Goal: Transaction & Acquisition: Purchase product/service

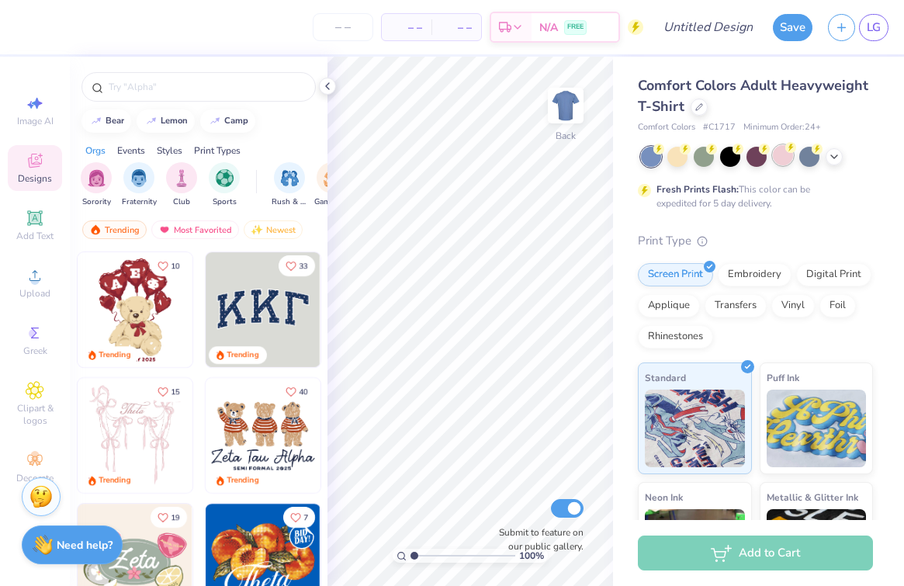
click at [782, 158] on div at bounding box center [783, 155] width 20 height 20
click at [834, 158] on icon at bounding box center [834, 155] width 12 height 12
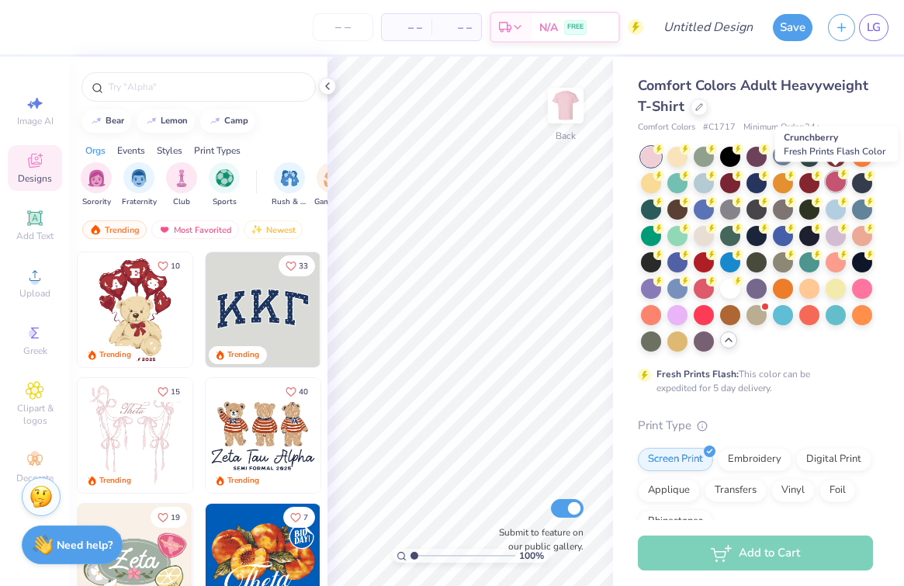
click at [834, 177] on div at bounding box center [836, 182] width 20 height 20
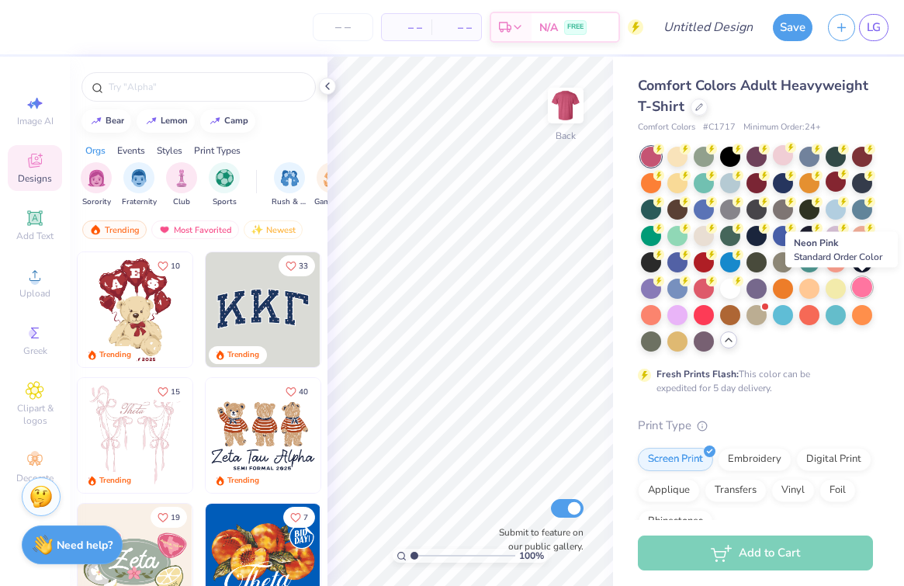
click at [857, 285] on div at bounding box center [862, 287] width 20 height 20
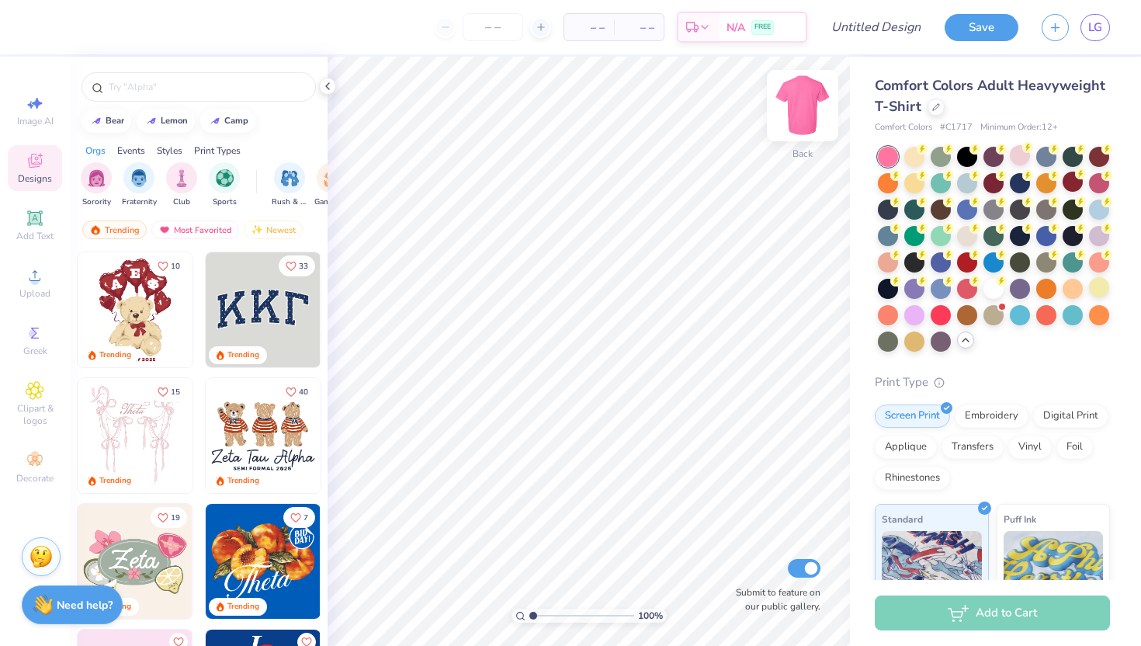
click at [802, 109] on img at bounding box center [803, 106] width 62 height 62
click at [802, 109] on img at bounding box center [802, 105] width 31 height 31
click at [903, 338] on icon at bounding box center [965, 340] width 12 height 12
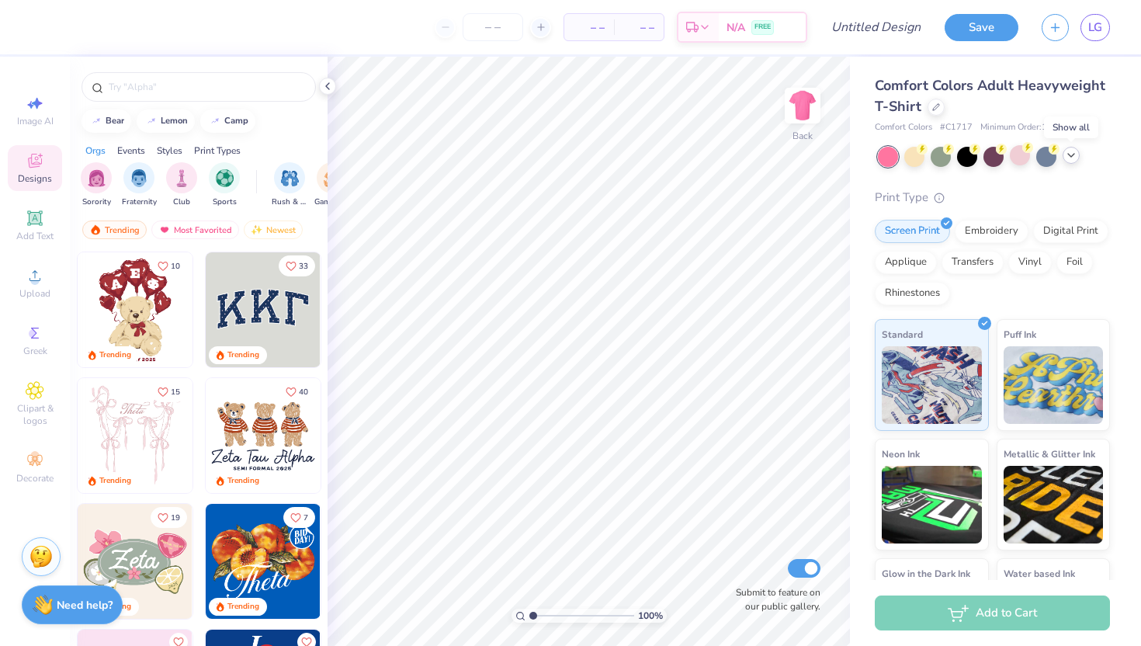
click at [903, 156] on icon at bounding box center [1071, 155] width 12 height 12
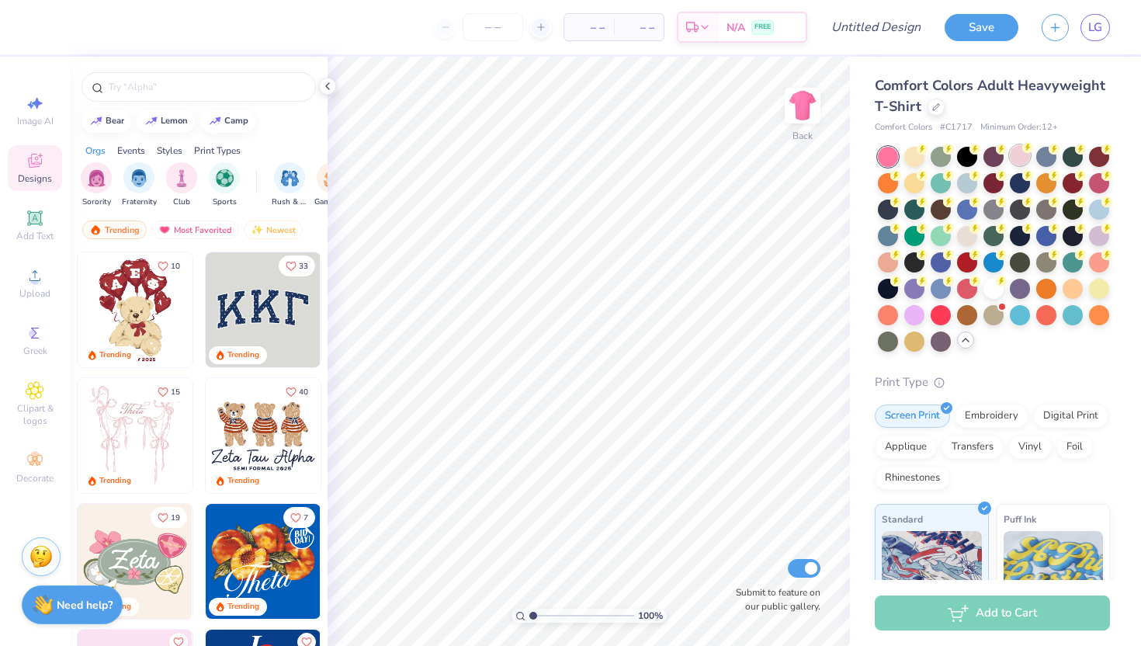
click at [903, 157] on div at bounding box center [1020, 155] width 20 height 20
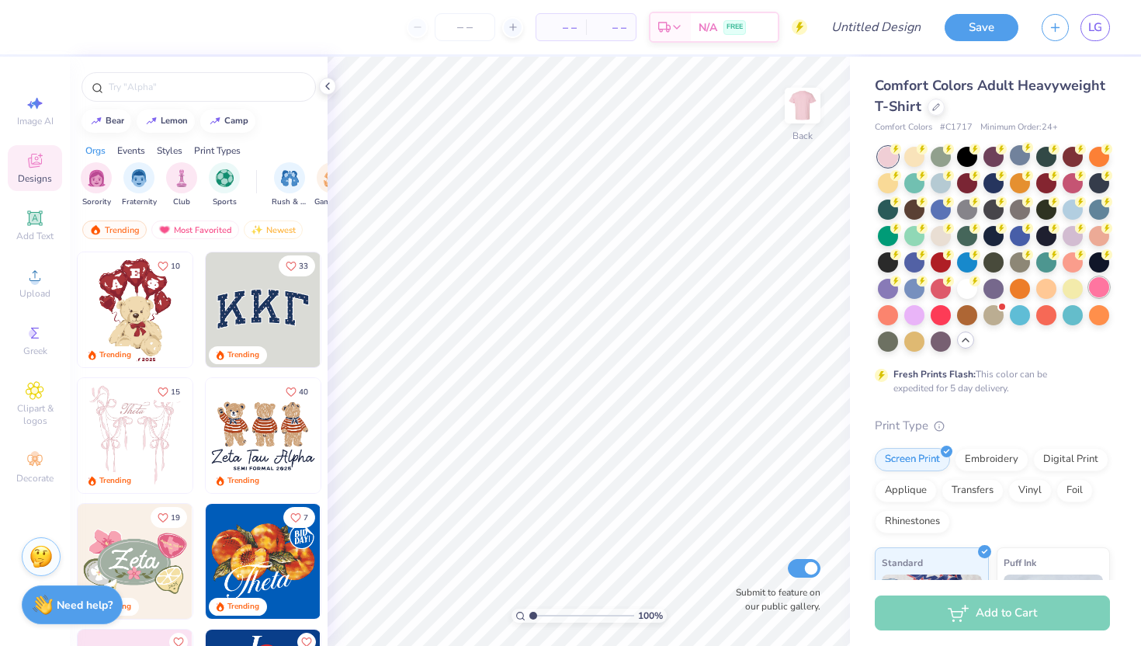
click at [903, 294] on div at bounding box center [1099, 287] width 20 height 20
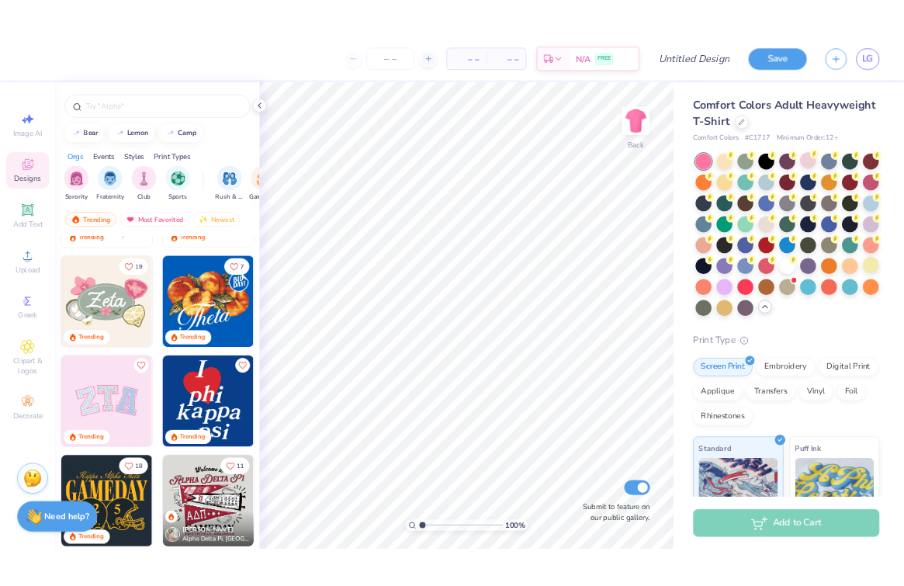
scroll to position [231, 0]
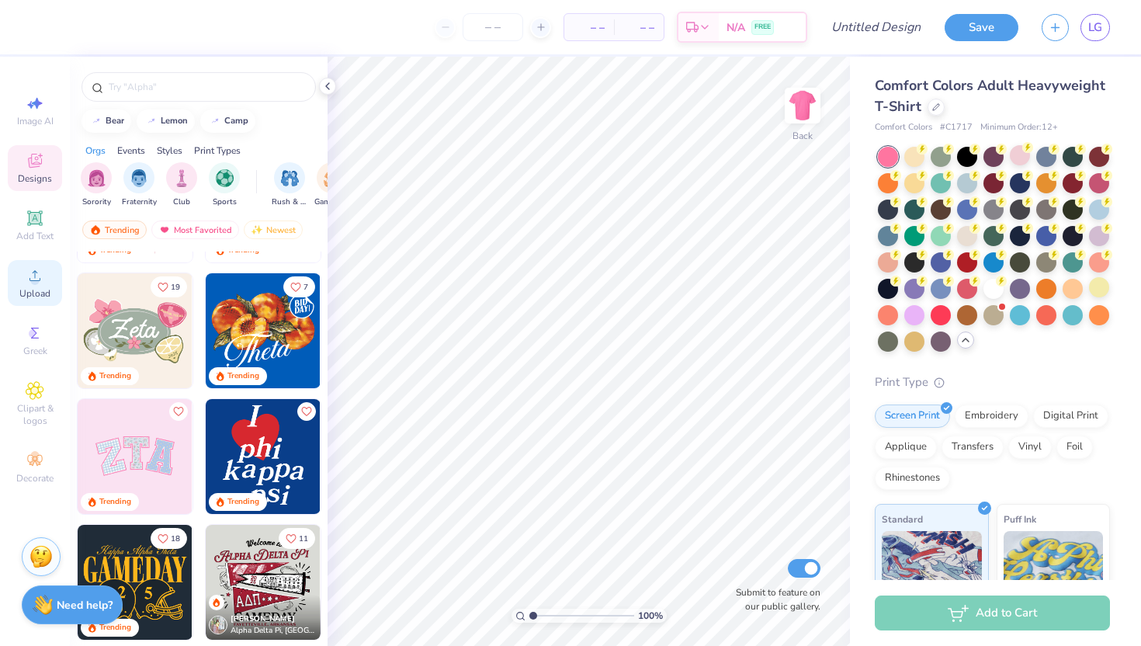
click at [39, 295] on span "Upload" at bounding box center [34, 293] width 31 height 12
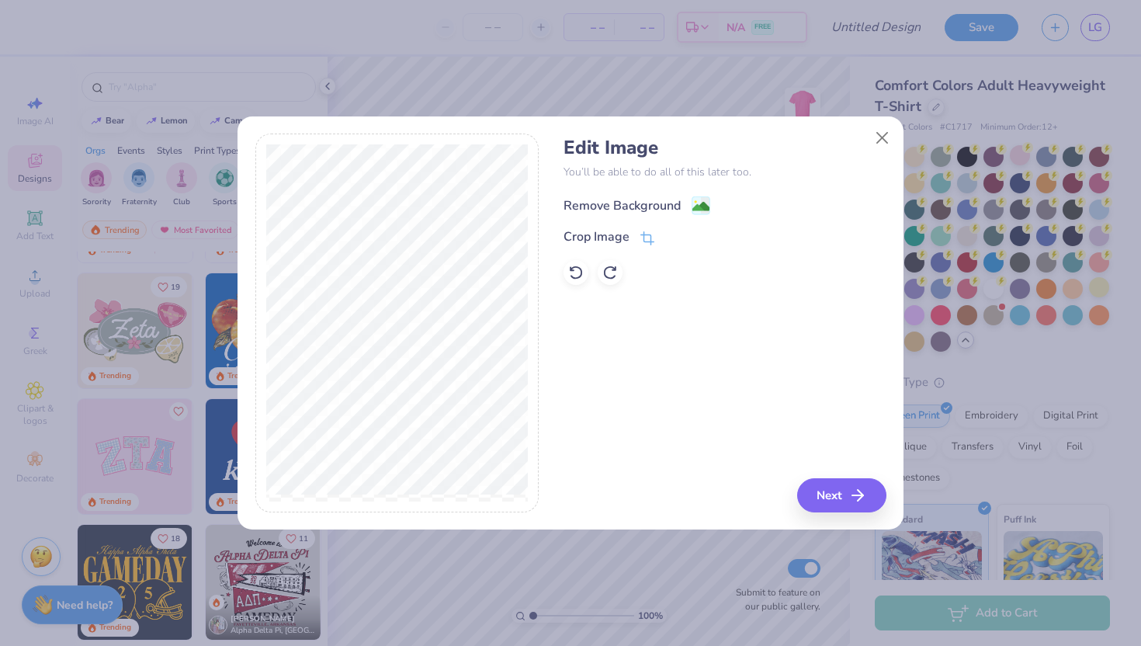
click at [692, 201] on image at bounding box center [700, 206] width 17 height 17
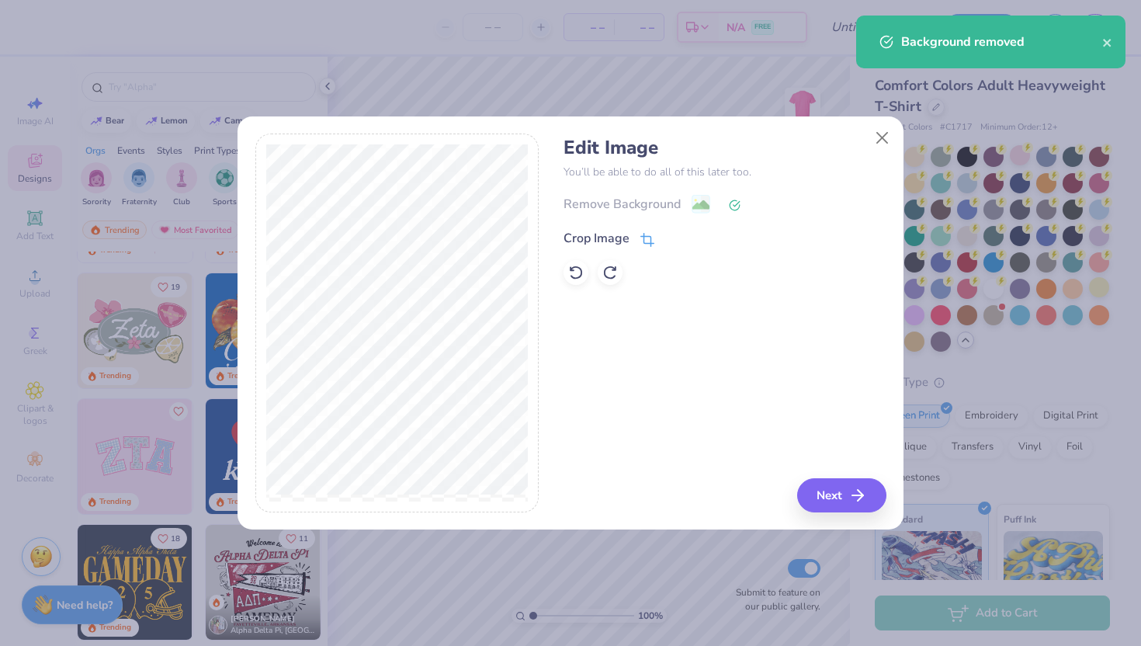
click at [636, 239] on div "Crop Image" at bounding box center [608, 238] width 91 height 19
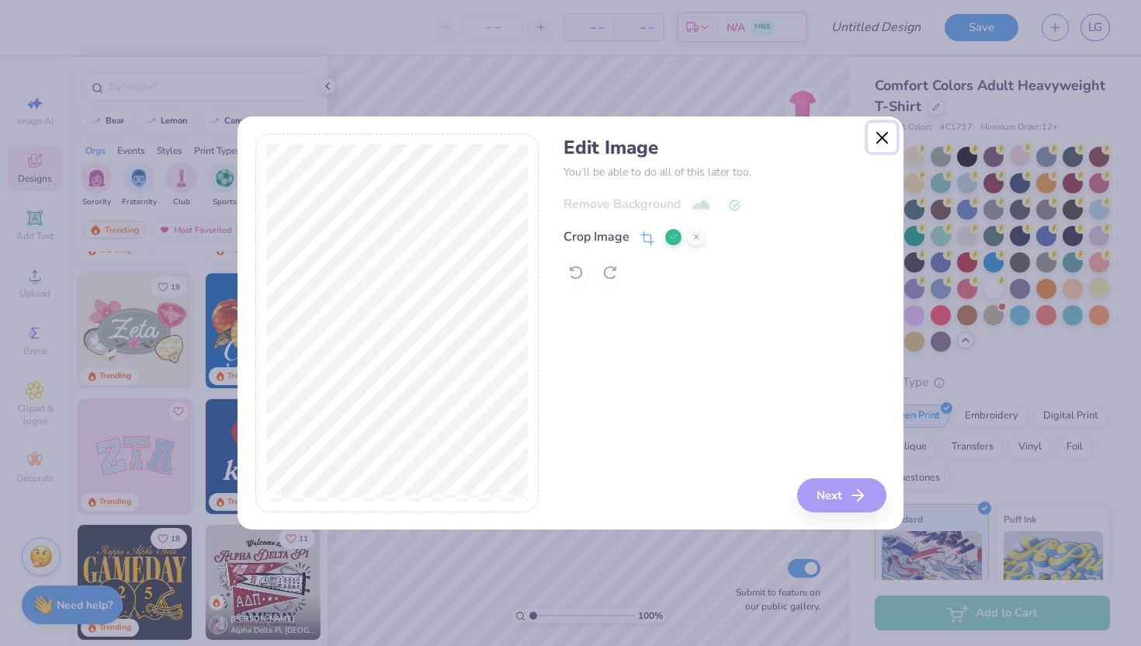
click at [878, 138] on button "Close" at bounding box center [882, 137] width 29 height 29
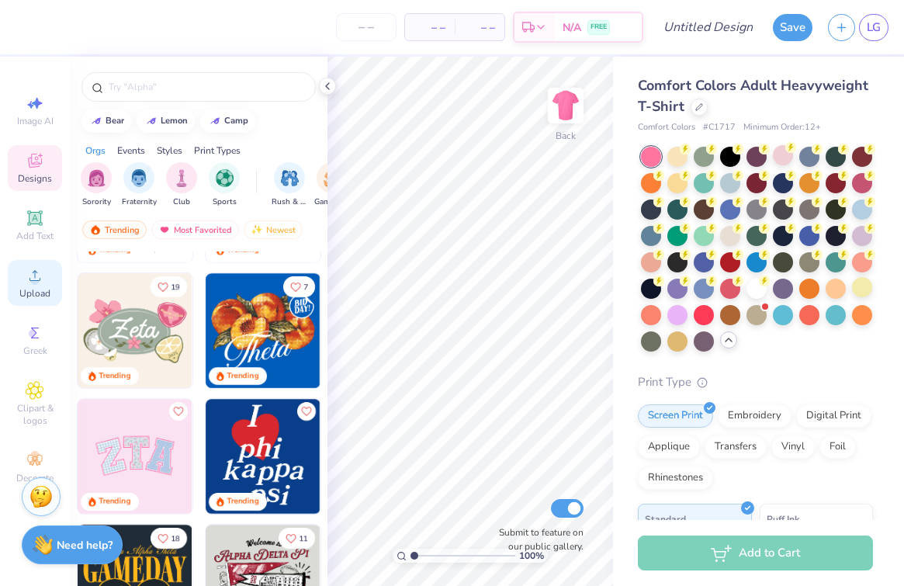
click at [34, 279] on circle at bounding box center [34, 280] width 9 height 9
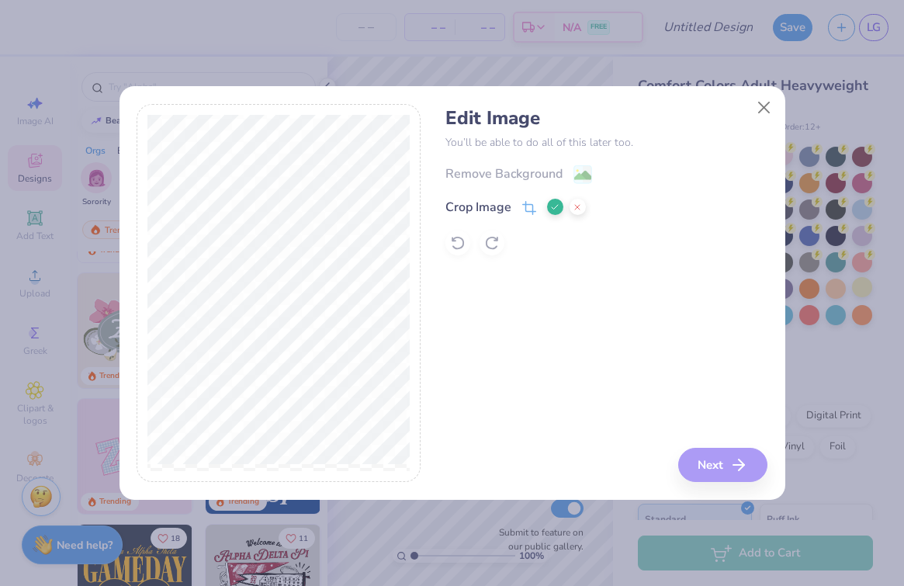
click at [570, 174] on div "Remove Background Crop Image" at bounding box center [607, 210] width 322 height 91
click at [723, 449] on div "Edit Image You’ll be able to do all of this later too. Remove Background Crop I…" at bounding box center [607, 293] width 322 height 379
click at [713, 465] on div "Edit Image You’ll be able to do all of this later too. Remove Background Crop I…" at bounding box center [607, 293] width 322 height 379
click at [553, 207] on icon at bounding box center [554, 207] width 9 height 9
click at [716, 458] on button "Next" at bounding box center [725, 465] width 89 height 34
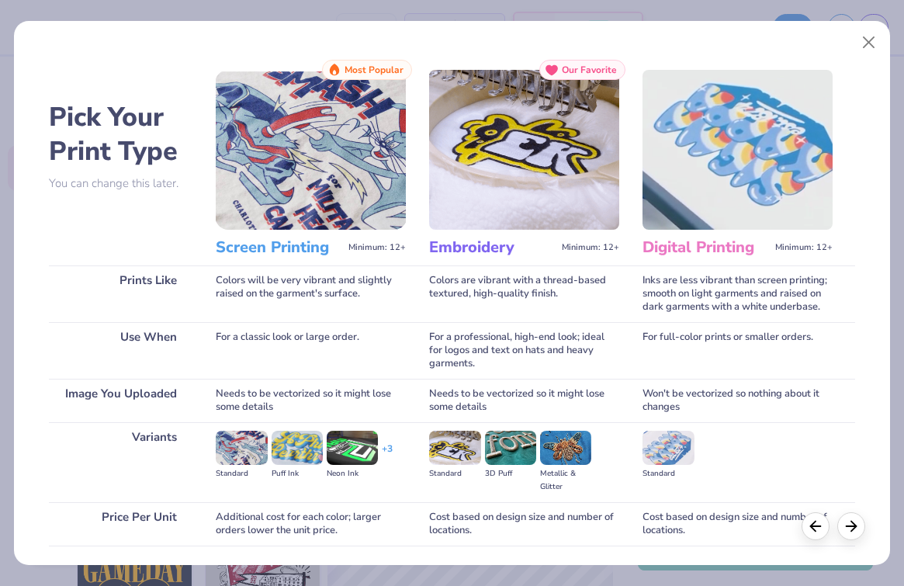
click at [319, 179] on img at bounding box center [311, 150] width 190 height 160
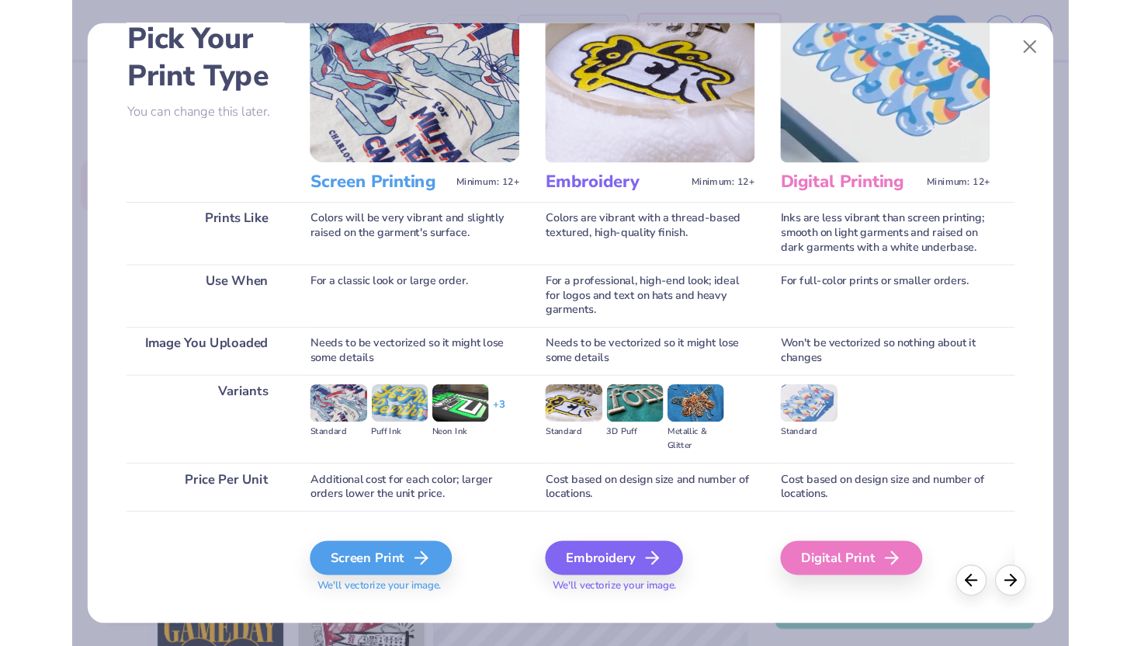
scroll to position [79, 0]
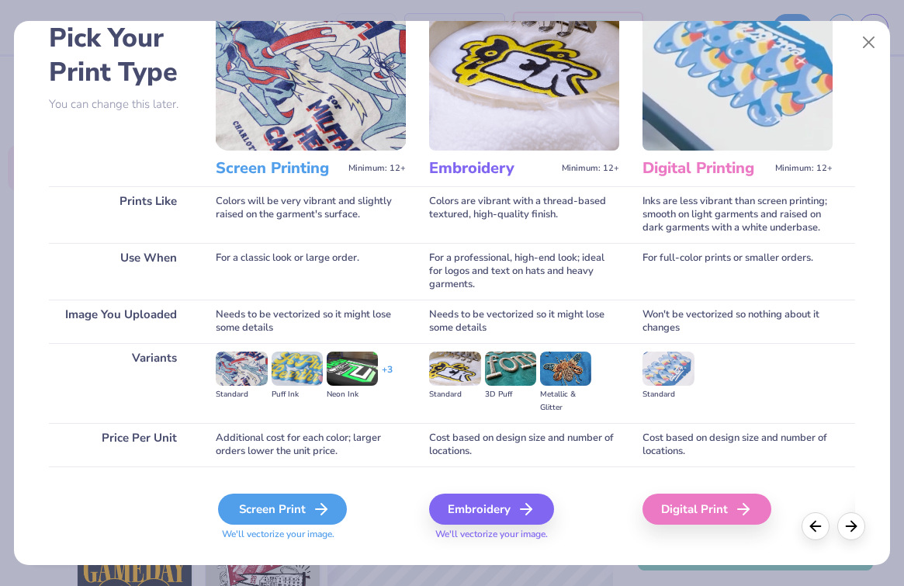
click at [287, 504] on div "Screen Print" at bounding box center [282, 509] width 129 height 31
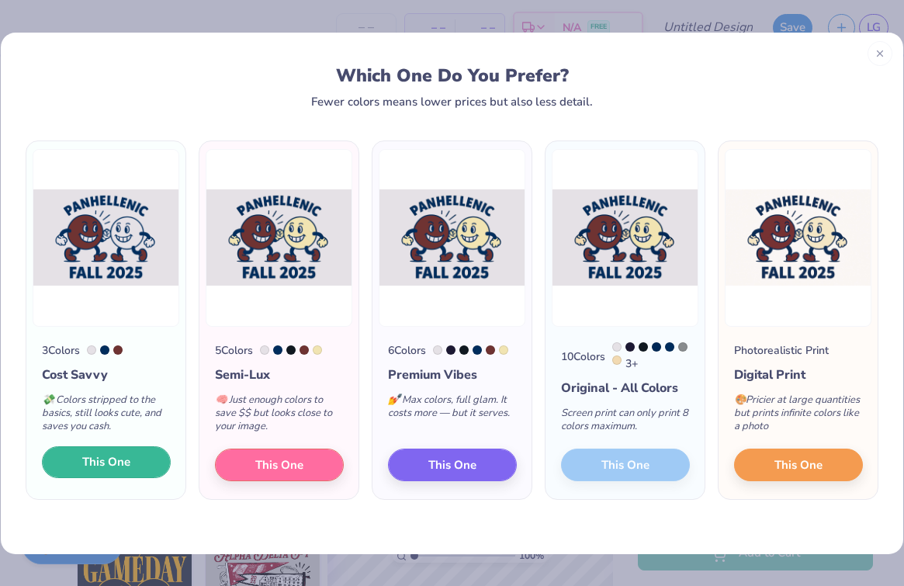
click at [138, 461] on button "This One" at bounding box center [106, 462] width 129 height 33
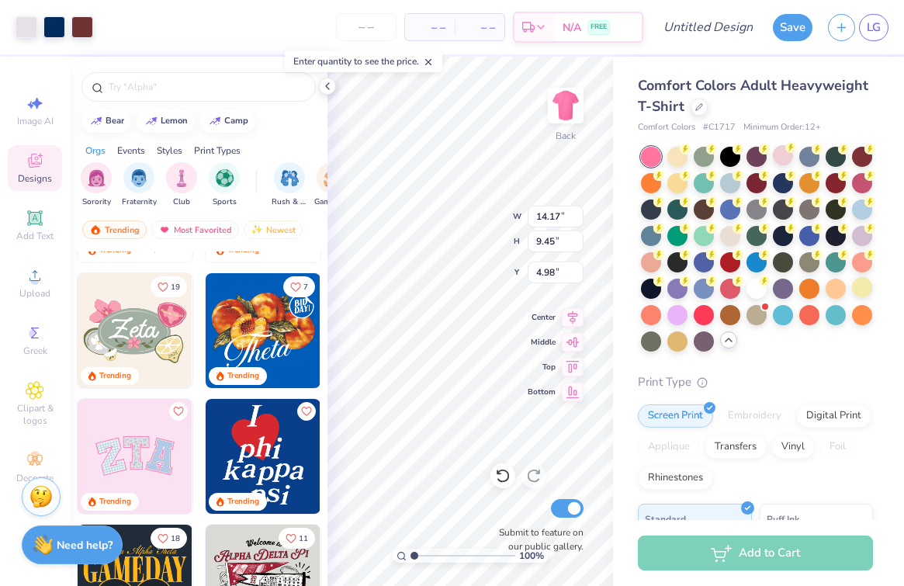
type input "4.98"
type input "0.31"
type input "0.63"
type input "12.82"
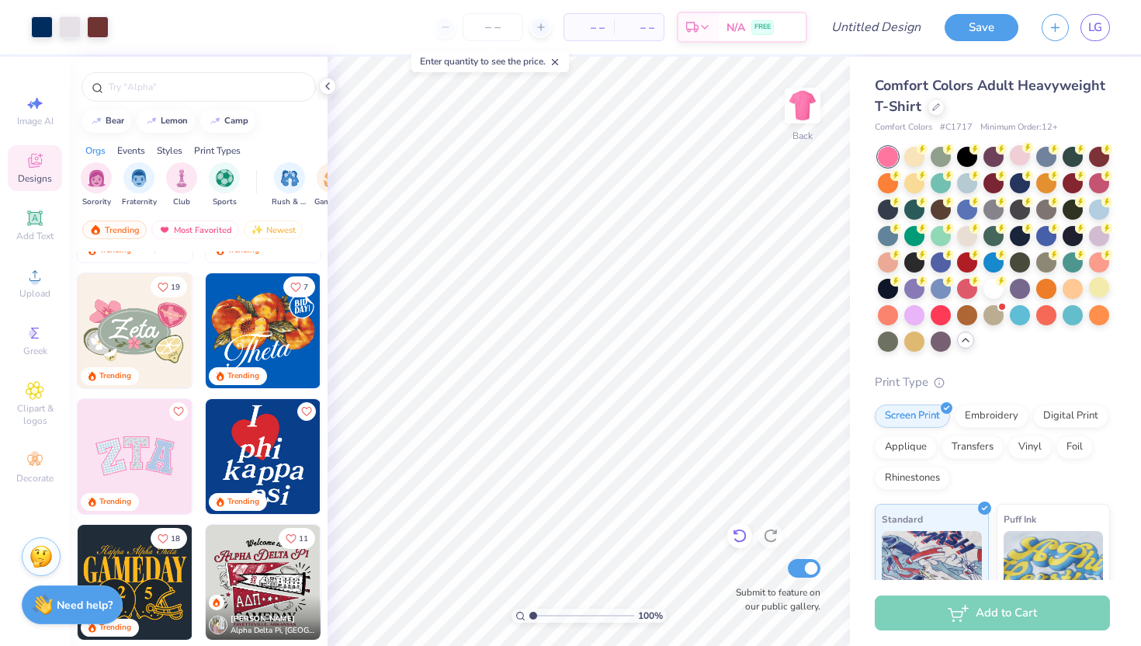
click at [740, 532] on icon at bounding box center [740, 536] width 16 height 16
type input "0.31"
type input "0.63"
type input "12.82"
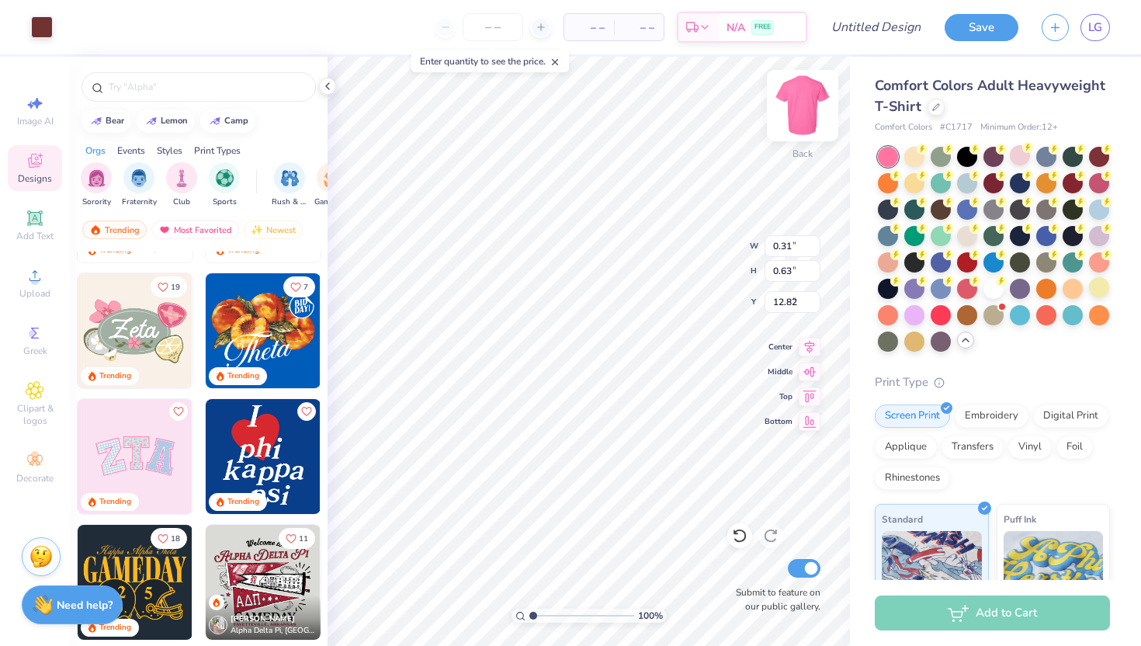
type input "3.34"
type input "3.27"
type input "7.54"
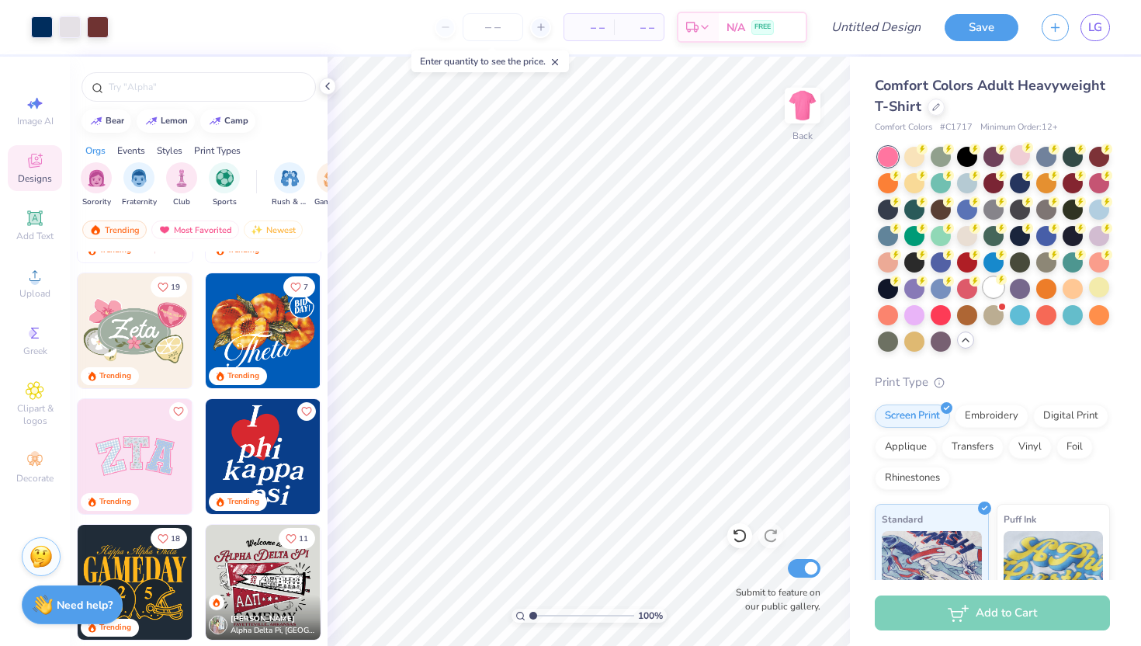
click at [903, 286] on div at bounding box center [993, 287] width 20 height 20
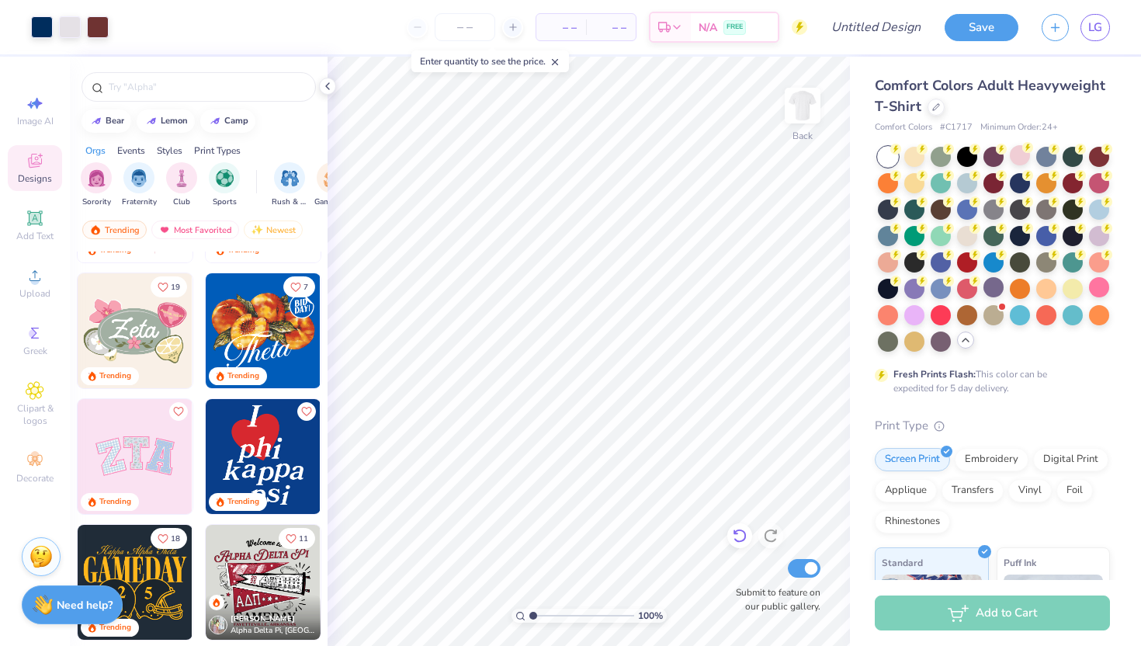
click at [739, 525] on div at bounding box center [739, 535] width 25 height 25
click at [903, 282] on div at bounding box center [1099, 287] width 20 height 20
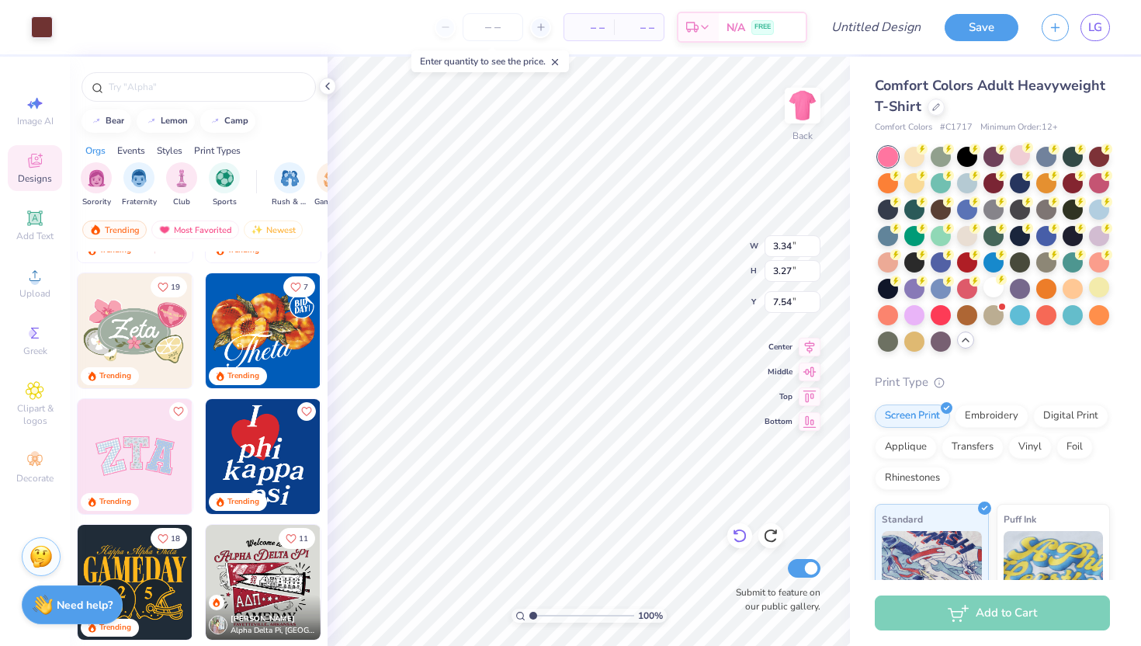
click at [738, 529] on icon at bounding box center [740, 536] width 16 height 16
click at [745, 538] on icon at bounding box center [740, 536] width 16 height 16
click at [769, 532] on icon at bounding box center [771, 536] width 16 height 16
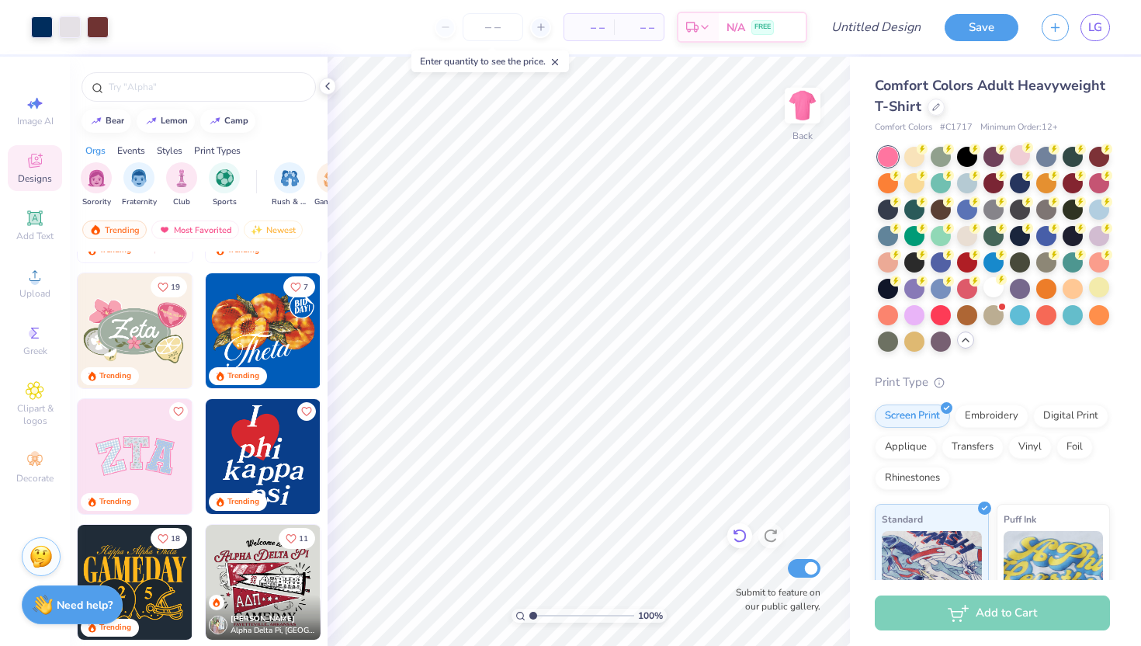
click at [739, 530] on icon at bounding box center [739, 536] width 13 height 14
click at [740, 539] on icon at bounding box center [740, 536] width 16 height 16
type input "7.54"
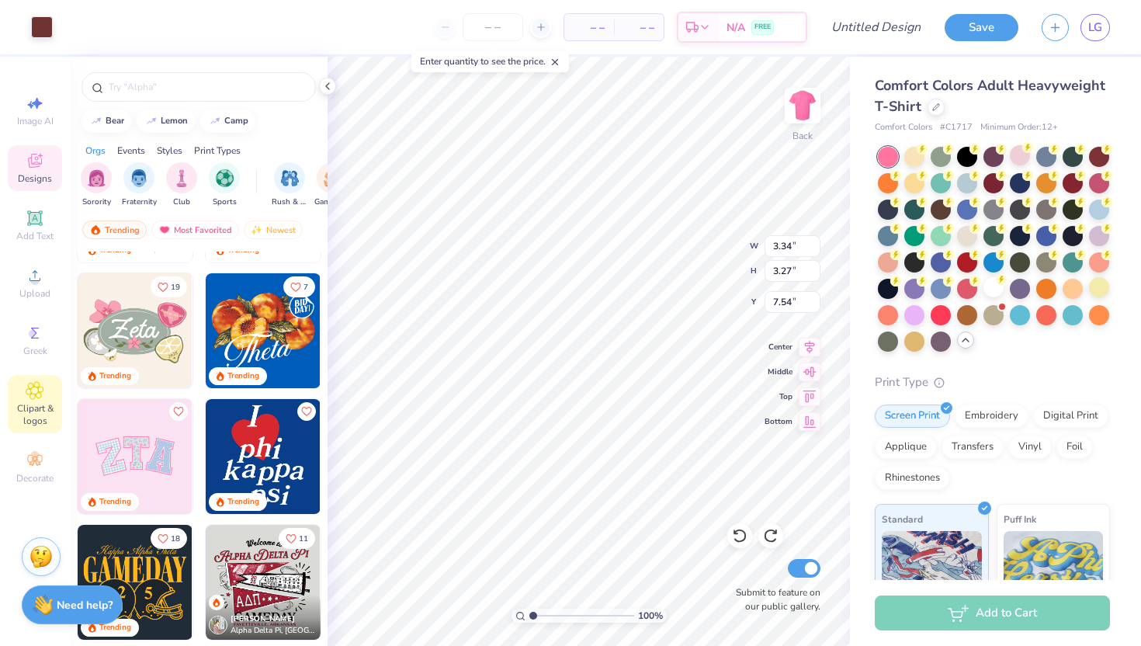
click at [37, 411] on span "Clipart & logos" at bounding box center [35, 414] width 54 height 25
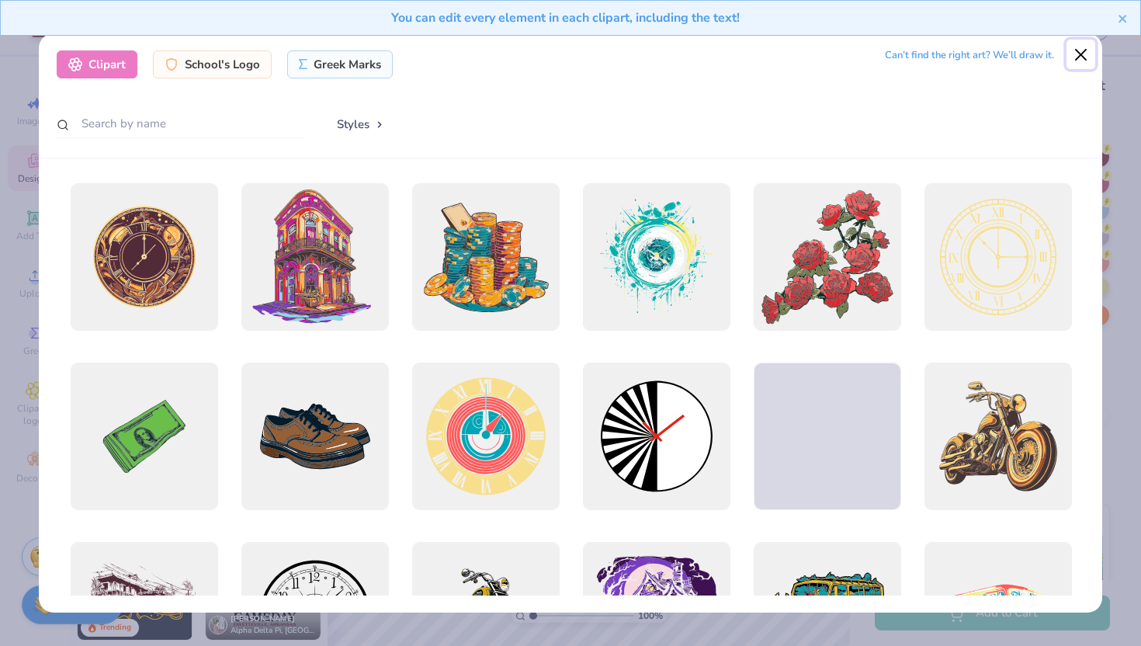
click at [903, 50] on button "Close" at bounding box center [1080, 54] width 29 height 29
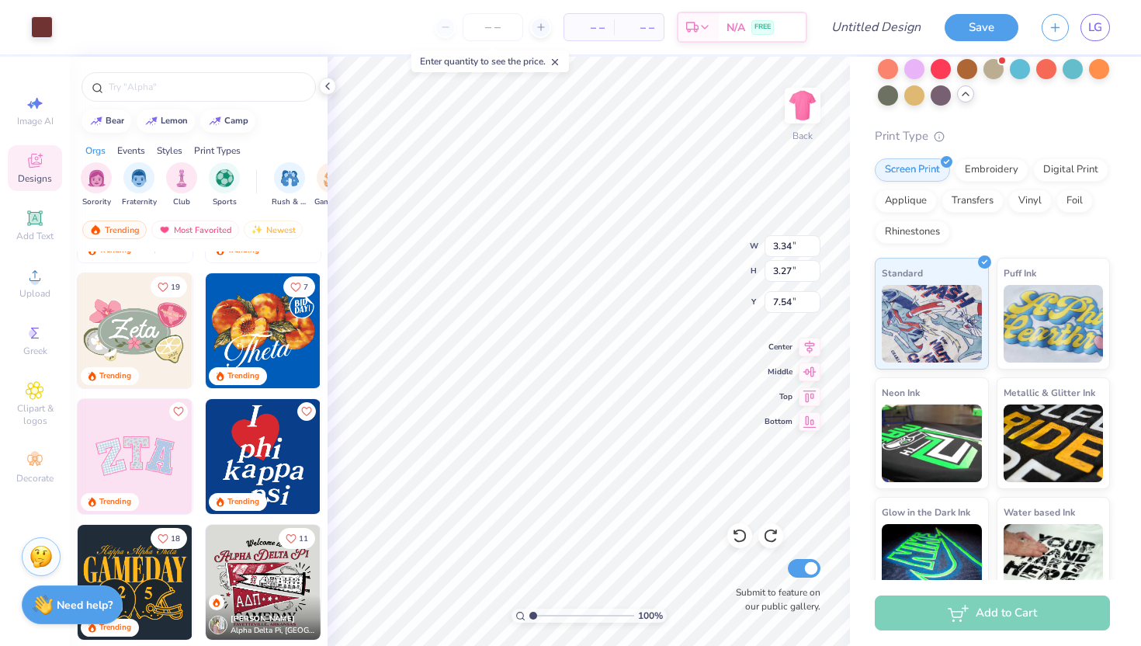
scroll to position [275, 0]
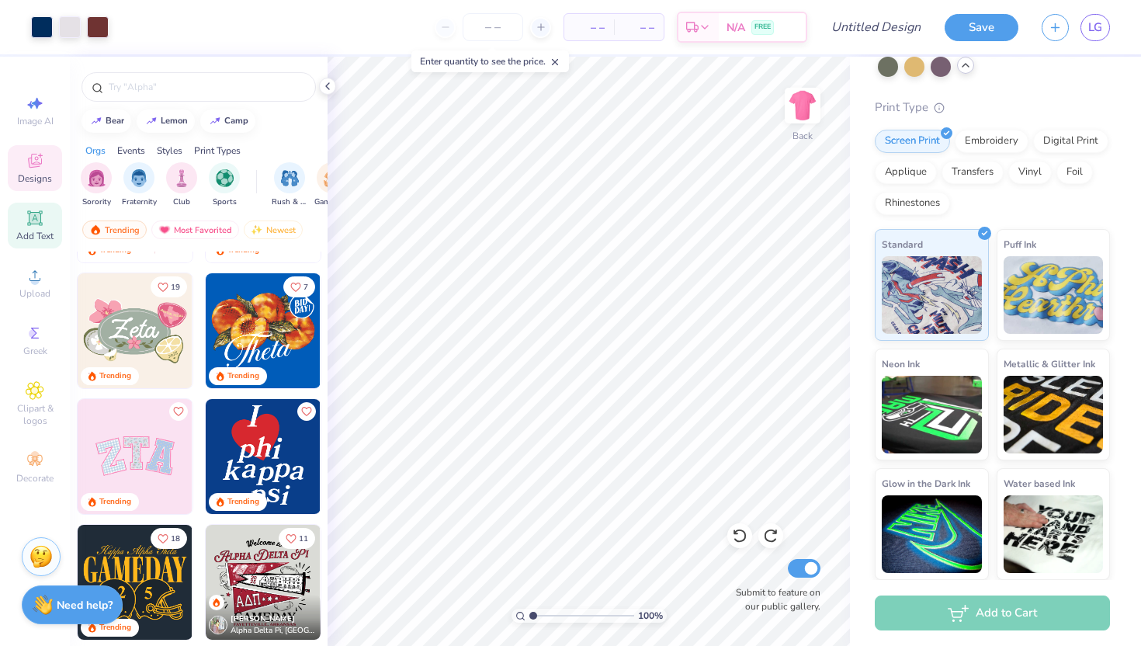
click at [45, 226] on div "Add Text" at bounding box center [35, 226] width 54 height 46
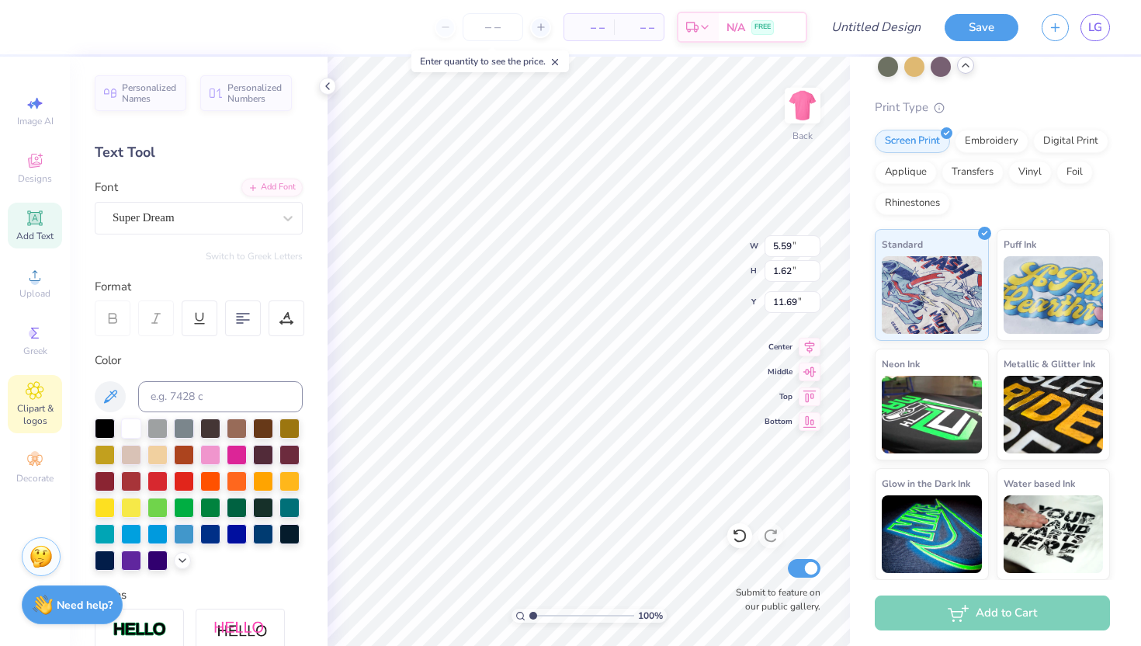
click at [43, 419] on span "Clipart & logos" at bounding box center [35, 414] width 54 height 25
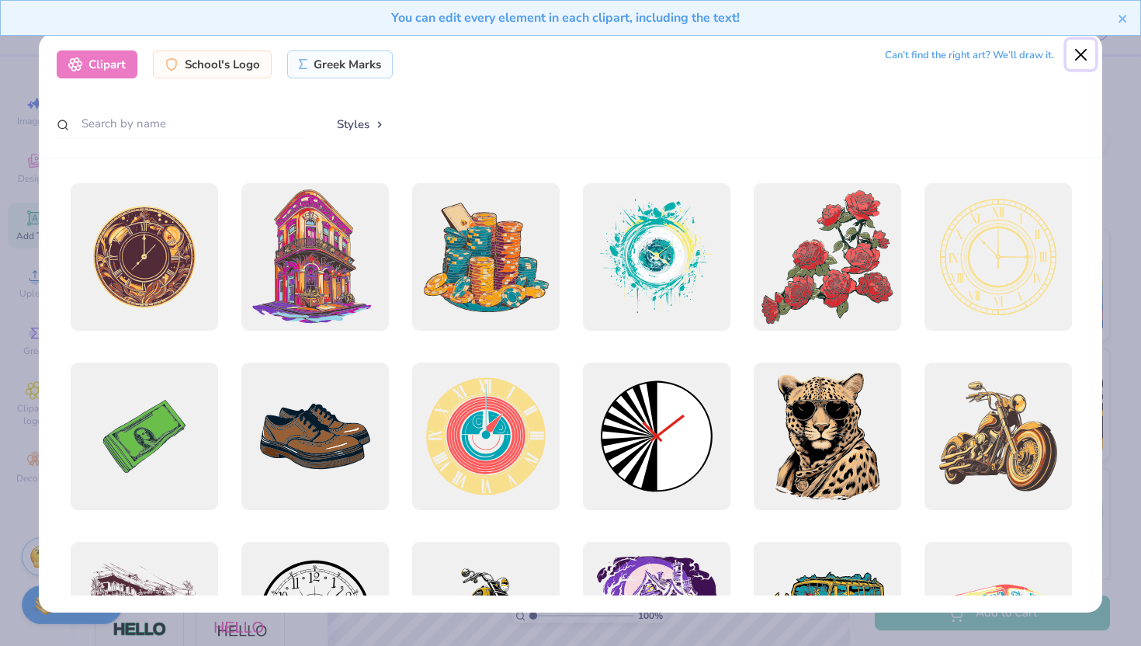
click at [903, 50] on button "Close" at bounding box center [1080, 54] width 29 height 29
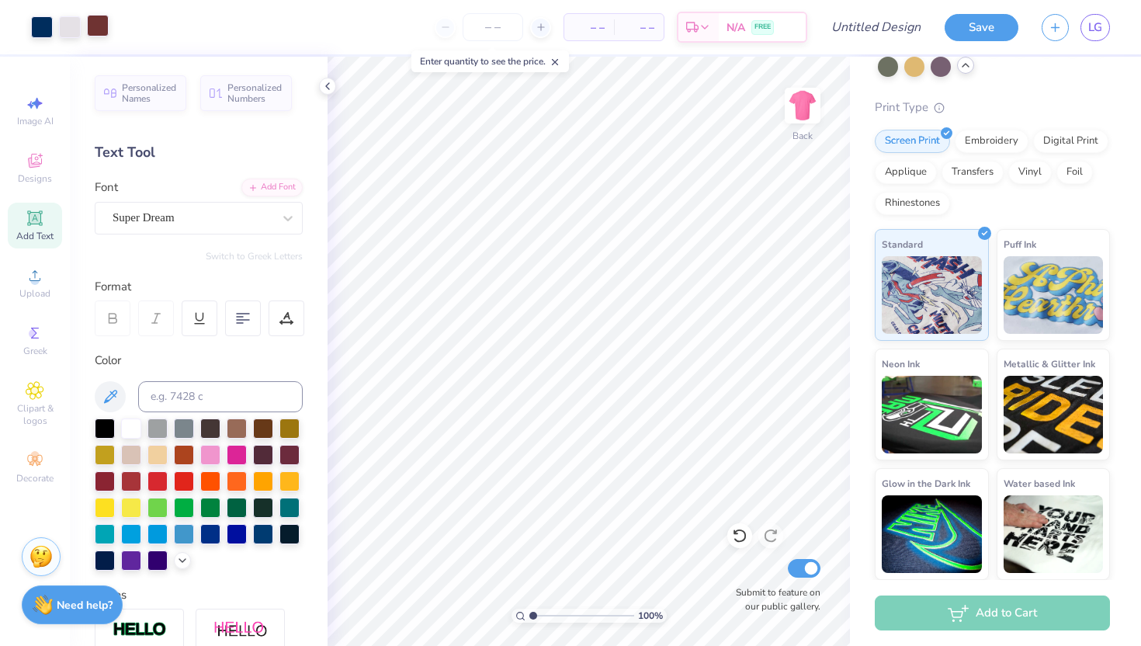
click at [95, 24] on div at bounding box center [98, 26] width 22 height 22
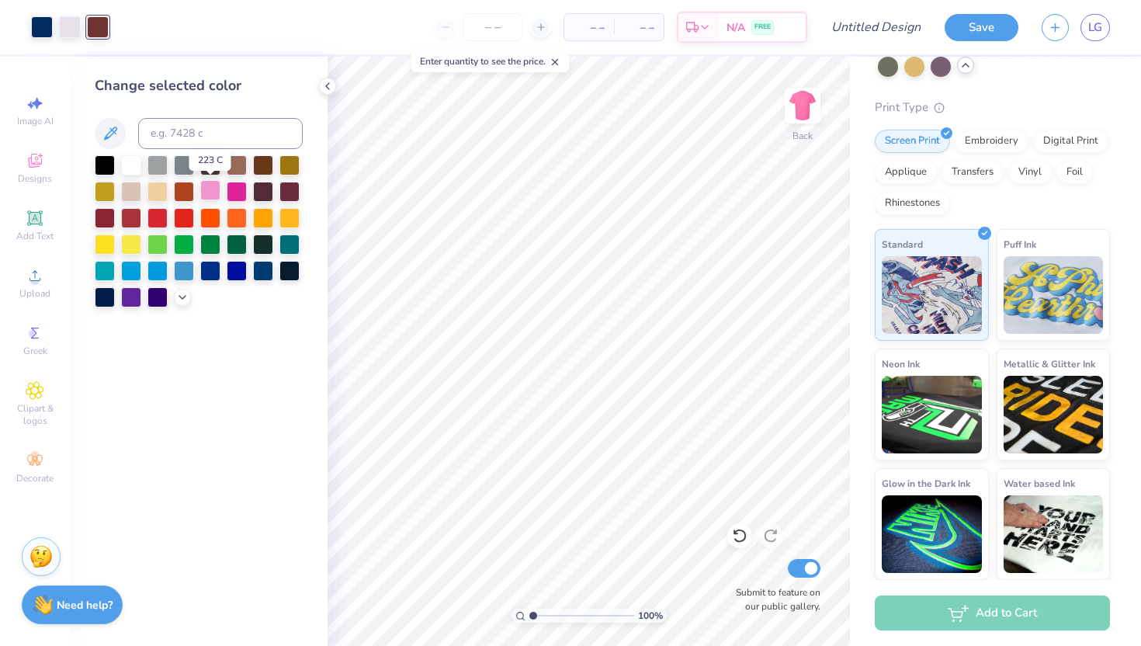
click at [210, 191] on div at bounding box center [210, 190] width 20 height 20
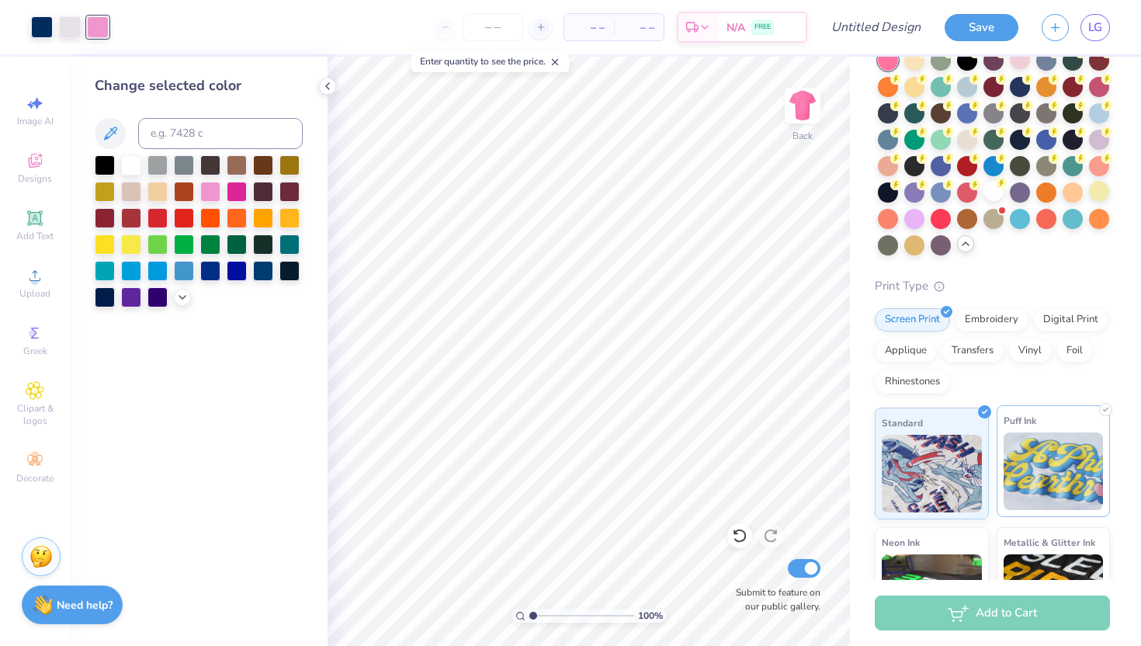
scroll to position [47, 0]
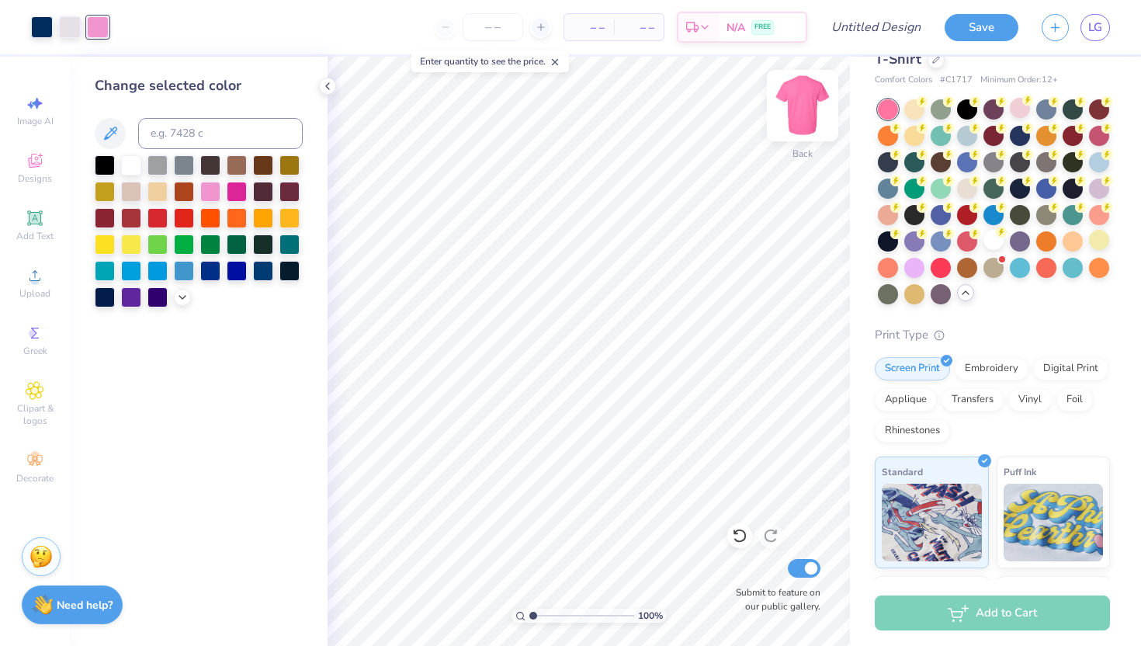
click at [792, 100] on img at bounding box center [803, 106] width 62 height 62
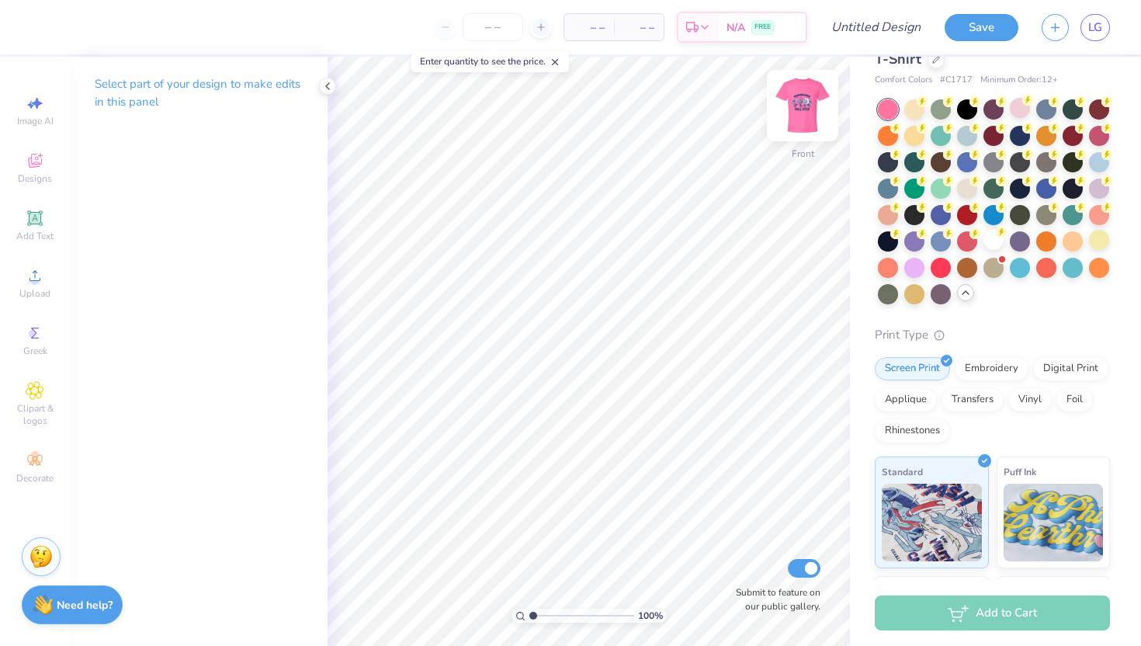
click at [789, 102] on img at bounding box center [803, 106] width 62 height 62
click at [903, 234] on div at bounding box center [993, 240] width 20 height 20
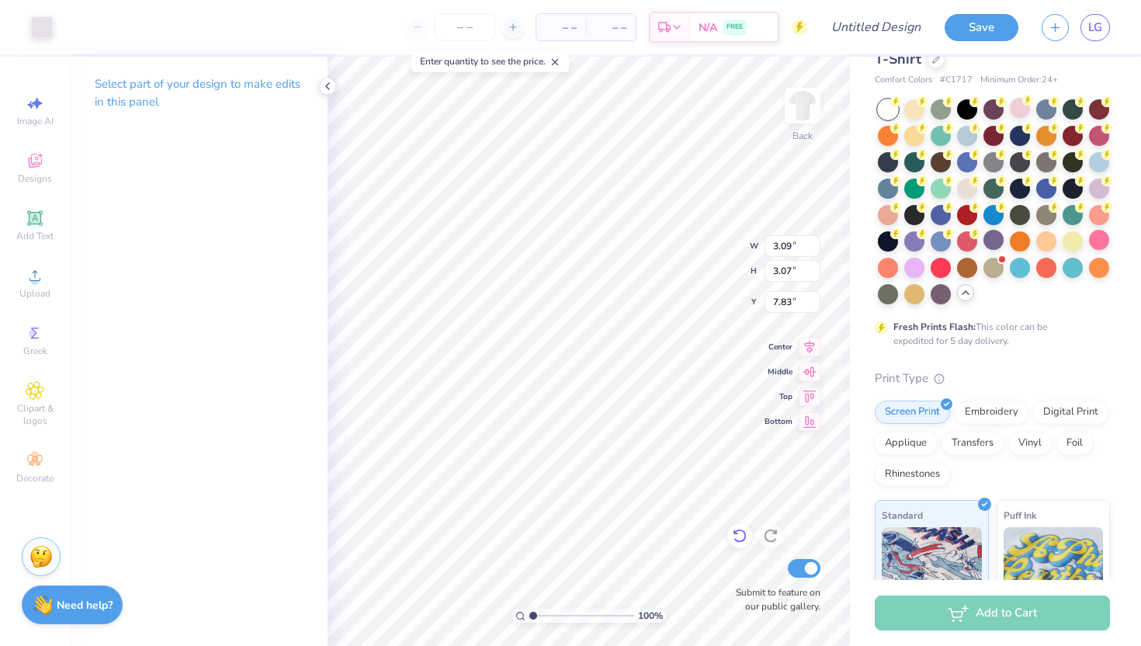
click at [739, 532] on icon at bounding box center [740, 536] width 16 height 16
type input "7.72"
click at [903, 236] on div at bounding box center [1099, 240] width 20 height 20
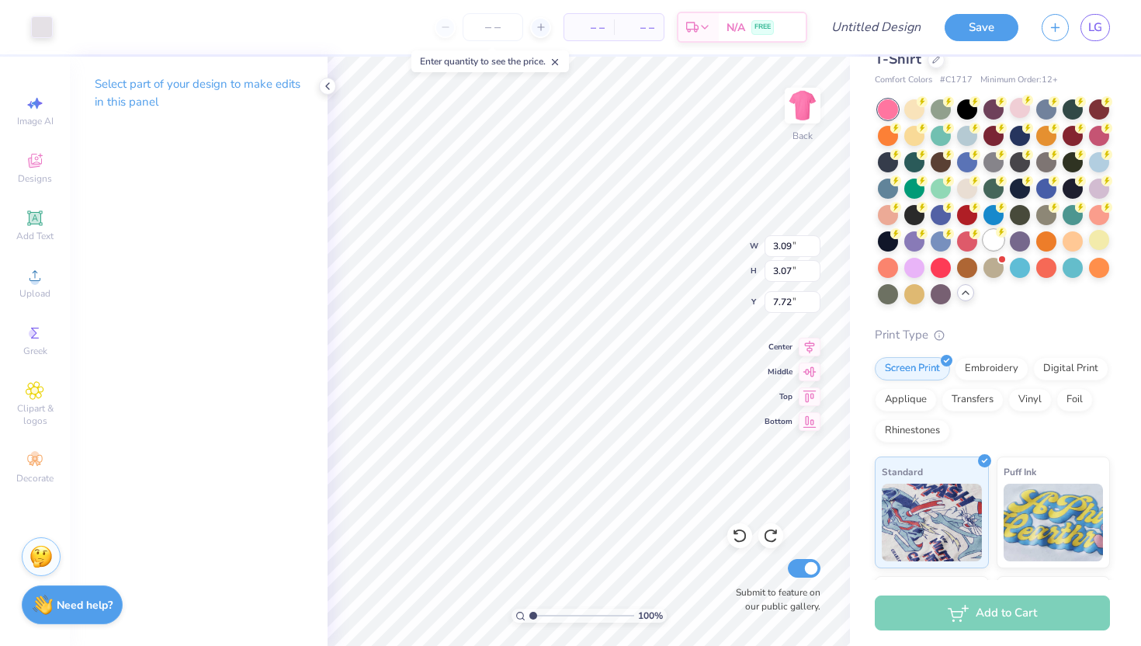
click at [903, 239] on div at bounding box center [993, 240] width 20 height 20
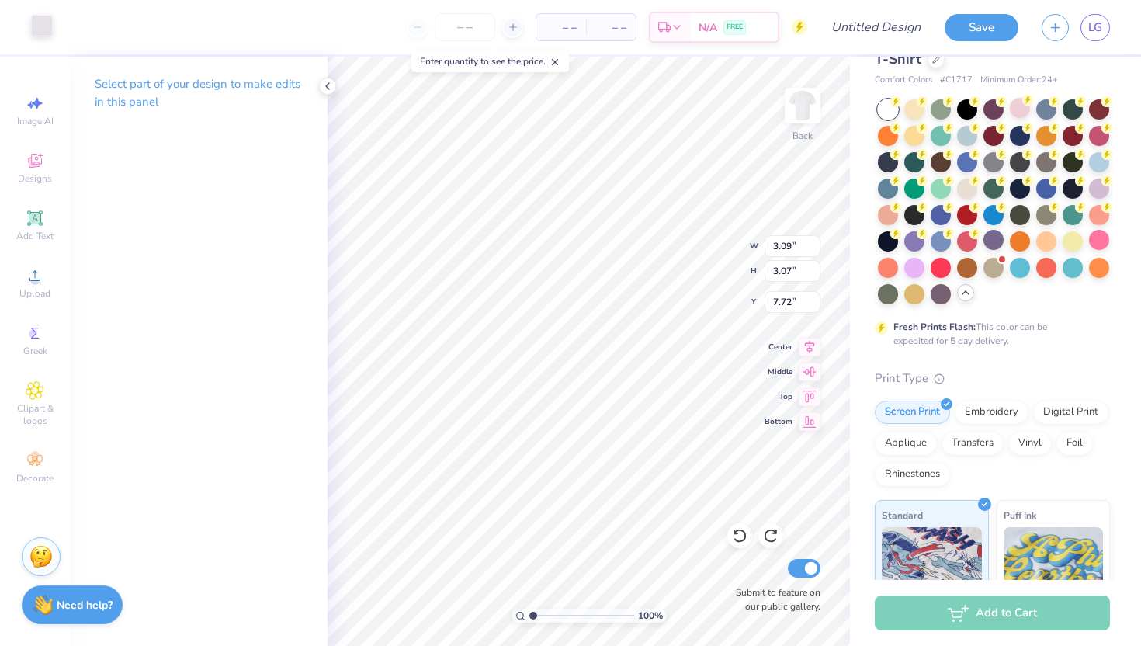
click at [44, 30] on div at bounding box center [42, 26] width 22 height 22
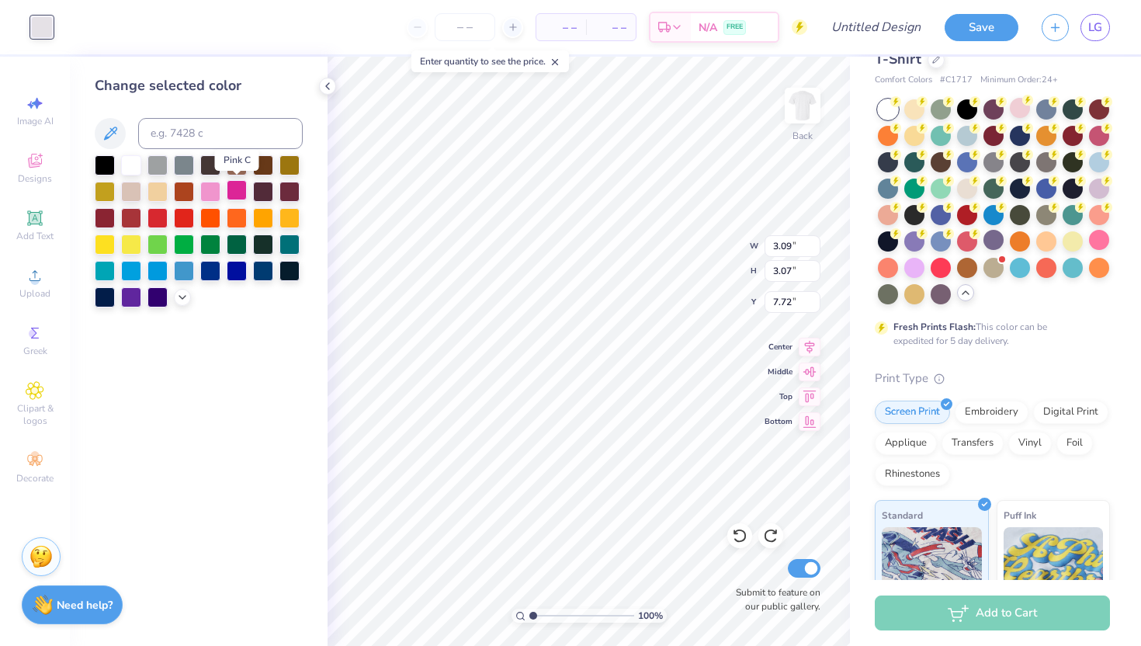
click at [239, 190] on div at bounding box center [237, 190] width 20 height 20
type input "1.03"
type input "0.64"
type input "11.35"
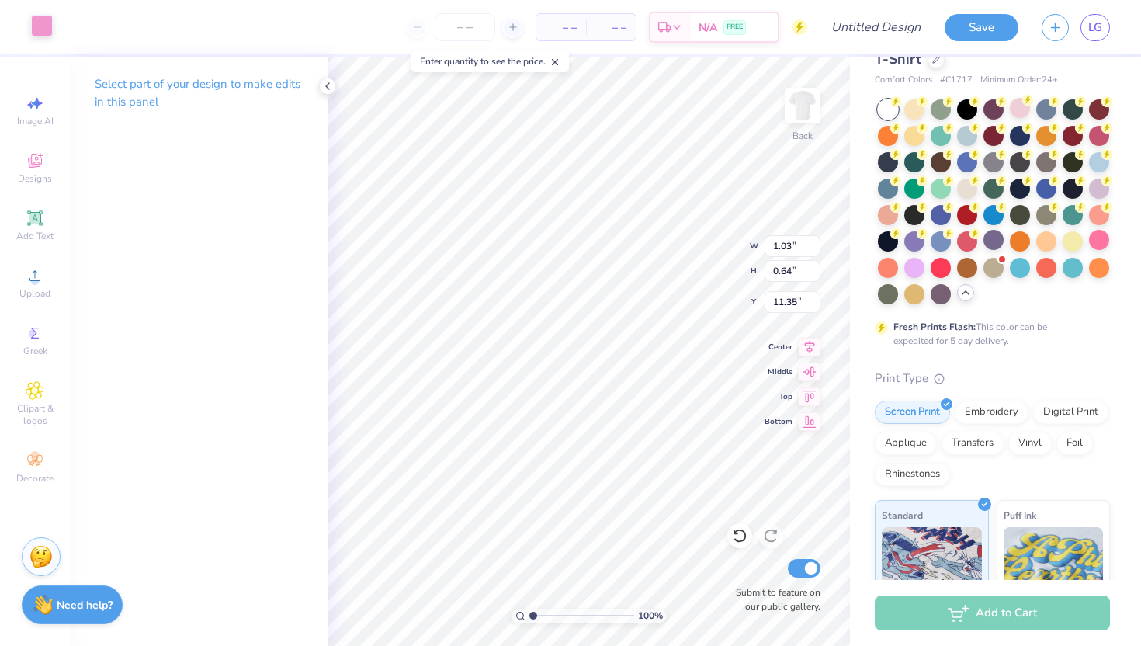
click at [45, 33] on div at bounding box center [42, 26] width 22 height 22
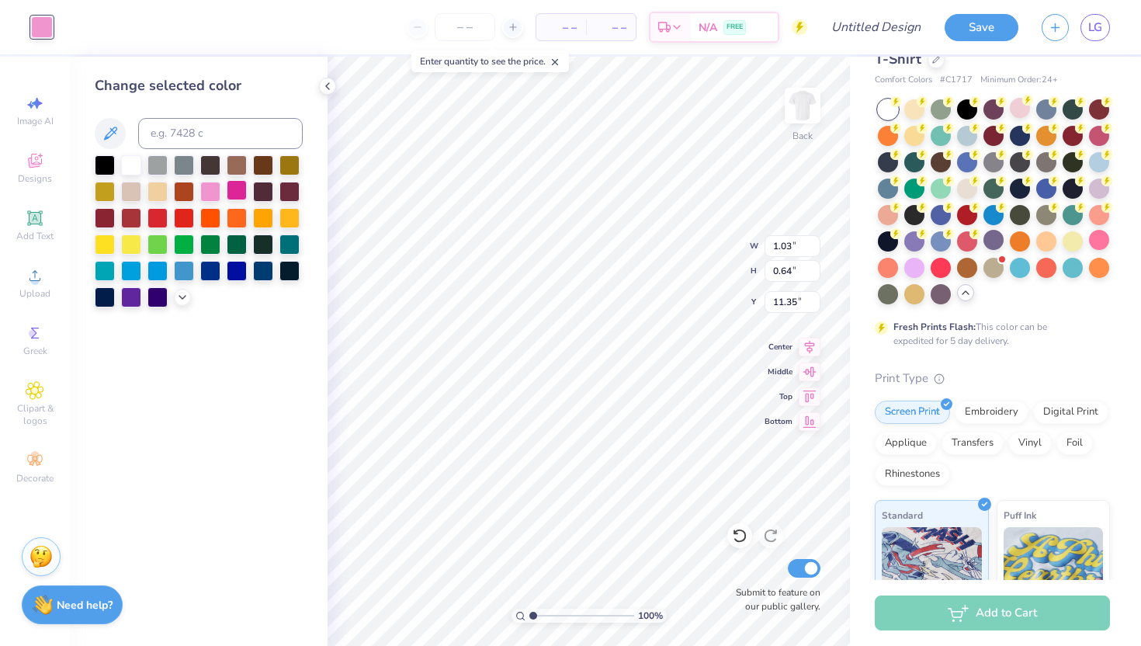
click at [235, 188] on div at bounding box center [237, 190] width 20 height 20
type input "0.67"
type input "1.09"
type input "10.88"
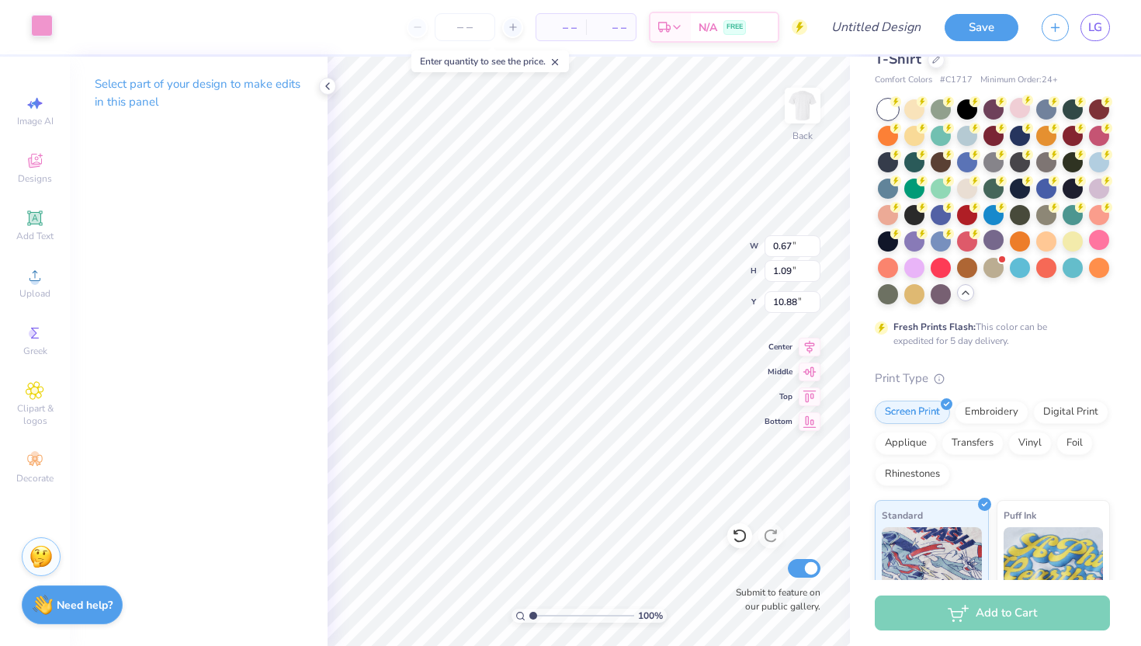
click at [48, 23] on div at bounding box center [42, 26] width 22 height 22
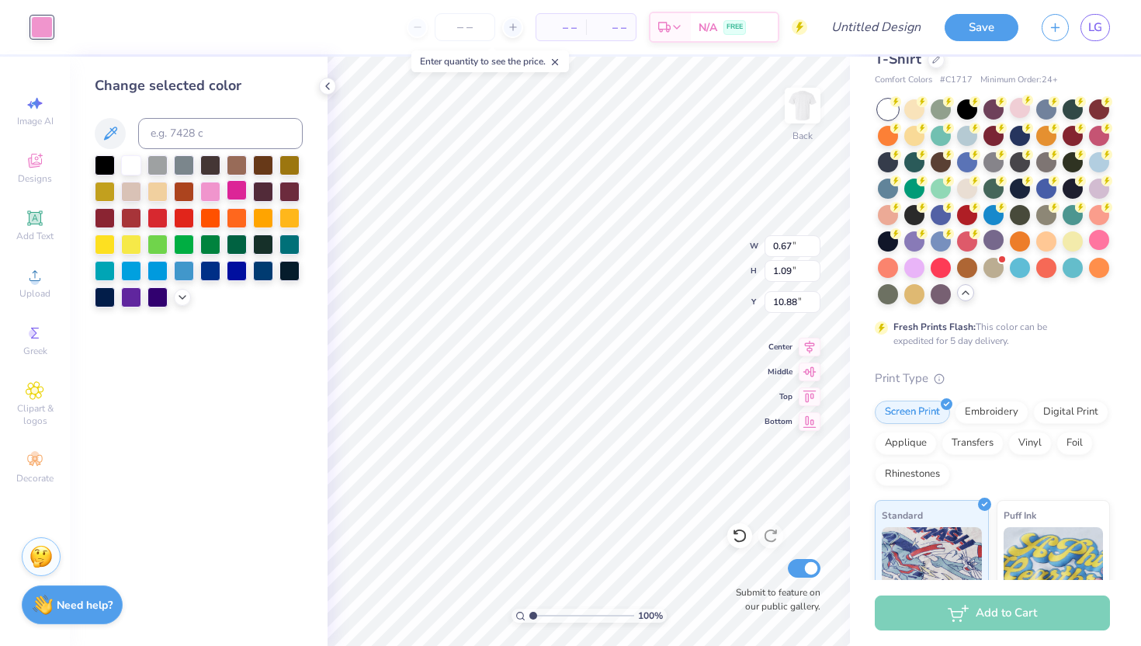
click at [241, 189] on div at bounding box center [237, 190] width 20 height 20
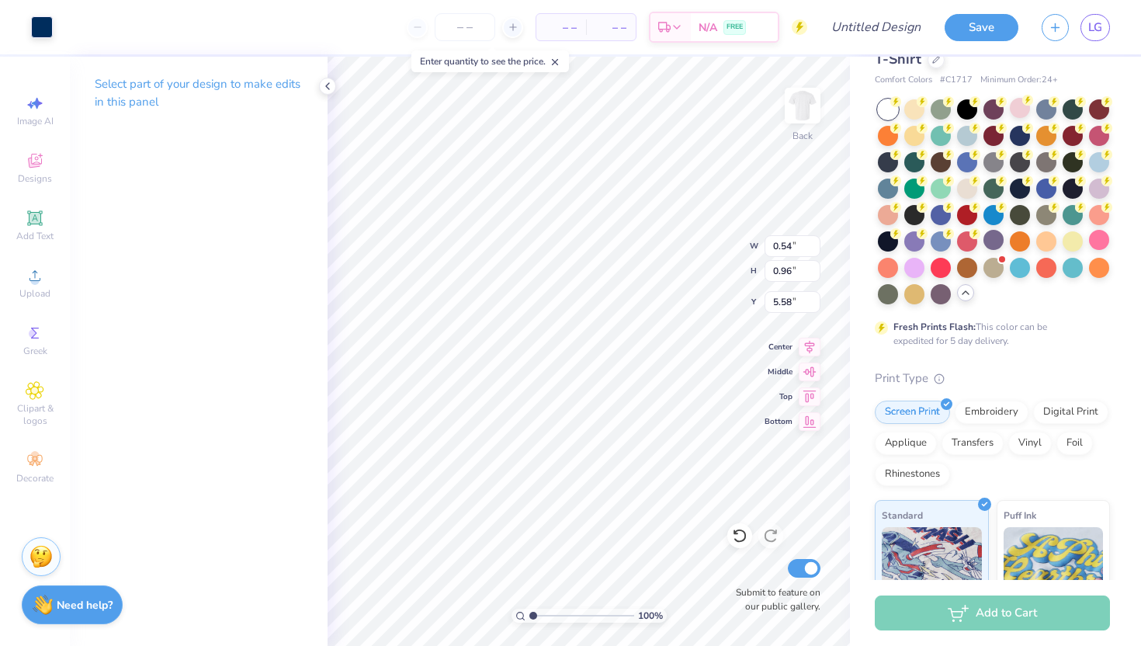
type input "0.73"
type input "1.05"
type input "5.75"
type input "0.85"
type input "1.04"
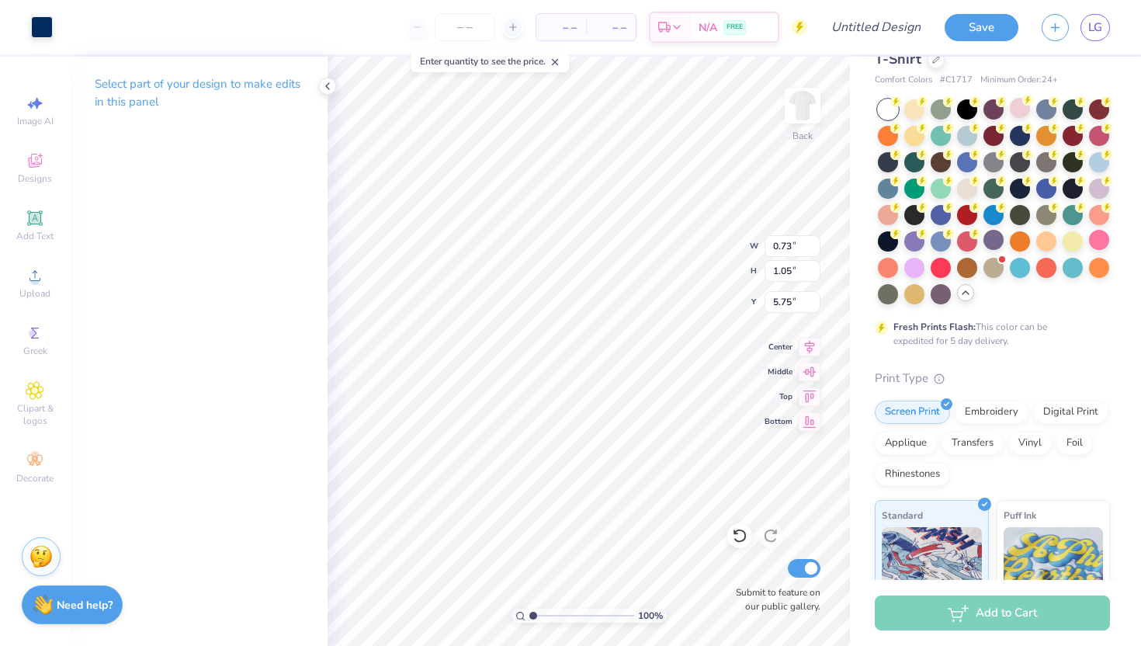
type input "5.62"
click at [806, 347] on icon at bounding box center [810, 344] width 22 height 19
click at [806, 118] on img at bounding box center [803, 106] width 62 height 62
click at [786, 120] on img at bounding box center [803, 106] width 62 height 62
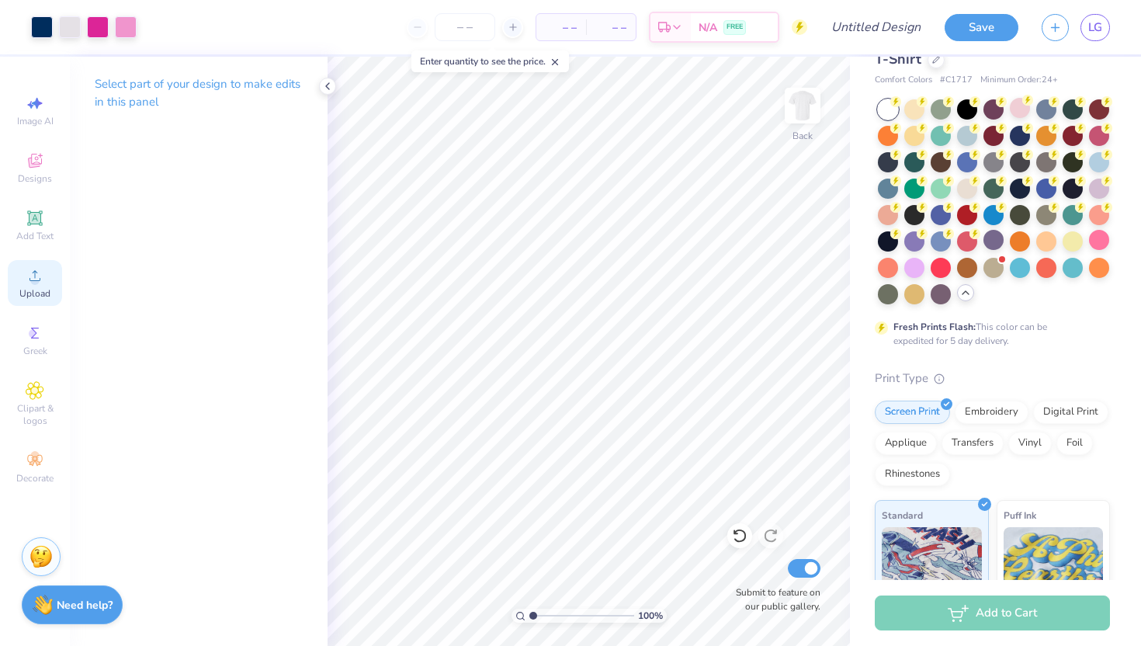
click at [36, 288] on span "Upload" at bounding box center [34, 293] width 31 height 12
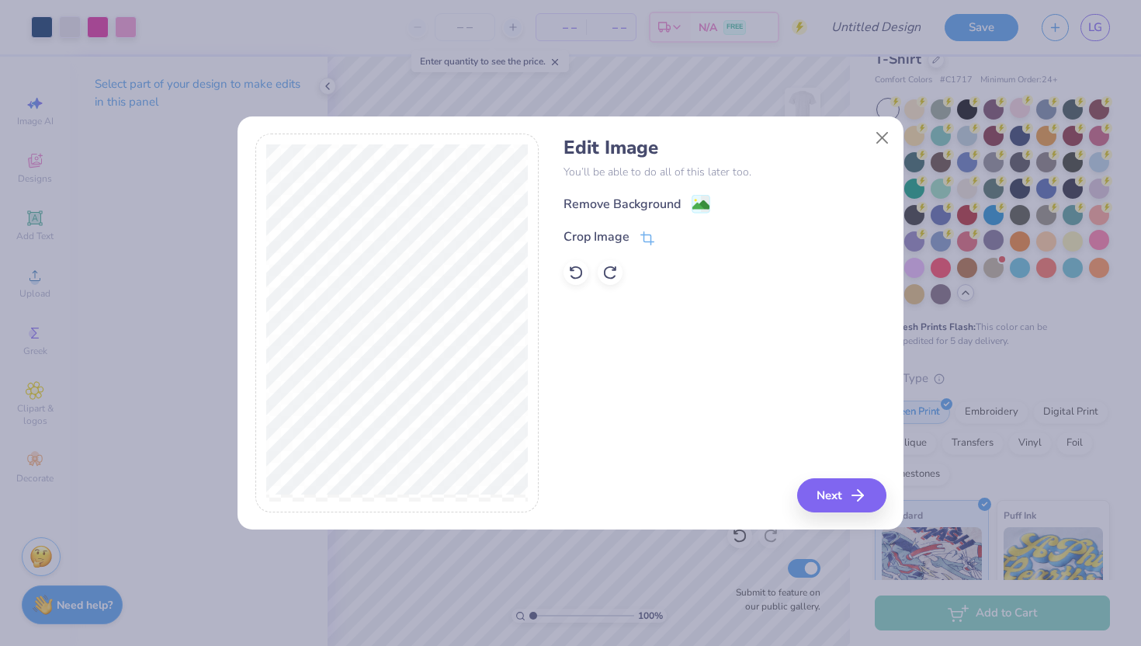
click at [618, 192] on div "Edit Image You’ll be able to do all of this later too. Remove Background Crop I…" at bounding box center [724, 211] width 322 height 148
click at [657, 203] on div "Remove Background" at bounding box center [621, 205] width 117 height 19
click at [842, 497] on button "Next" at bounding box center [843, 495] width 89 height 34
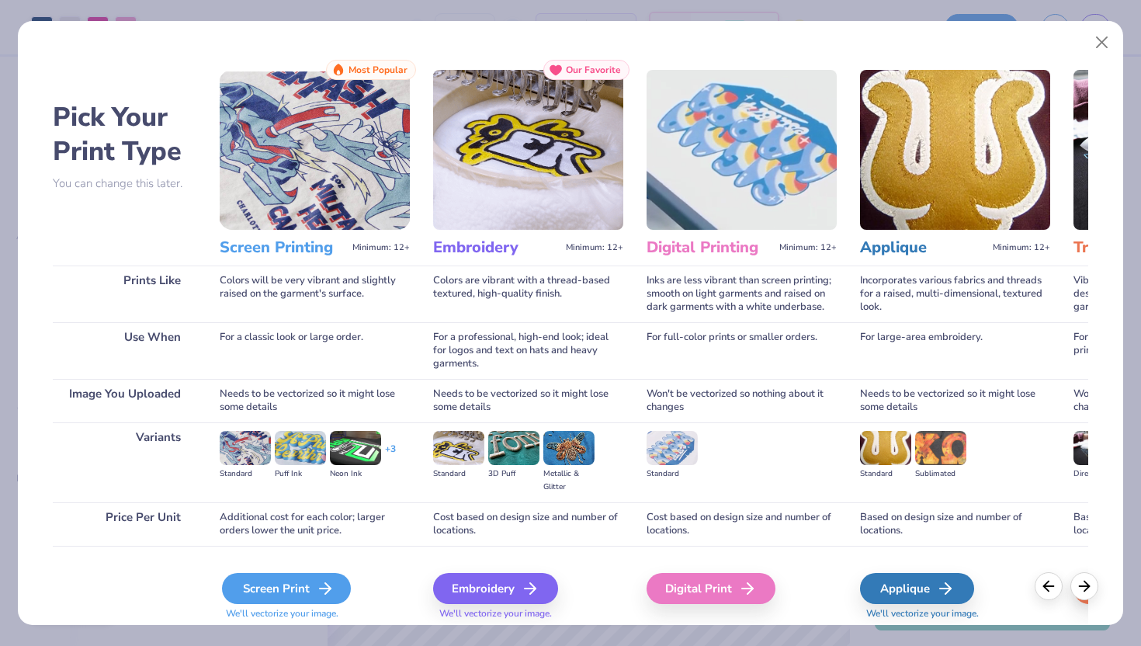
click at [298, 585] on div "Screen Print" at bounding box center [286, 588] width 129 height 31
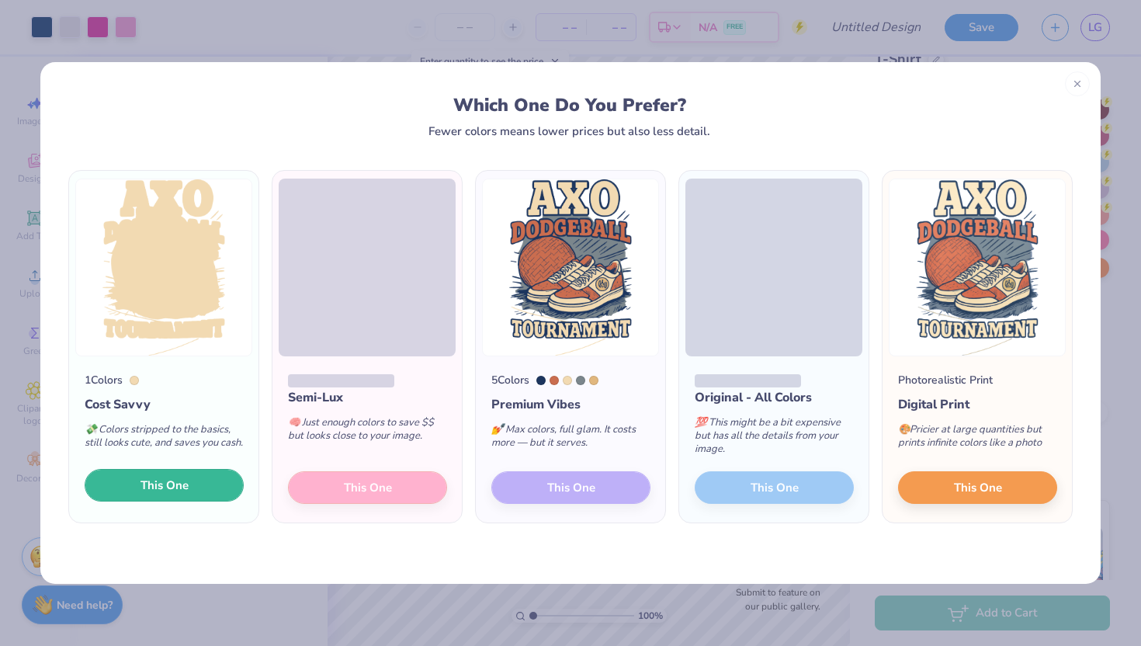
click at [168, 487] on span "This One" at bounding box center [164, 486] width 48 height 18
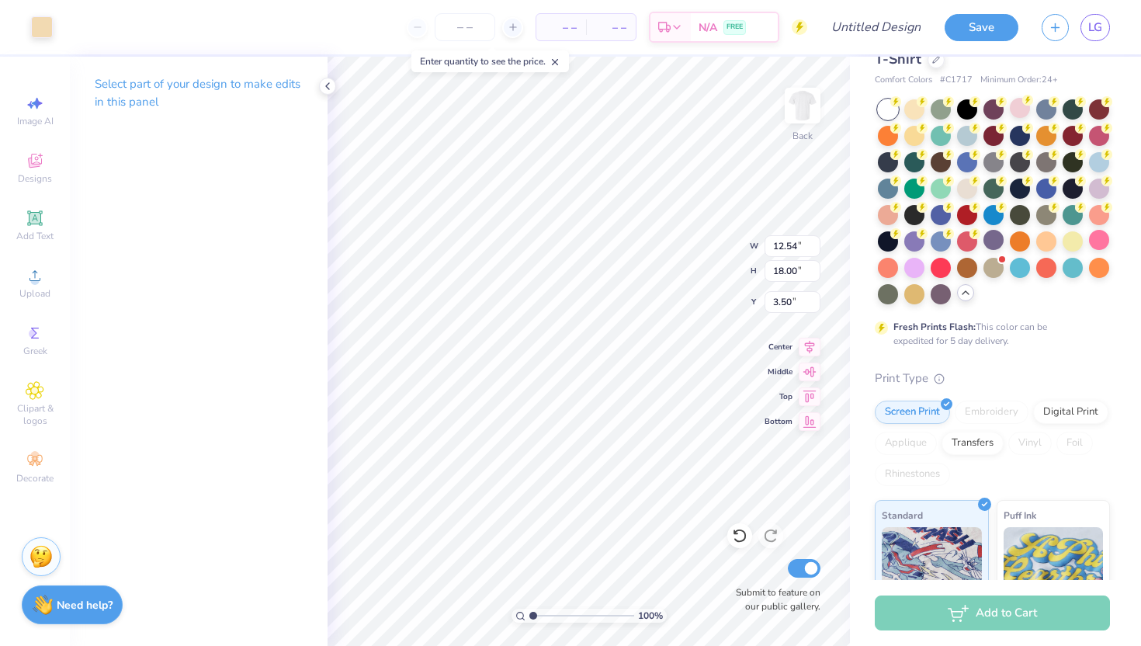
type input "16.19"
type input "3.59"
click at [741, 534] on icon at bounding box center [740, 536] width 16 height 16
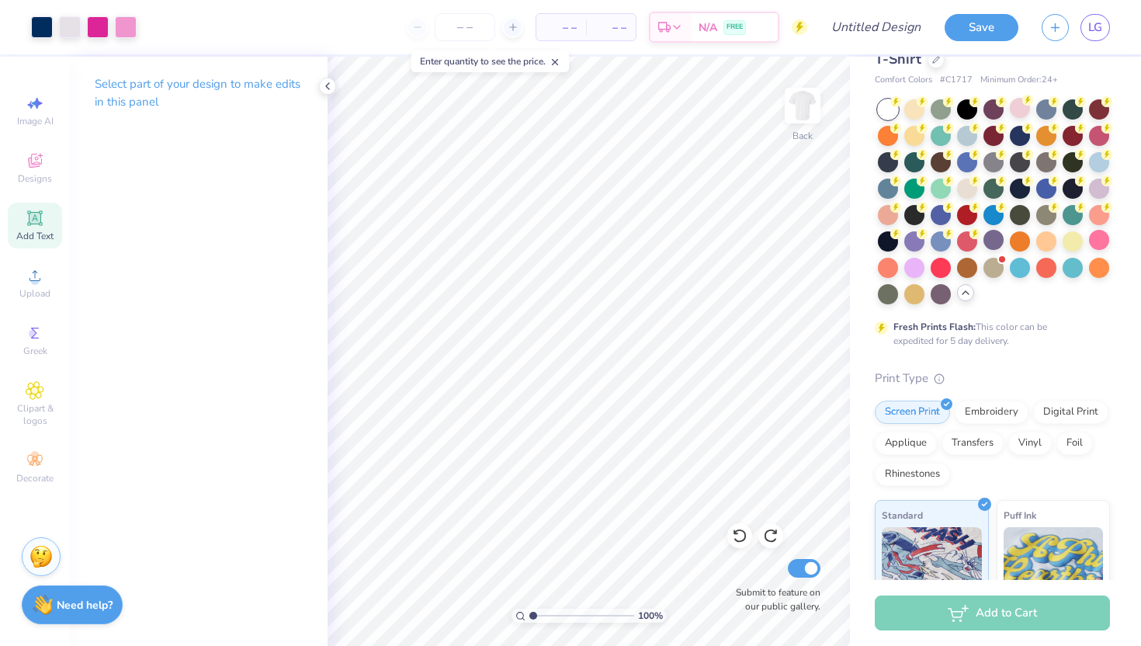
click at [32, 222] on icon at bounding box center [35, 218] width 12 height 12
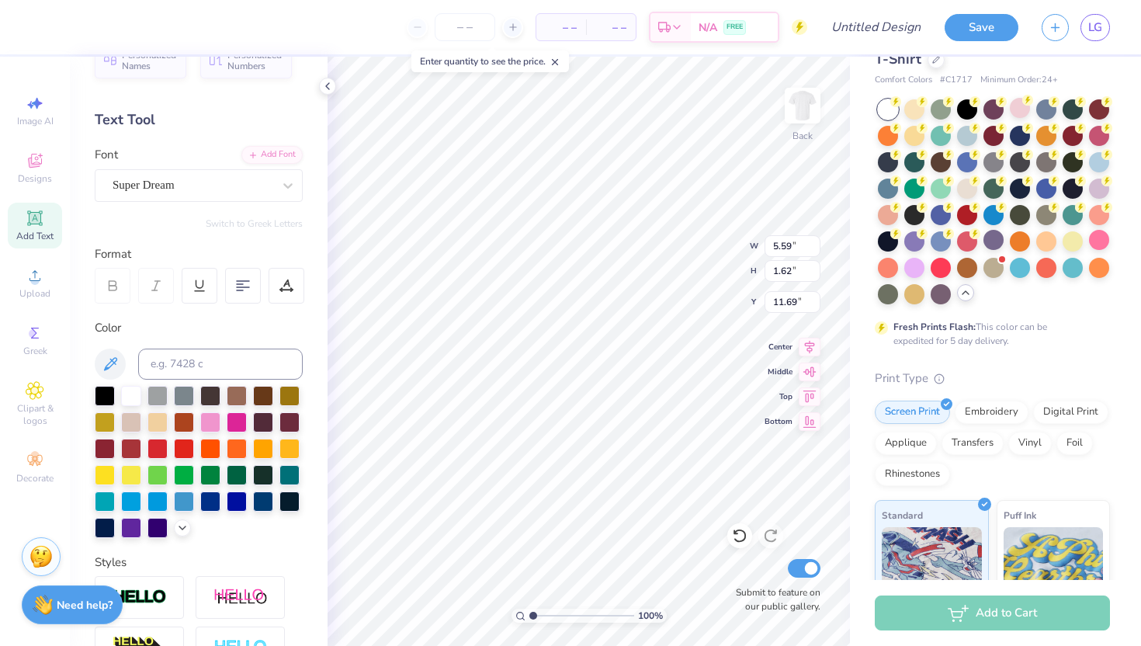
scroll to position [0, 0]
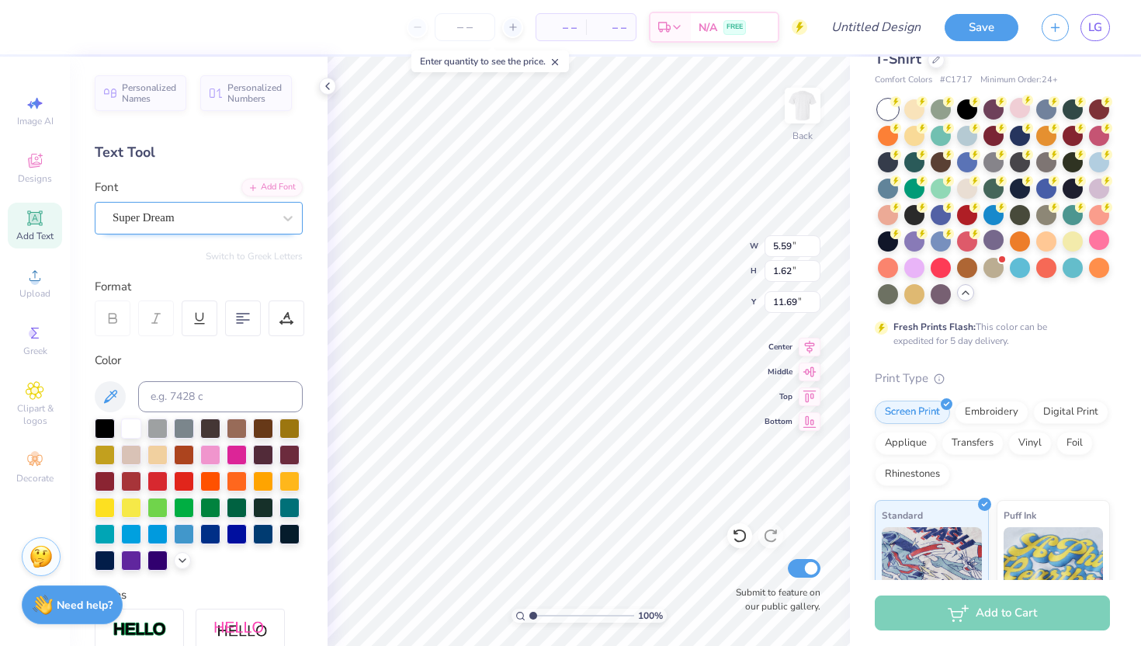
click at [195, 231] on div "Super Dream" at bounding box center [199, 218] width 208 height 33
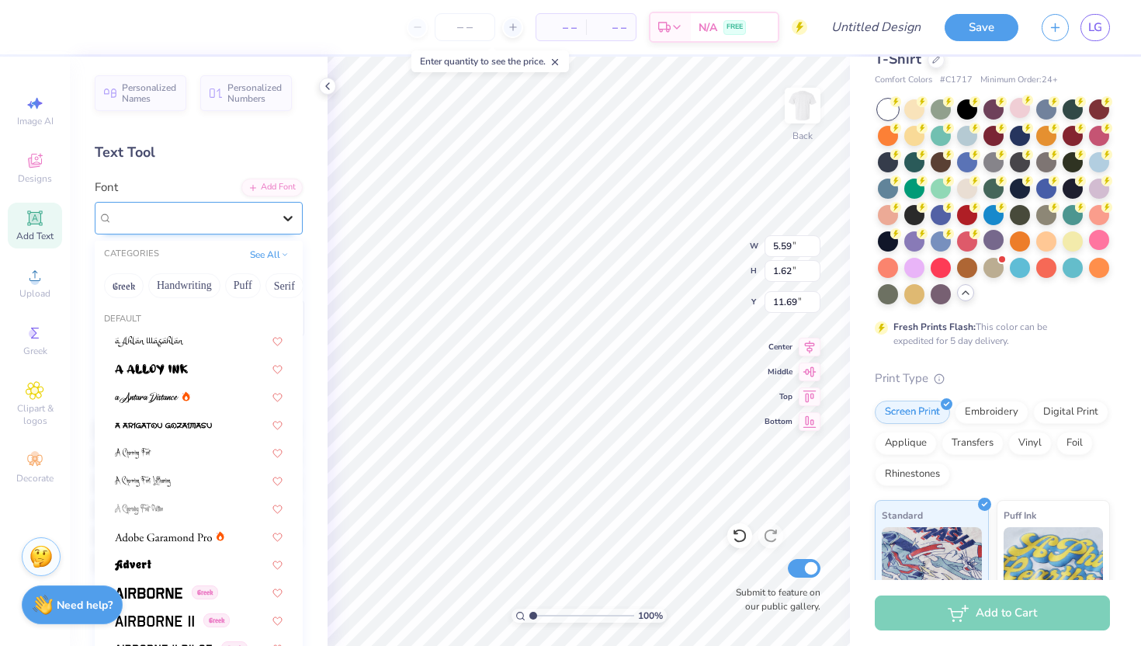
click at [286, 221] on icon at bounding box center [288, 218] width 16 height 16
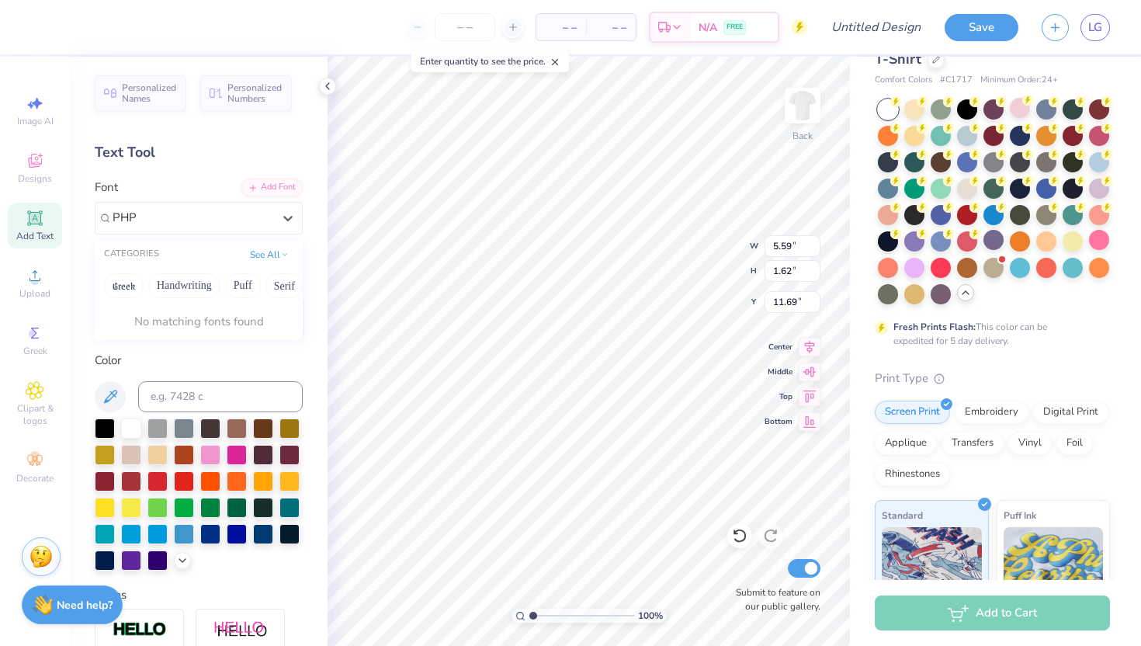
type input "PHP"
type textarea "T"
type textarea "PHC"
type input "3.41"
type input "5.63"
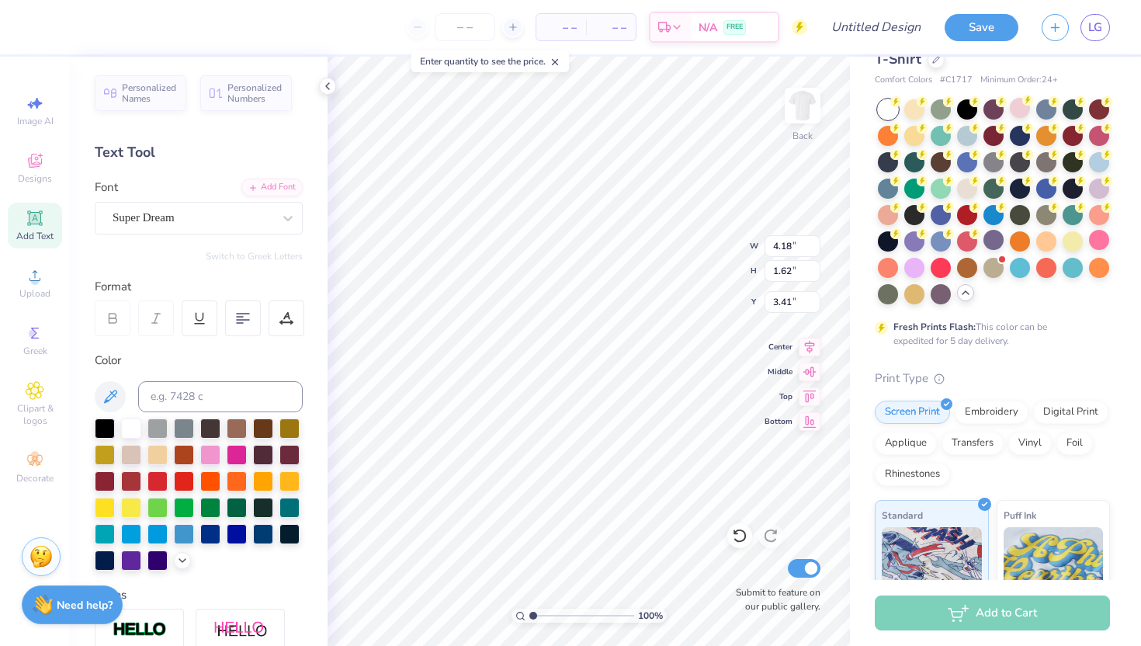
type input "3.76"
type input "5.37"
type textarea "Dodgeball"
click at [806, 342] on icon at bounding box center [810, 344] width 22 height 19
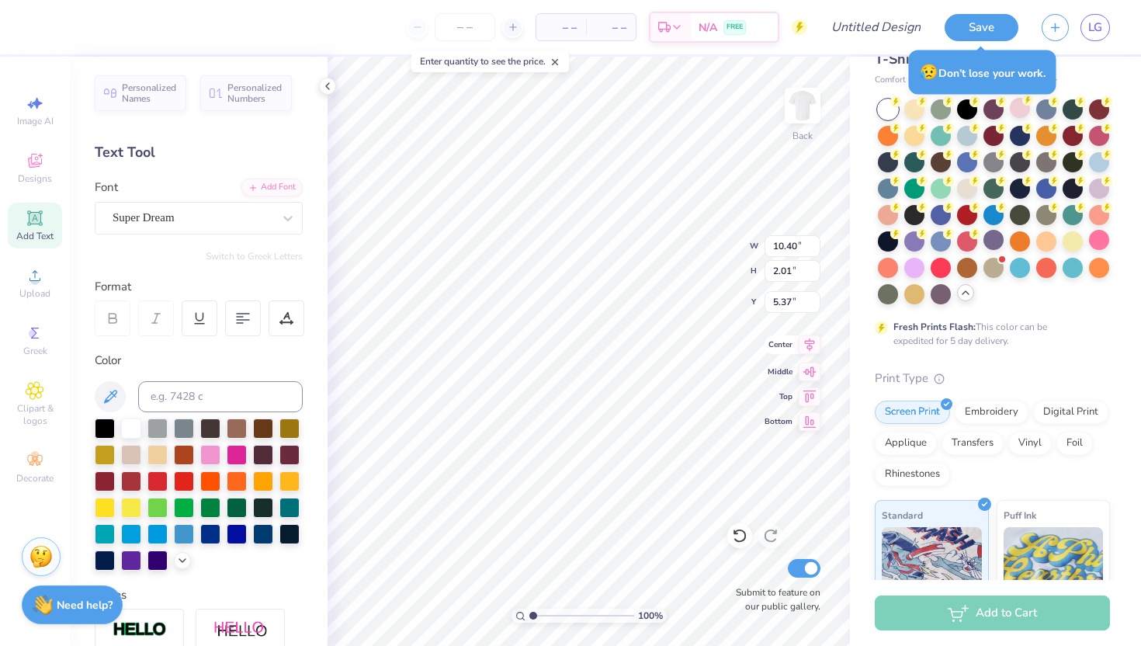
type input "4.18"
type input "1.62"
type input "3.76"
click at [804, 345] on icon at bounding box center [810, 344] width 22 height 19
type input "0.65"
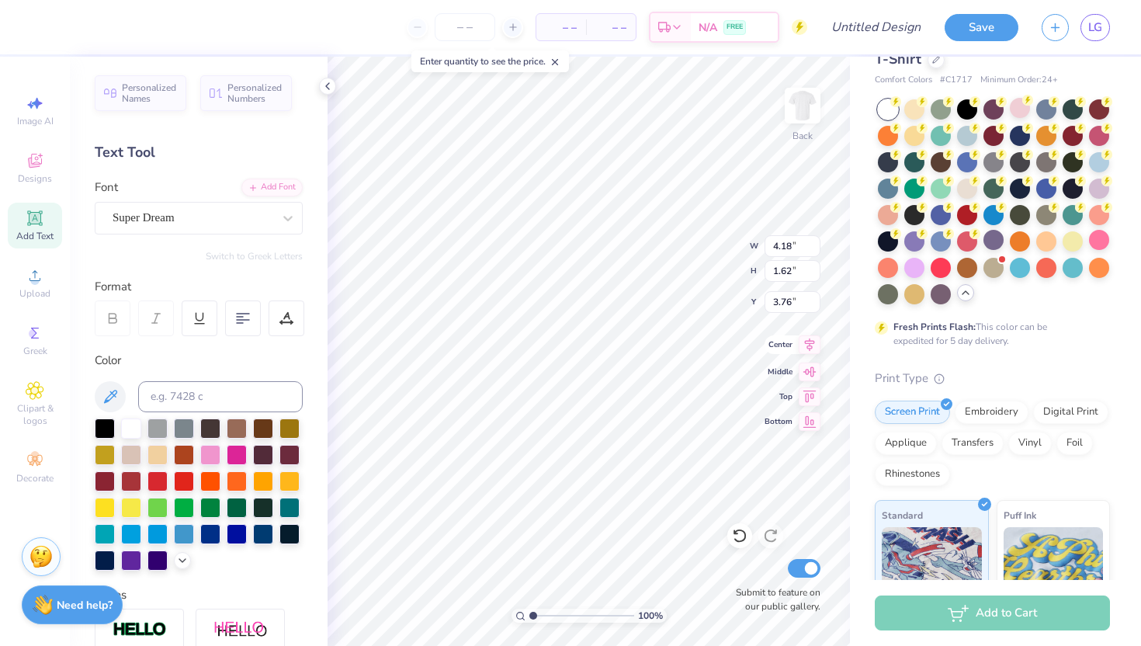
type input "1.14"
type input "12.57"
type input "12.25"
type textarea "t"
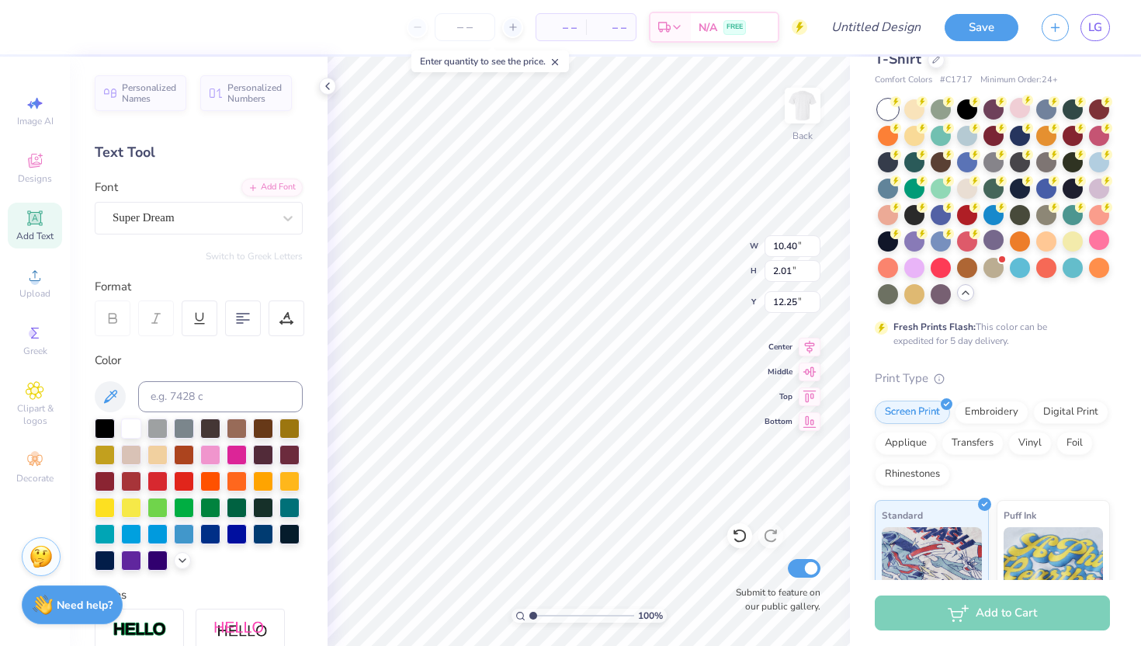
scroll to position [0, 2]
type textarea "Tournament"
click at [105, 428] on div at bounding box center [105, 427] width 20 height 20
click at [108, 558] on div at bounding box center [105, 559] width 20 height 20
click at [109, 557] on div at bounding box center [105, 559] width 20 height 20
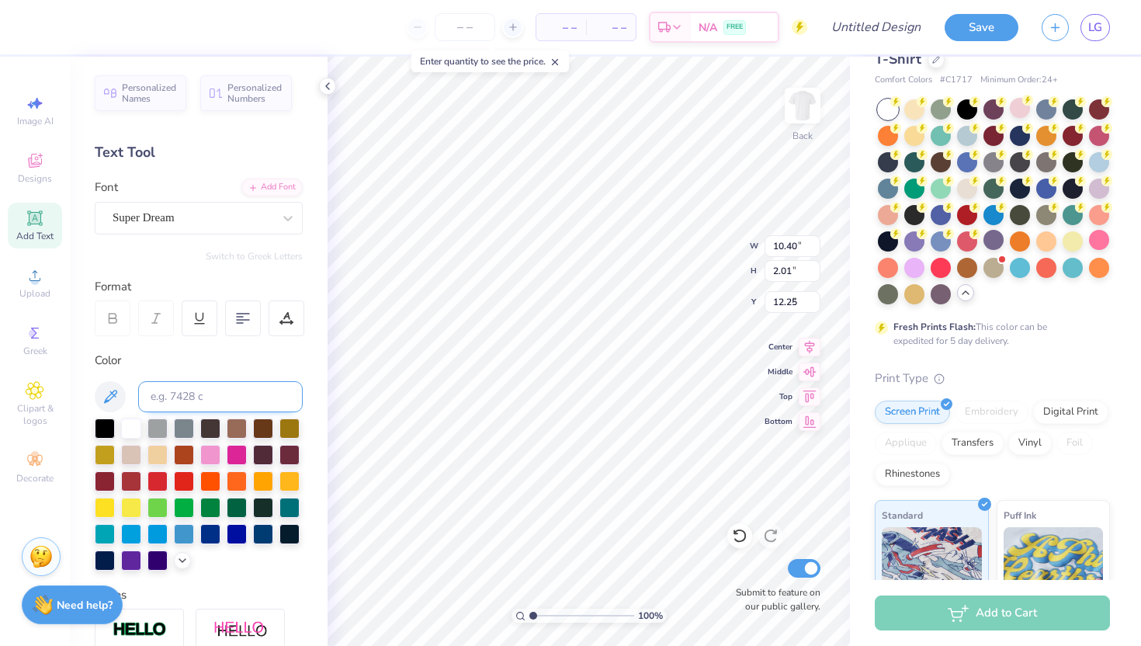
type input "5.37"
type input "4.18"
type input "1.62"
type input "3.76"
click at [107, 562] on div at bounding box center [105, 559] width 20 height 20
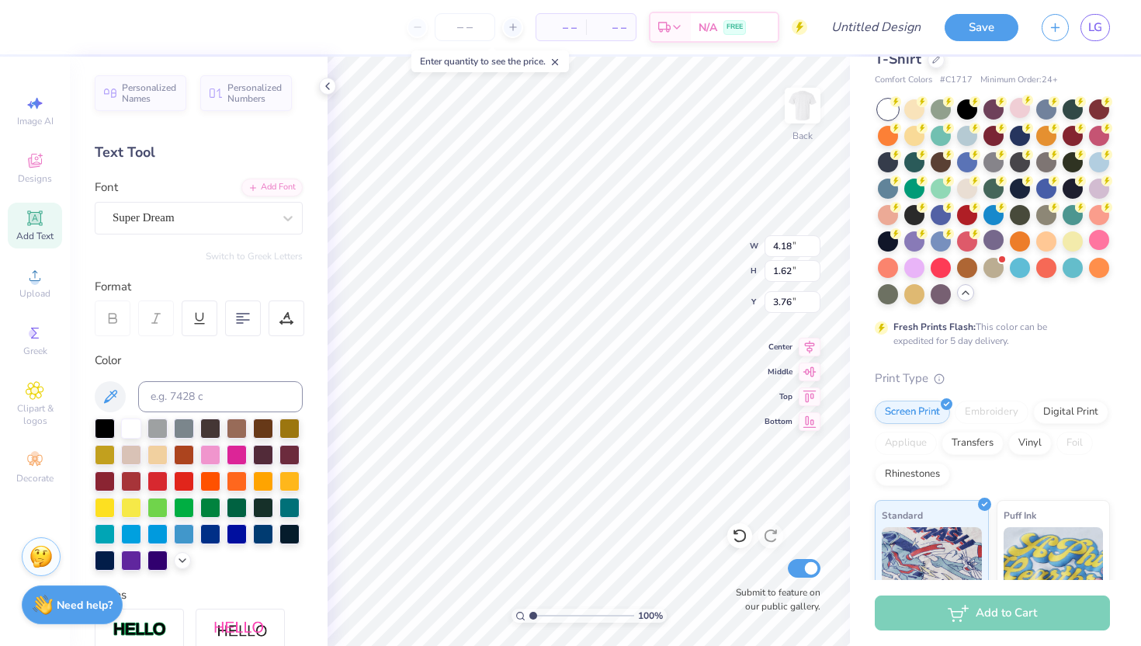
type input "10.40"
type input "2.01"
type input "5.37"
click at [105, 559] on div at bounding box center [105, 559] width 20 height 20
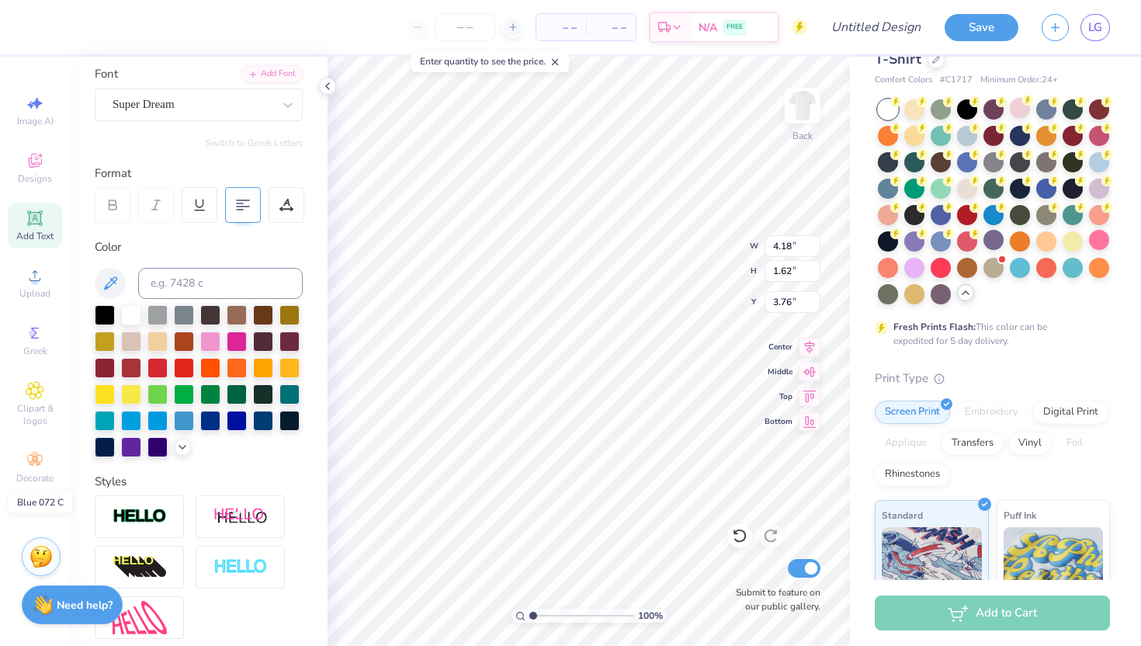
scroll to position [0, 0]
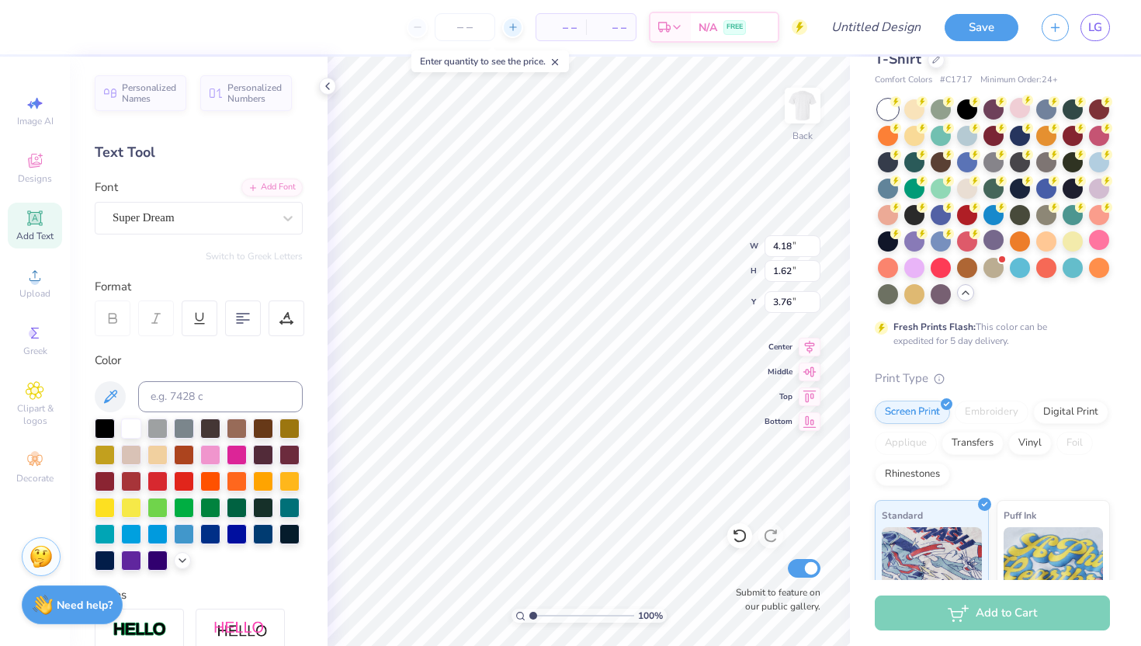
click at [514, 27] on icon at bounding box center [513, 27] width 11 height 11
type input "14"
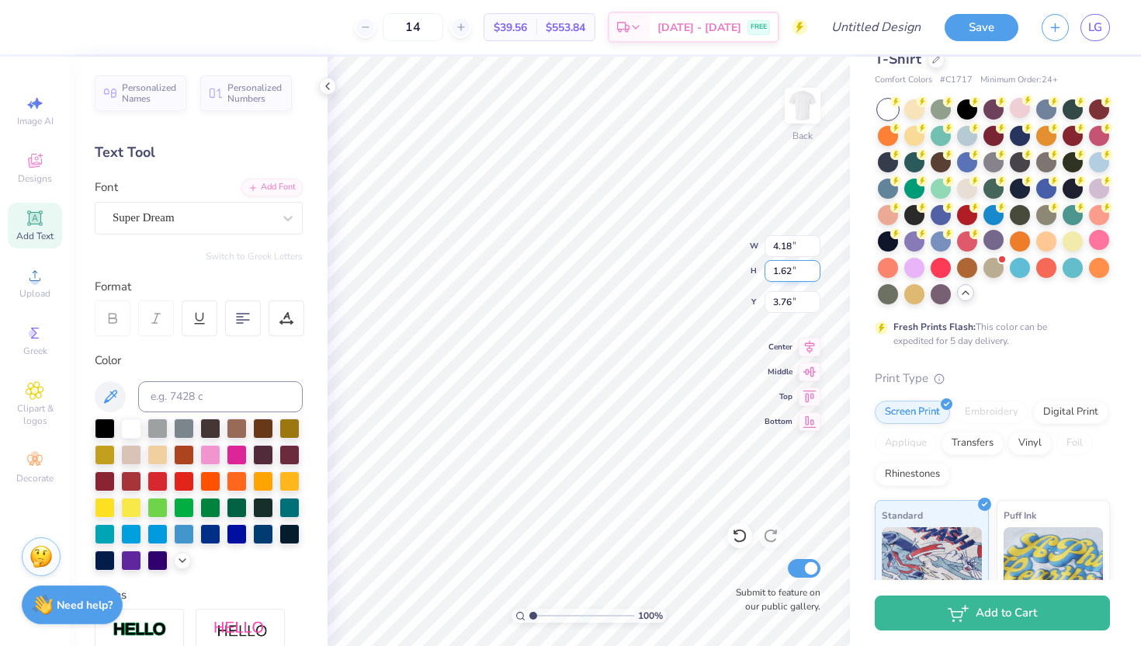
click at [784, 272] on input "1.62" at bounding box center [793, 271] width 56 height 22
click at [813, 265] on input "1.63" at bounding box center [793, 271] width 56 height 22
click at [813, 265] on input "1.64" at bounding box center [793, 271] width 56 height 22
click at [813, 265] on input "1.65" at bounding box center [793, 271] width 56 height 22
type input "1.66"
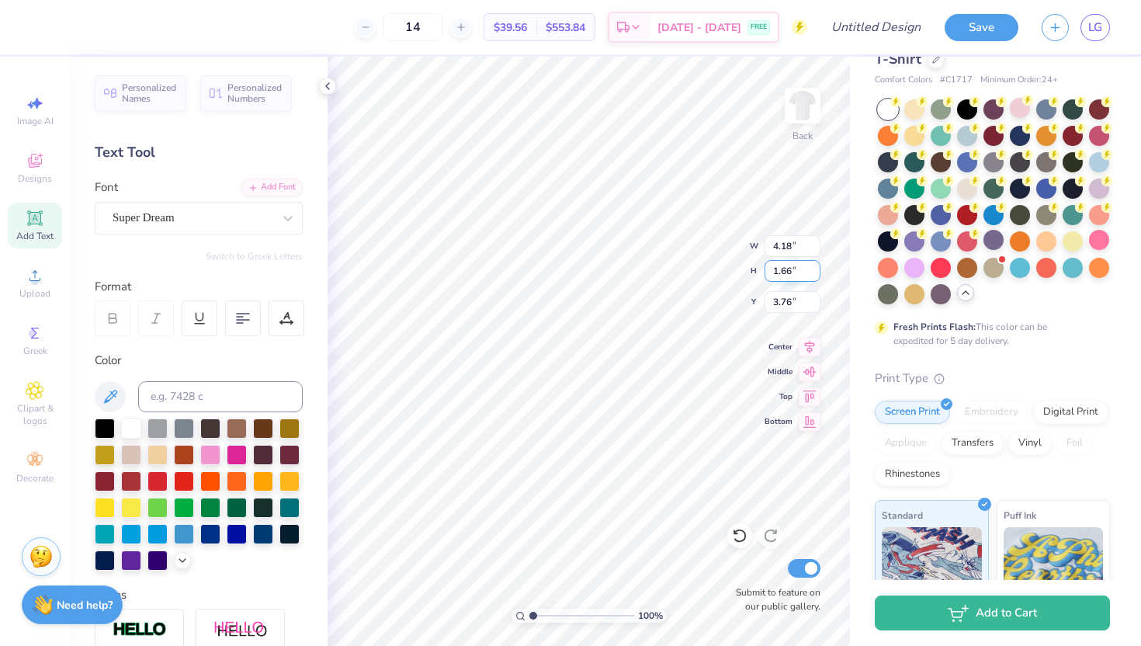
click at [813, 268] on input "1.66" at bounding box center [793, 271] width 56 height 22
type input "4.29"
type input "3.73"
click at [805, 266] on input "1.66" at bounding box center [793, 271] width 56 height 22
click at [813, 265] on input "1.67" at bounding box center [793, 271] width 56 height 22
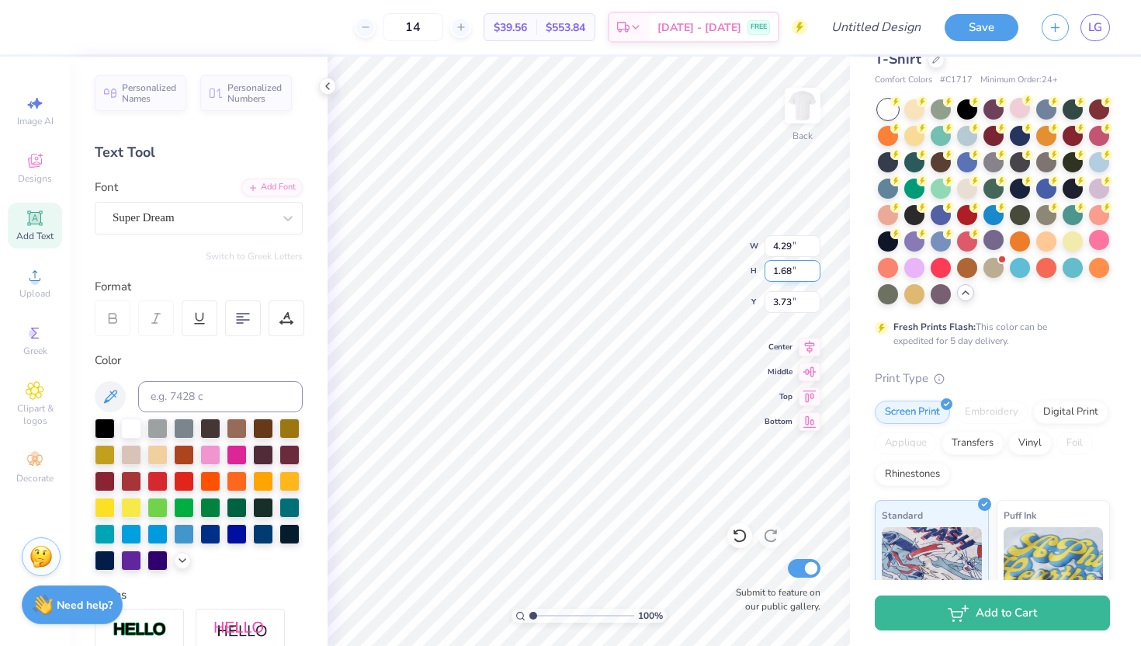
type input "1.68"
click at [813, 265] on input "1.68" at bounding box center [793, 271] width 56 height 22
type input "4.34"
type input "3.72"
click at [813, 265] on input "1.69" at bounding box center [793, 271] width 56 height 22
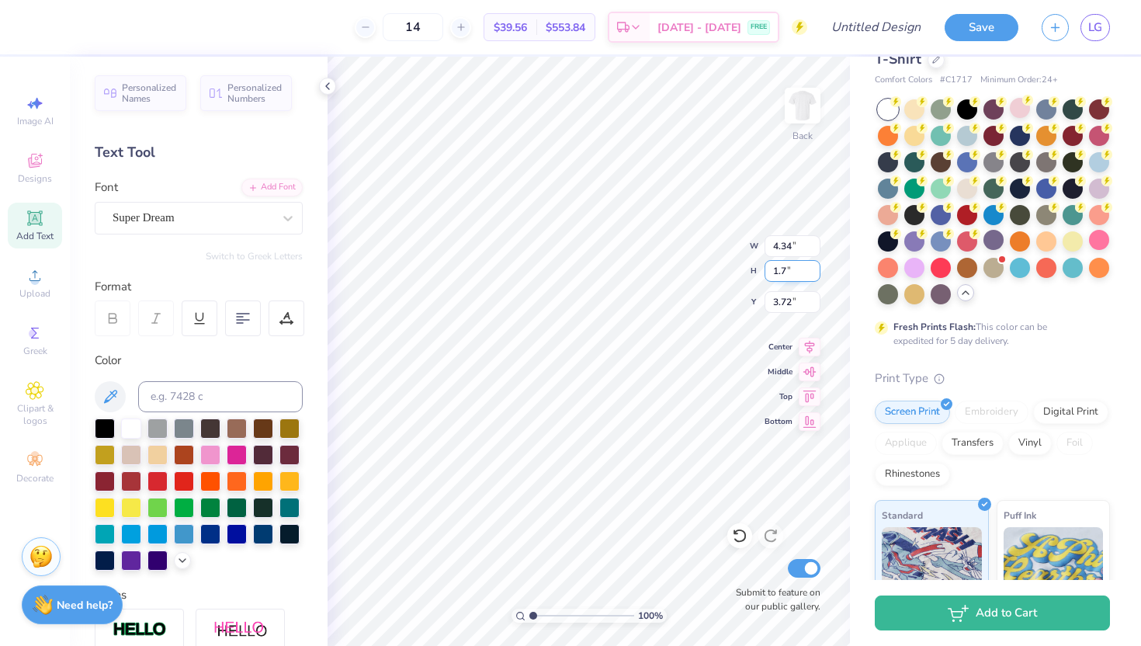
click at [813, 265] on input "1.7" at bounding box center [793, 271] width 56 height 22
type input "1.71"
click at [813, 265] on input "1.71" at bounding box center [793, 271] width 56 height 22
type input "3.00"
click at [807, 245] on input "4.34" at bounding box center [793, 246] width 56 height 22
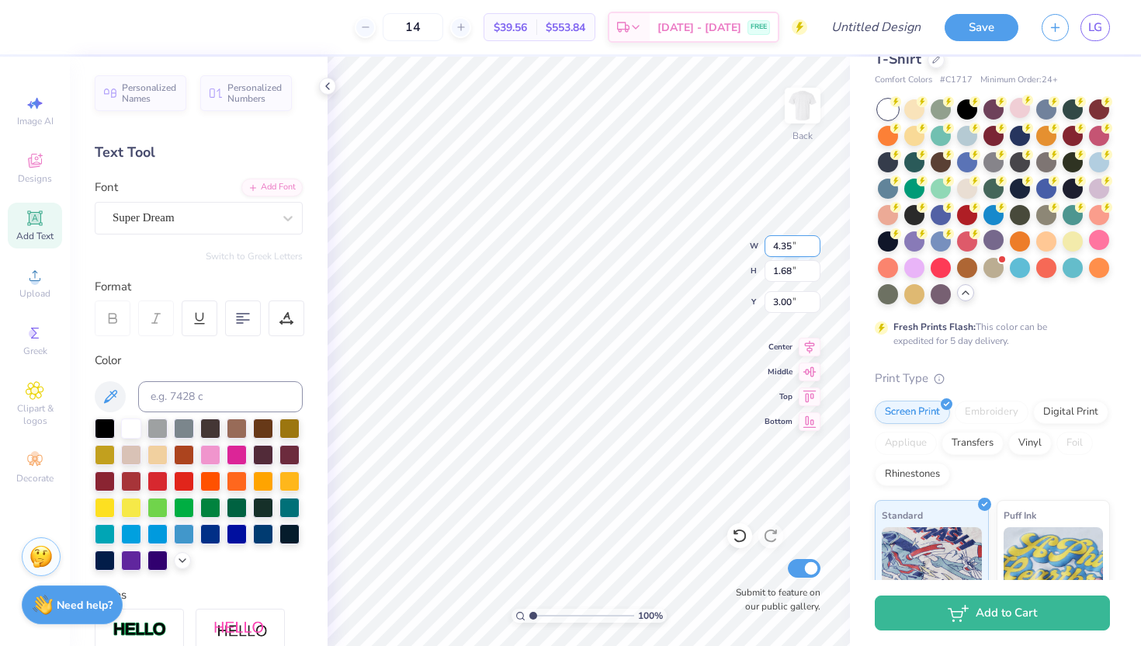
click at [814, 243] on input "4.35" at bounding box center [793, 246] width 56 height 22
click at [814, 243] on input "4.36" at bounding box center [793, 246] width 56 height 22
click at [814, 243] on input "4.37" at bounding box center [793, 246] width 56 height 22
click at [814, 243] on input "4.38" at bounding box center [793, 246] width 56 height 22
type input "4.39"
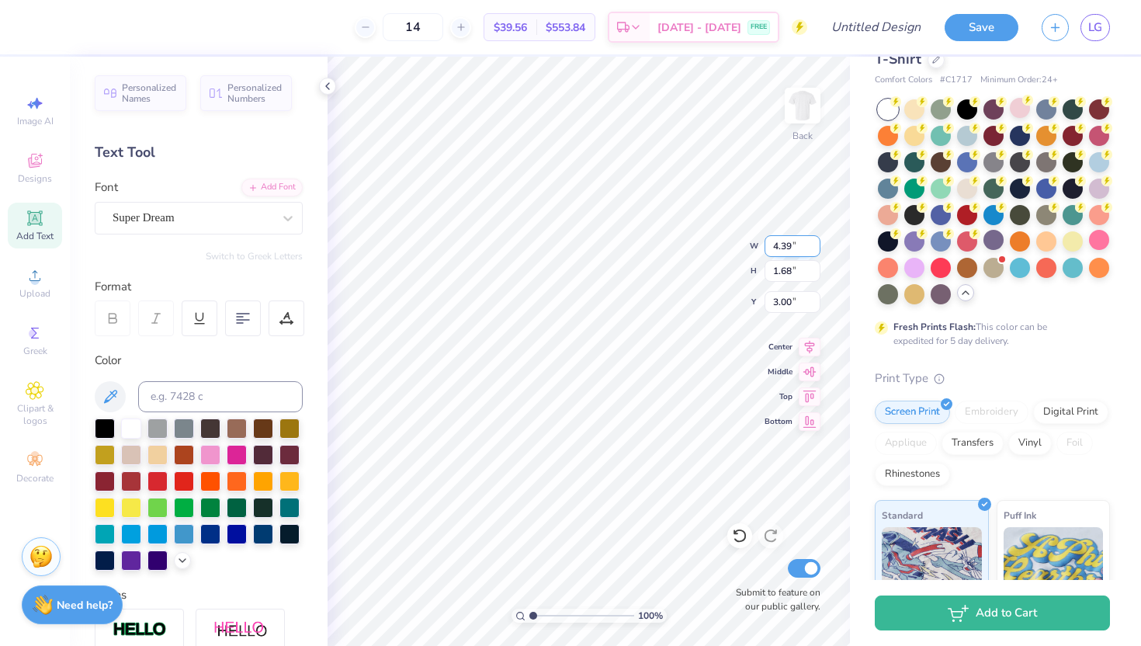
click at [814, 243] on input "4.39" at bounding box center [793, 246] width 56 height 22
type input "3.45"
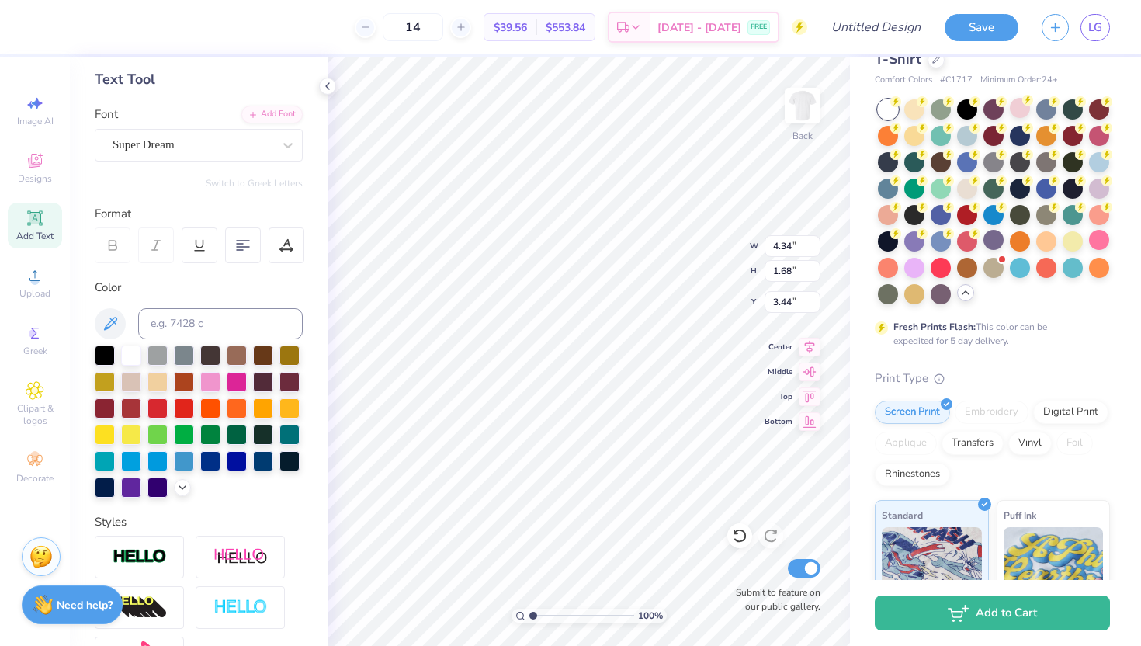
scroll to position [64, 0]
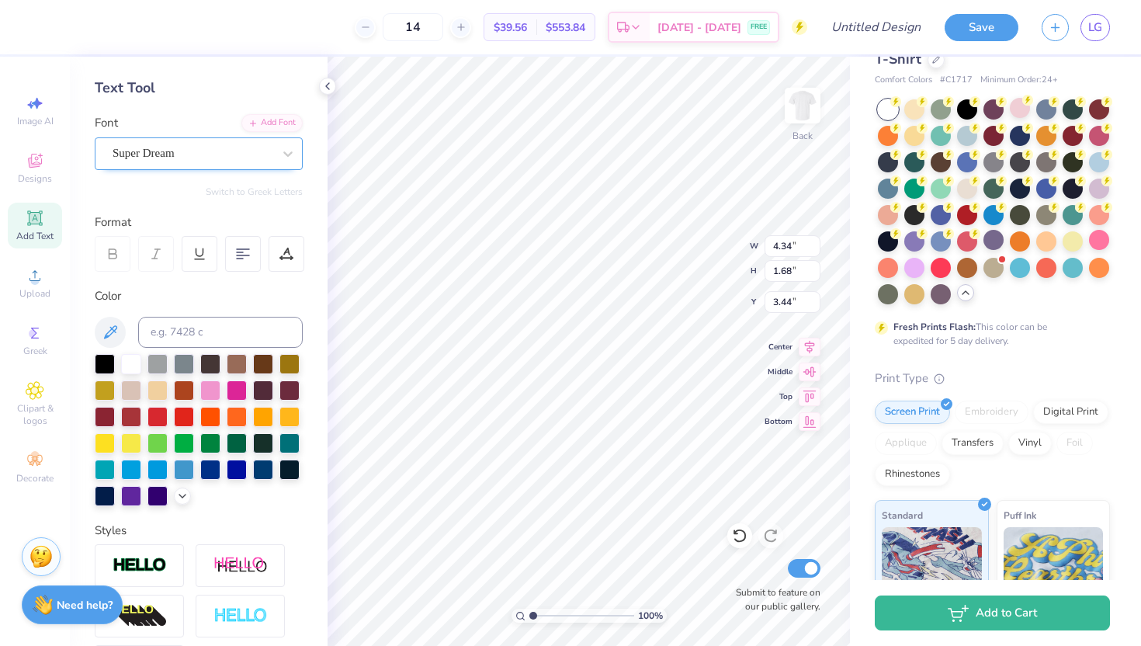
click at [227, 158] on div "Super Dream" at bounding box center [192, 153] width 163 height 24
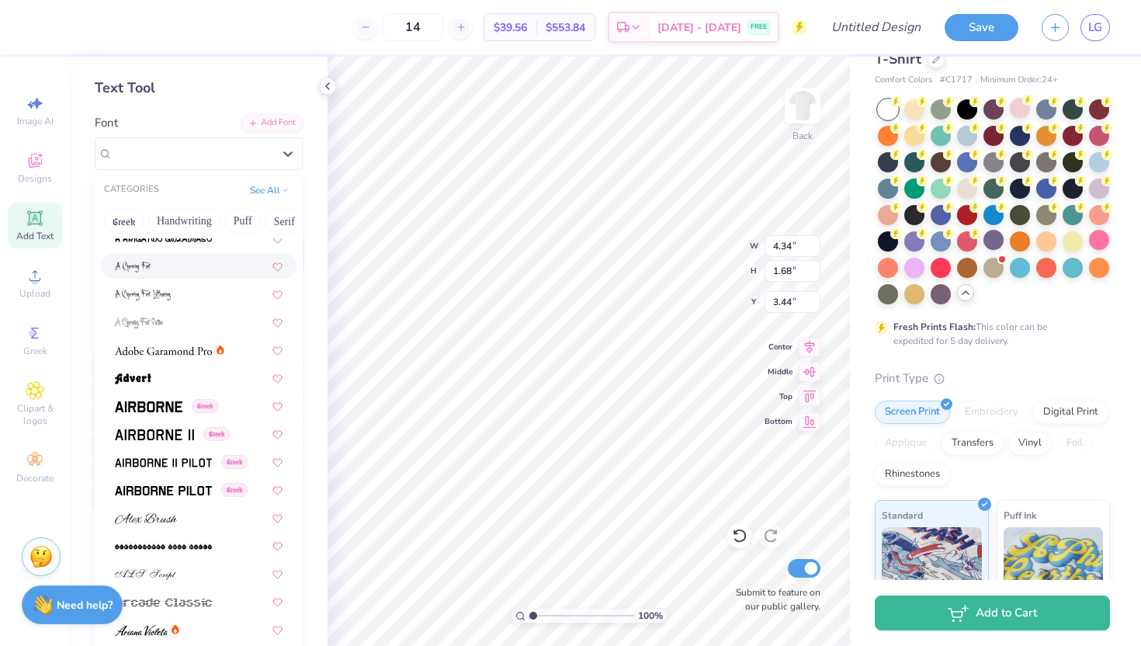
scroll to position [126, 0]
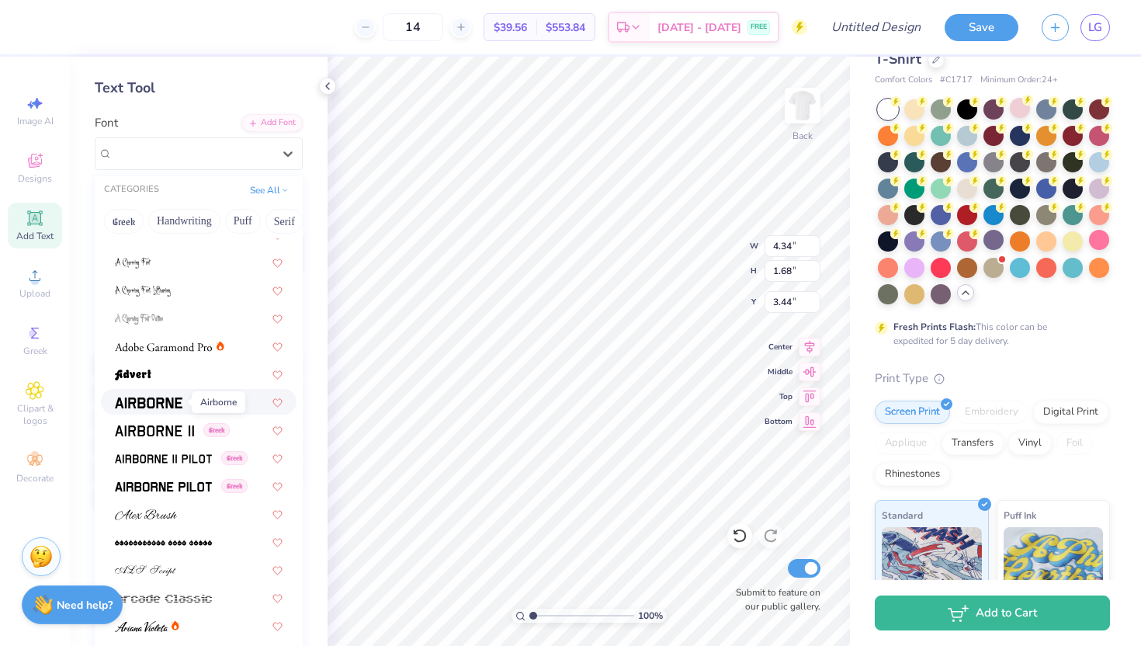
click at [172, 409] on span at bounding box center [149, 402] width 68 height 16
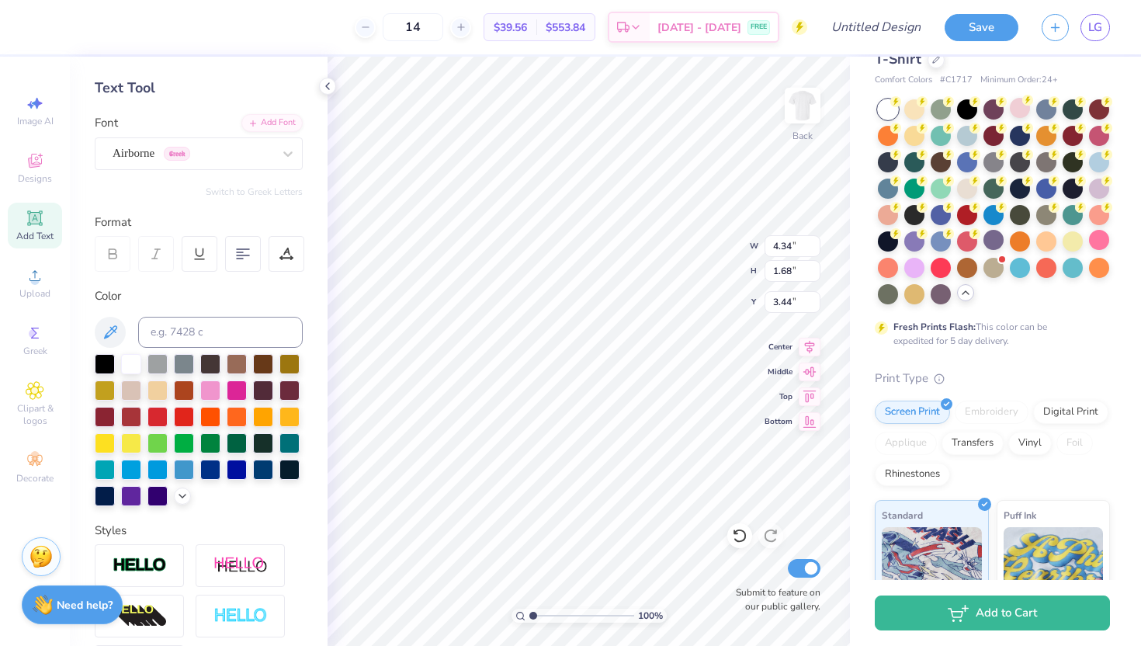
type input "4.31"
type input "1.76"
type input "3.40"
click at [238, 143] on div at bounding box center [193, 153] width 160 height 21
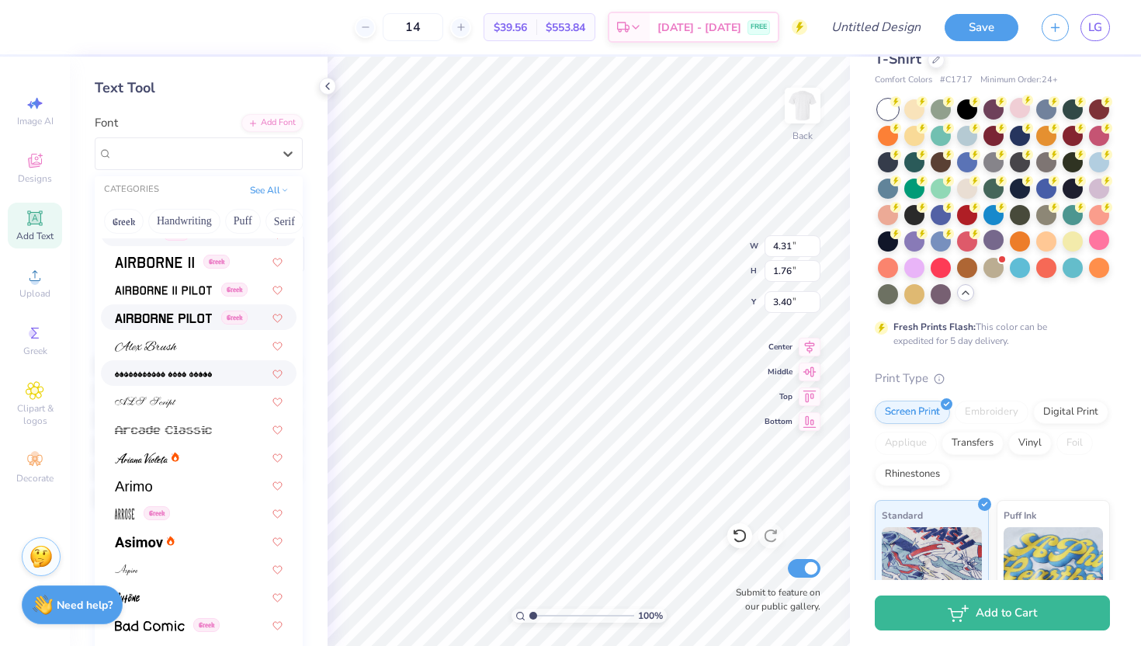
scroll to position [299, 0]
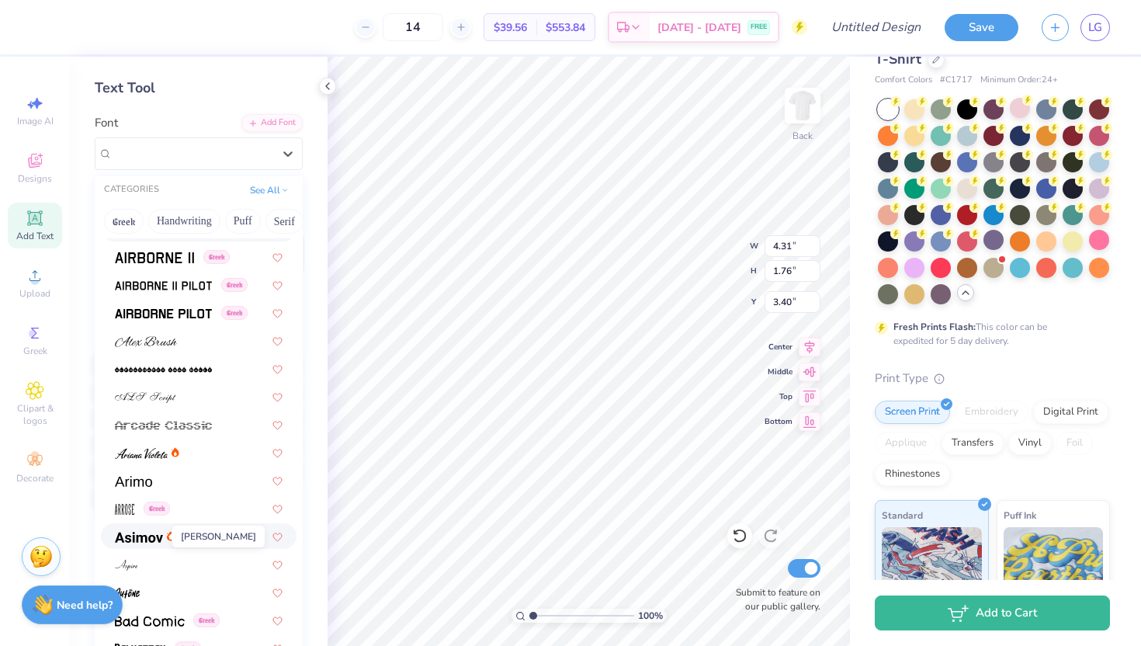
click at [158, 539] on img at bounding box center [139, 537] width 48 height 11
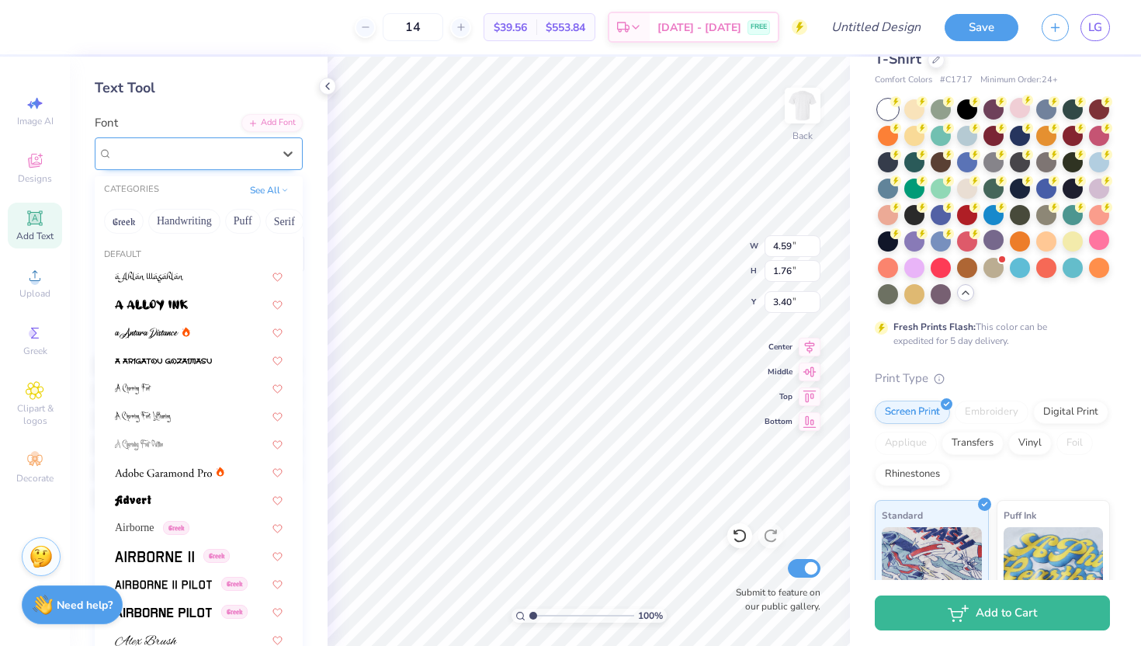
click at [264, 162] on div at bounding box center [193, 153] width 160 height 21
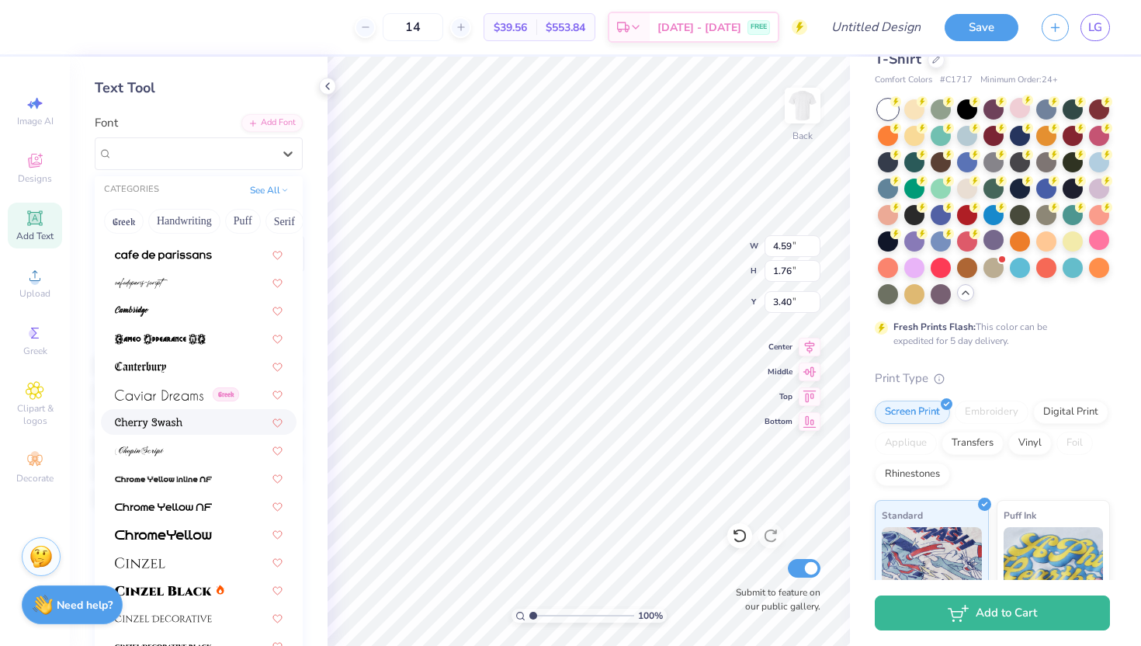
scroll to position [1582, 0]
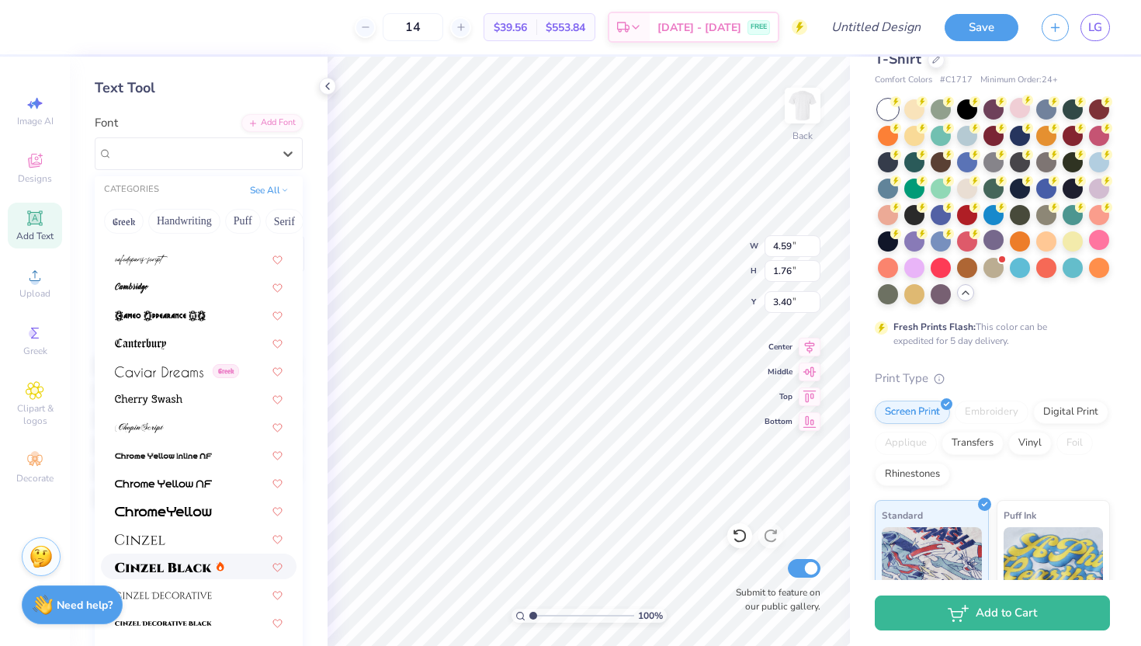
click at [168, 567] on img at bounding box center [163, 567] width 97 height 11
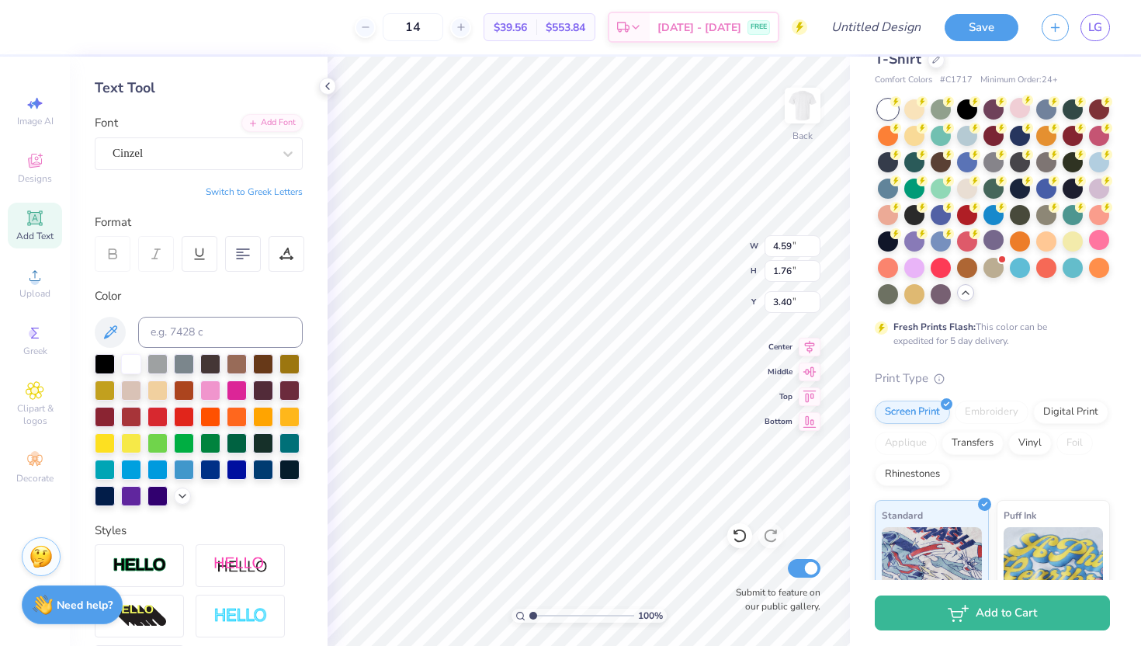
type input "5.52"
type input "1.75"
type input "3.41"
type input "10.40"
type input "2.01"
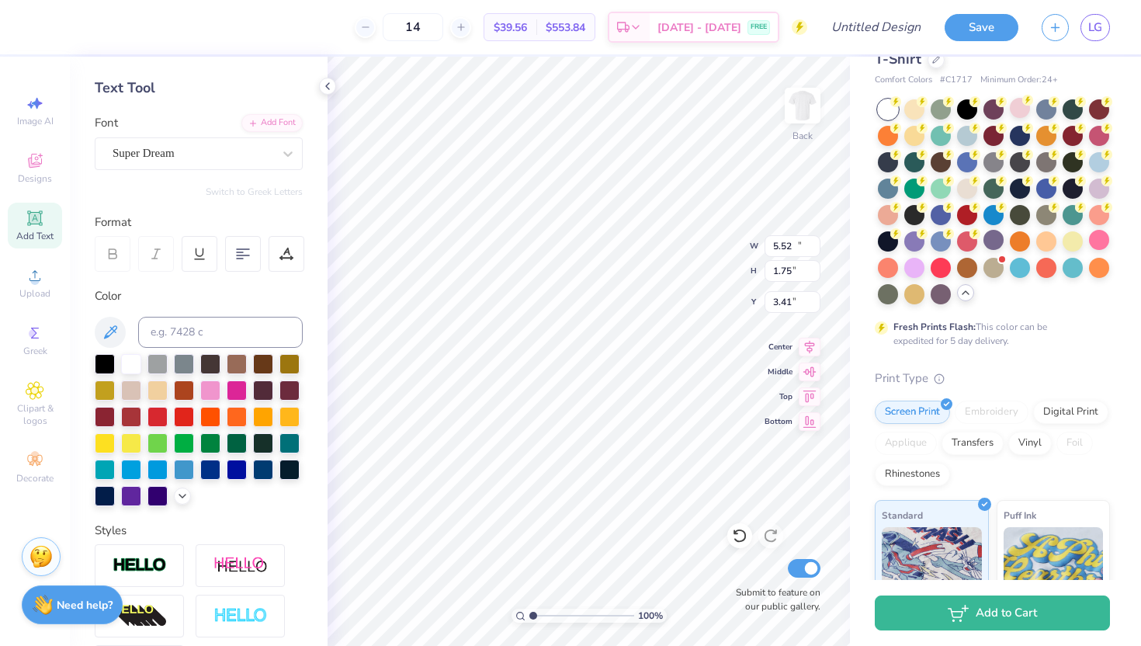
type input "5.53"
click at [223, 159] on div "Super Dream" at bounding box center [192, 153] width 163 height 24
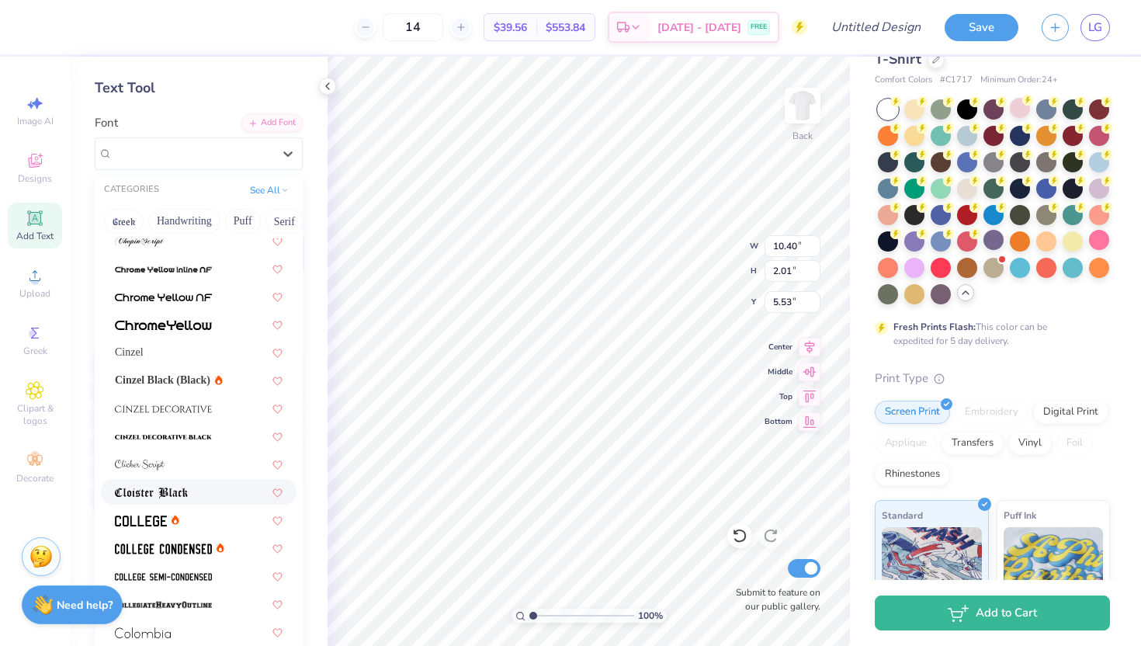
scroll to position [1784, 0]
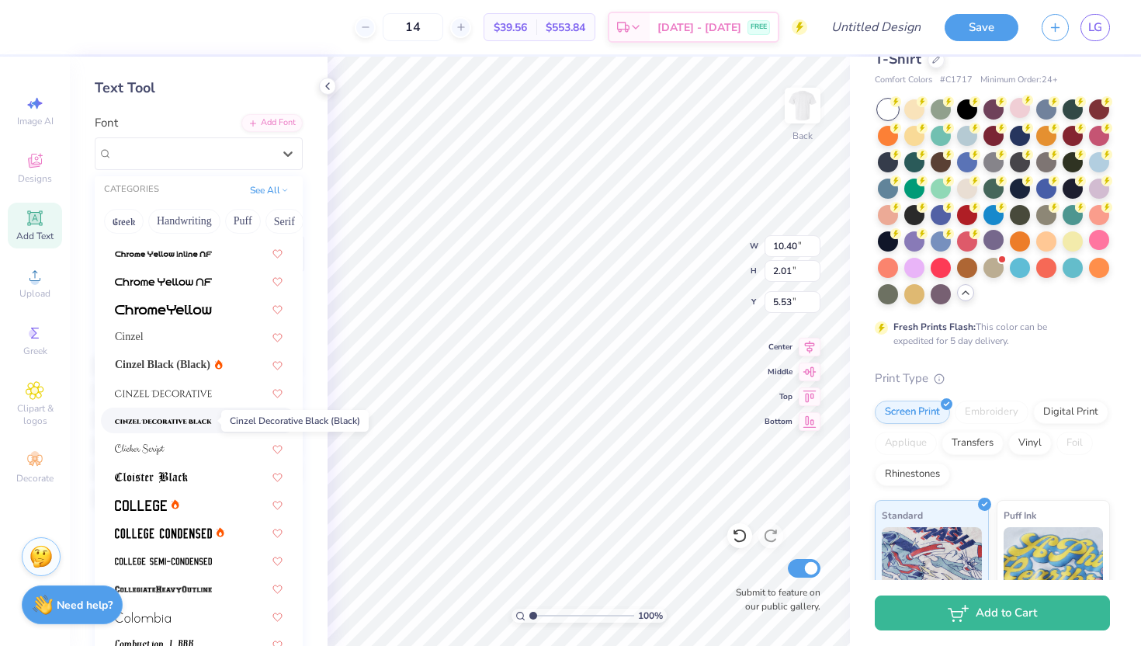
click at [170, 419] on img at bounding box center [163, 421] width 97 height 11
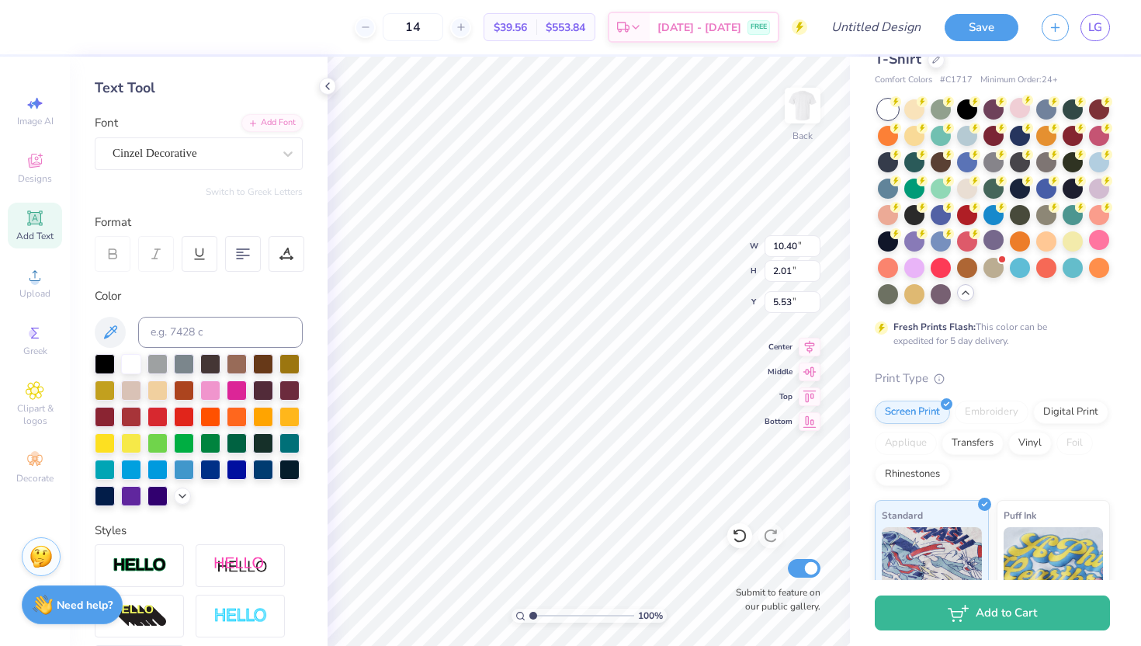
type input "14.17"
type input "1.50"
type input "5.79"
type input "5.52"
type input "1.75"
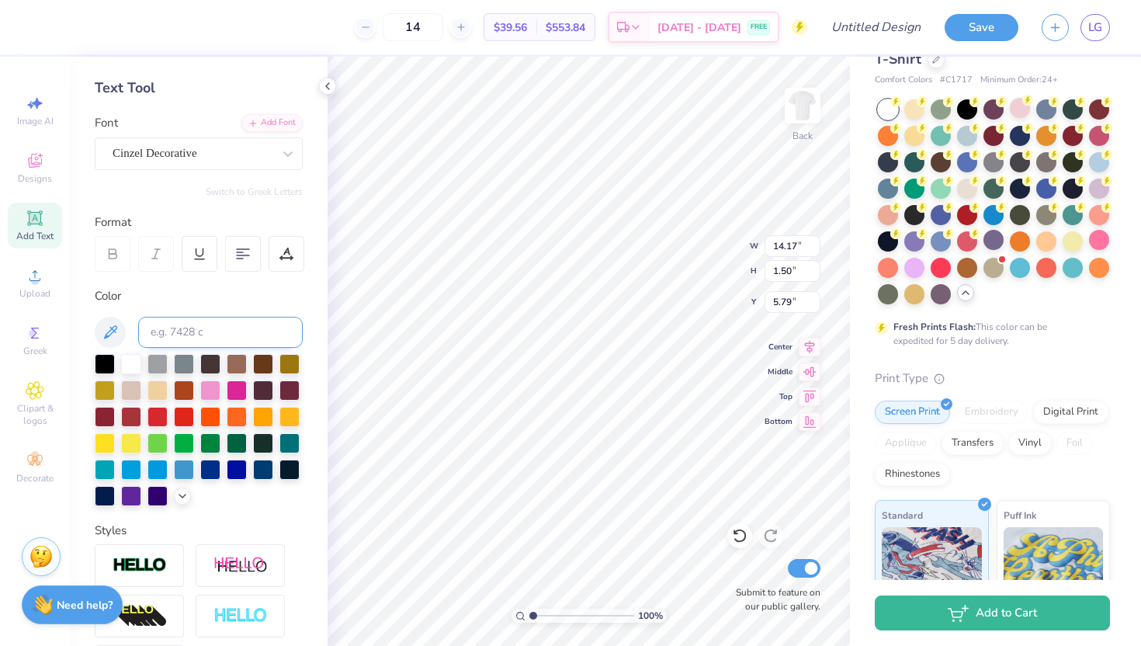
type input "3.41"
type input "13.02"
type input "1.62"
type input "12.44"
click at [239, 157] on div "Super Dream" at bounding box center [192, 153] width 163 height 24
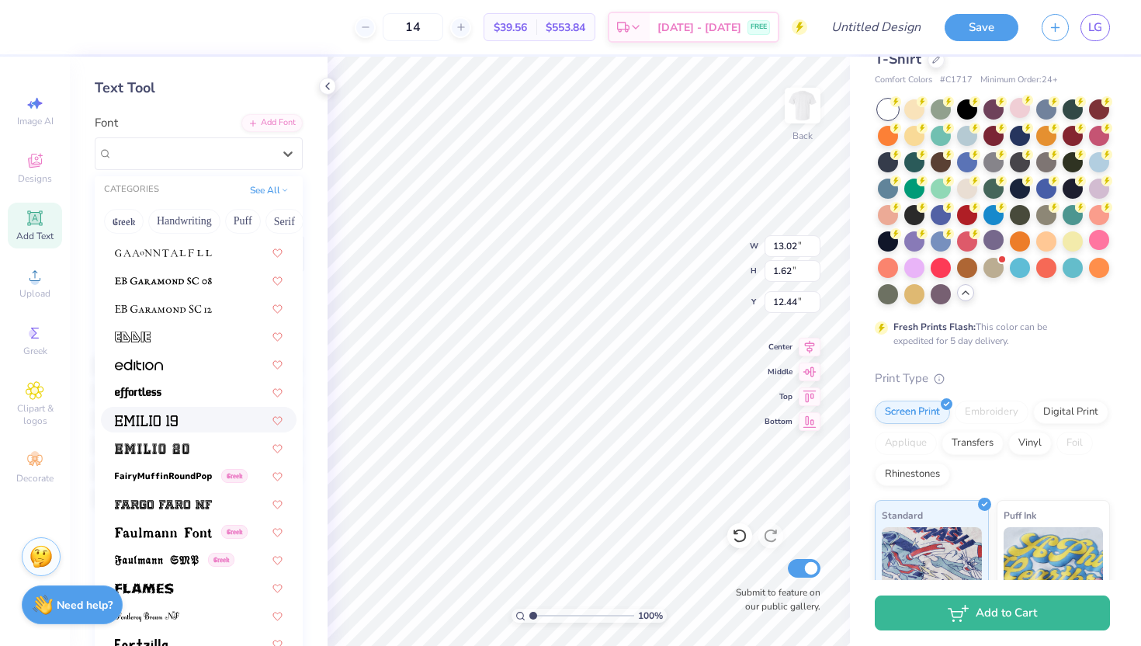
scroll to position [3040, 0]
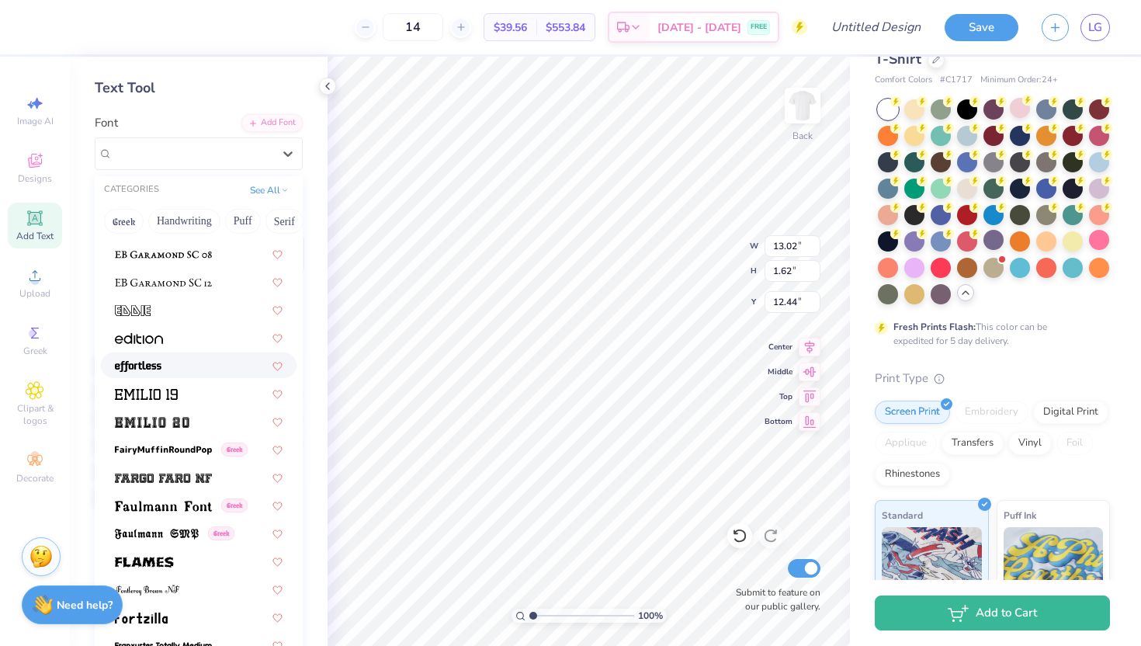
click at [185, 372] on div at bounding box center [199, 365] width 168 height 16
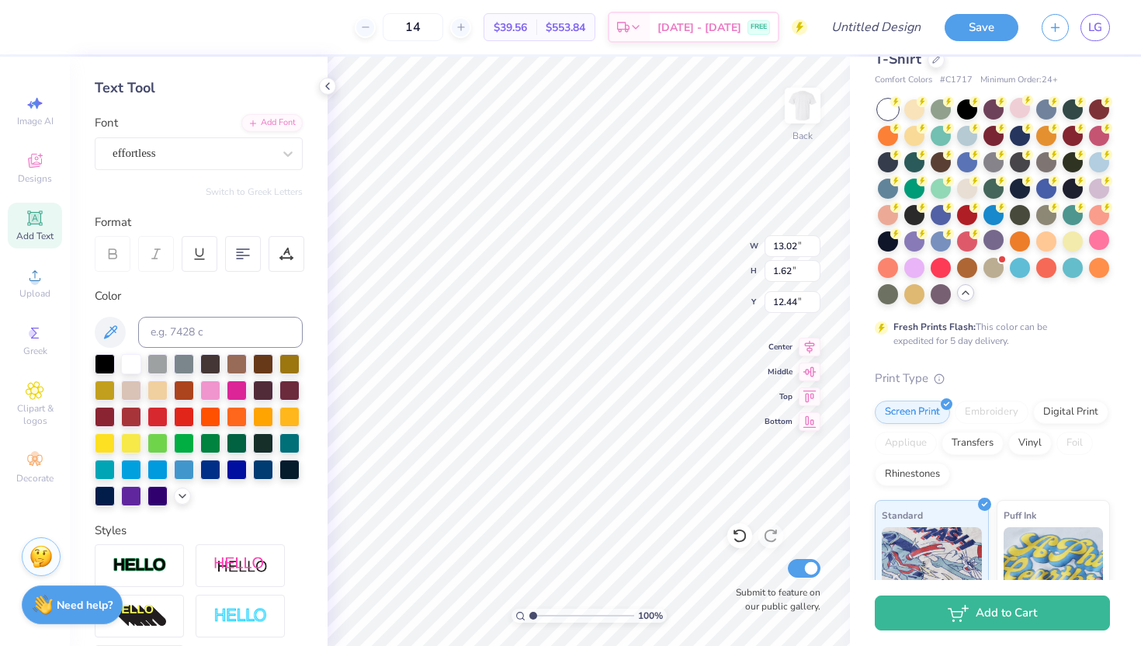
type input "11.56"
type input "1.54"
type input "12.48"
type input "5.52"
type input "1.75"
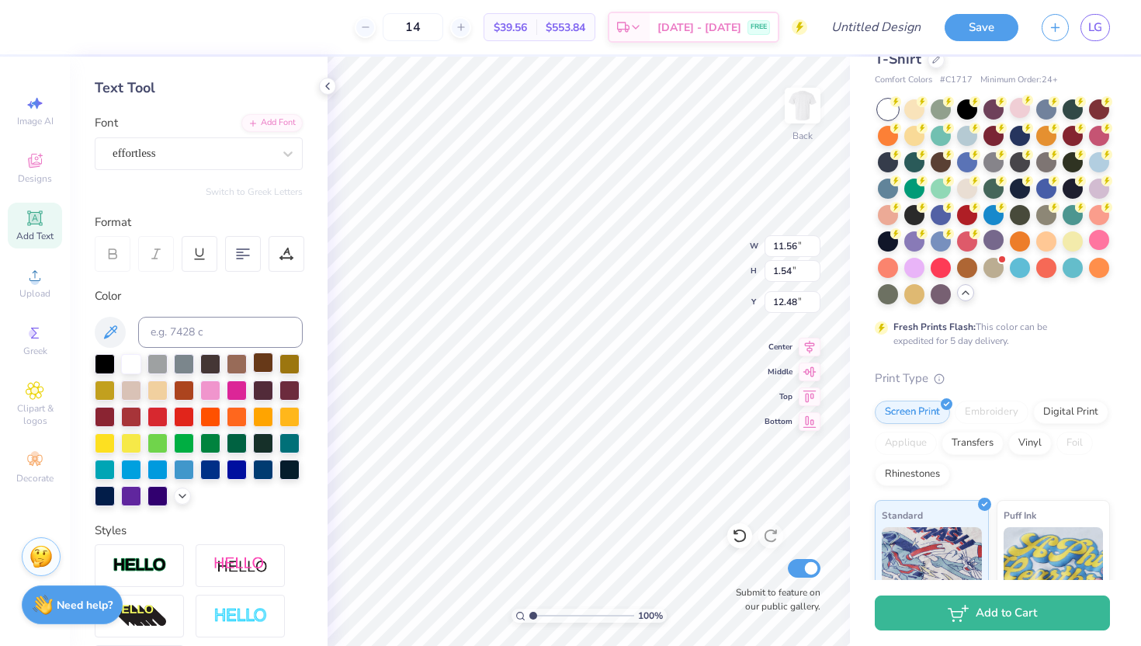
type input "3.41"
type textarea "Tournament"
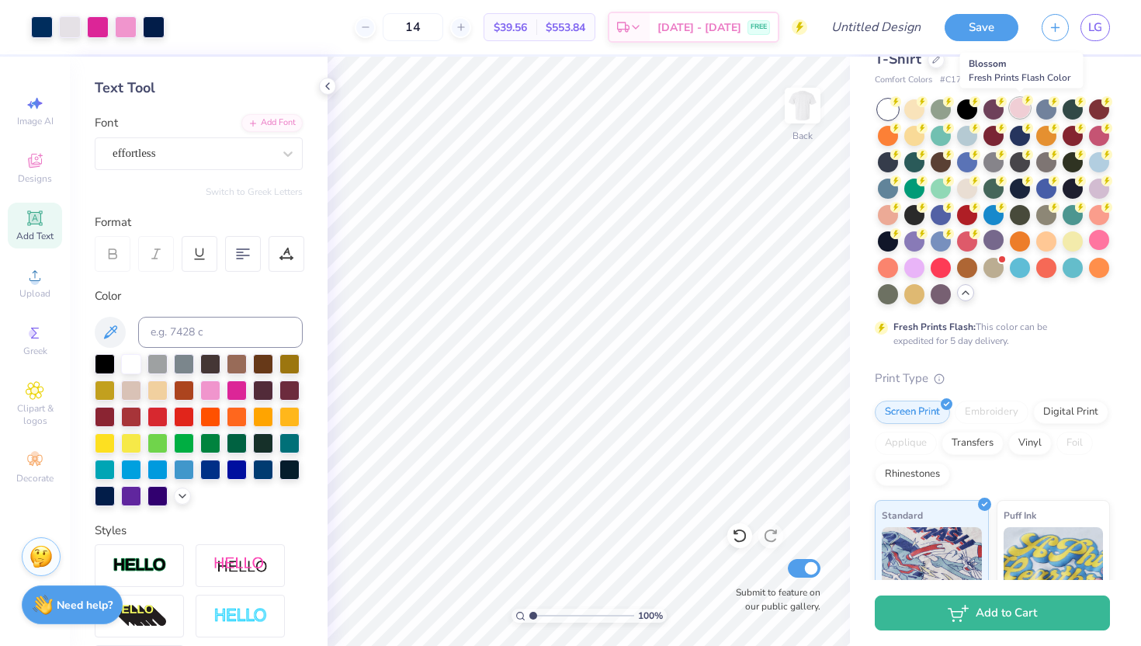
click at [903, 110] on div at bounding box center [1020, 108] width 20 height 20
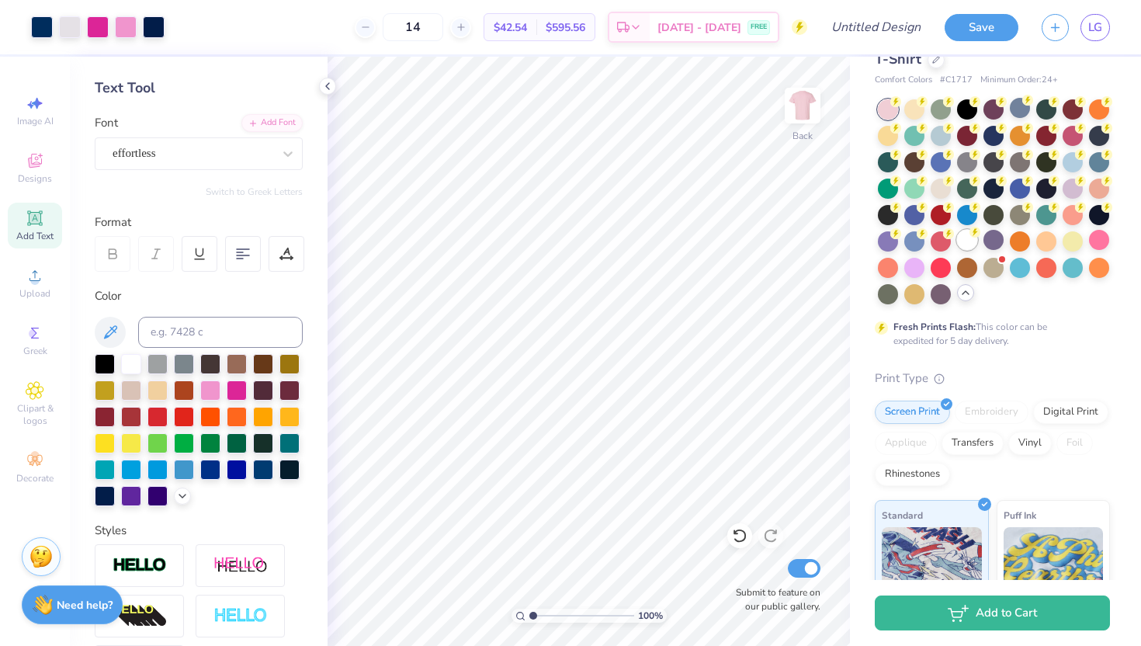
click at [903, 235] on div at bounding box center [967, 240] width 20 height 20
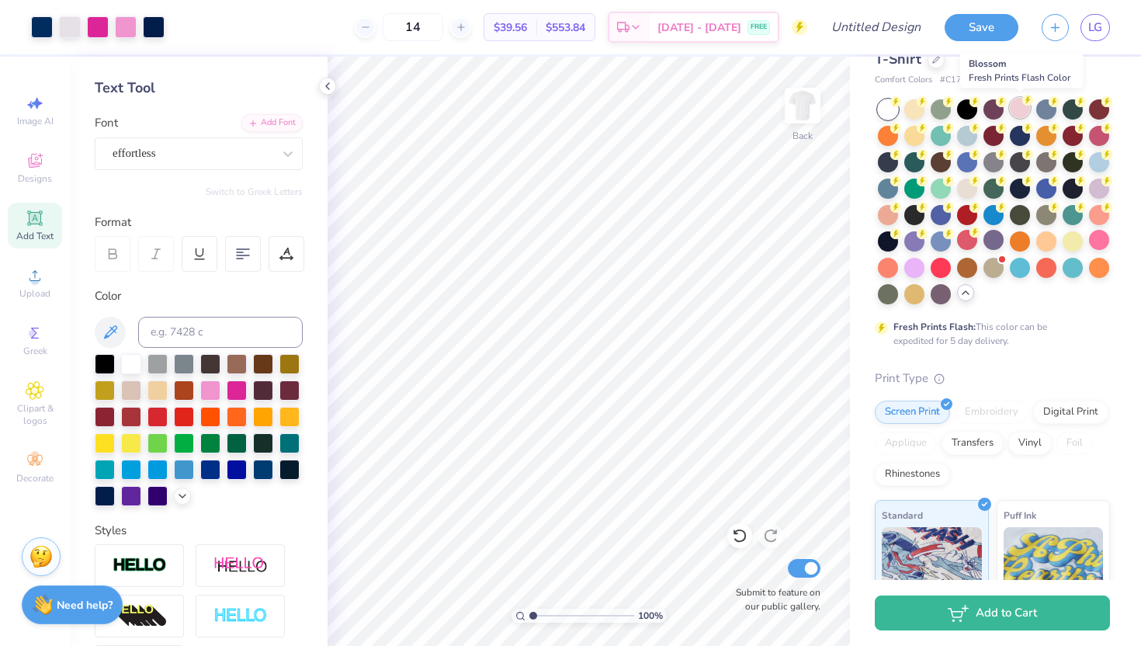
click at [901, 101] on circle at bounding box center [895, 101] width 11 height 11
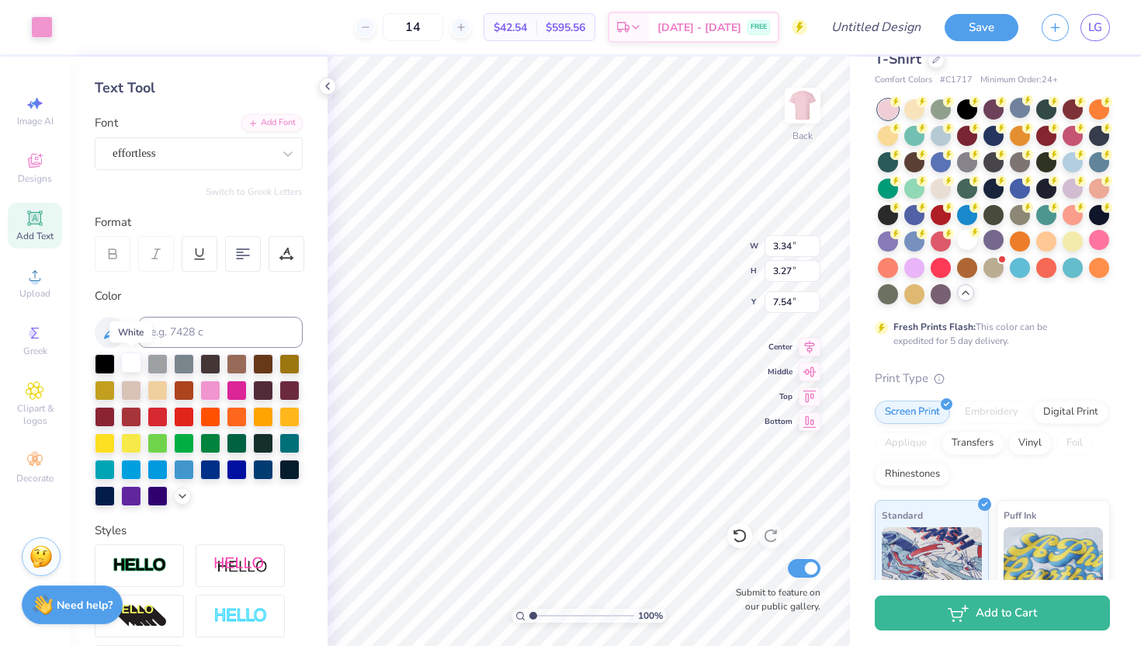
click at [127, 365] on div at bounding box center [131, 362] width 20 height 20
type input "14.17"
type input "1.50"
type input "5.94"
click at [130, 366] on div at bounding box center [131, 362] width 20 height 20
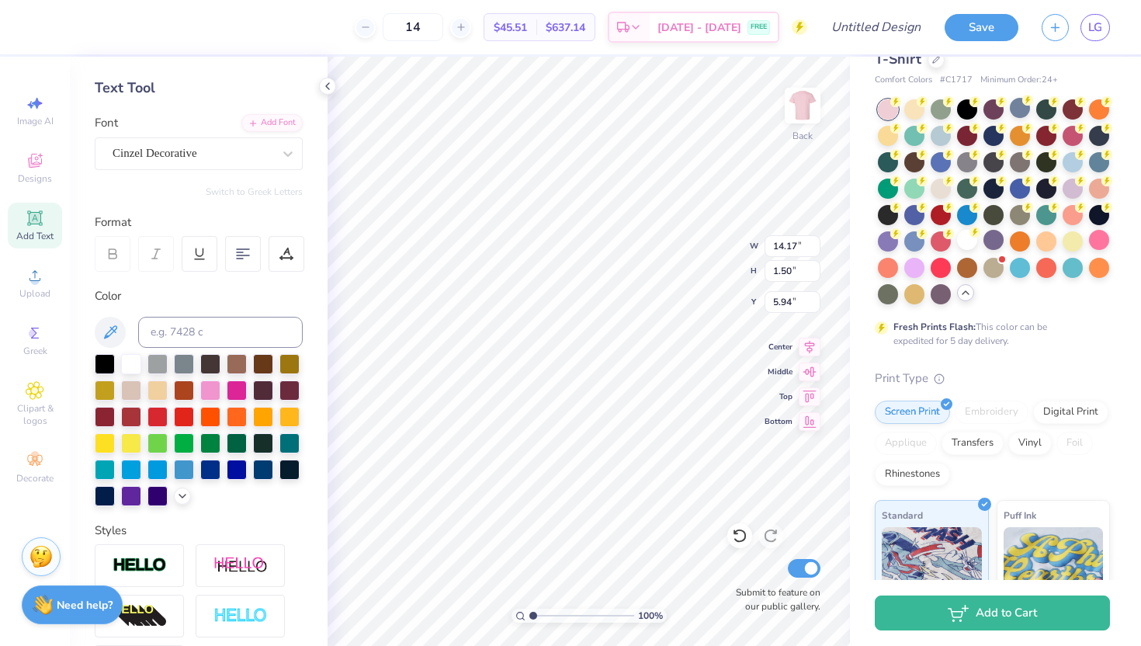
type input "5.52"
type input "1.75"
type input "3.41"
click at [126, 362] on div at bounding box center [131, 362] width 20 height 20
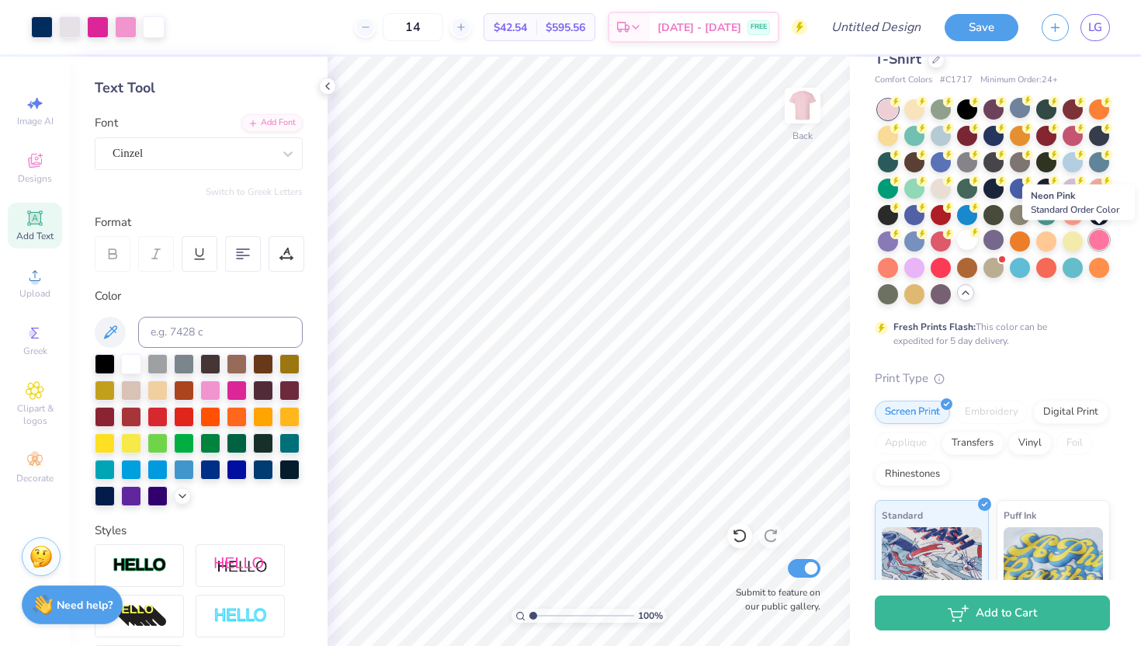
click at [903, 241] on div at bounding box center [1099, 240] width 20 height 20
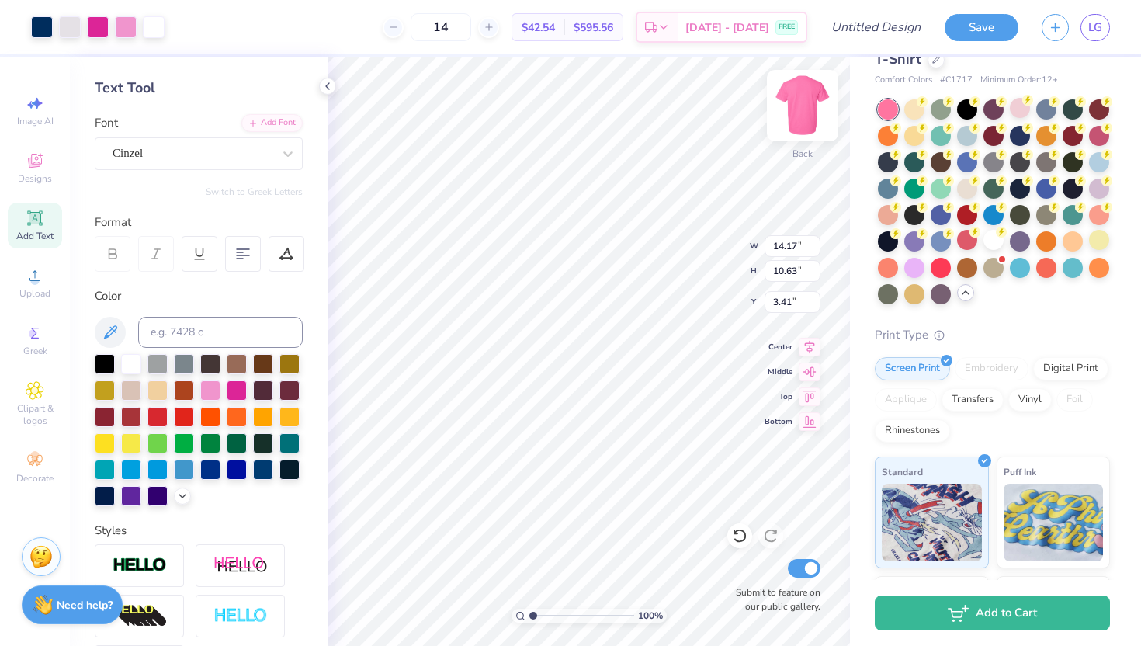
click at [810, 101] on img at bounding box center [803, 106] width 62 height 62
click at [903, 238] on div at bounding box center [993, 240] width 20 height 20
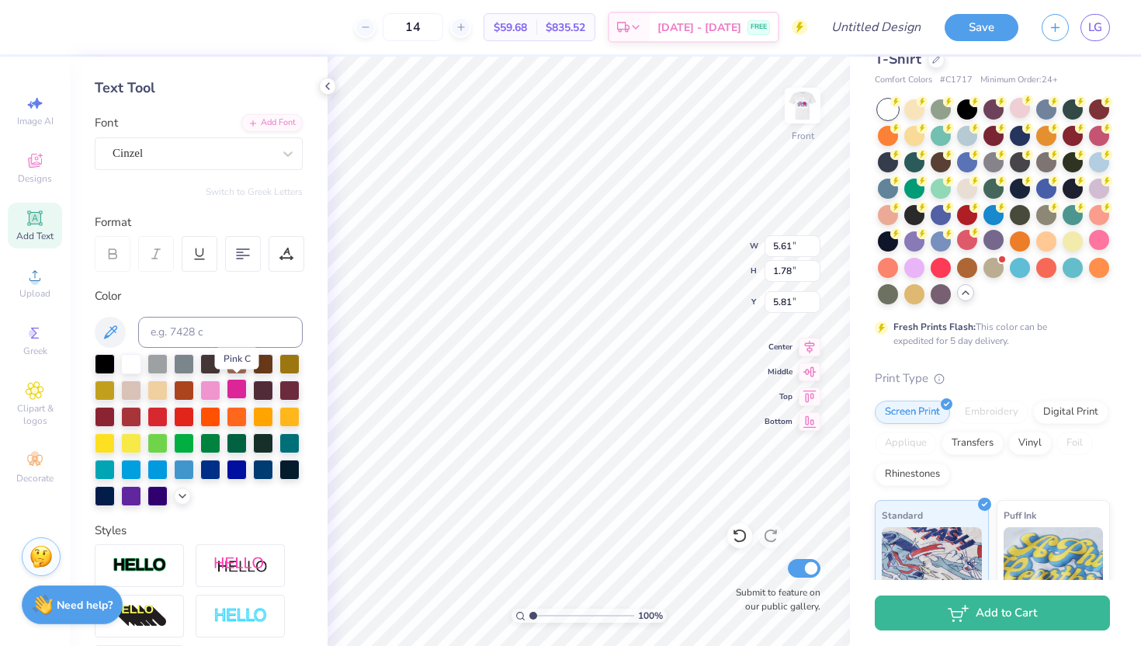
click at [232, 391] on div at bounding box center [237, 389] width 20 height 20
type input "14.41"
type input "1.52"
type input "8.49"
click at [236, 388] on div at bounding box center [237, 389] width 20 height 20
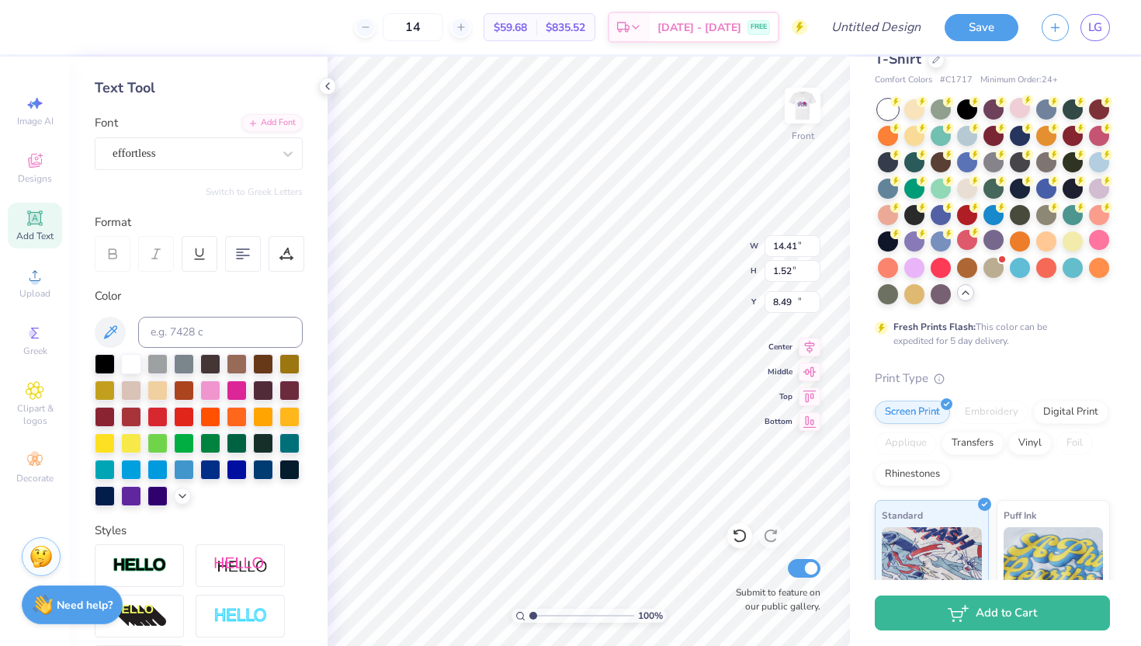
type input "11.75"
type input "1.57"
type input "15.03"
click at [228, 384] on div at bounding box center [237, 389] width 20 height 20
type input "3.14"
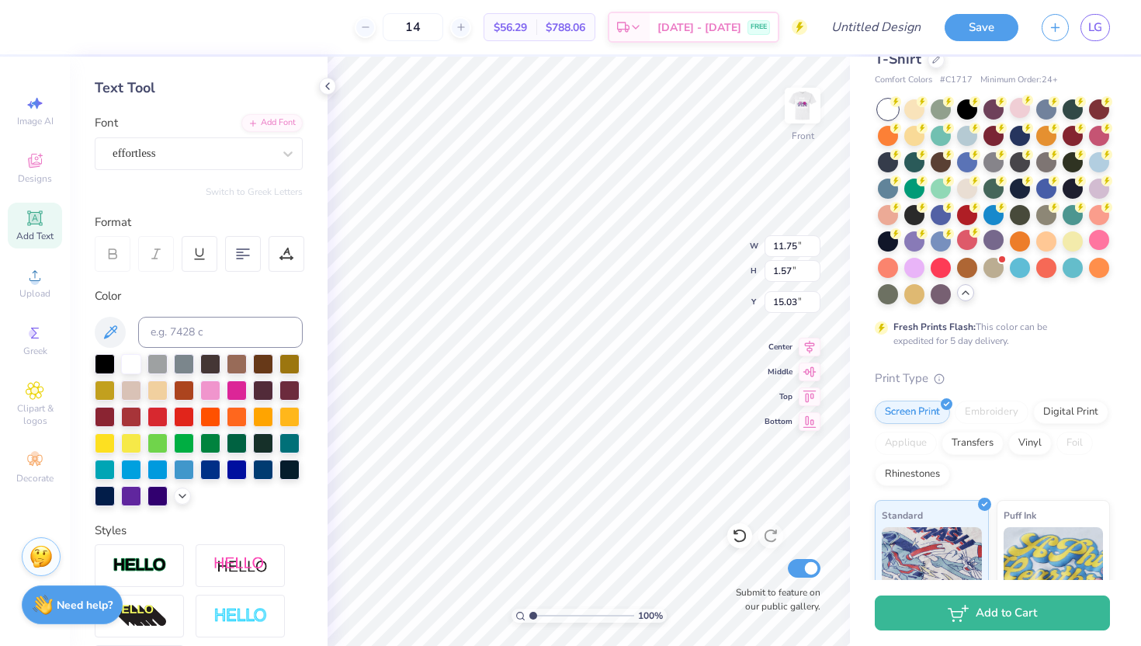
type input "3.12"
type input "10.19"
click at [206, 390] on div at bounding box center [210, 389] width 20 height 20
click at [207, 390] on div at bounding box center [210, 389] width 20 height 20
type input "11.75"
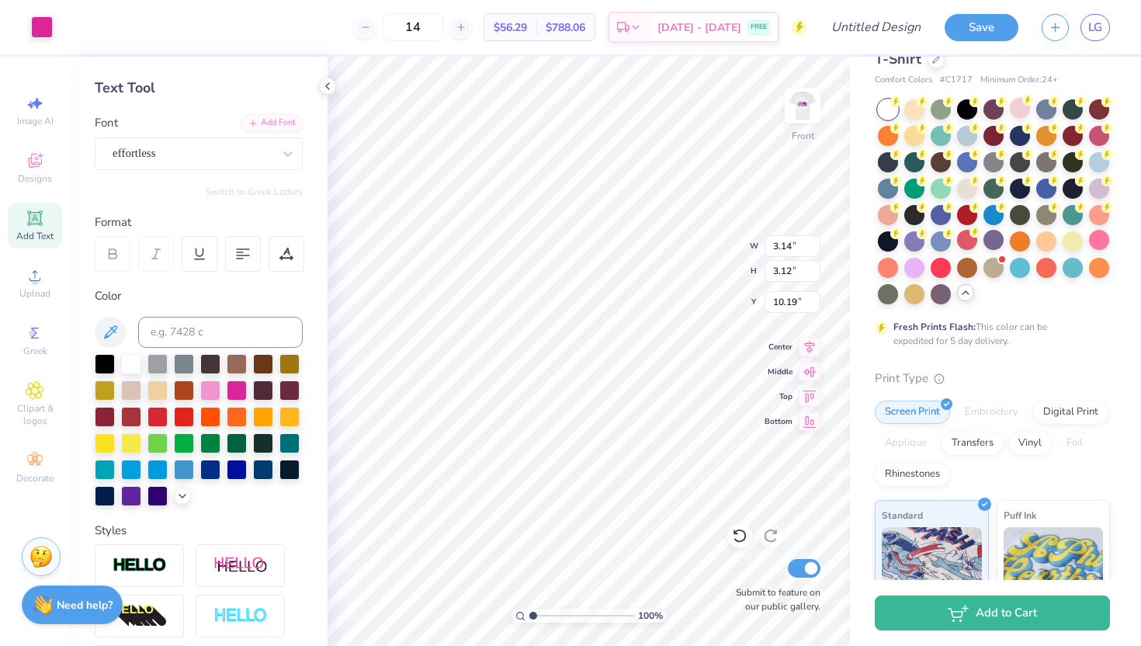
type input "1.57"
type input "15.03"
click at [242, 385] on div at bounding box center [237, 389] width 20 height 20
type input "3.14"
type input "3.12"
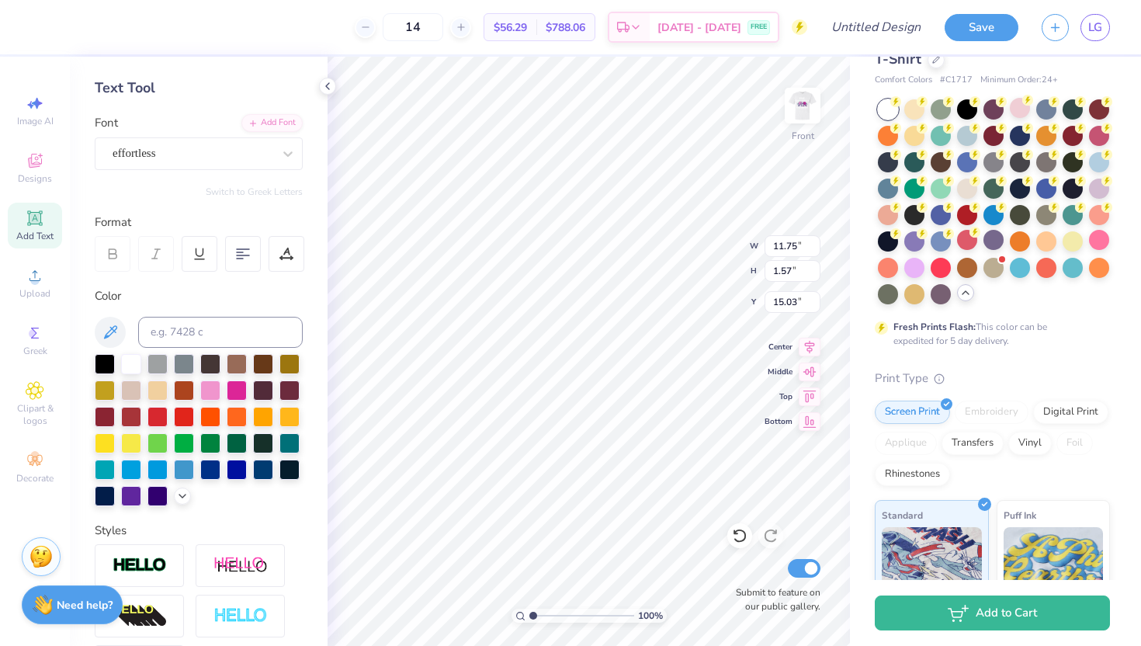
type input "10.19"
click at [45, 32] on div at bounding box center [42, 26] width 22 height 22
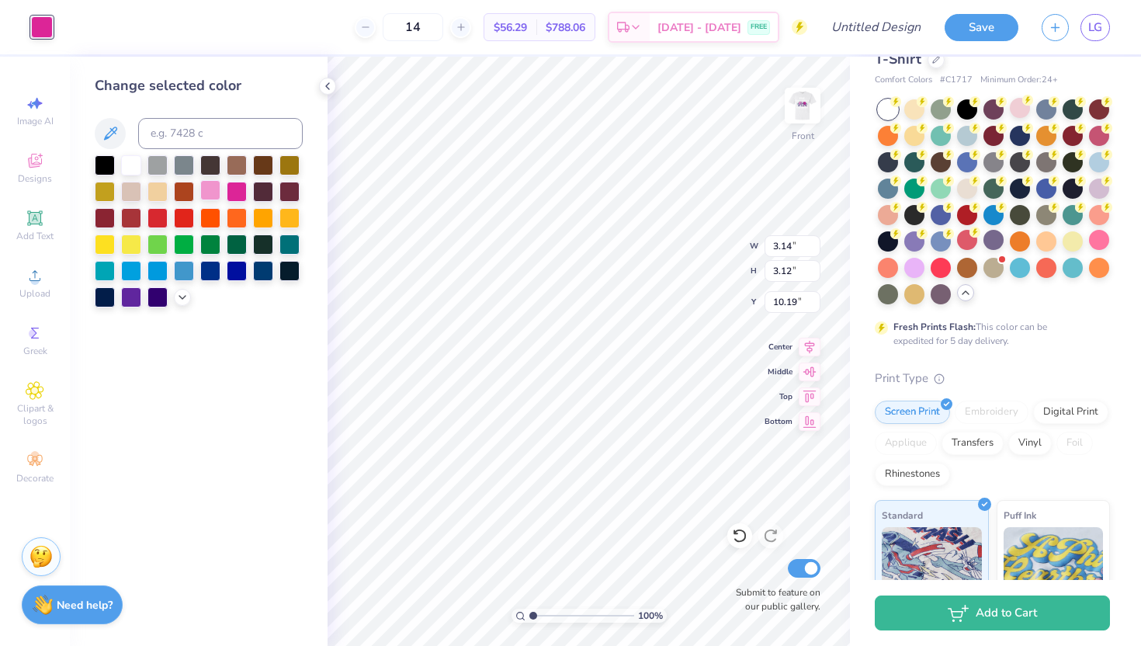
click at [207, 189] on div at bounding box center [210, 190] width 20 height 20
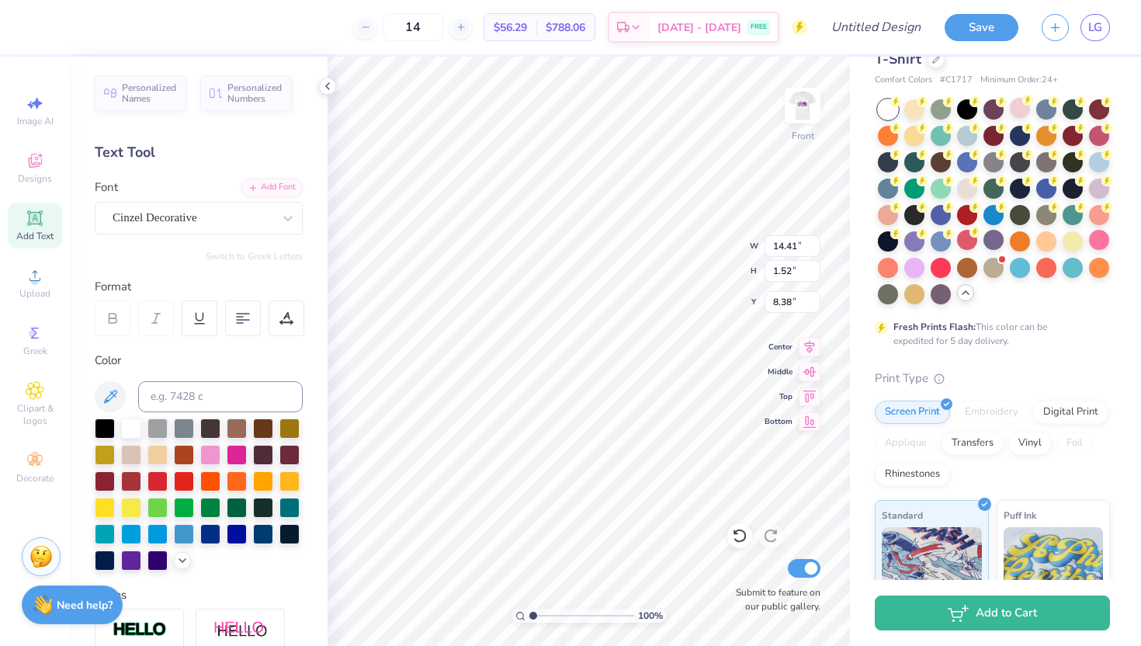
type input "8.38"
click at [805, 349] on icon at bounding box center [810, 344] width 22 height 19
type input "8.01"
click at [195, 224] on div "Cinzel" at bounding box center [192, 218] width 163 height 24
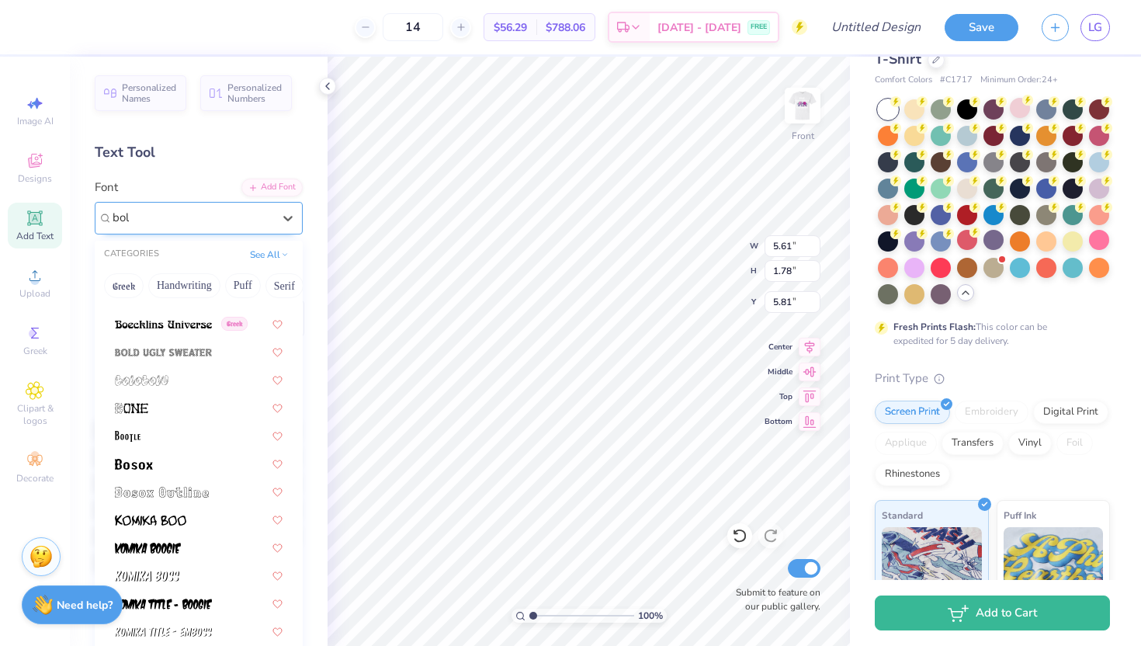
scroll to position [0, 0]
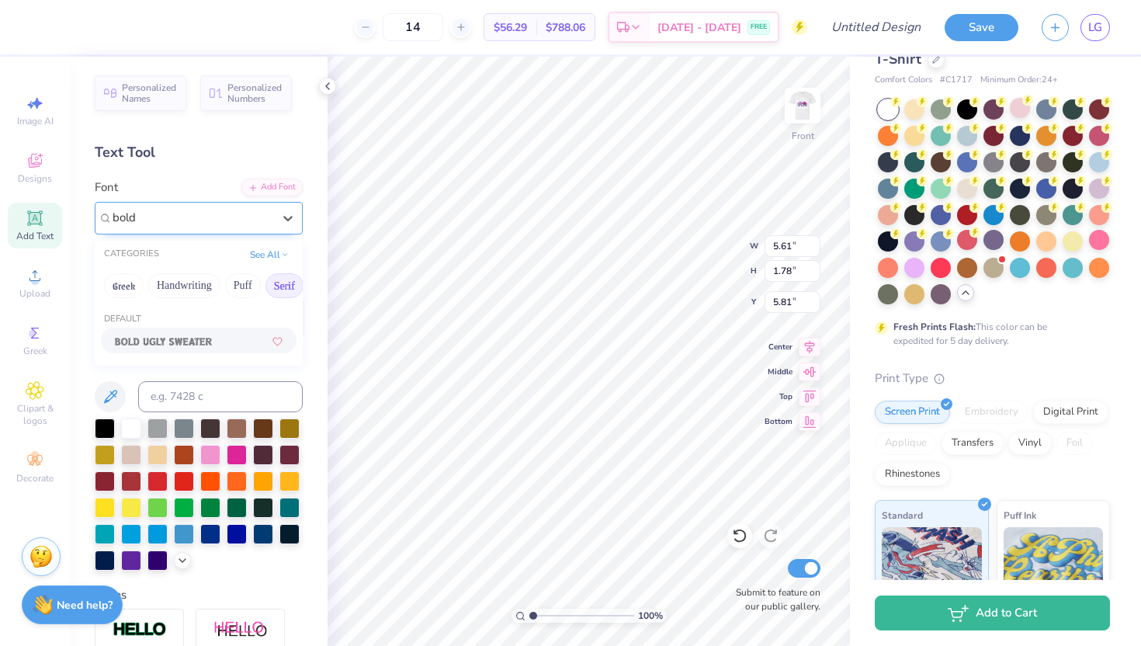
click at [274, 283] on button "Serif" at bounding box center [284, 285] width 38 height 25
type input "bold"
type input "11.75"
type input "1.57"
type input "15.03"
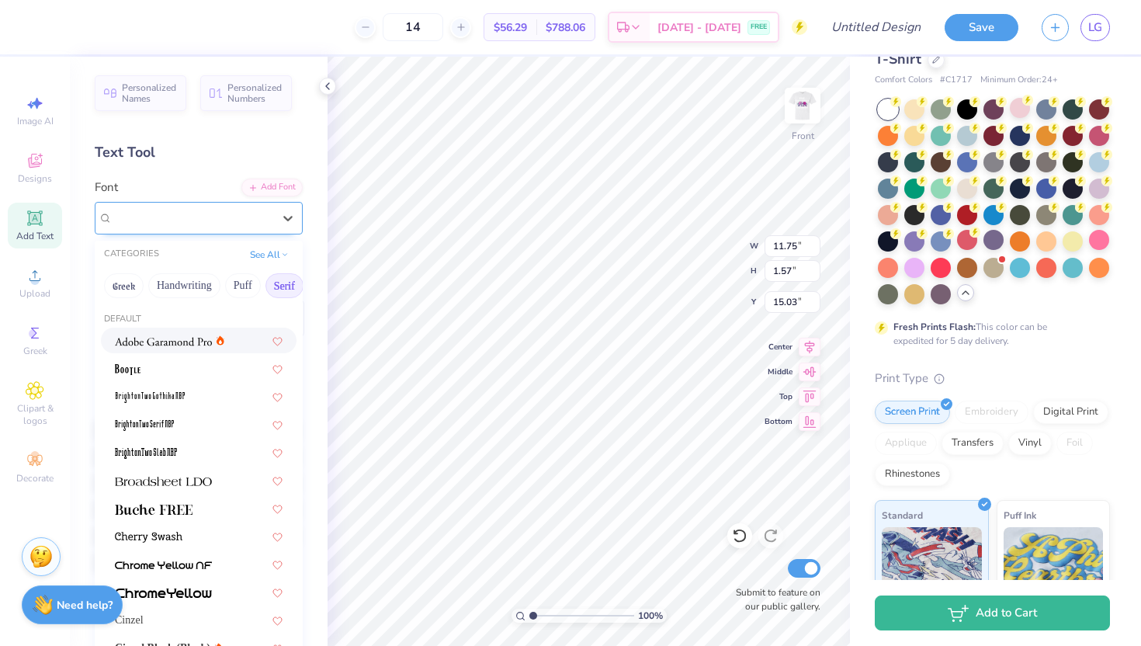
click at [248, 214] on div "effortless" at bounding box center [192, 218] width 163 height 24
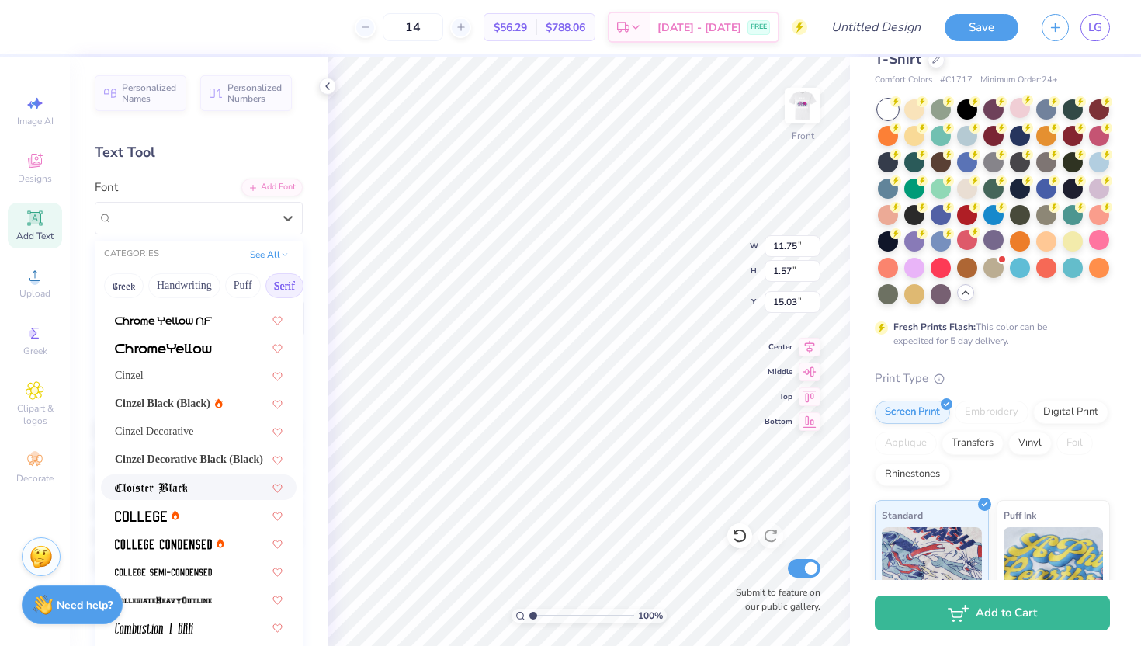
scroll to position [243, 0]
click at [189, 349] on img at bounding box center [163, 350] width 97 height 11
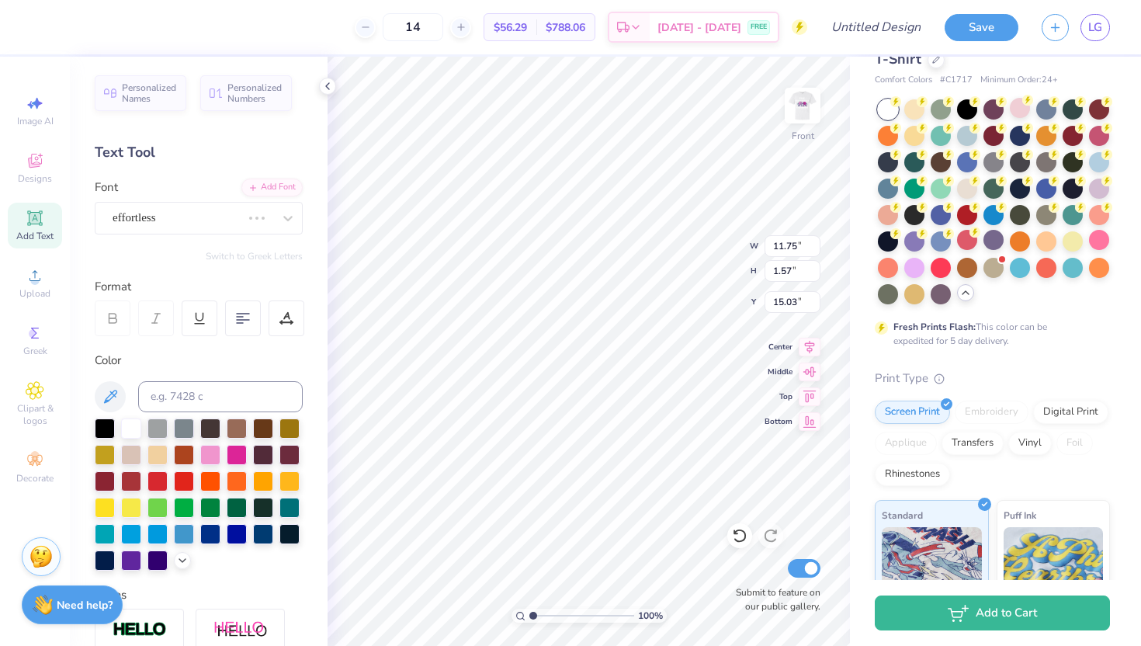
type input "13.90"
type input "1.56"
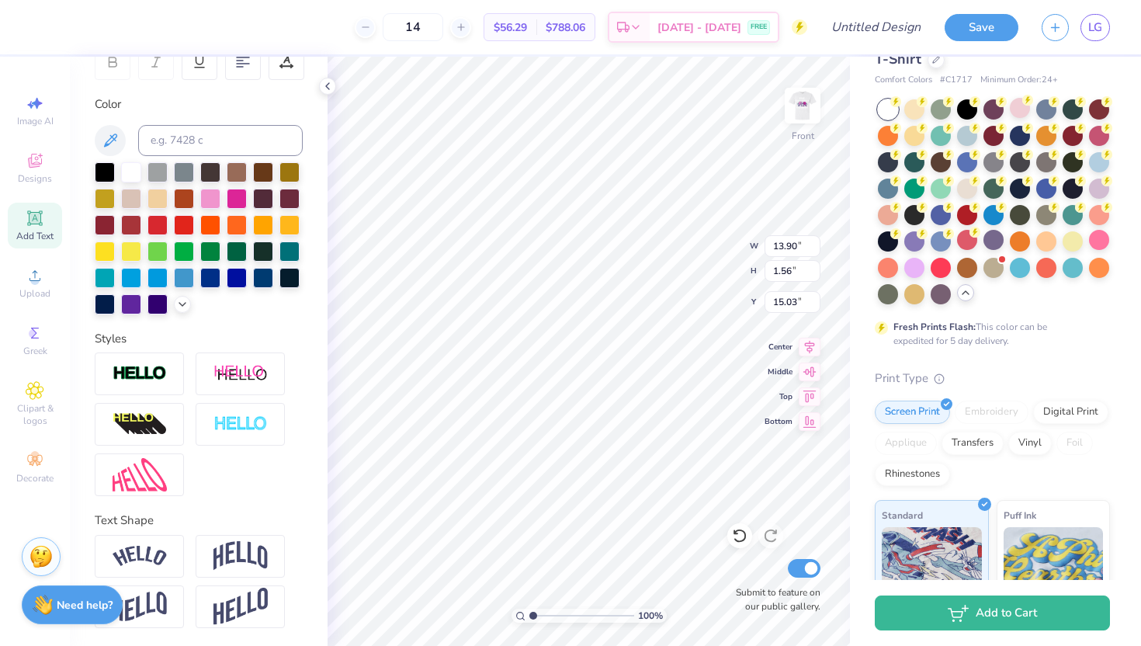
scroll to position [0, 0]
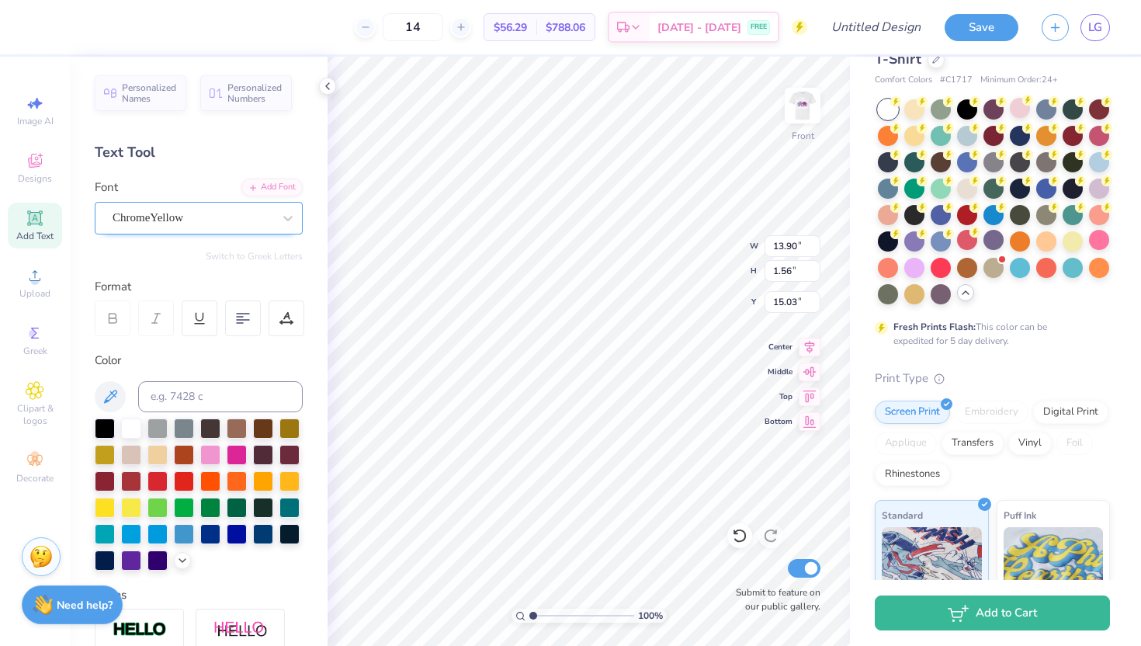
click at [206, 223] on div "ChromeYellow" at bounding box center [192, 218] width 163 height 24
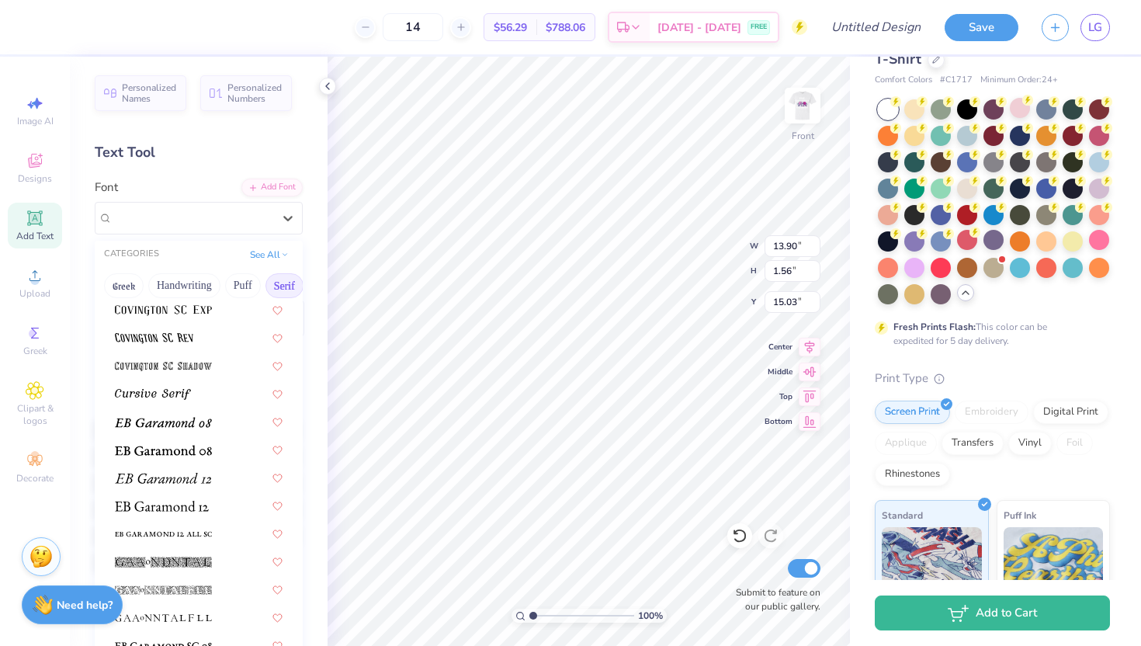
scroll to position [912, 0]
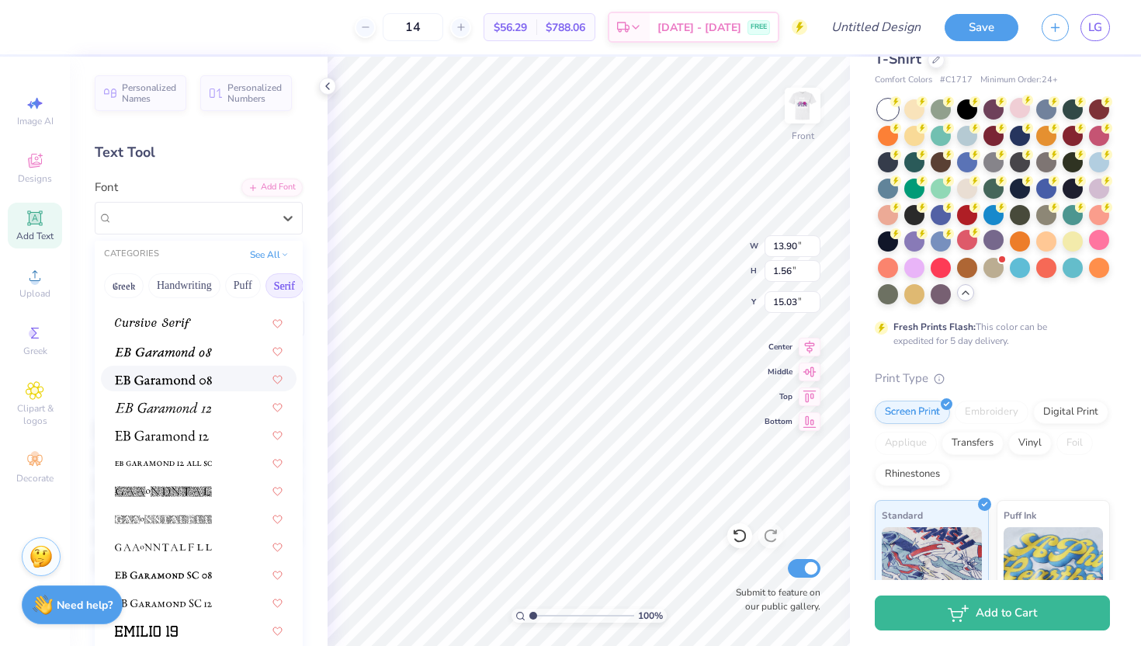
click at [193, 384] on img at bounding box center [163, 379] width 97 height 11
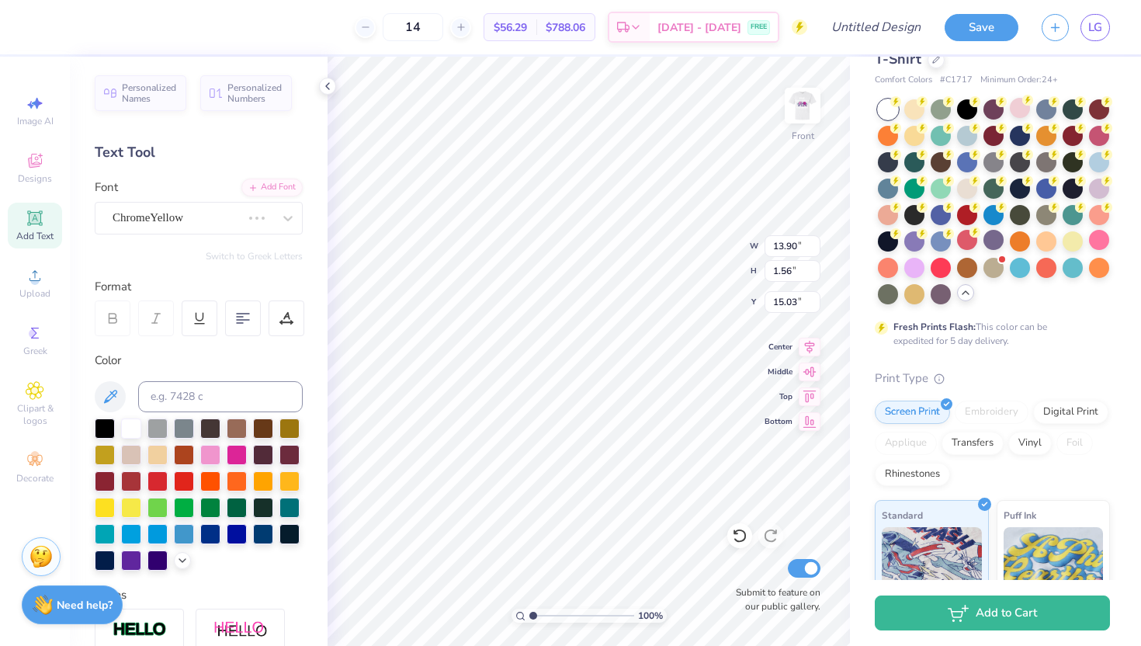
type input "11.36"
type input "1.48"
type input "15.08"
type input "14.41"
type input "1.52"
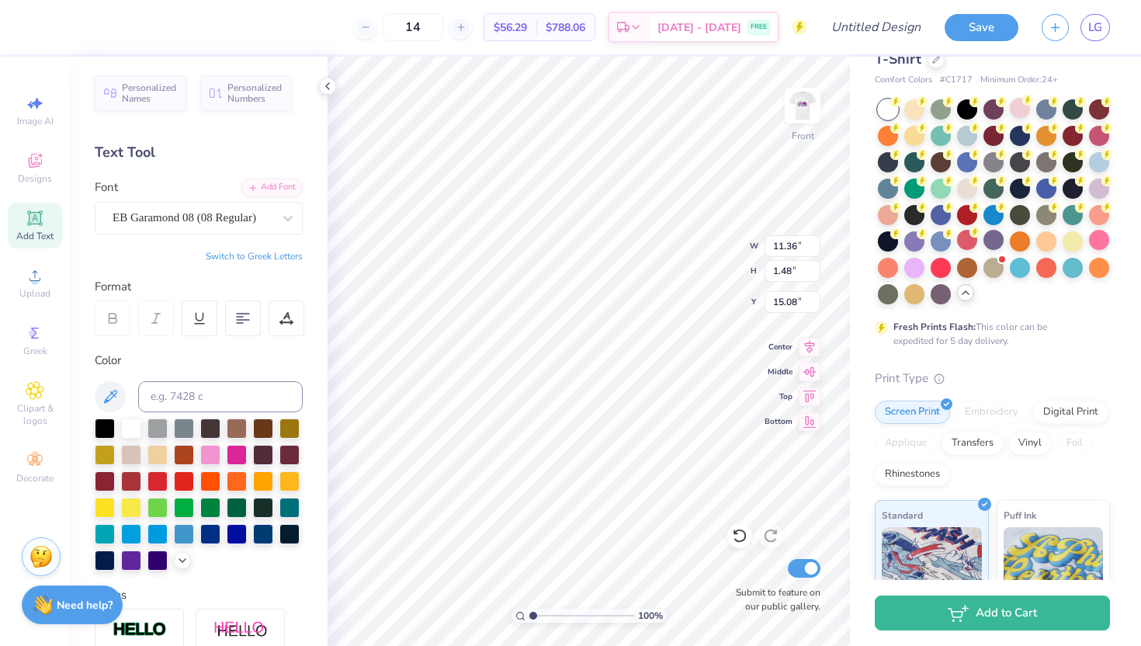
type input "8.01"
type input "11.36"
type input "1.48"
type input "15.08"
type input "14.41"
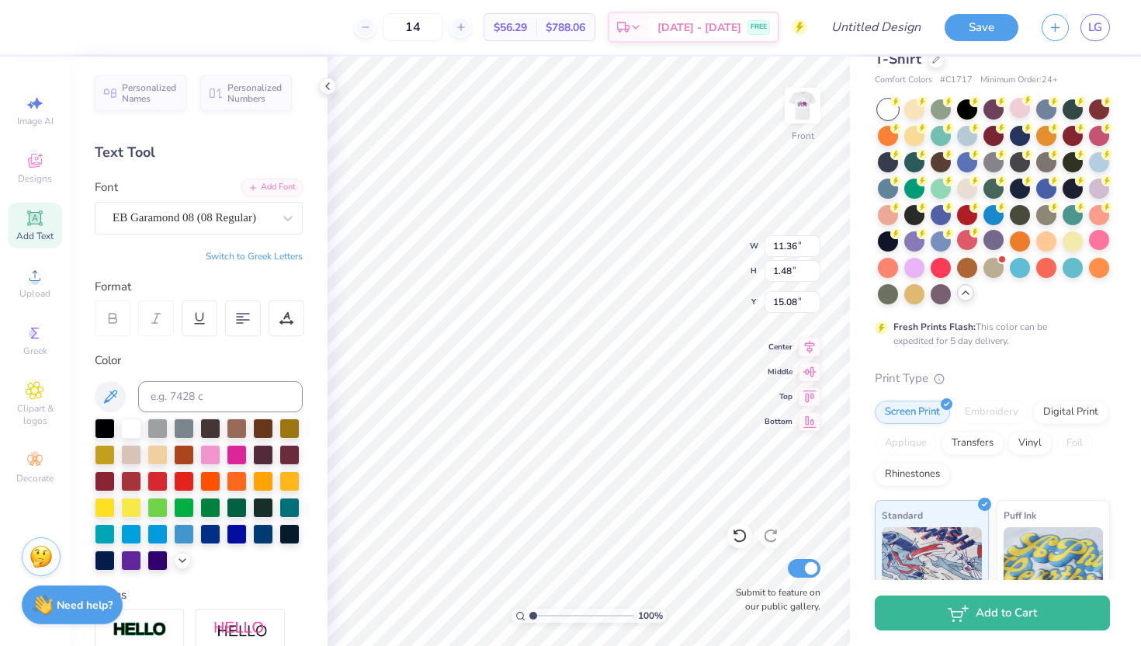
type input "1.52"
type input "8.01"
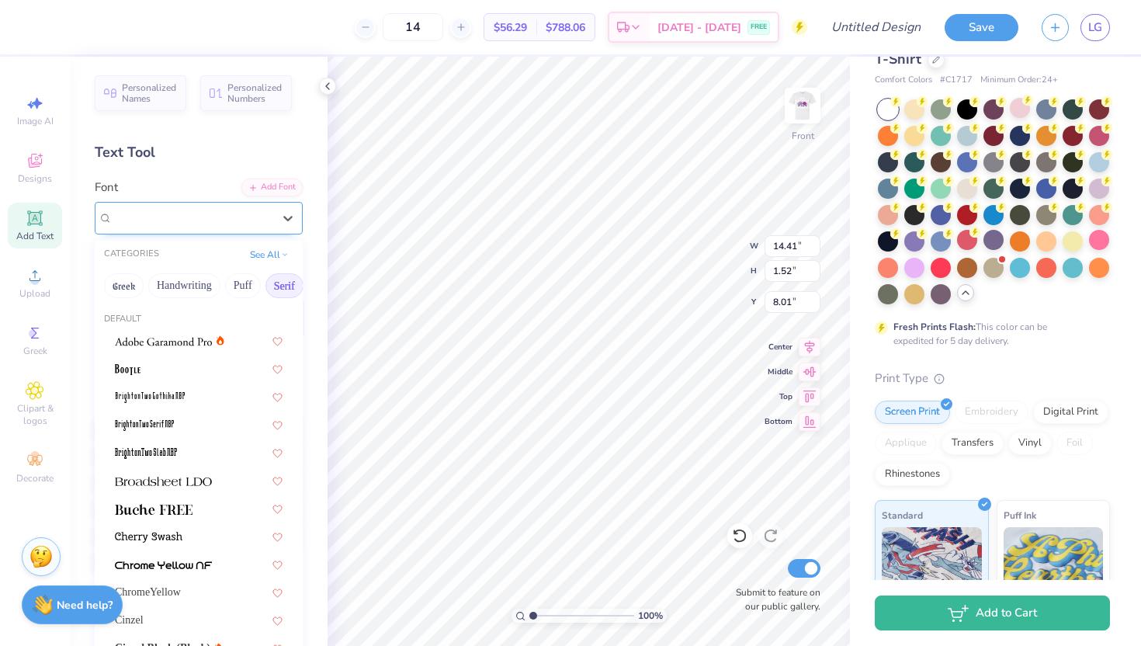
click at [210, 227] on div at bounding box center [193, 217] width 160 height 21
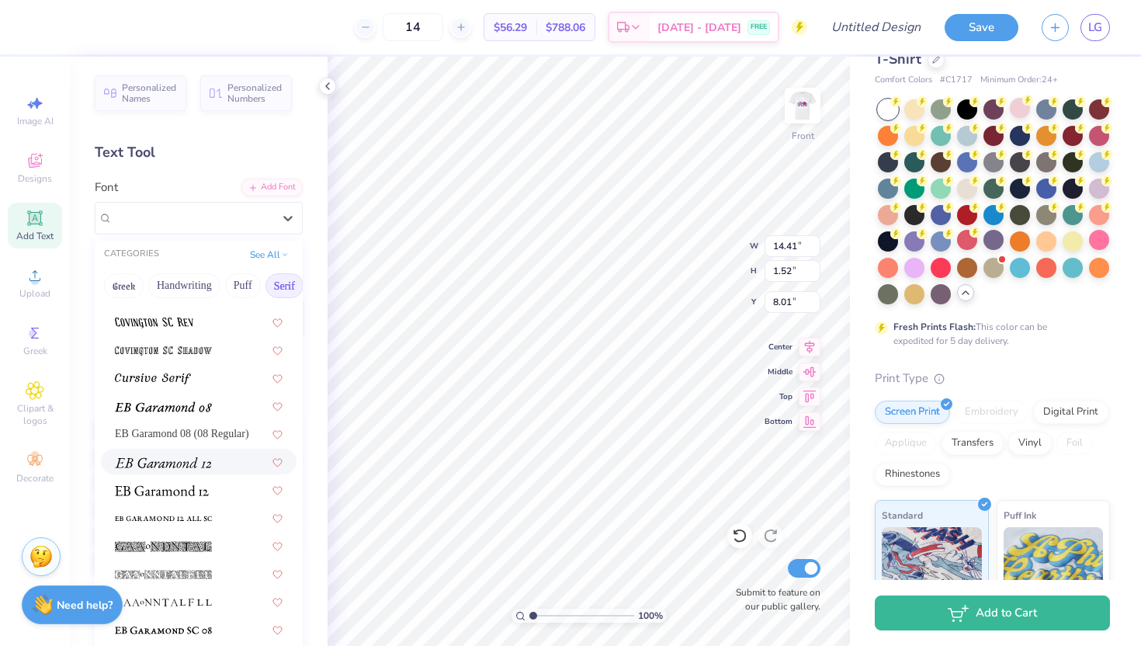
scroll to position [847, 0]
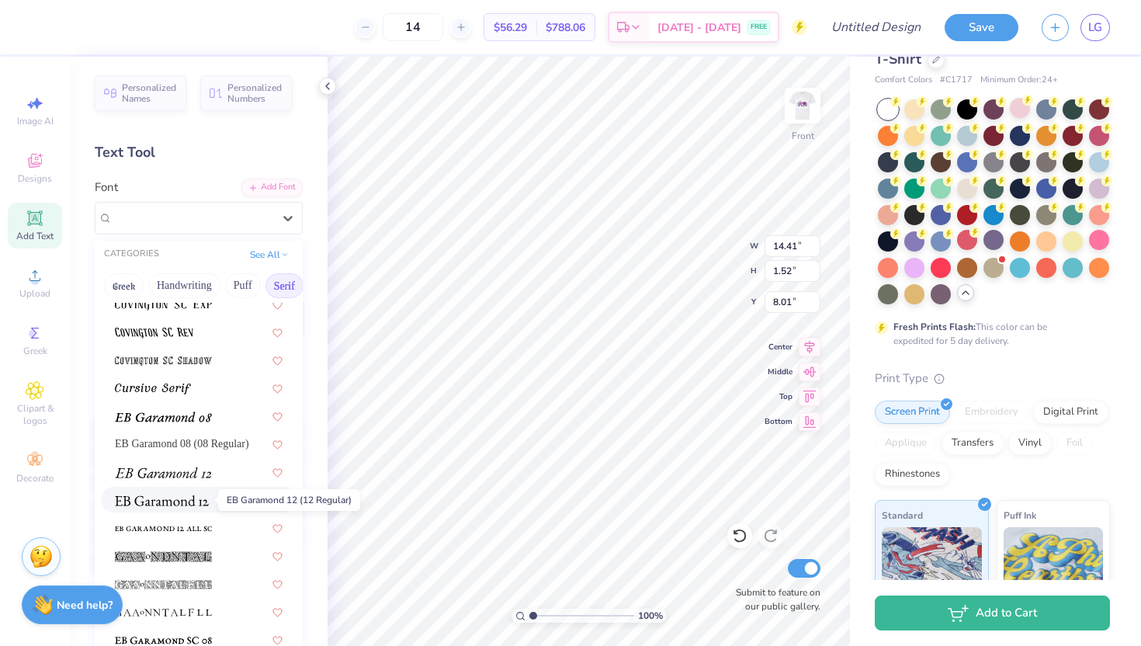
click at [186, 503] on img at bounding box center [162, 500] width 94 height 11
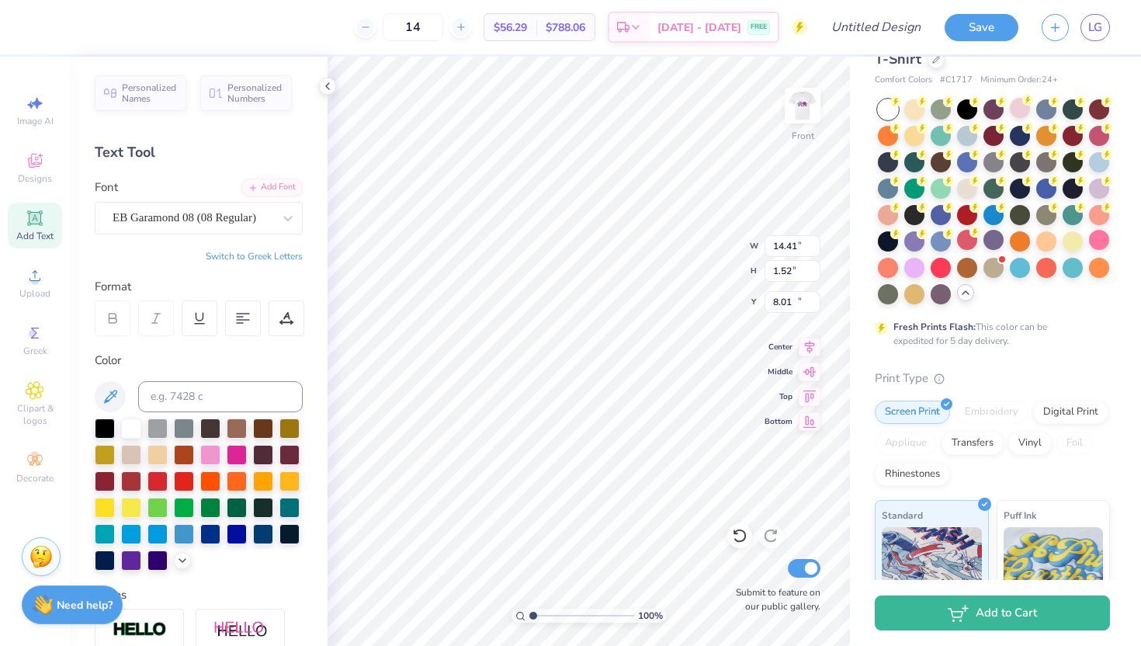
type input "11.36"
type input "1.48"
type input "15.08"
type input "8.09"
type input "2.05"
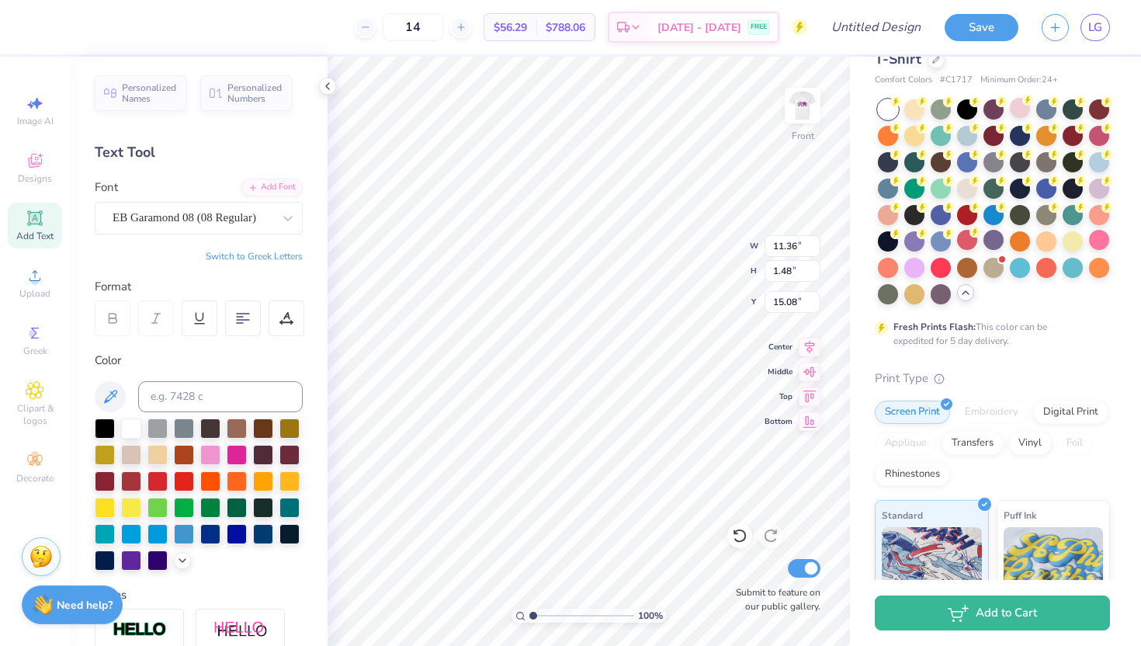
type input "7.74"
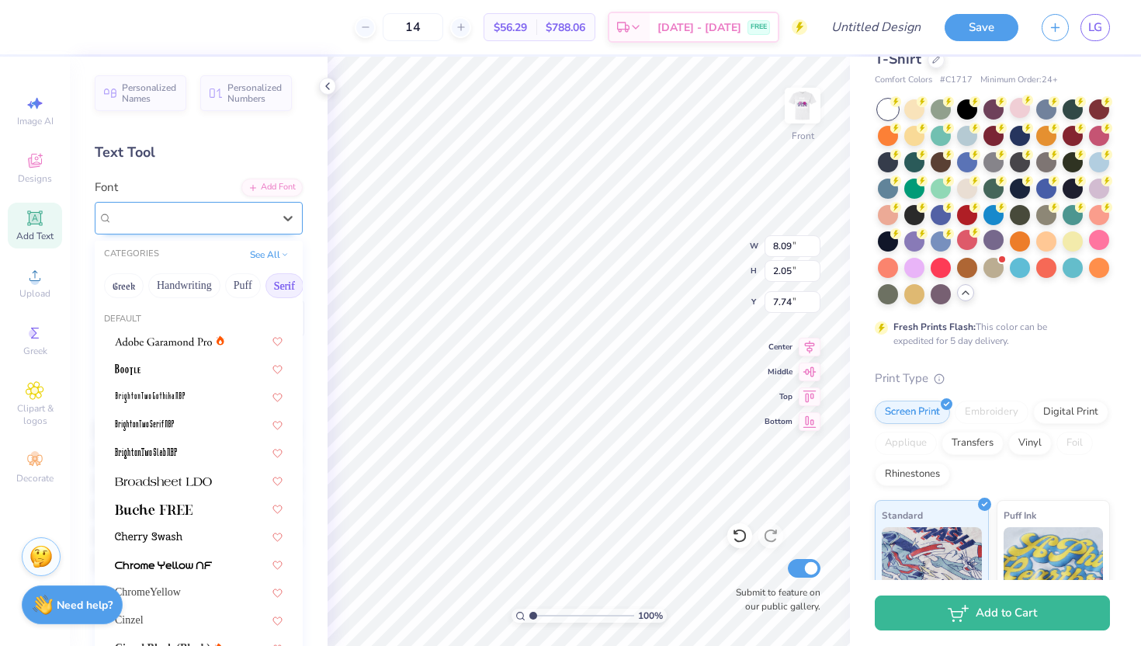
click at [238, 210] on div "EB Garamond 12 (12 Regular)" at bounding box center [192, 218] width 163 height 24
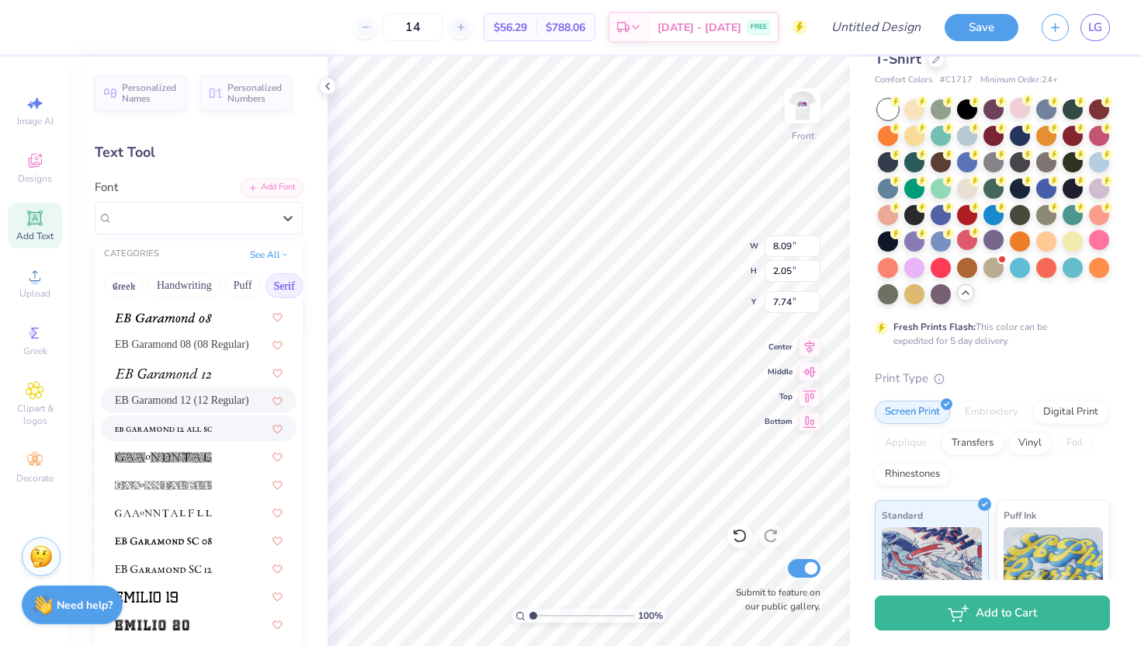
scroll to position [963, 0]
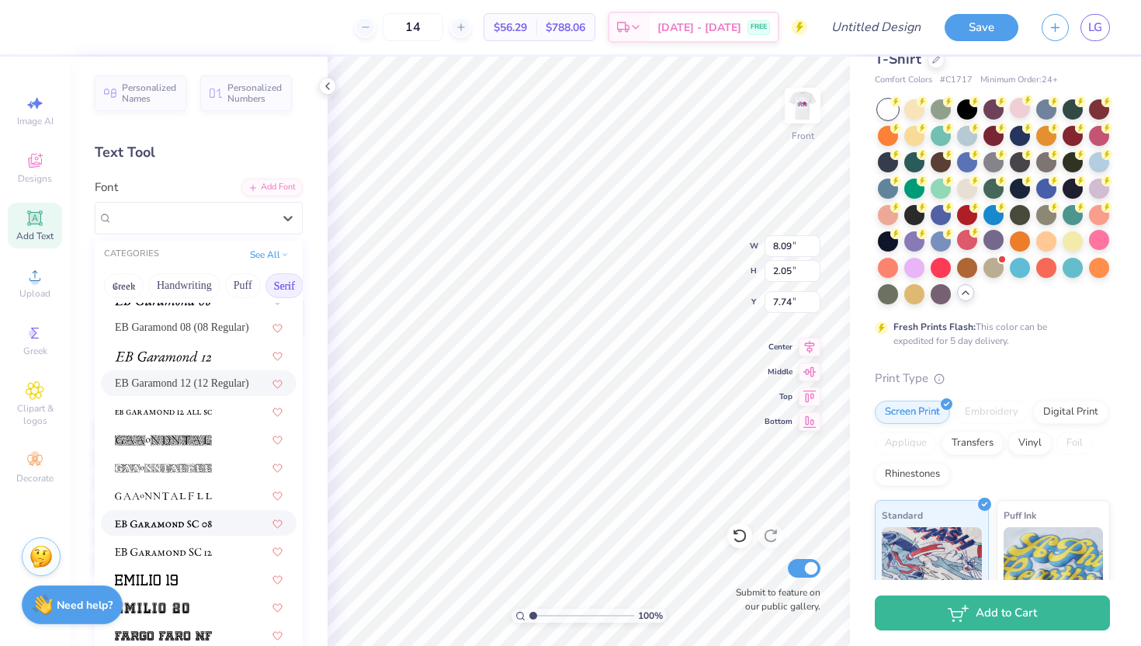
click at [210, 532] on div at bounding box center [199, 523] width 196 height 26
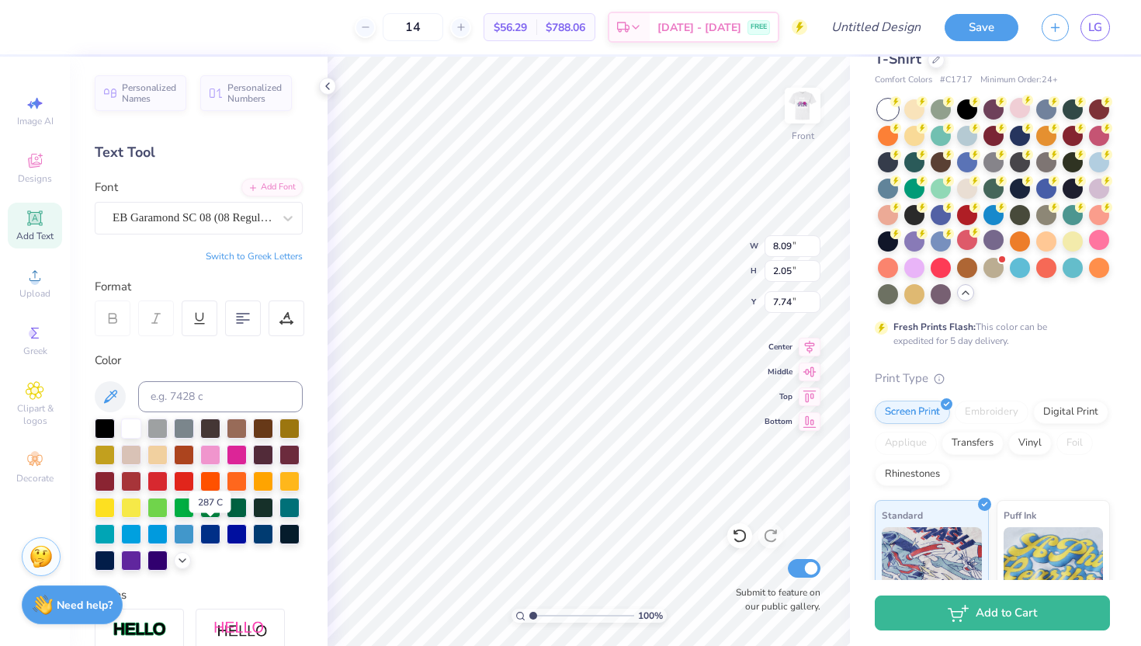
type input "9.71"
type input "1.26"
type input "8.14"
type input "11.36"
type input "1.48"
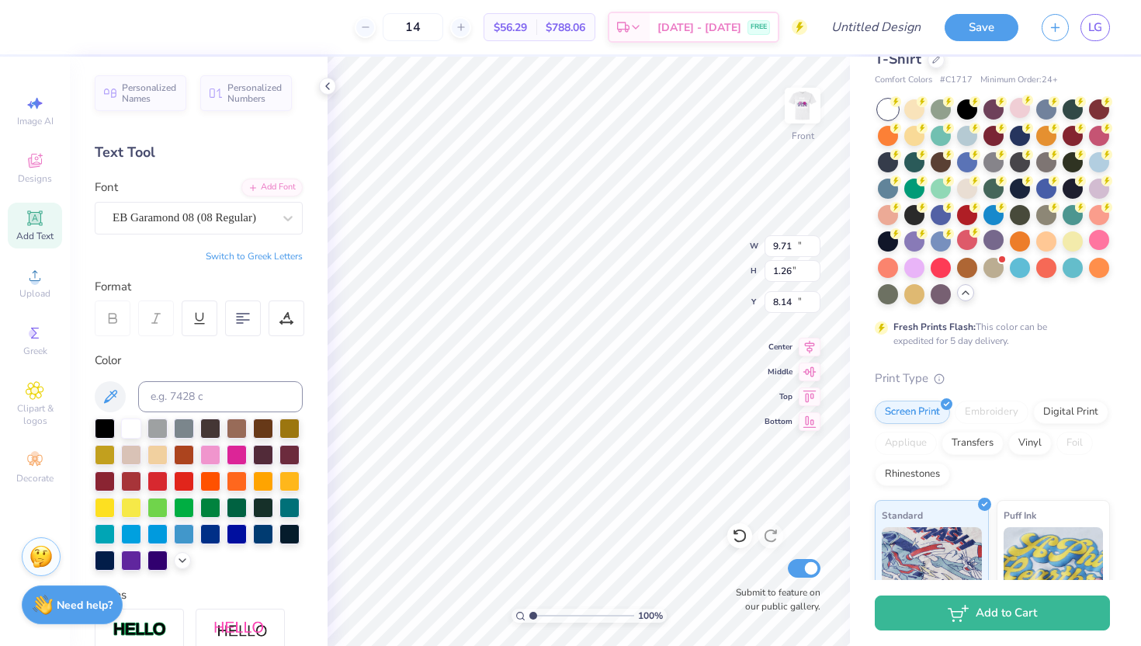
type input "15.08"
type input "9.71"
type input "1.26"
type input "8.14"
type input "11.36"
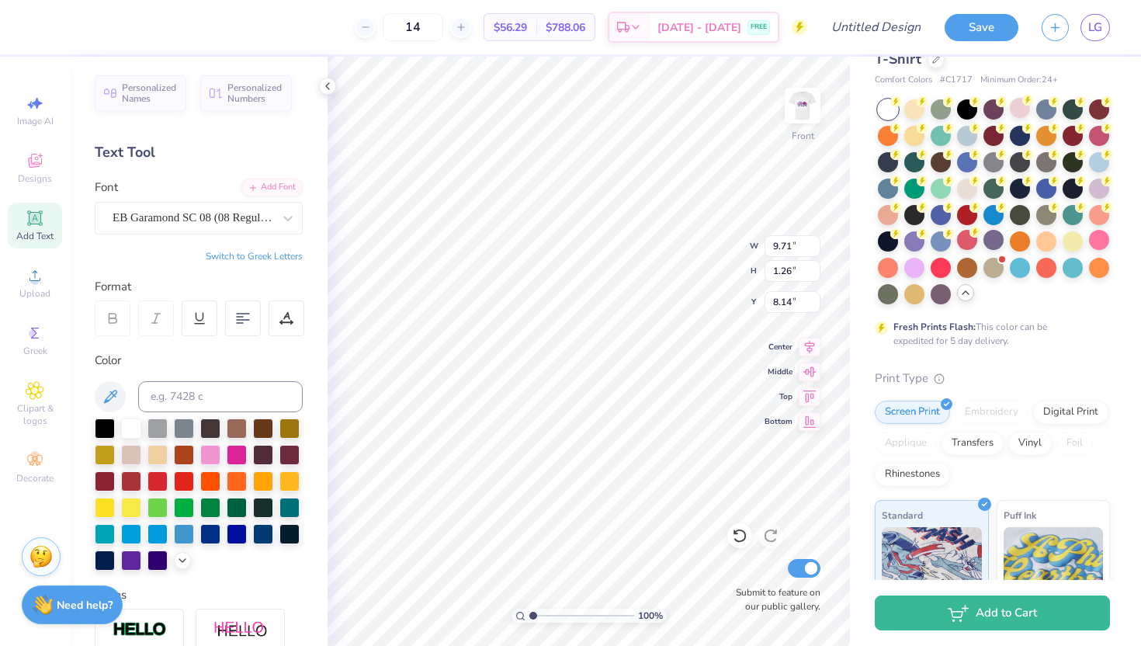
type input "1.48"
type input "15.08"
type input "9.71"
type input "1.26"
type input "8.14"
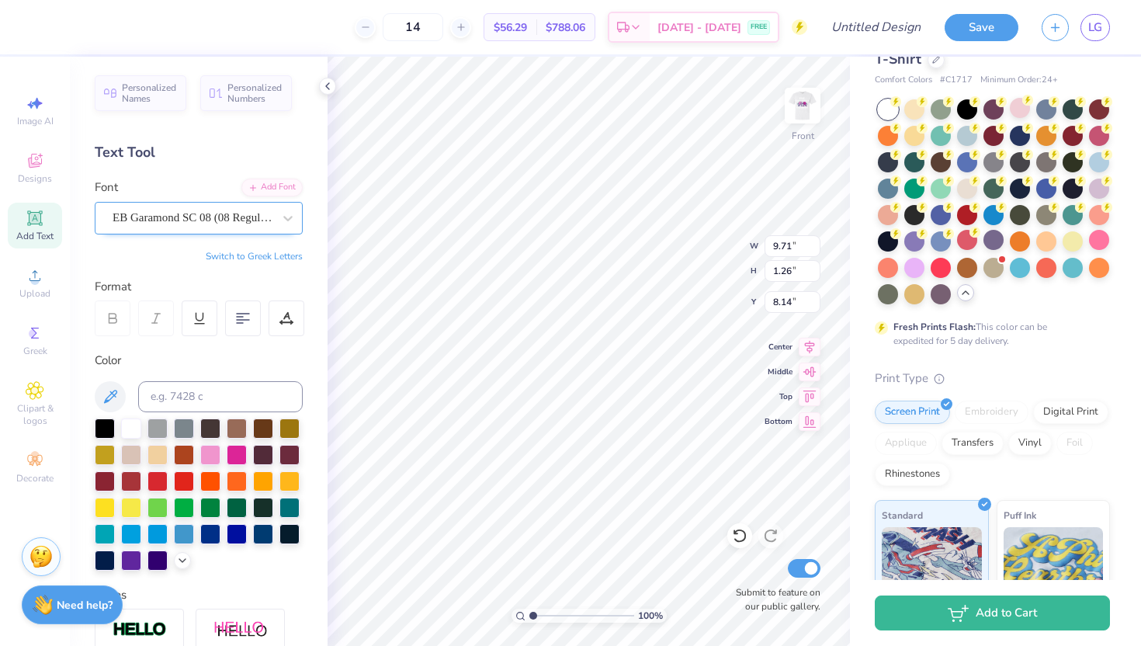
click at [249, 213] on div "EB Garamond SC 08 (08 Regular)" at bounding box center [192, 218] width 163 height 24
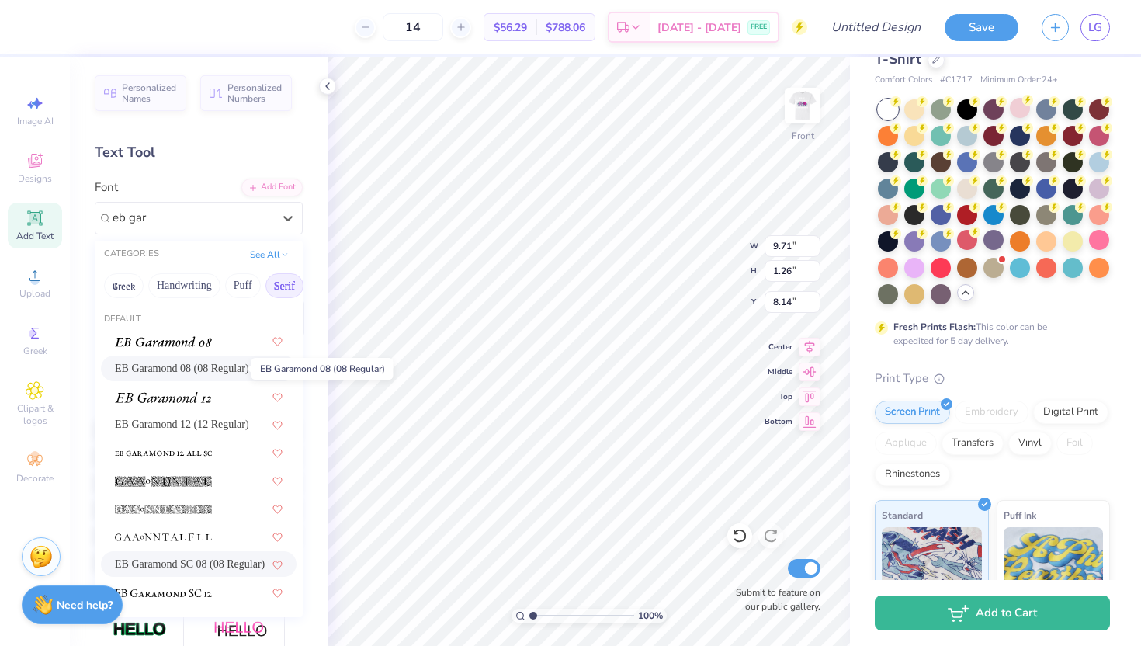
click at [215, 373] on span "EB Garamond 08 (08 Regular)" at bounding box center [182, 368] width 134 height 16
type input "eb gar"
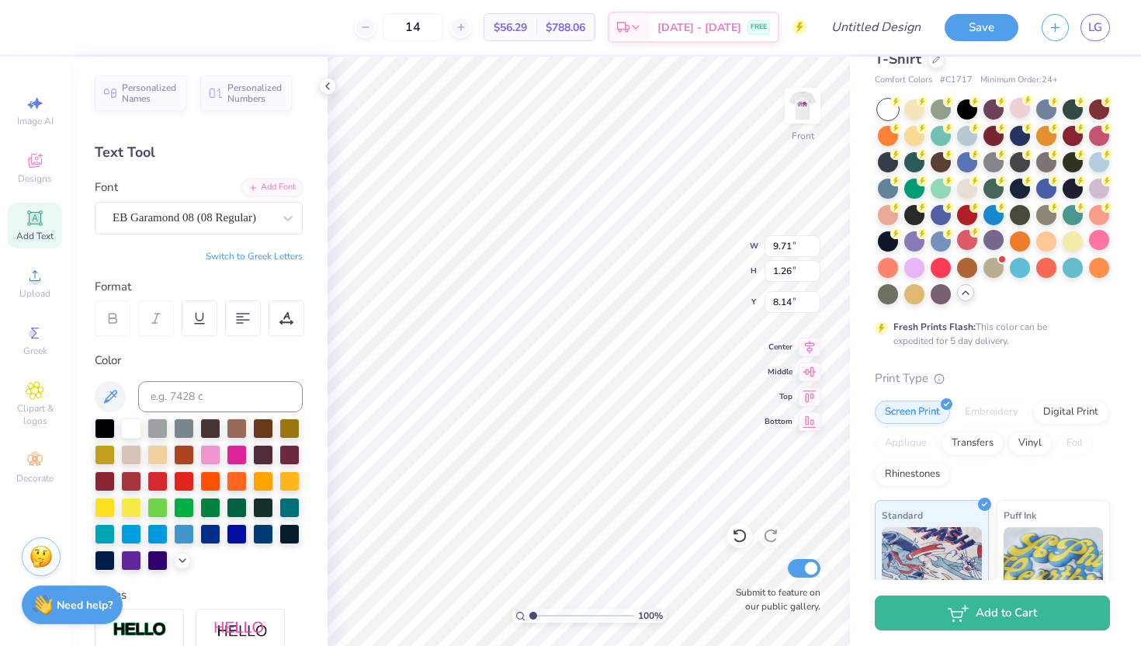
type input "8.24"
type input "1.97"
type input "7.79"
type input "5.61"
type input "1.78"
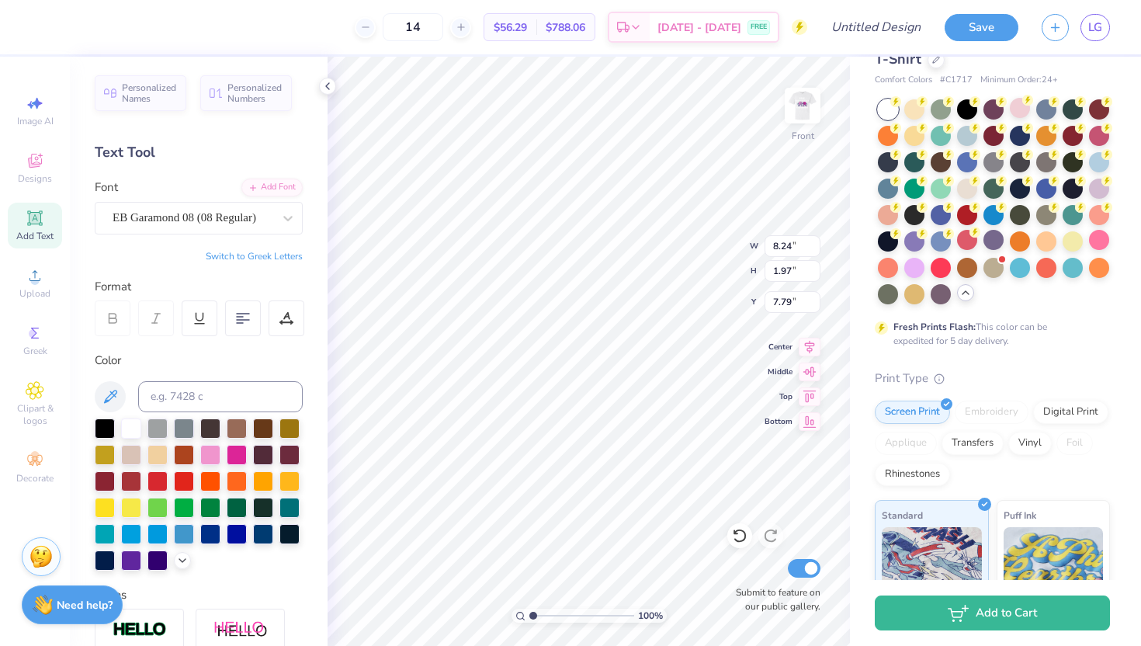
type input "5.81"
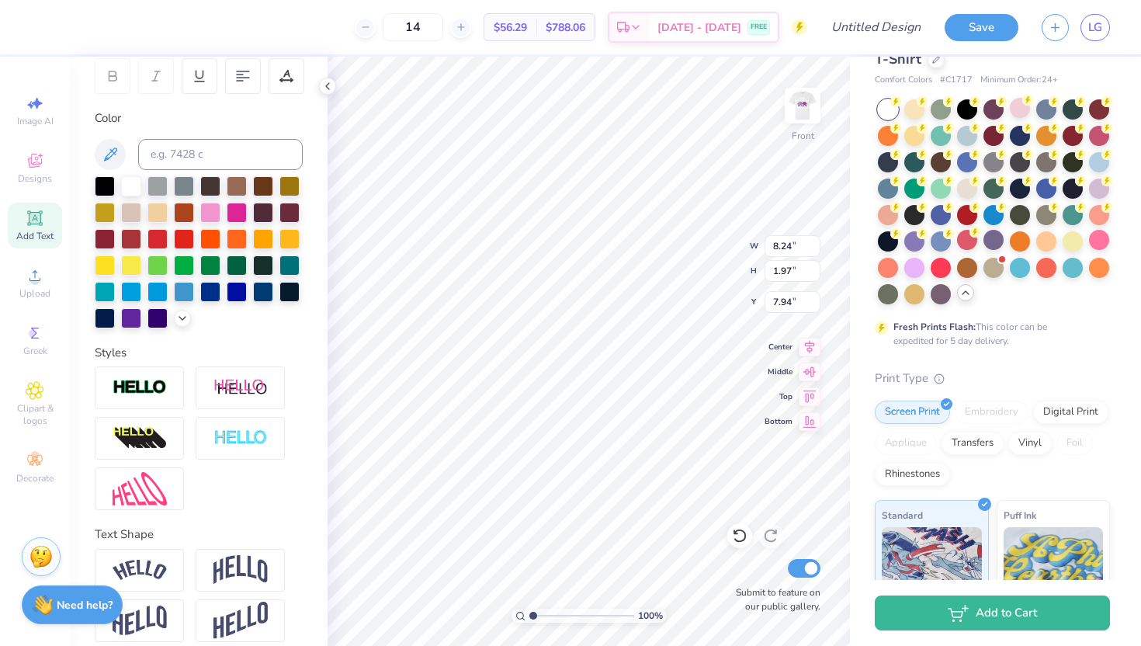
scroll to position [256, 0]
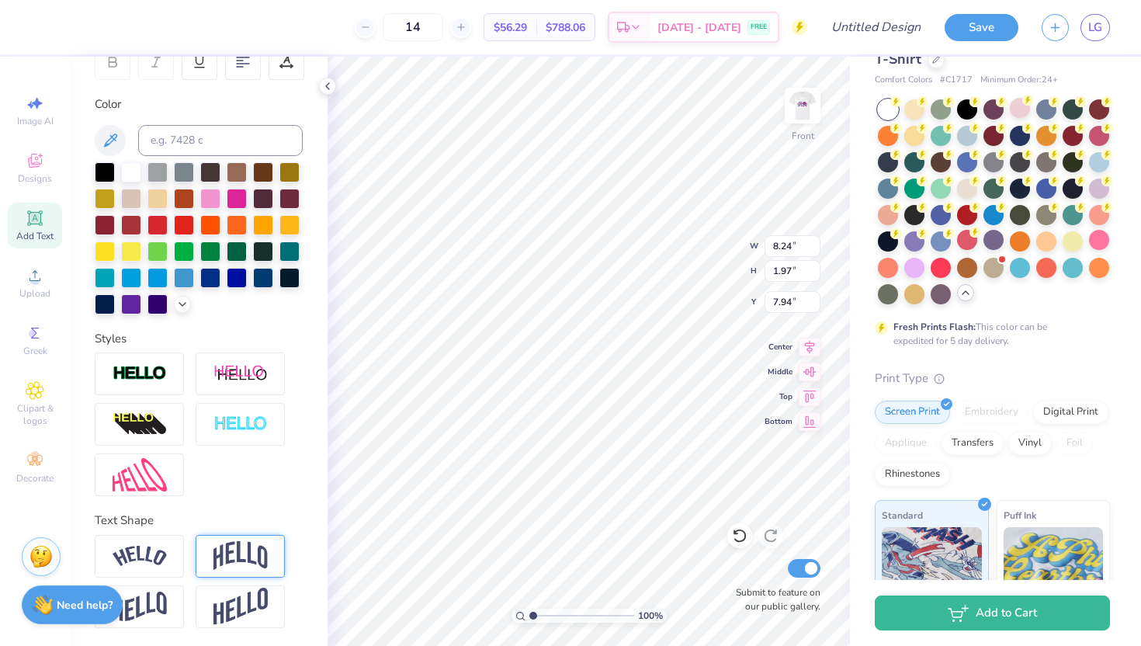
click at [240, 556] on img at bounding box center [240, 555] width 54 height 29
type input "3.03"
type input "7.41"
click at [246, 553] on img at bounding box center [240, 555] width 54 height 29
click at [161, 570] on div at bounding box center [139, 556] width 89 height 43
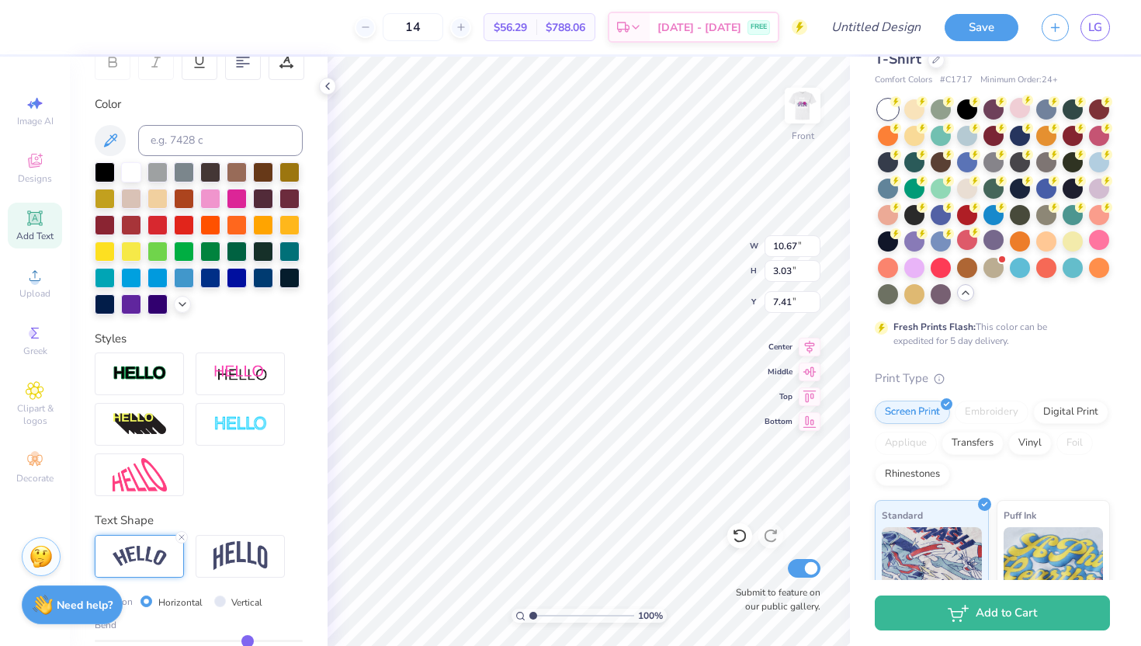
type input "10.67"
type input "2.68"
type input "7.58"
click at [227, 558] on img at bounding box center [240, 555] width 54 height 29
type input "8.24"
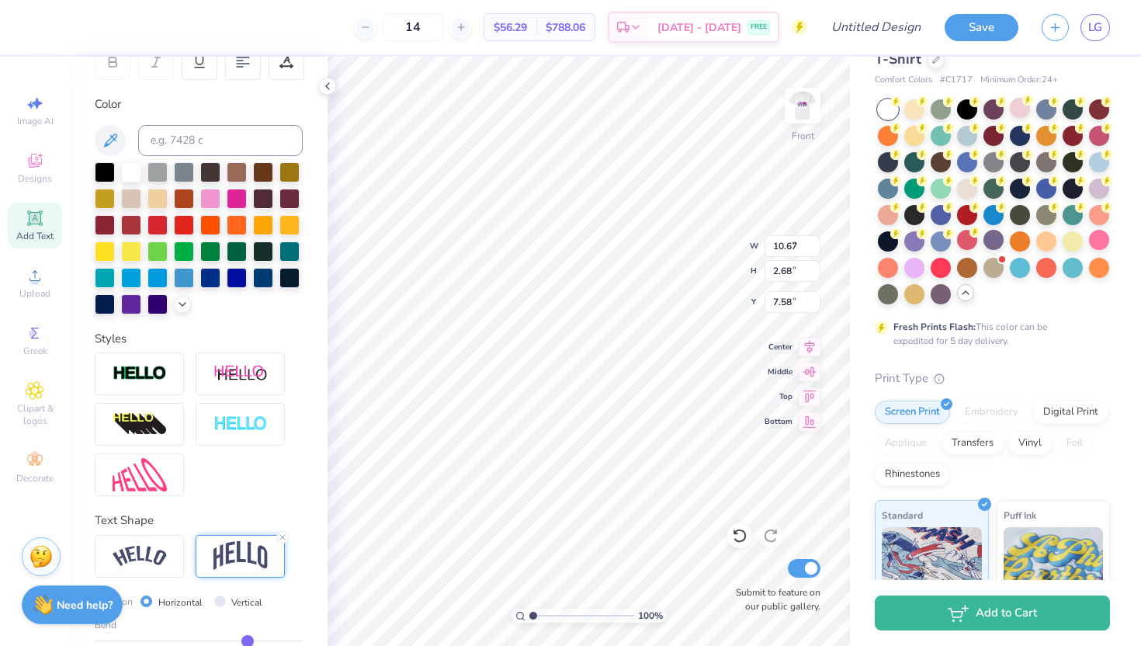
type input "3.03"
type input "7.41"
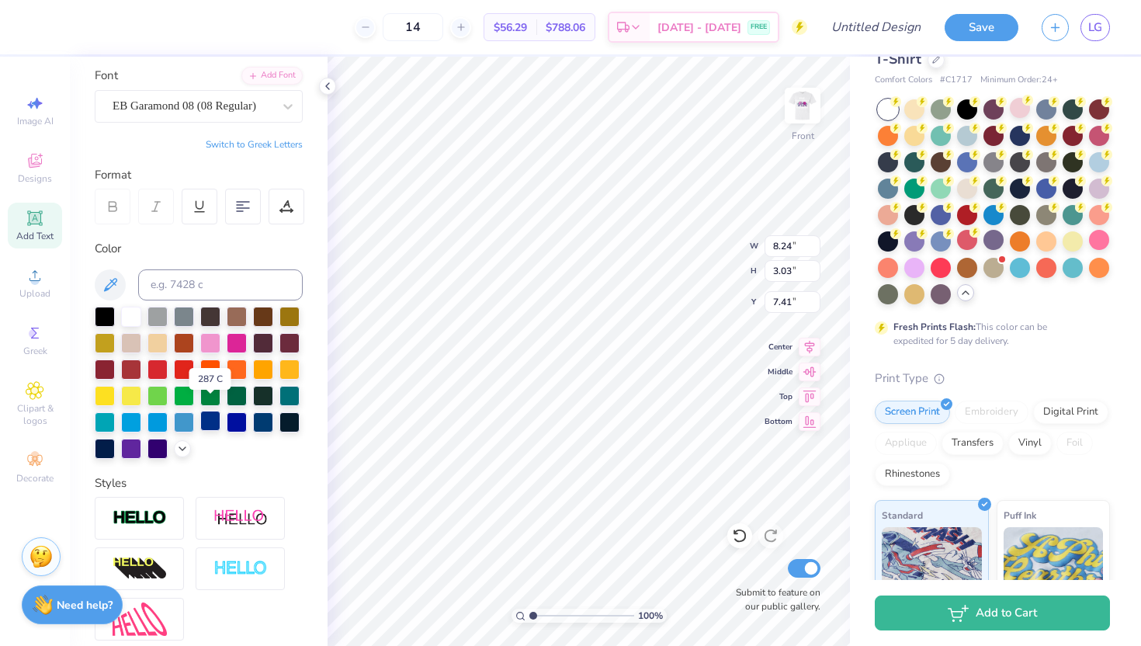
scroll to position [131, 0]
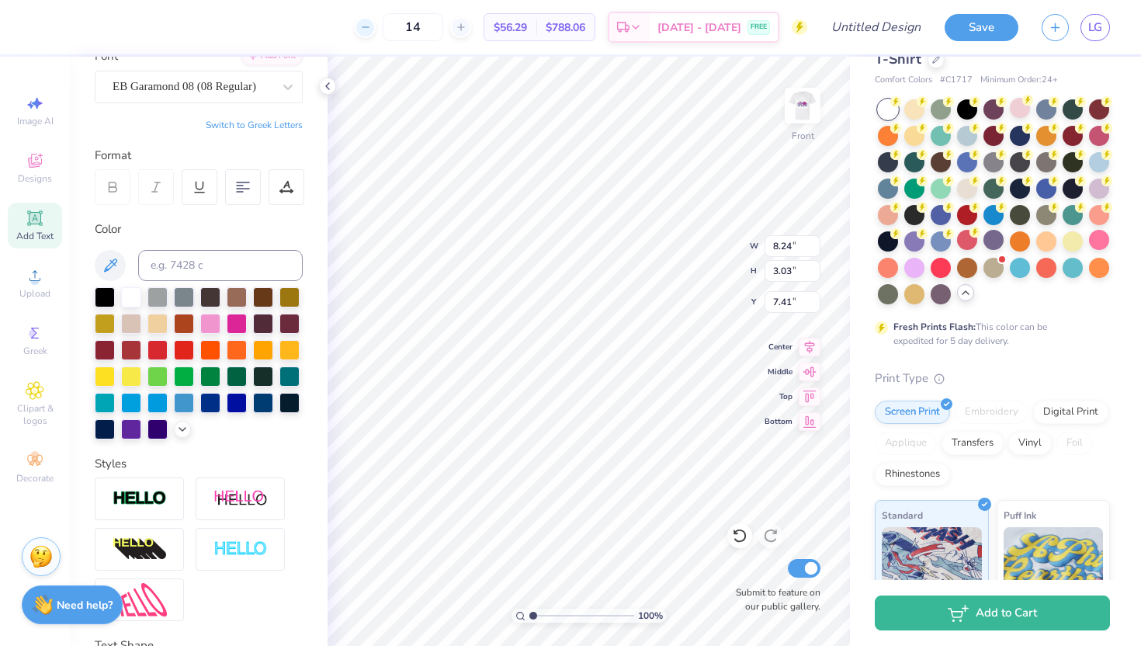
click at [369, 29] on icon at bounding box center [365, 27] width 11 height 11
click at [369, 29] on div "12" at bounding box center [413, 27] width 116 height 28
click at [369, 29] on div "12 Per Item Total Est. Delivery N/A FREE" at bounding box center [425, 27] width 765 height 54
click at [456, 28] on div at bounding box center [460, 27] width 21 height 21
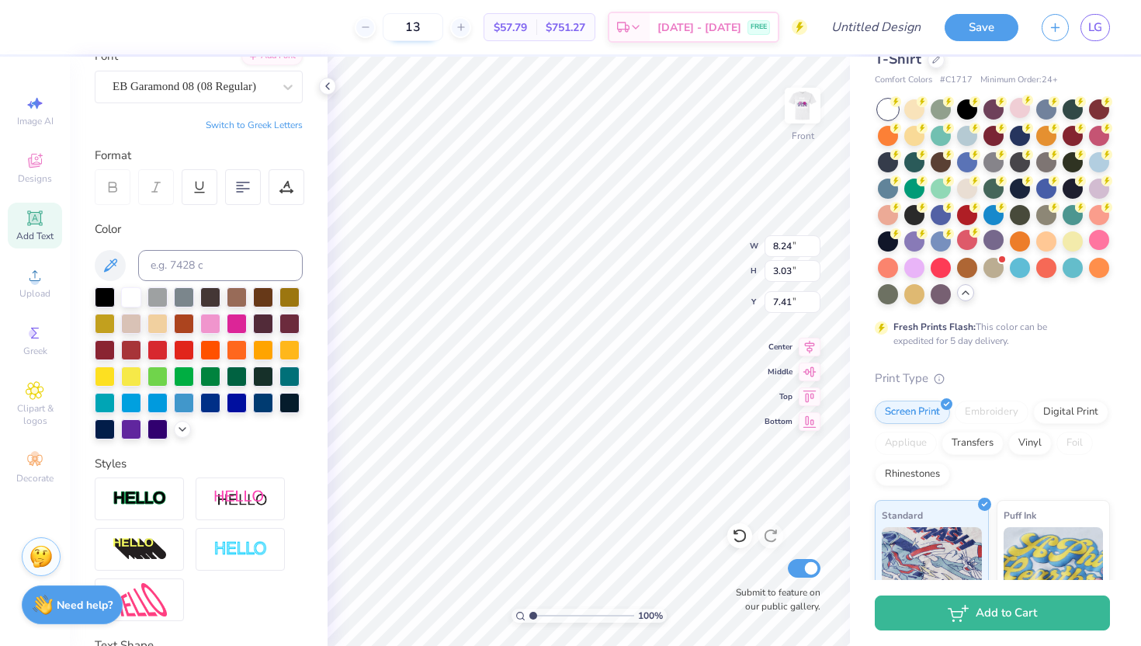
click at [414, 26] on input "13" at bounding box center [413, 27] width 61 height 28
click at [449, 25] on icon at bounding box center [452, 27] width 11 height 11
click at [421, 25] on input "41" at bounding box center [404, 27] width 61 height 28
click at [414, 26] on input "41" at bounding box center [404, 27] width 61 height 28
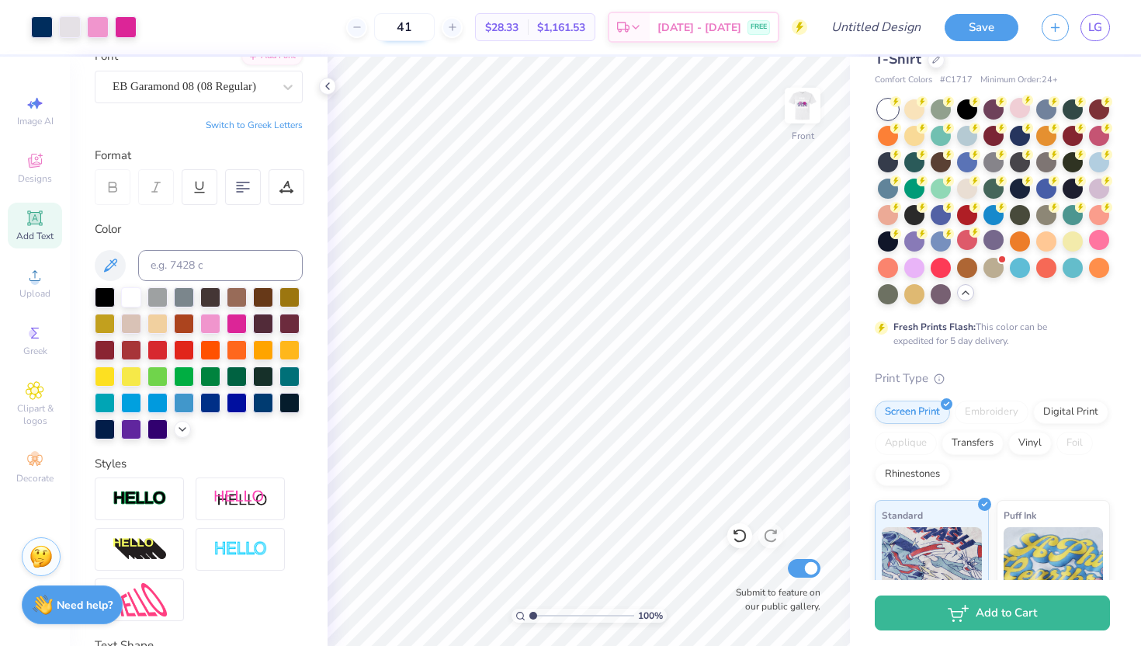
click at [414, 26] on input "41" at bounding box center [404, 27] width 61 height 28
click at [399, 32] on input "41" at bounding box center [404, 27] width 61 height 28
type input "60"
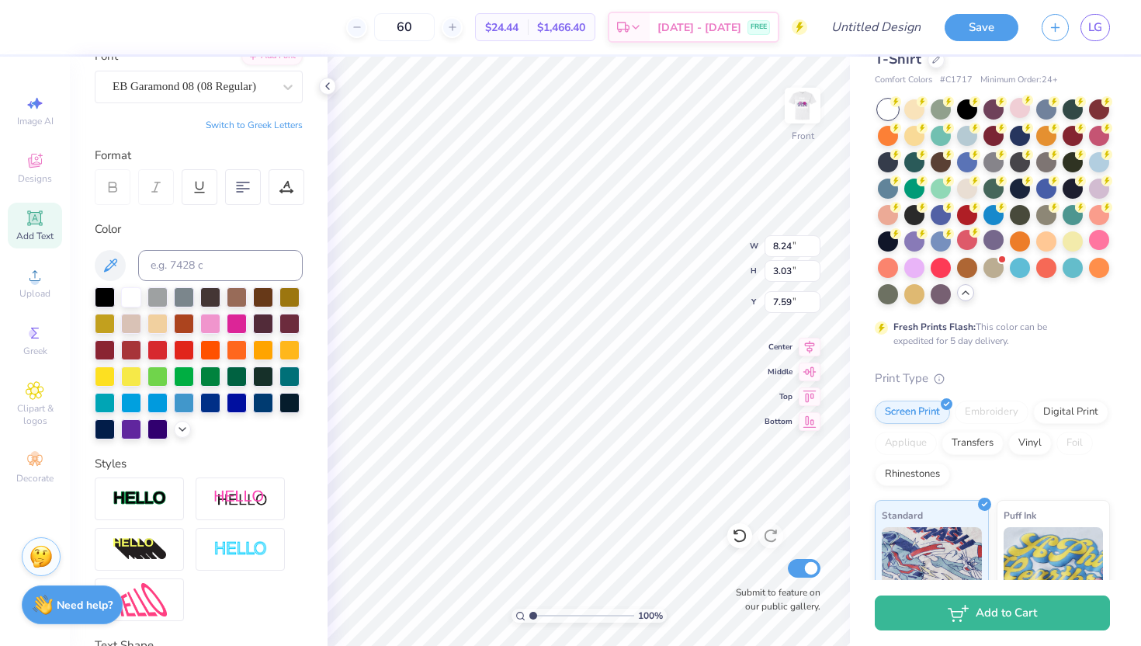
type input "7.59"
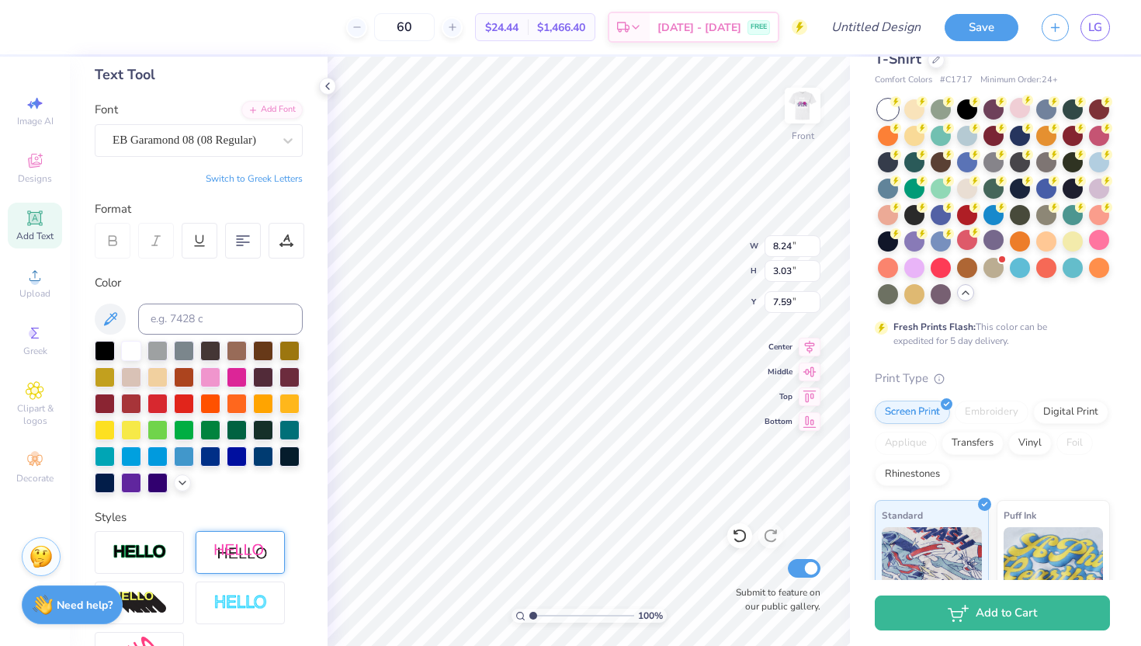
scroll to position [0, 0]
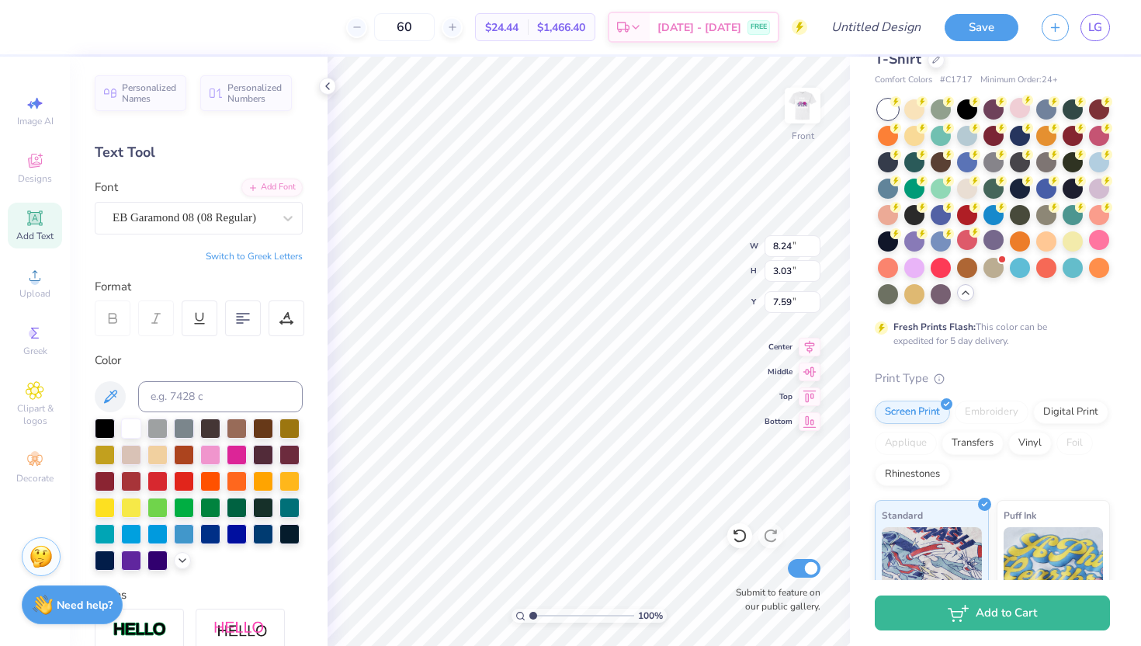
click at [264, 252] on button "Switch to Greek Letters" at bounding box center [254, 256] width 97 height 12
type input "8.46"
type input "3.13"
type input "7.54"
click at [264, 252] on button "Switch to Normal Letters" at bounding box center [251, 256] width 104 height 12
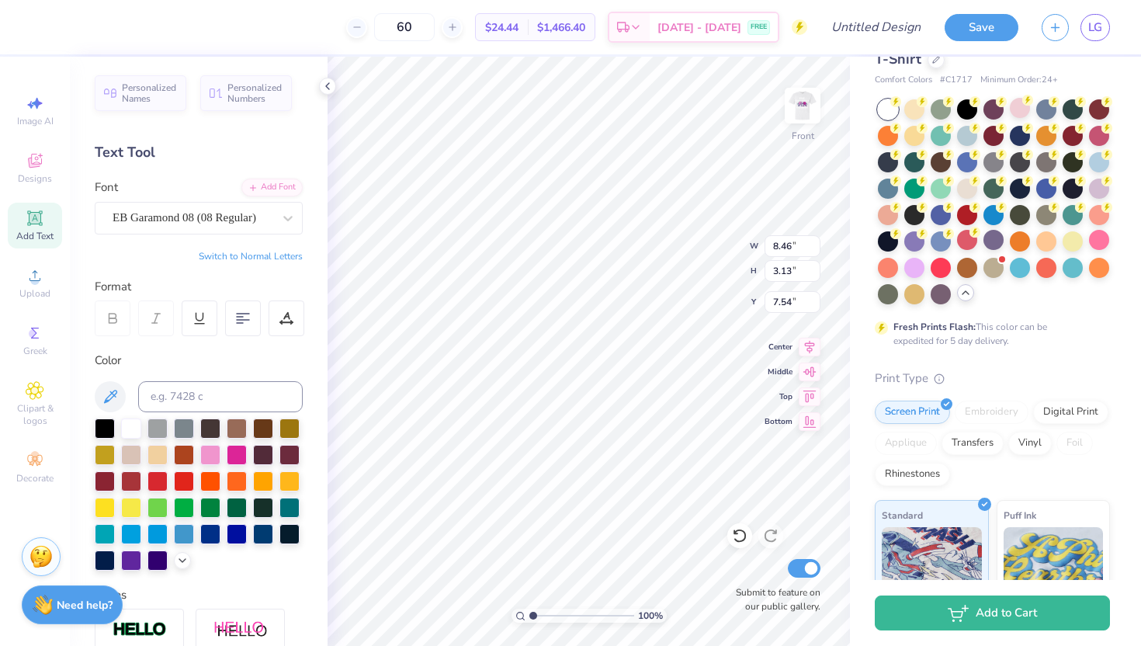
type input "8.24"
type input "3.03"
type input "7.59"
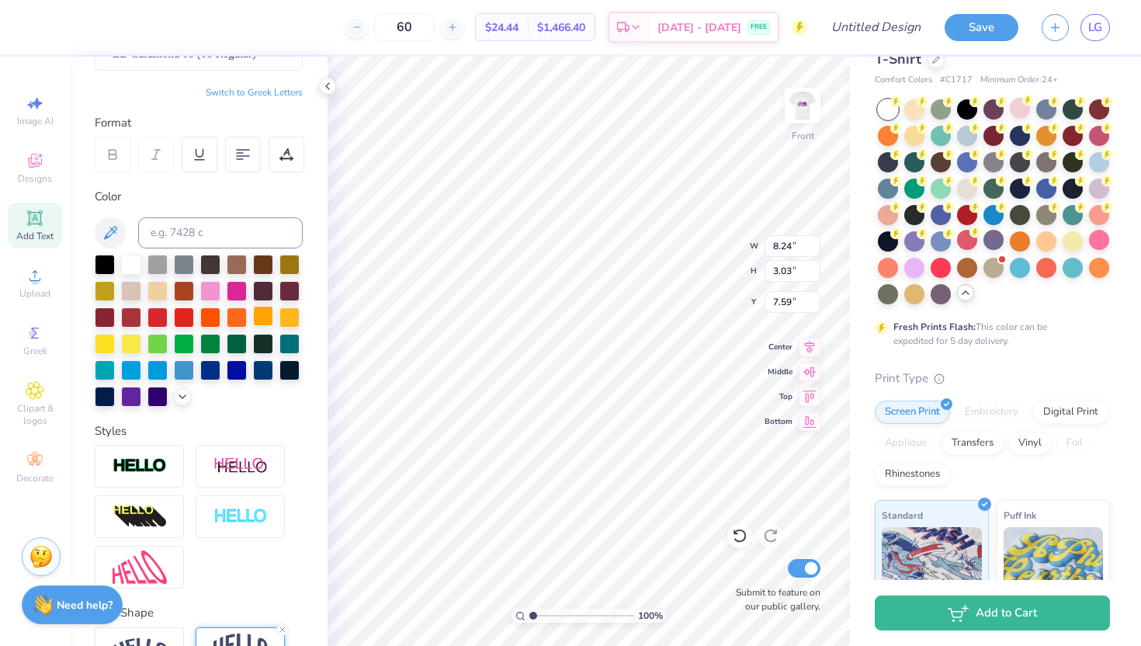
scroll to position [347, 0]
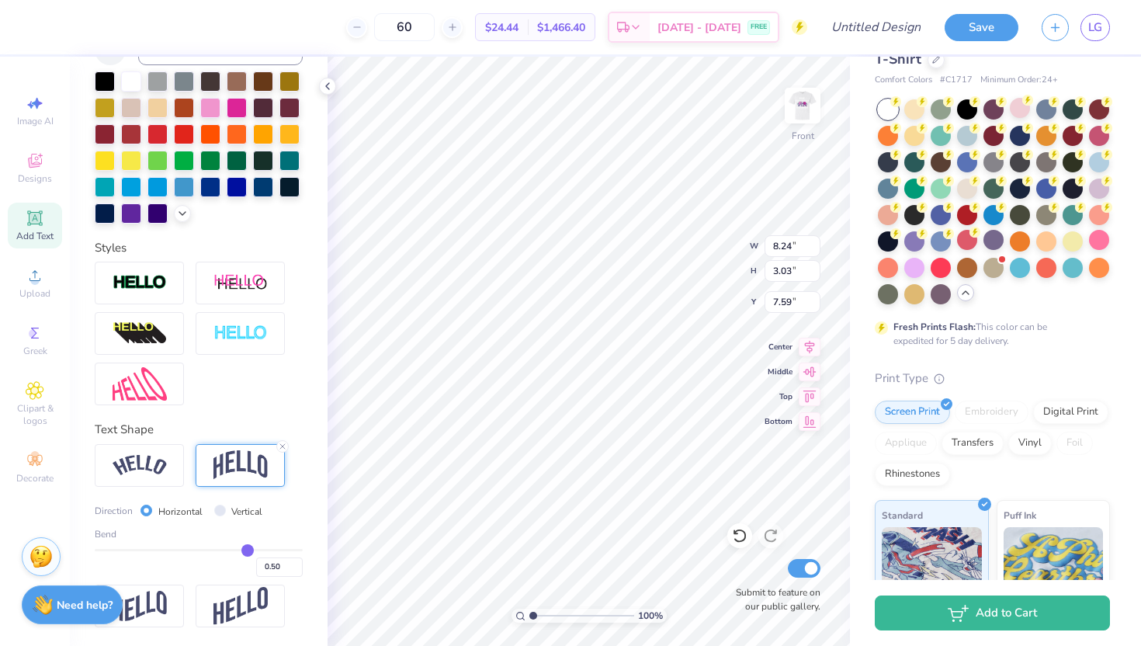
type input "0.49"
type input "0.48"
type input "0.46"
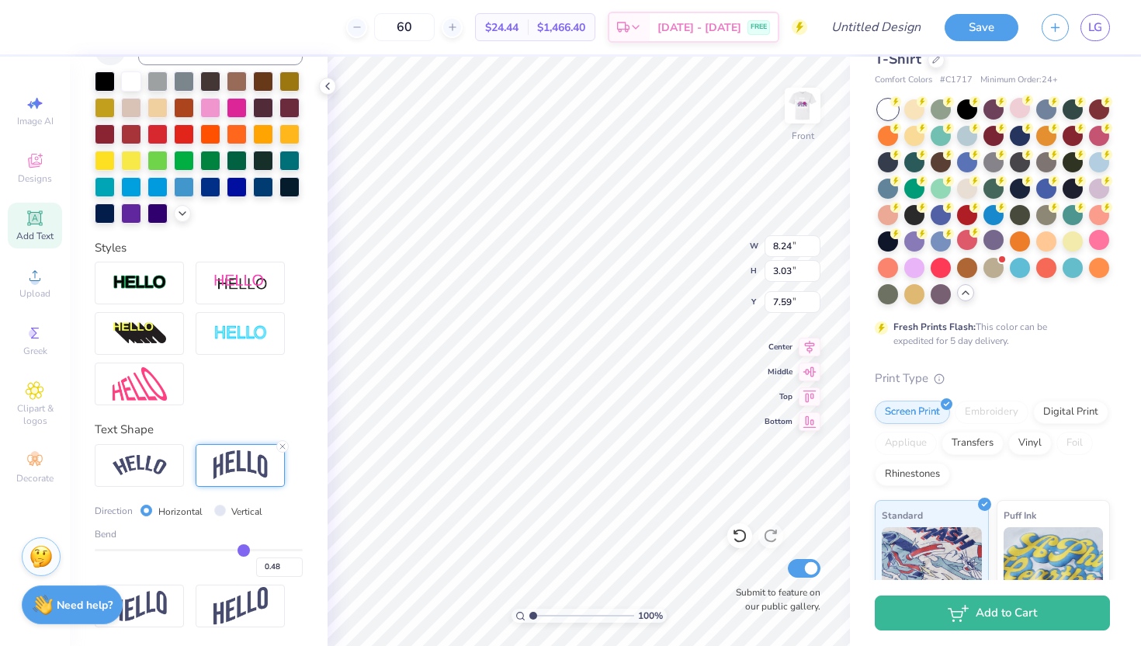
type input "0.46"
type input "0.43"
type input "0.39"
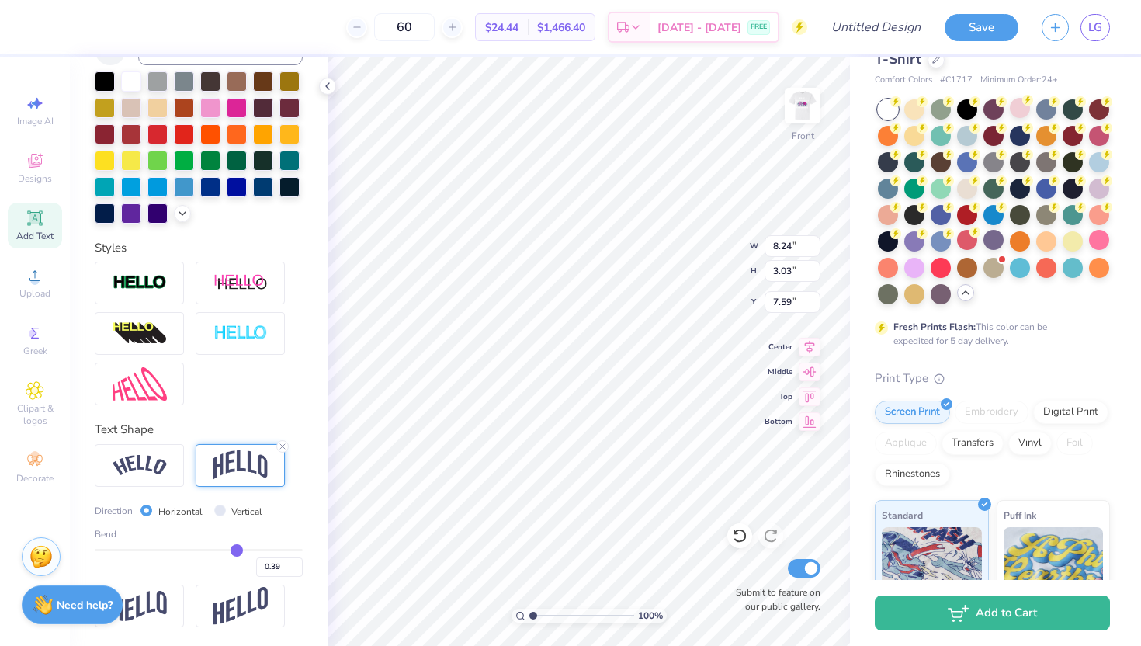
type input "0.36"
type input "0.33"
type input "0.31"
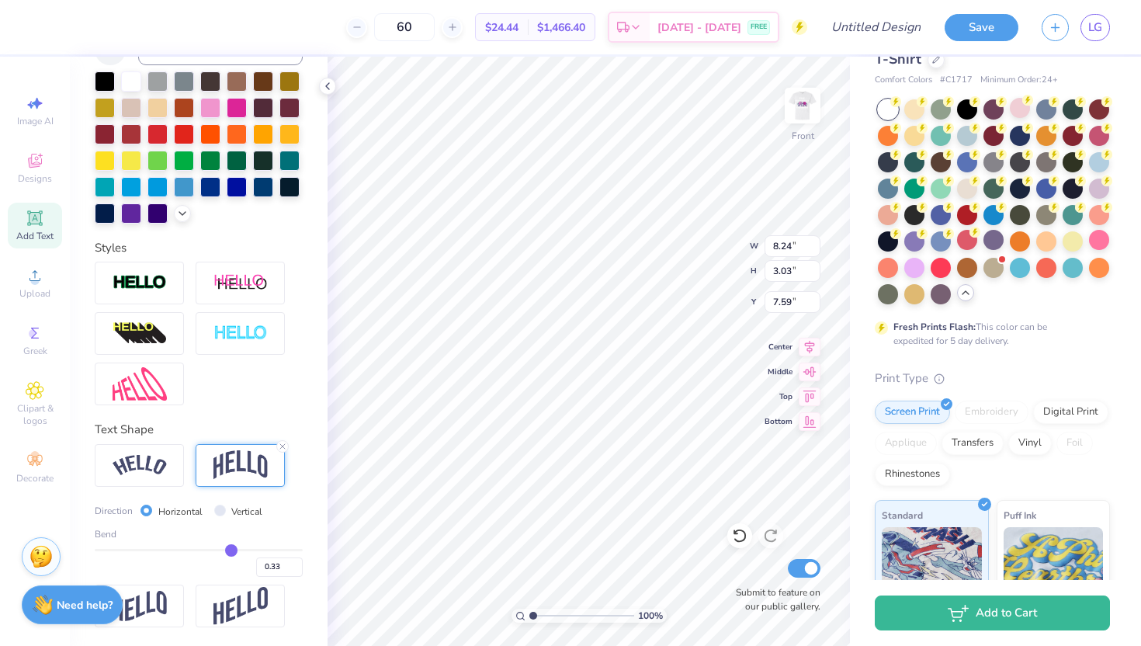
type input "0.31"
type input "0.29"
type input "0.28"
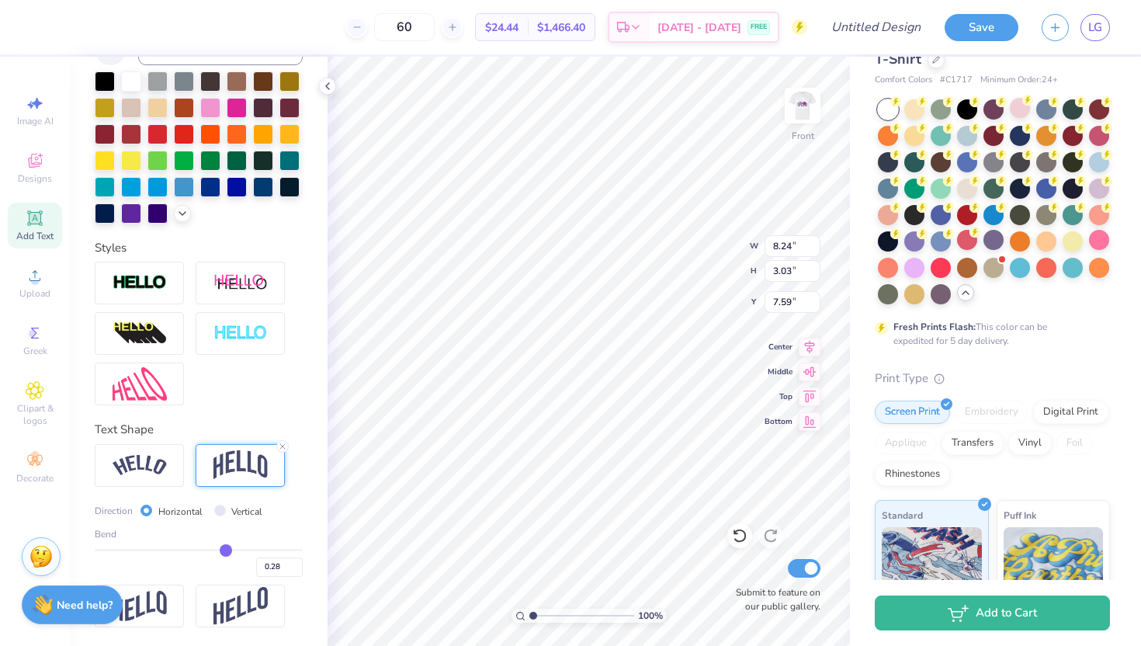
type input "0.27"
type input "0.26"
type input "0.24"
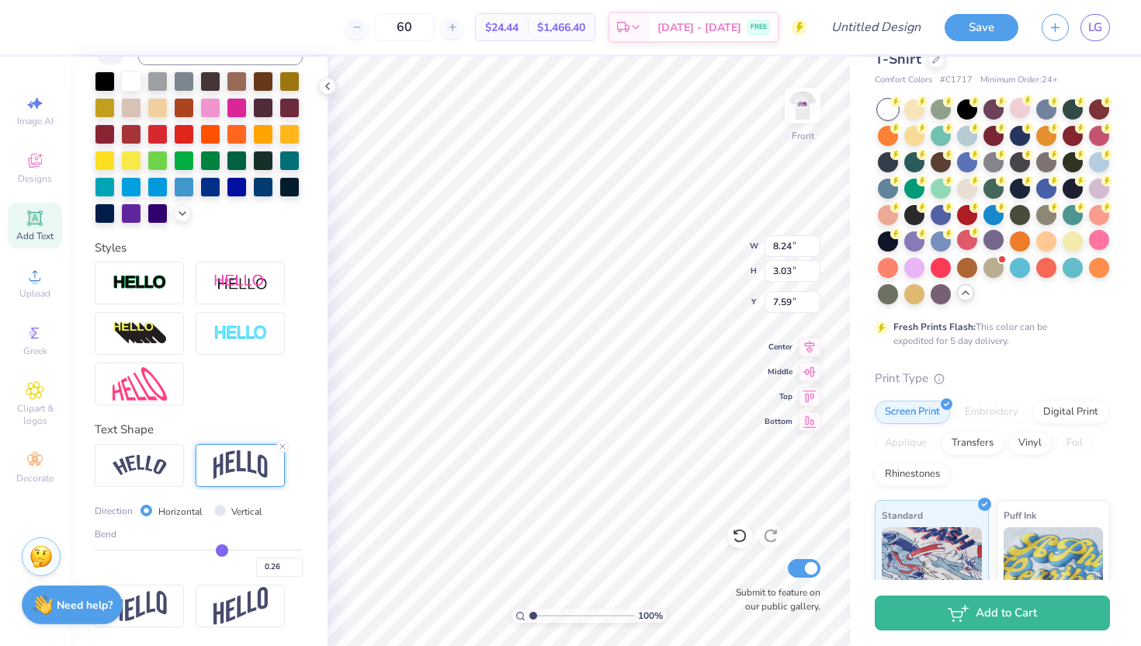
type input "0.24"
drag, startPoint x: 246, startPoint y: 551, endPoint x: 199, endPoint y: 551, distance: 47.3
click at [199, 551] on input "range" at bounding box center [199, 550] width 208 height 2
click at [202, 550] on input "range" at bounding box center [199, 550] width 208 height 2
drag, startPoint x: 205, startPoint y: 549, endPoint x: 215, endPoint y: 549, distance: 10.1
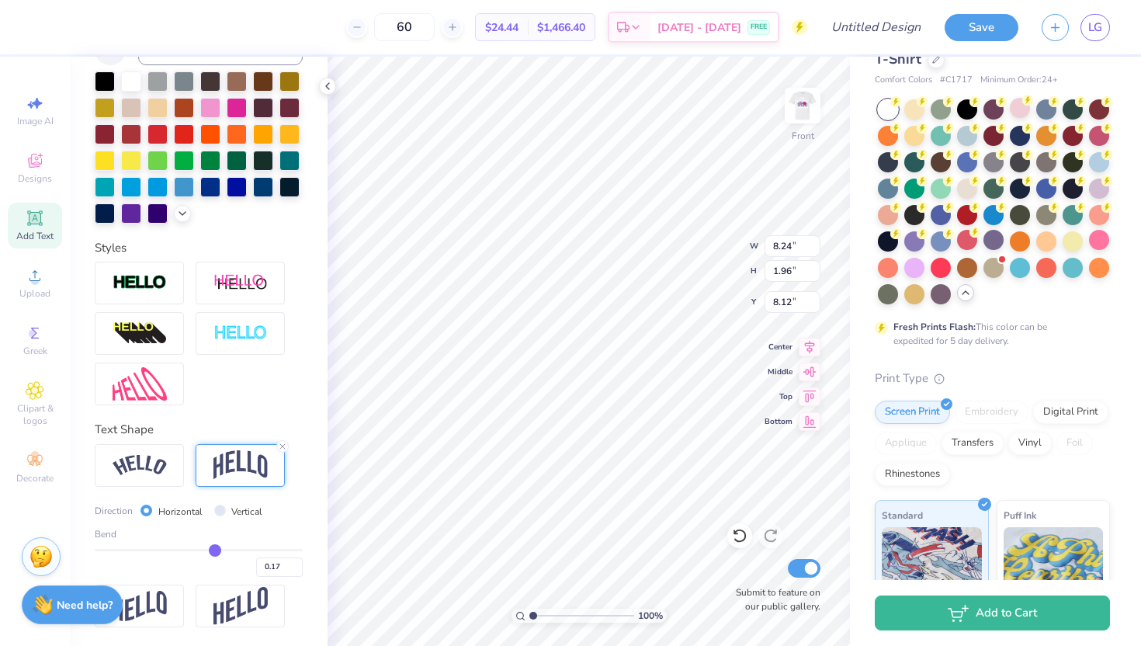
click at [215, 549] on input "range" at bounding box center [199, 550] width 208 height 2
click at [812, 244] on input "8.25" at bounding box center [793, 246] width 56 height 22
click at [812, 244] on input "8.26" at bounding box center [793, 246] width 56 height 22
click at [812, 244] on input "8.27" at bounding box center [793, 246] width 56 height 22
click at [812, 244] on input "8.28" at bounding box center [793, 246] width 56 height 22
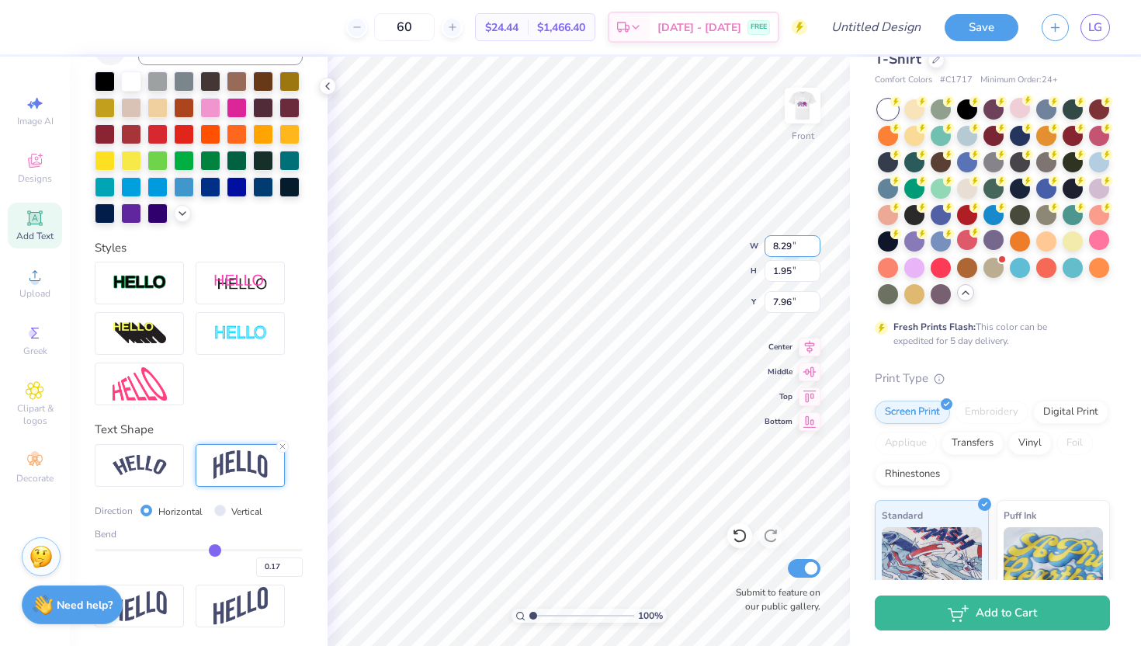
click at [812, 244] on input "8.29" at bounding box center [793, 246] width 56 height 22
click at [812, 244] on input "8.3" at bounding box center [793, 246] width 56 height 22
click at [812, 244] on input "8.31" at bounding box center [793, 246] width 56 height 22
click at [812, 244] on input "8.32" at bounding box center [793, 246] width 56 height 22
click at [812, 244] on input "8.33" at bounding box center [793, 246] width 56 height 22
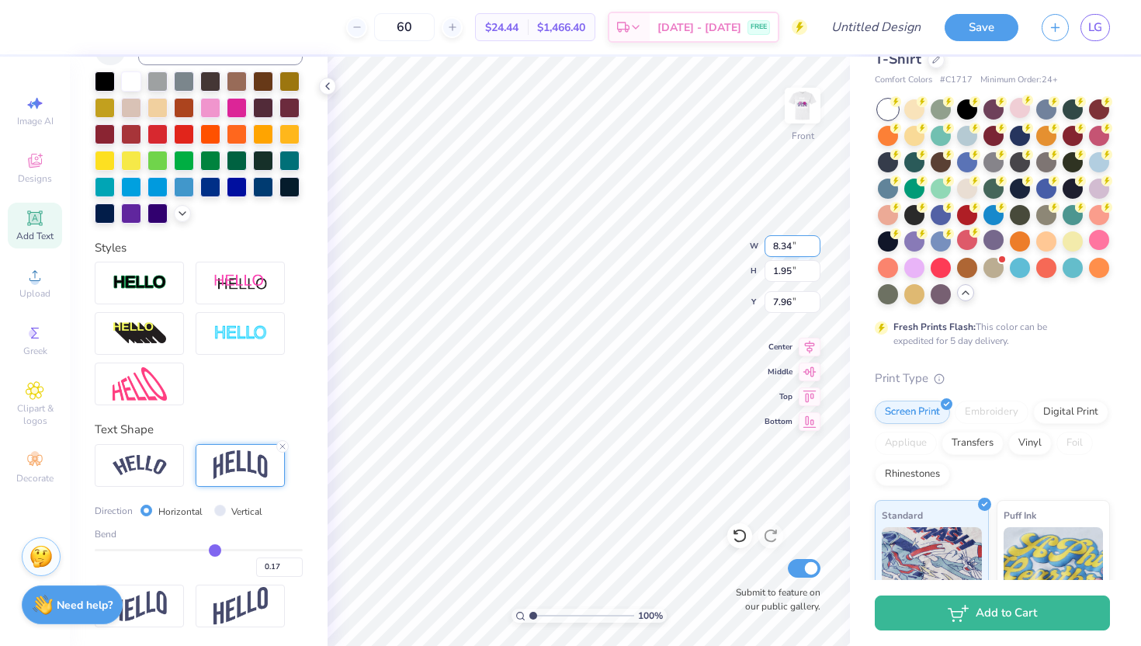
click at [812, 244] on input "8.34" at bounding box center [793, 246] width 56 height 22
click at [812, 244] on input "8.35" at bounding box center [793, 246] width 56 height 22
click at [812, 244] on input "8.36" at bounding box center [793, 246] width 56 height 22
click at [812, 244] on input "8.37" at bounding box center [793, 246] width 56 height 22
click at [812, 244] on input "8.38" at bounding box center [793, 246] width 56 height 22
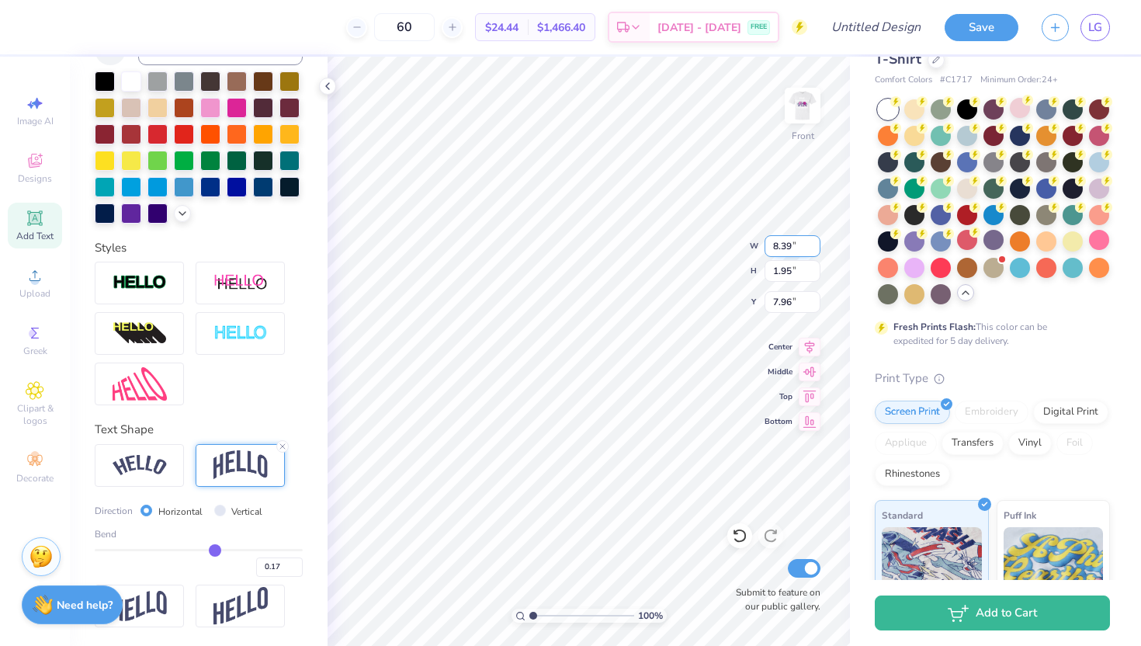
click at [812, 244] on input "8.39" at bounding box center [793, 246] width 56 height 22
click at [812, 244] on input "8.4" at bounding box center [793, 246] width 56 height 22
click at [812, 244] on input "8.41" at bounding box center [793, 246] width 56 height 22
click at [812, 244] on input "8.42" at bounding box center [793, 246] width 56 height 22
click at [812, 244] on input "8.43" at bounding box center [793, 246] width 56 height 22
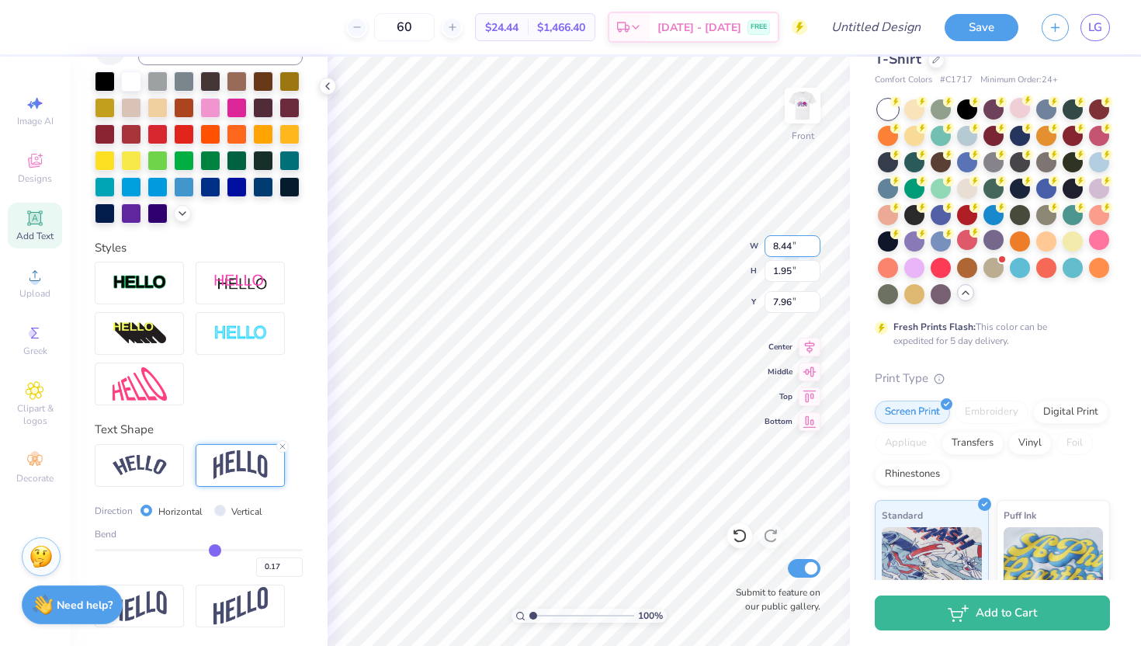
click at [812, 244] on input "8.44" at bounding box center [793, 246] width 56 height 22
click at [812, 244] on input "8.45" at bounding box center [793, 246] width 56 height 22
click at [812, 244] on input "8.46" at bounding box center [793, 246] width 56 height 22
click at [812, 244] on input "9.51" at bounding box center [793, 246] width 56 height 22
click at [790, 247] on input "9.51" at bounding box center [793, 246] width 56 height 22
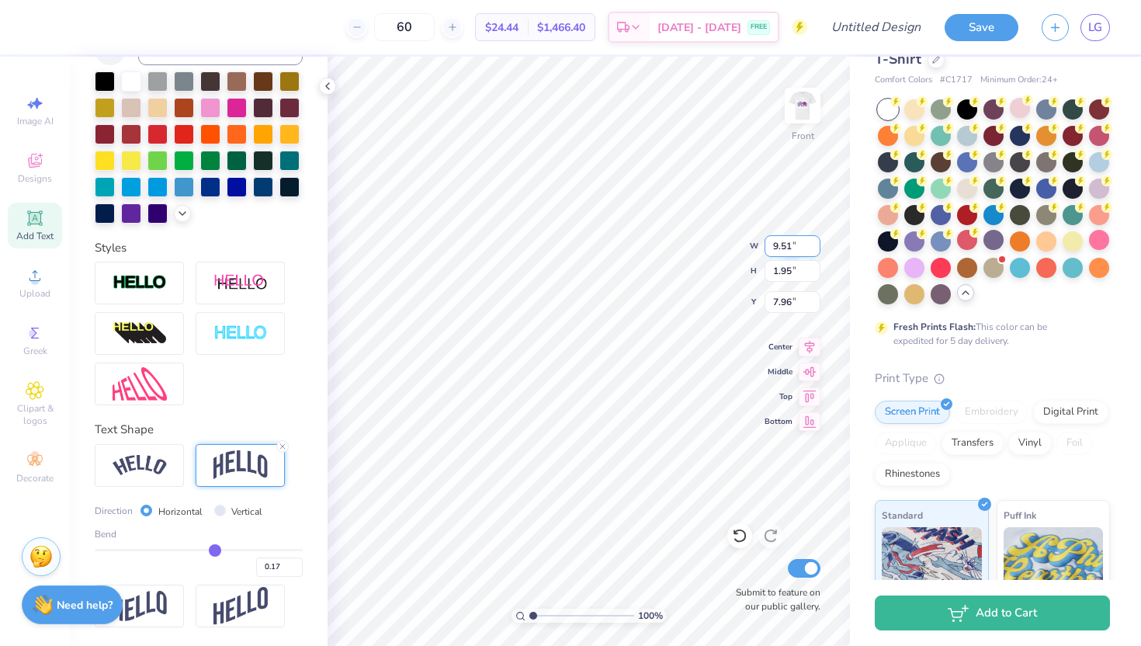
click at [790, 247] on input "9.51" at bounding box center [793, 246] width 56 height 22
click at [814, 265] on input "1.96" at bounding box center [793, 271] width 56 height 22
drag, startPoint x: 224, startPoint y: 548, endPoint x: 232, endPoint y: 550, distance: 8.1
click at [232, 550] on input "range" at bounding box center [199, 550] width 208 height 2
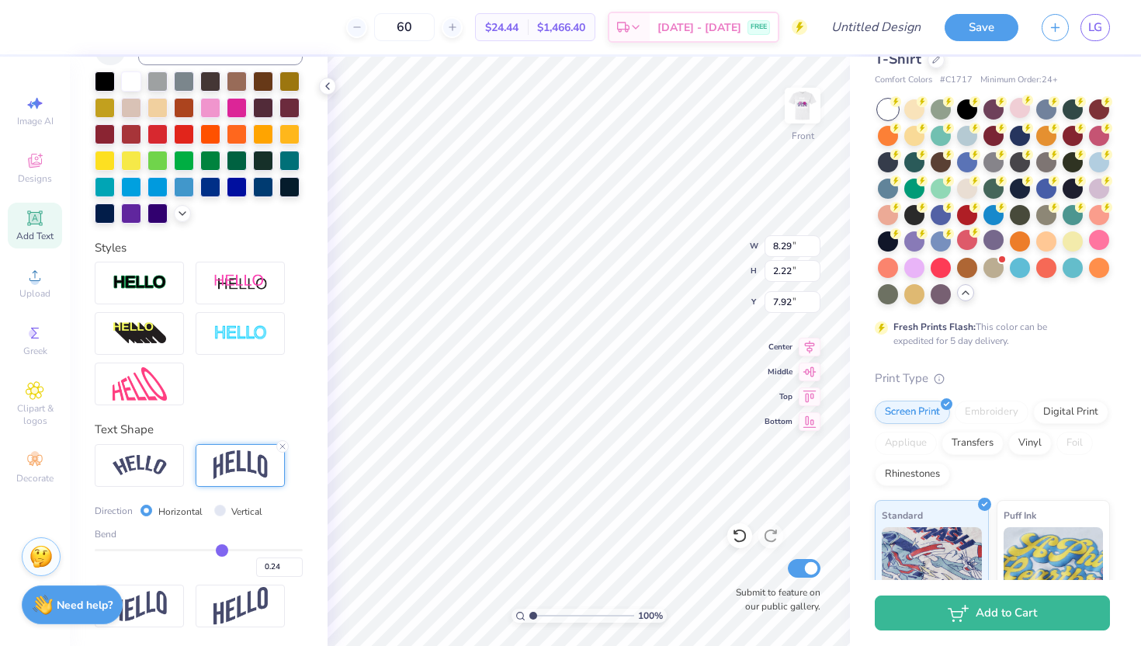
drag, startPoint x: 234, startPoint y: 548, endPoint x: 222, endPoint y: 549, distance: 11.7
click at [222, 549] on input "range" at bounding box center [199, 550] width 208 height 2
drag, startPoint x: 802, startPoint y: 247, endPoint x: 765, endPoint y: 245, distance: 37.3
click at [765, 245] on input "8.29" at bounding box center [793, 246] width 56 height 22
click at [813, 241] on input "8.3" at bounding box center [793, 246] width 56 height 22
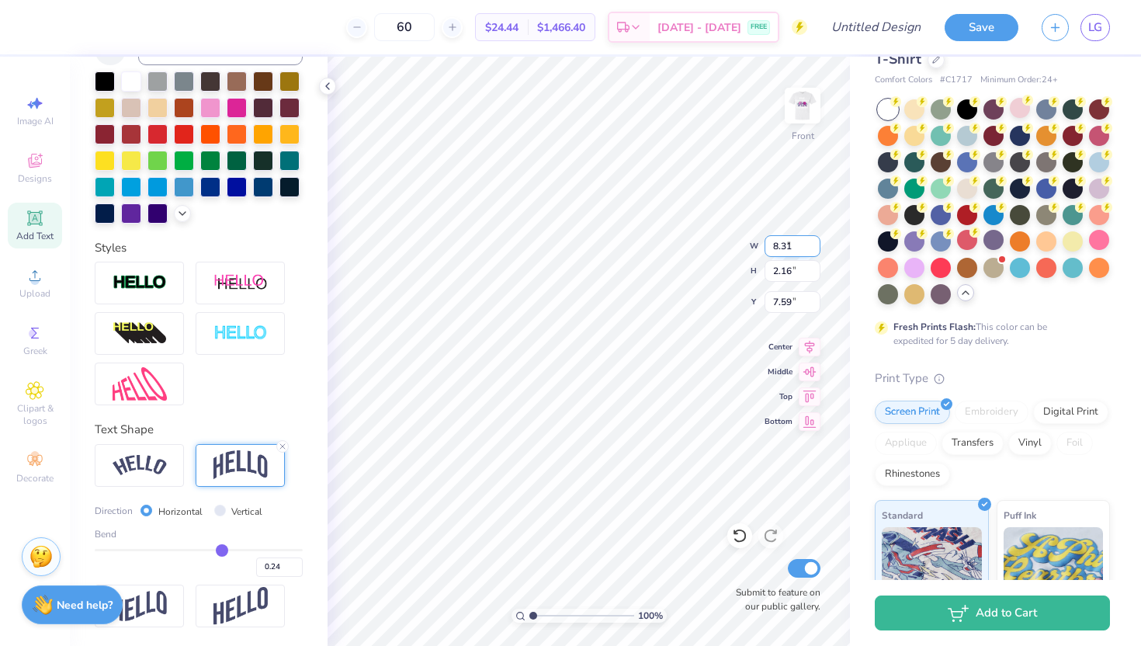
click at [813, 241] on input "8.31" at bounding box center [793, 246] width 56 height 22
click at [781, 249] on input "8.31" at bounding box center [793, 246] width 56 height 22
click at [789, 274] on input "2.16" at bounding box center [793, 271] width 56 height 22
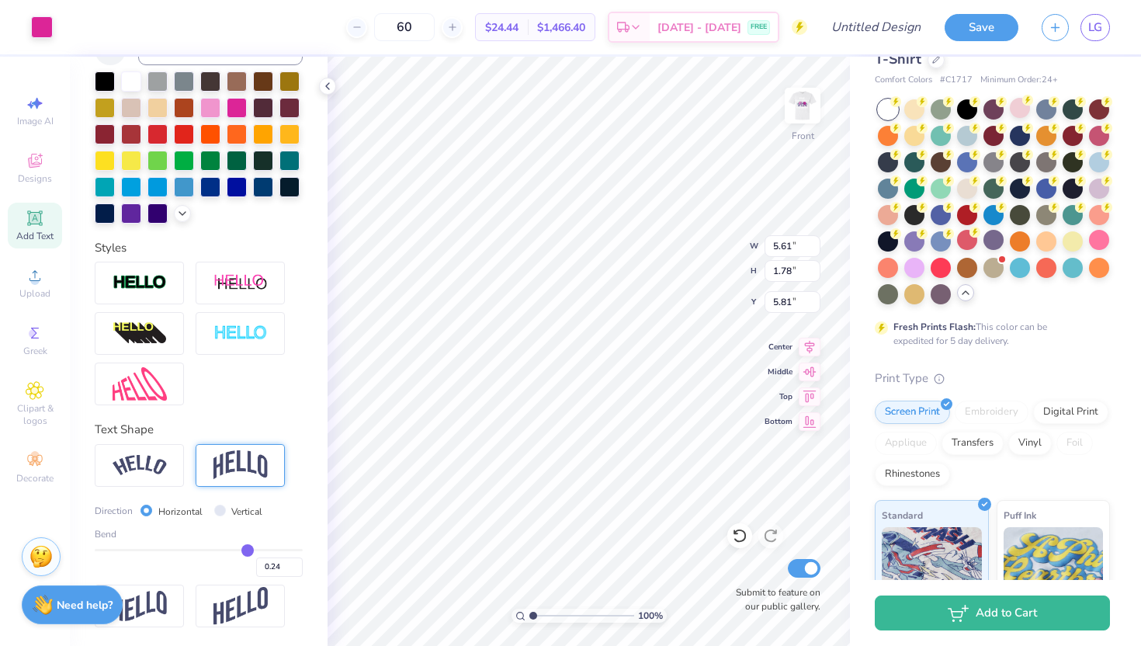
scroll to position [256, 0]
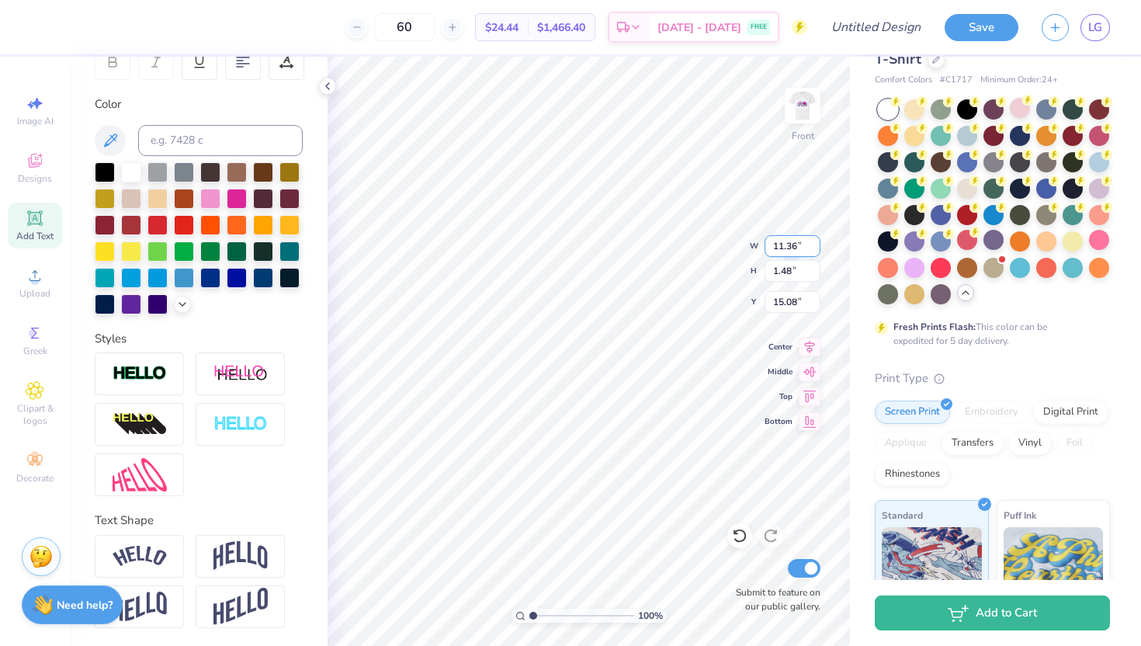
click at [800, 246] on input "11.36" at bounding box center [793, 246] width 56 height 22
click at [799, 246] on input "11.36" at bounding box center [793, 246] width 56 height 22
click at [790, 248] on input "11.36" at bounding box center [793, 246] width 56 height 22
click at [792, 248] on input "11.36" at bounding box center [793, 246] width 56 height 22
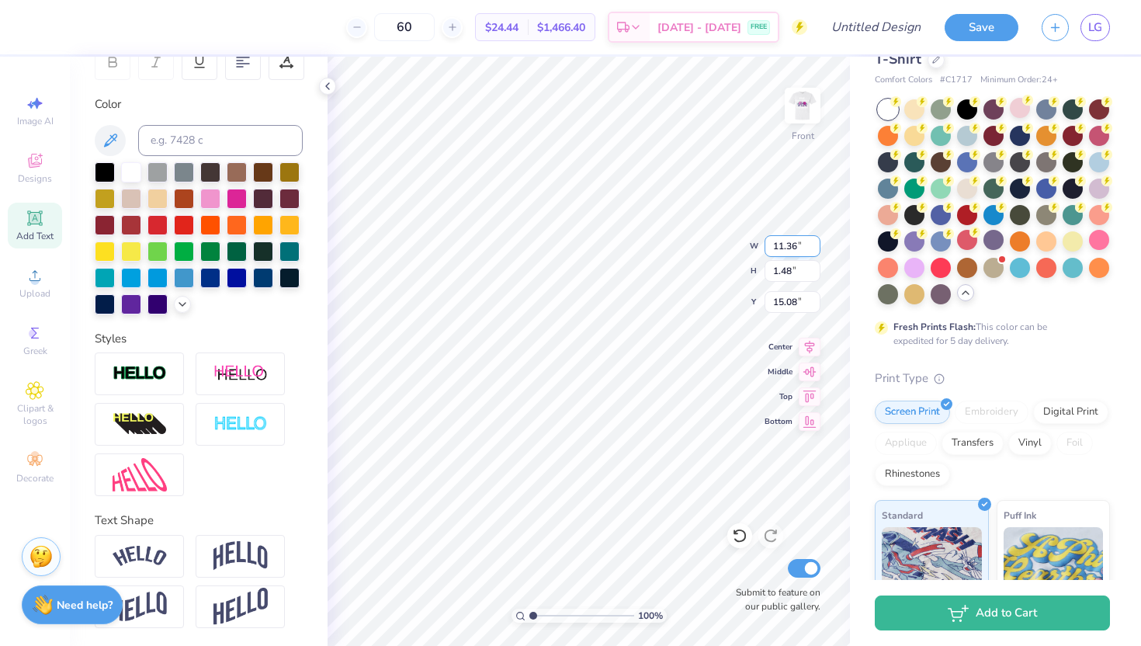
click at [792, 248] on input "11.36" at bounding box center [793, 246] width 56 height 22
click at [165, 378] on img at bounding box center [140, 374] width 54 height 18
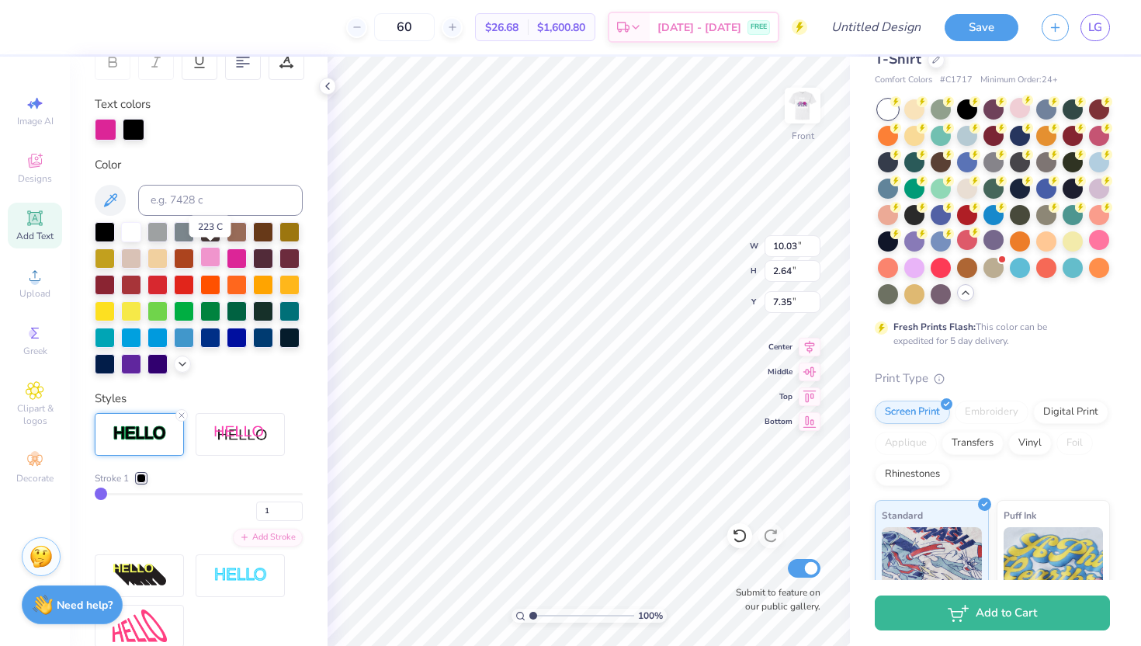
click at [208, 258] on div at bounding box center [210, 257] width 20 height 20
drag, startPoint x: 103, startPoint y: 492, endPoint x: 121, endPoint y: 491, distance: 17.9
click at [121, 493] on input "range" at bounding box center [199, 494] width 208 height 2
click at [240, 251] on div at bounding box center [237, 257] width 20 height 20
click at [238, 258] on div at bounding box center [237, 257] width 20 height 20
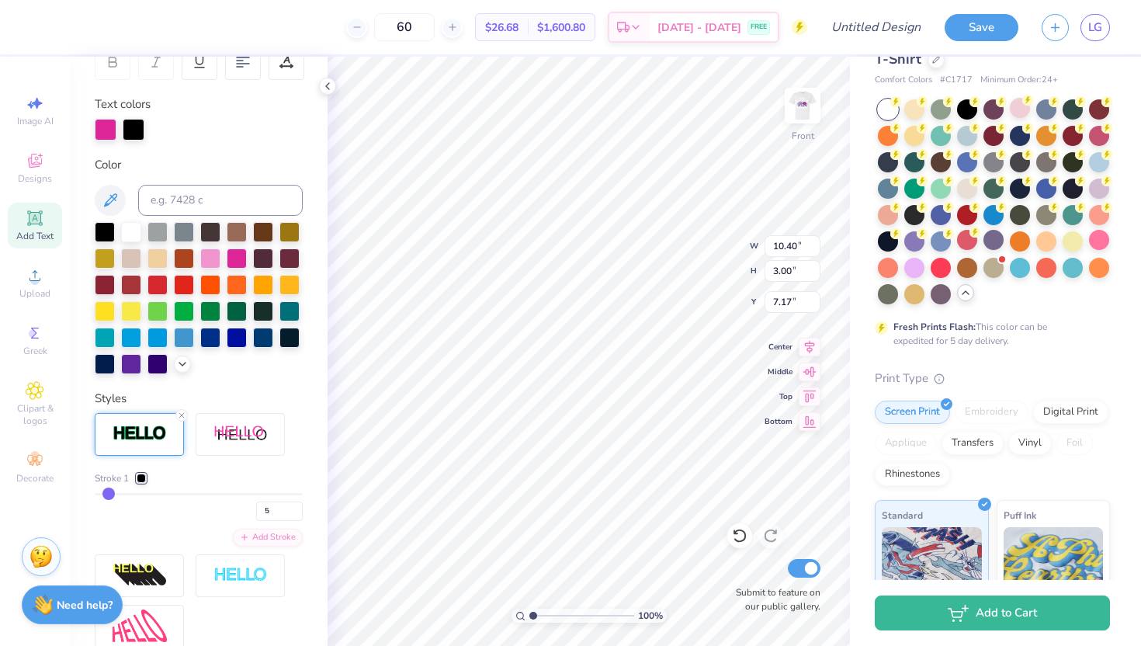
drag, startPoint x: 126, startPoint y: 489, endPoint x: 108, endPoint y: 490, distance: 17.9
click at [108, 493] on input "range" at bounding box center [199, 494] width 208 height 2
drag, startPoint x: 106, startPoint y: 494, endPoint x: 97, endPoint y: 494, distance: 8.5
click at [97, 494] on input "range" at bounding box center [199, 494] width 208 height 2
click at [144, 479] on div at bounding box center [141, 477] width 9 height 9
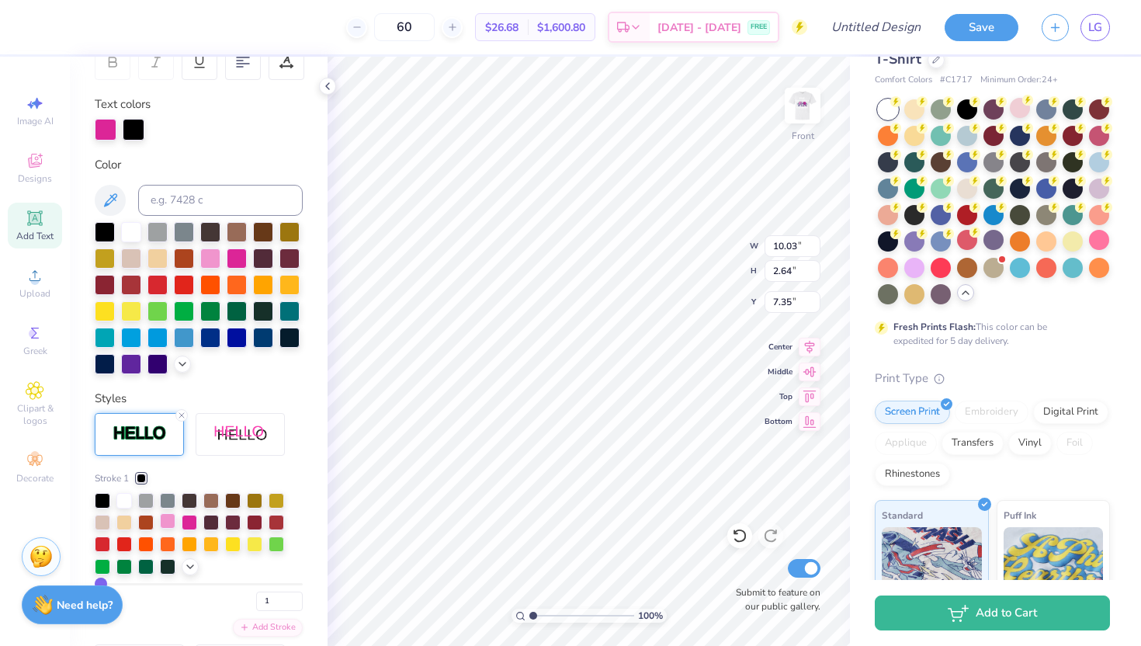
click at [168, 517] on div at bounding box center [168, 521] width 16 height 16
click at [178, 412] on icon at bounding box center [181, 415] width 9 height 9
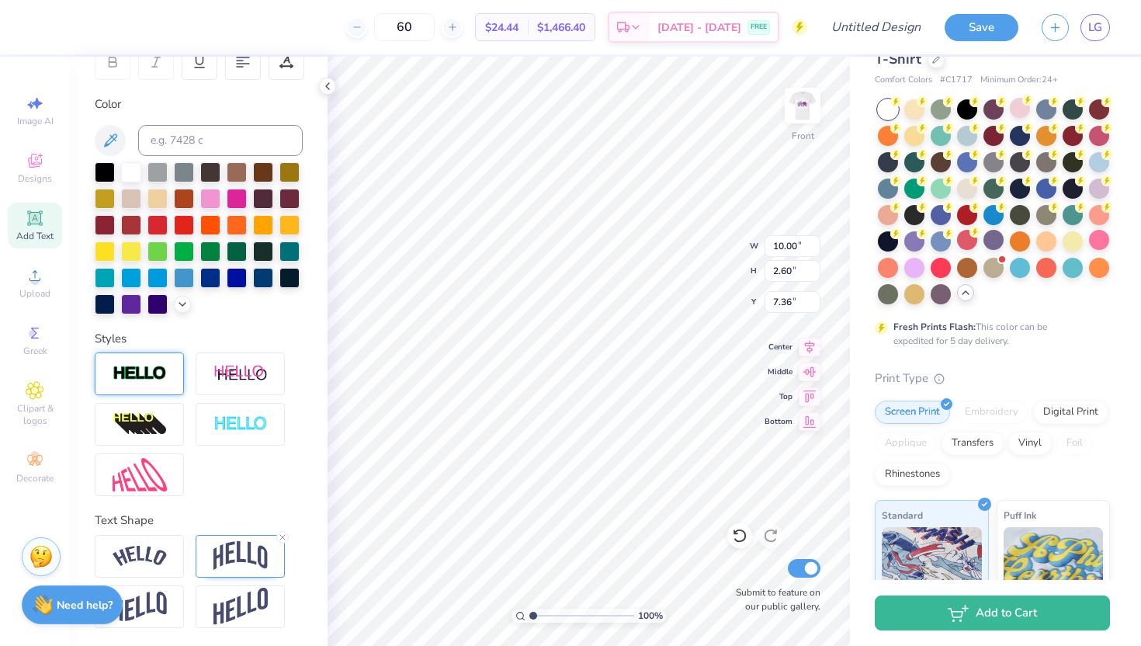
click at [186, 412] on div at bounding box center [199, 424] width 208 height 144
click at [39, 36] on div at bounding box center [42, 26] width 22 height 22
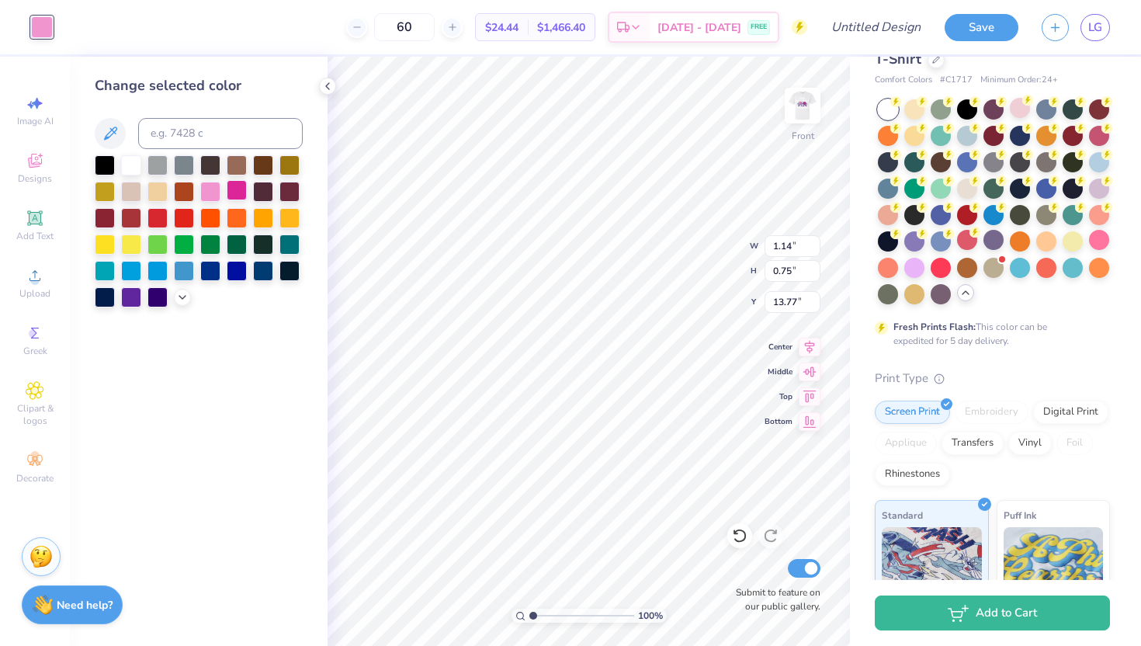
click at [232, 186] on div at bounding box center [237, 190] width 20 height 20
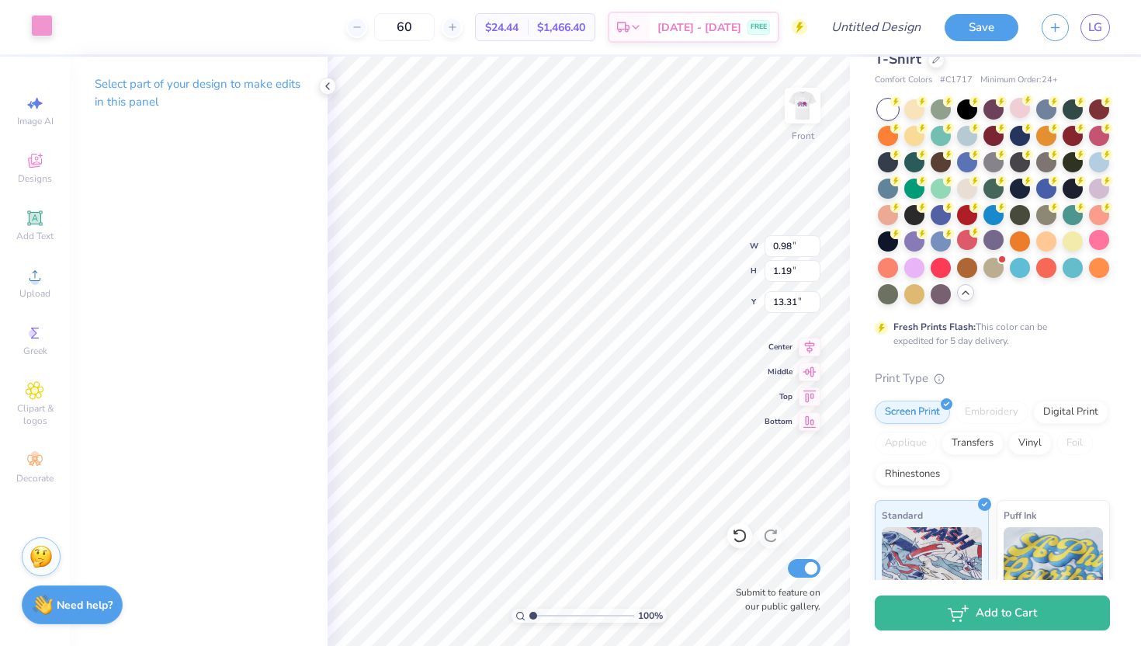
click at [46, 23] on div at bounding box center [42, 26] width 22 height 22
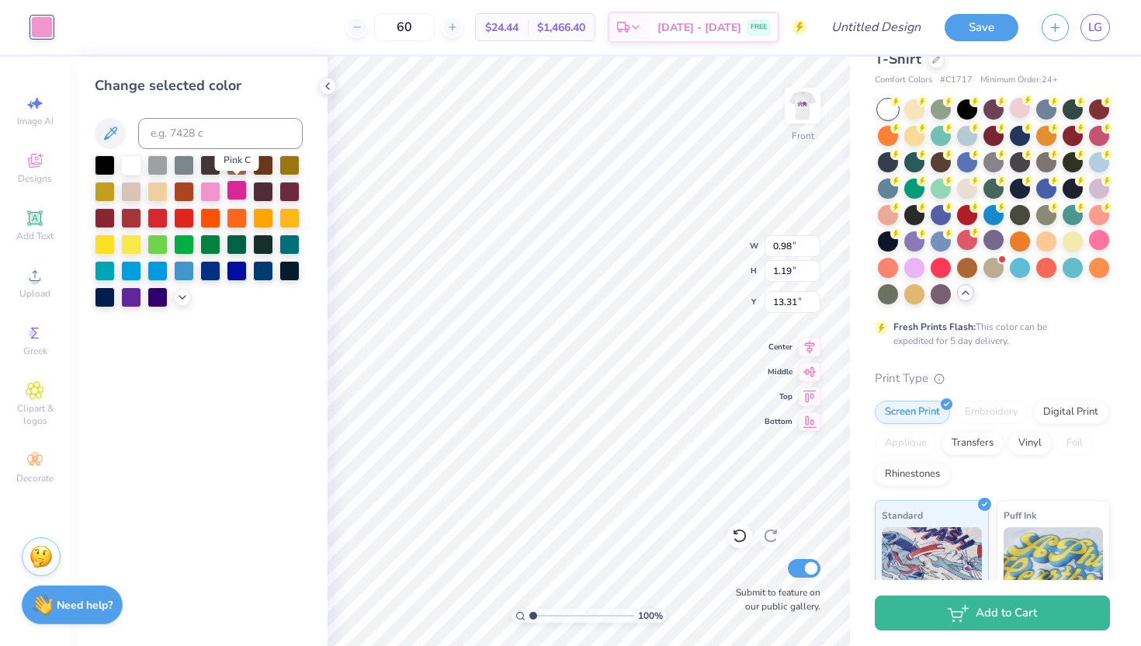
click at [234, 191] on div at bounding box center [237, 190] width 20 height 20
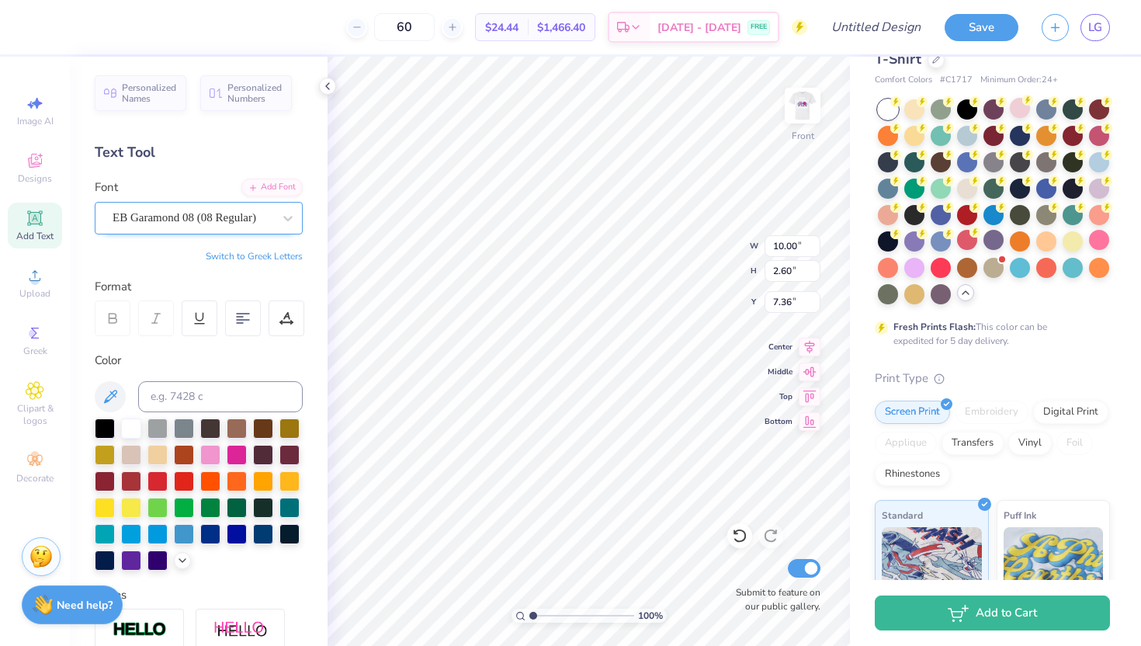
click at [273, 217] on div "EB Garamond 08 (08 Regular)" at bounding box center [192, 218] width 163 height 24
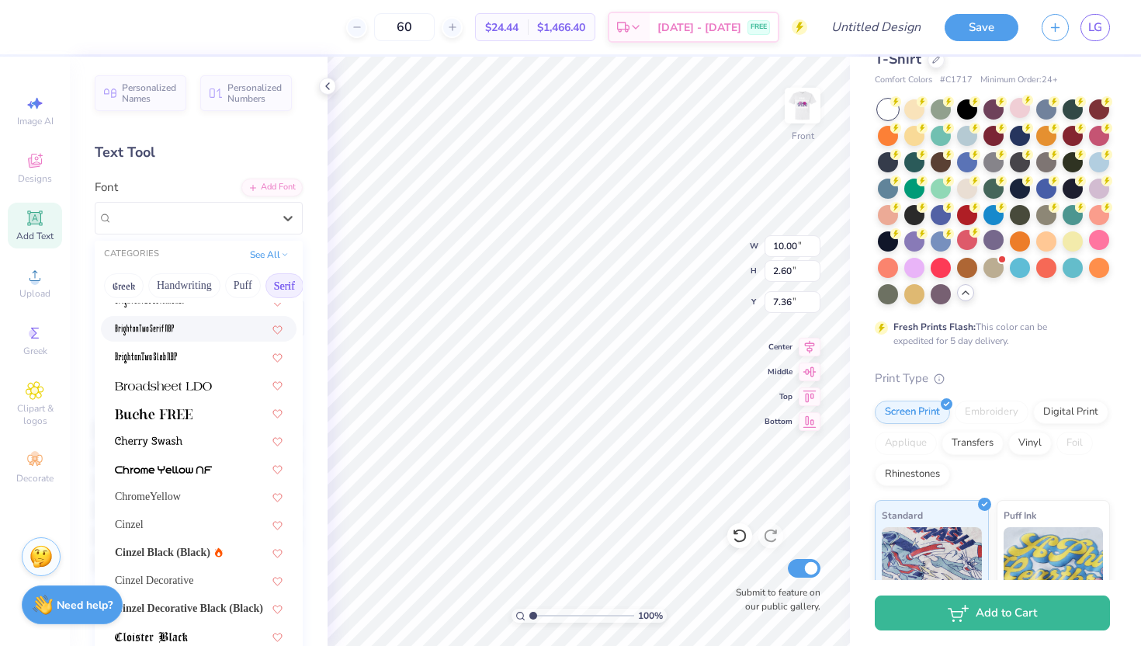
scroll to position [113, 0]
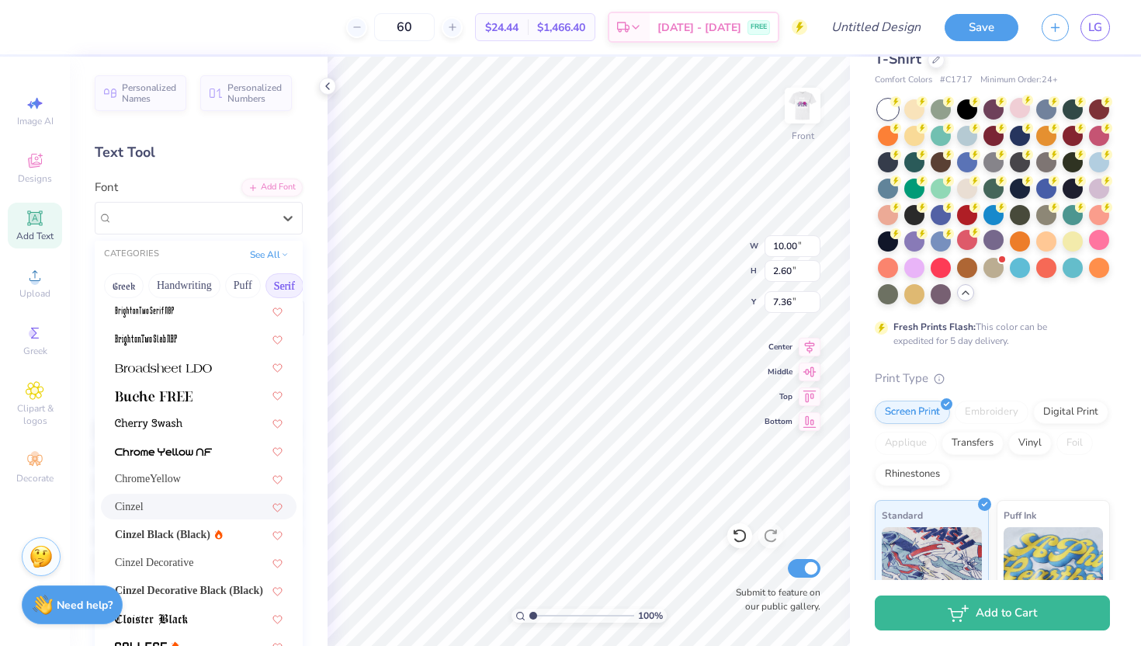
click at [188, 503] on div "Cinzel" at bounding box center [199, 506] width 168 height 16
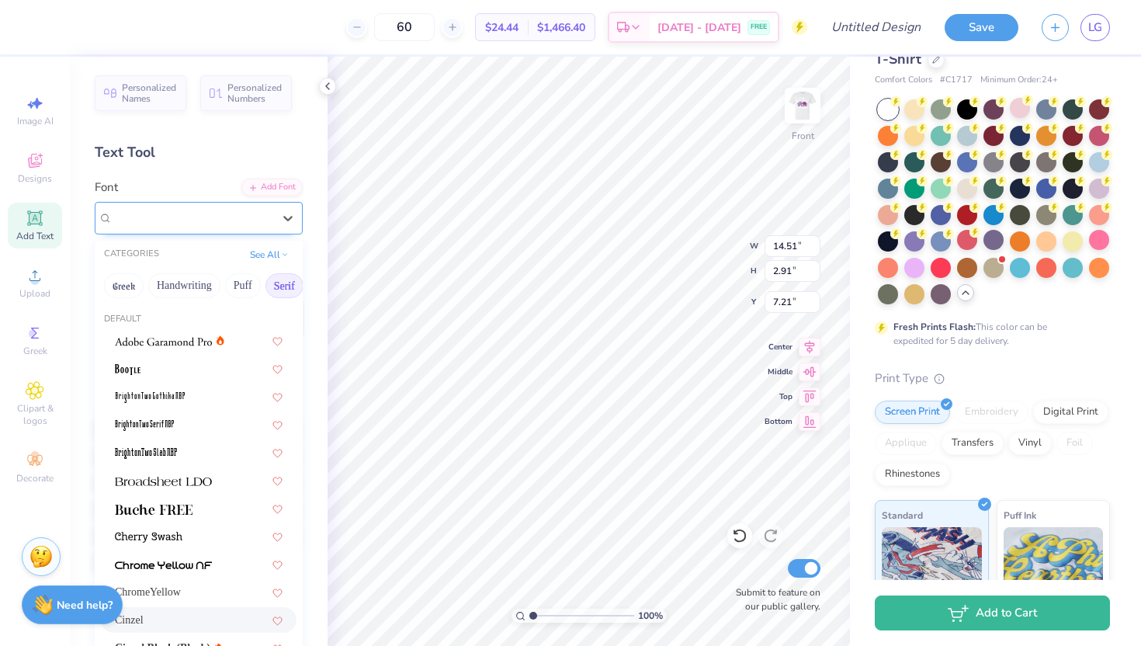
click at [231, 221] on div "Cinzel" at bounding box center [192, 218] width 163 height 24
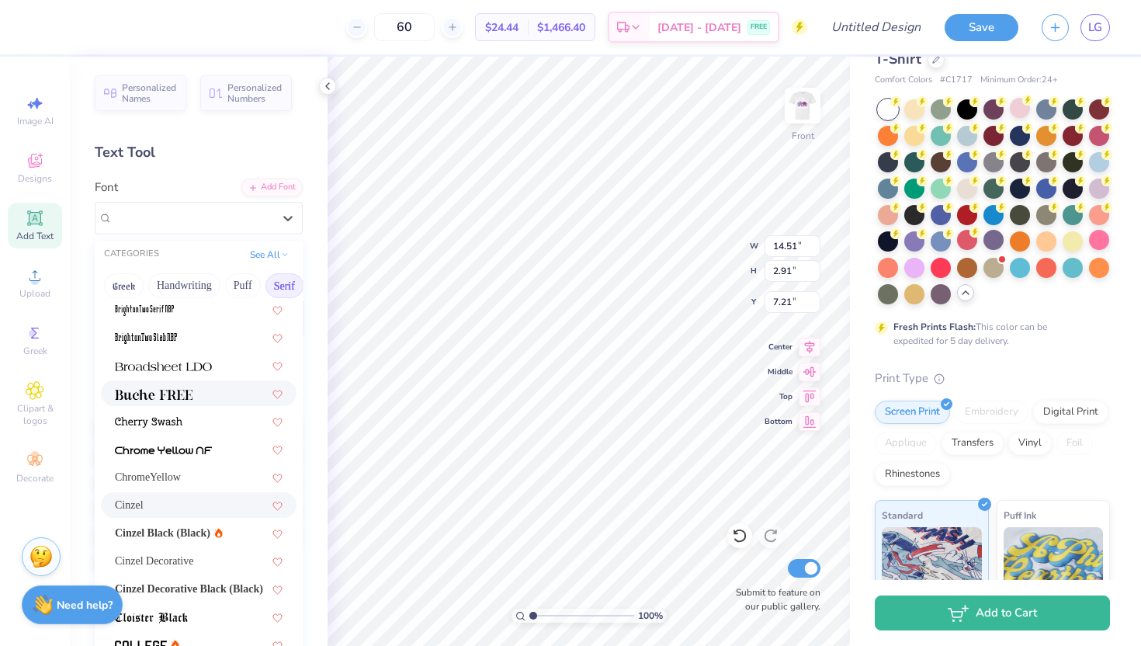
scroll to position [122, 0]
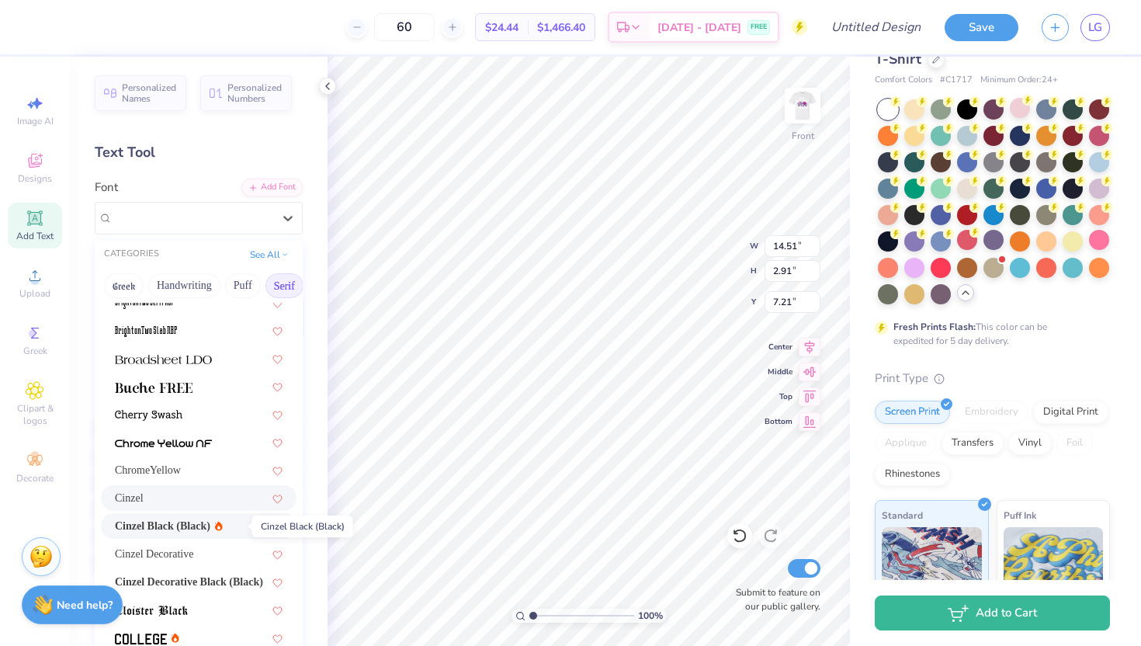
click at [181, 528] on span "Cinzel Black (Black)" at bounding box center [162, 526] width 95 height 16
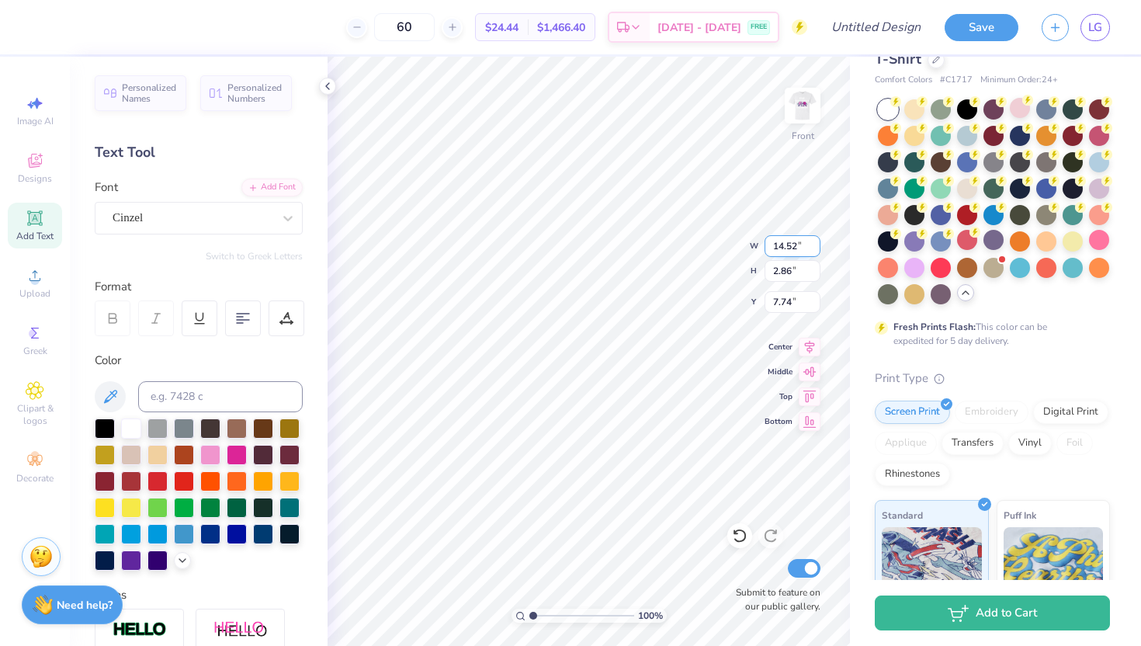
click at [813, 251] on input "14.52" at bounding box center [793, 246] width 56 height 22
click at [813, 251] on input "14.51" at bounding box center [793, 246] width 56 height 22
click at [813, 251] on input "14.5" at bounding box center [793, 246] width 56 height 22
click at [813, 251] on input "14.3" at bounding box center [793, 246] width 56 height 22
click at [796, 248] on input "14.53" at bounding box center [793, 246] width 56 height 22
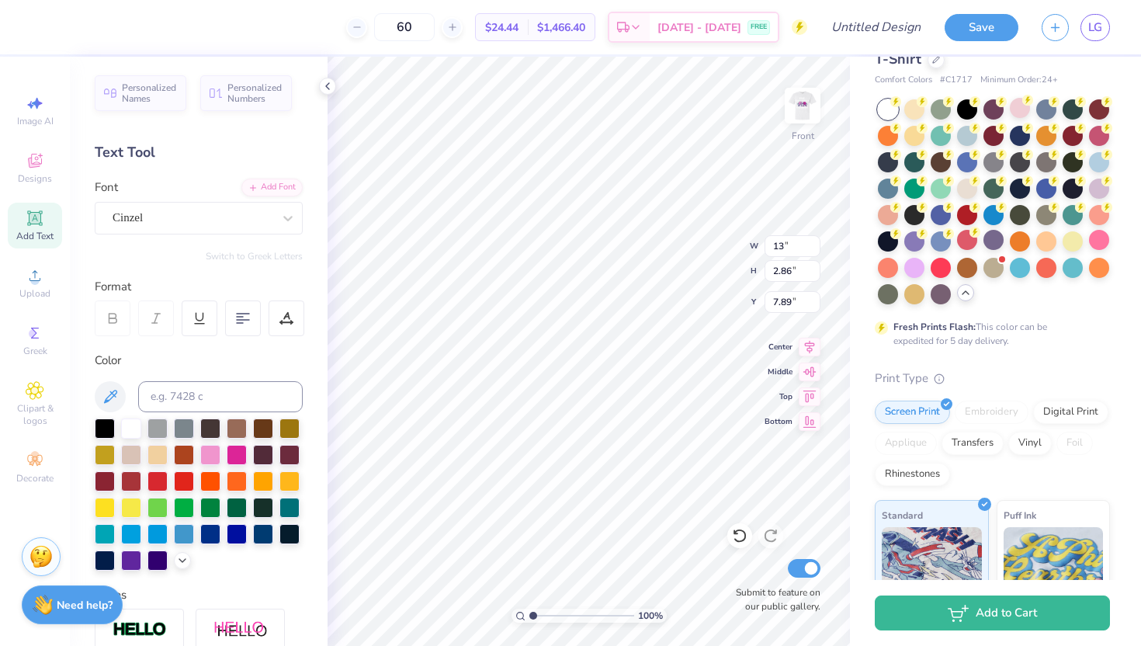
click at [852, 300] on div "Comfort Colors Adult Heavyweight T-Shirt Comfort Colors # C1717 Minimum Order: …" at bounding box center [995, 429] width 291 height 841
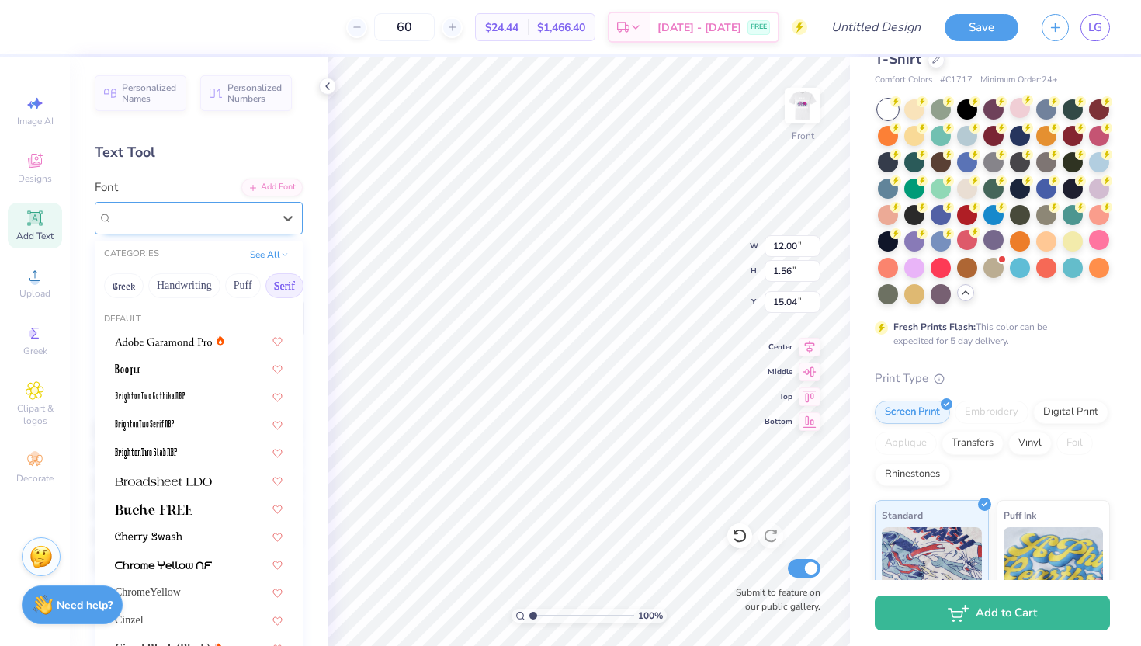
click at [272, 212] on div "EB Garamond 08 (08 Regular)" at bounding box center [192, 218] width 163 height 24
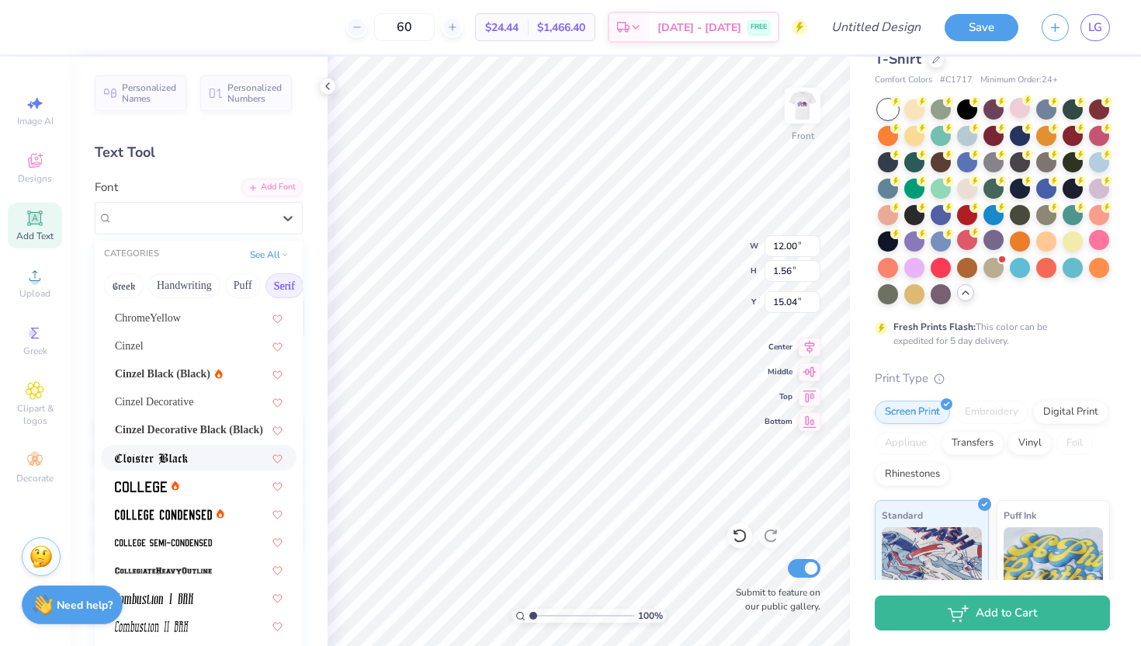
scroll to position [268, 0]
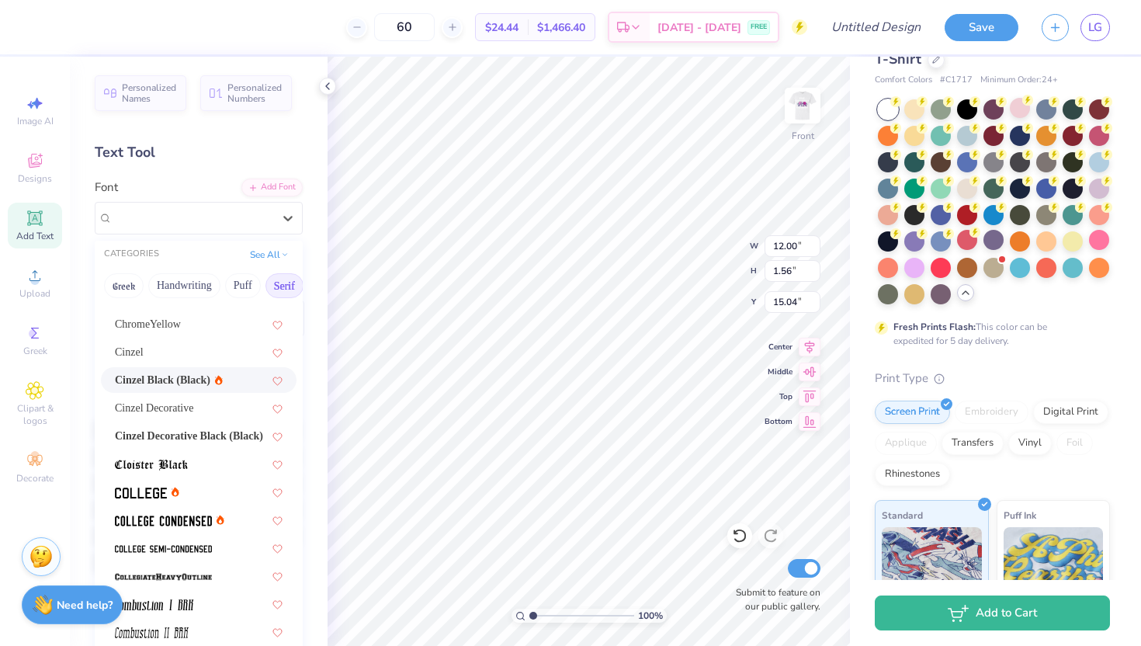
click at [186, 390] on div "Cinzel Black (Black)" at bounding box center [199, 380] width 196 height 26
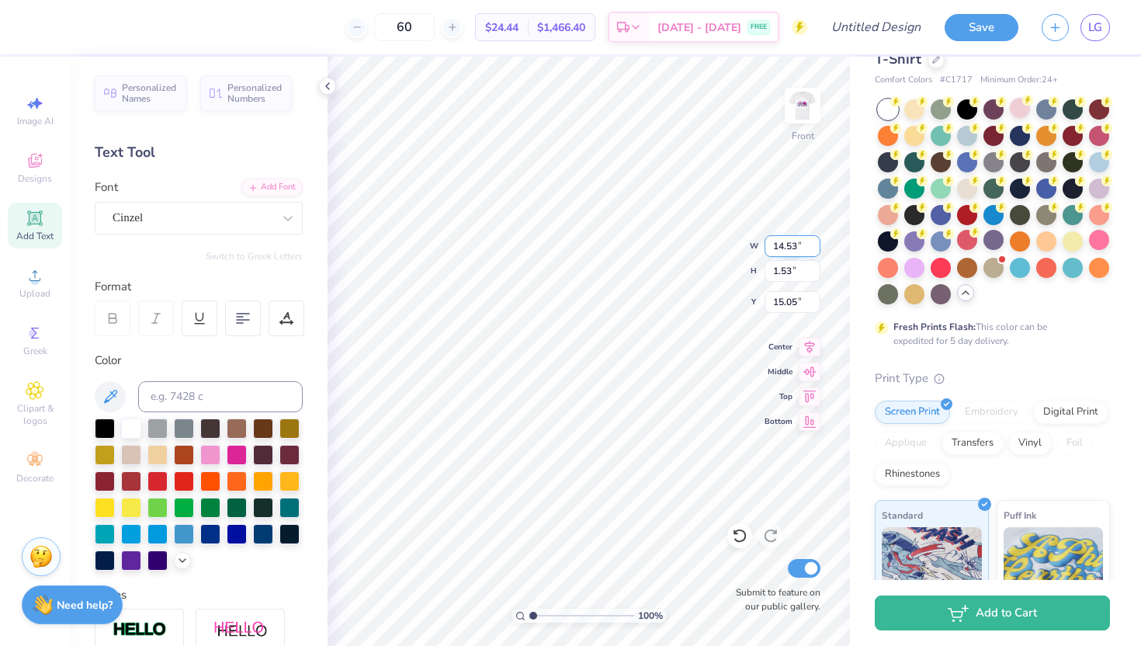
click at [800, 244] on input "14.53" at bounding box center [793, 246] width 56 height 22
click at [786, 248] on input "14.53" at bounding box center [793, 246] width 56 height 22
click at [784, 248] on input "14.53" at bounding box center [793, 246] width 56 height 22
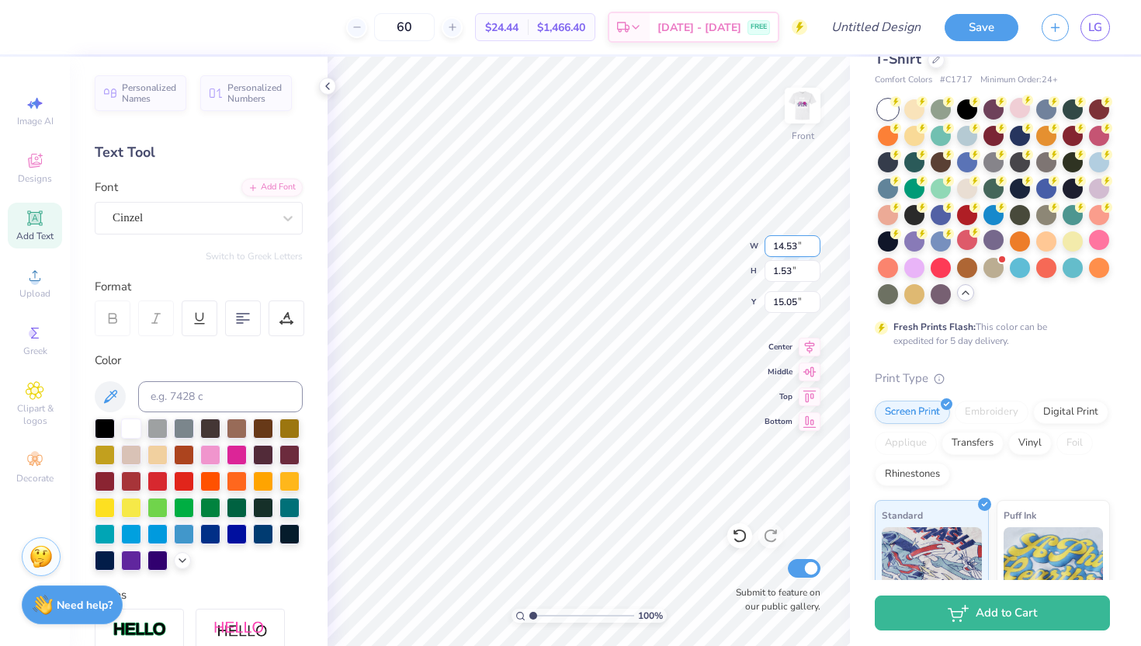
click at [787, 251] on input "14.53" at bounding box center [793, 246] width 56 height 22
click at [813, 248] on input "12.99" at bounding box center [793, 246] width 56 height 22
click at [813, 248] on input "12.98" at bounding box center [793, 246] width 56 height 22
click at [813, 248] on input "12.97" at bounding box center [793, 246] width 56 height 22
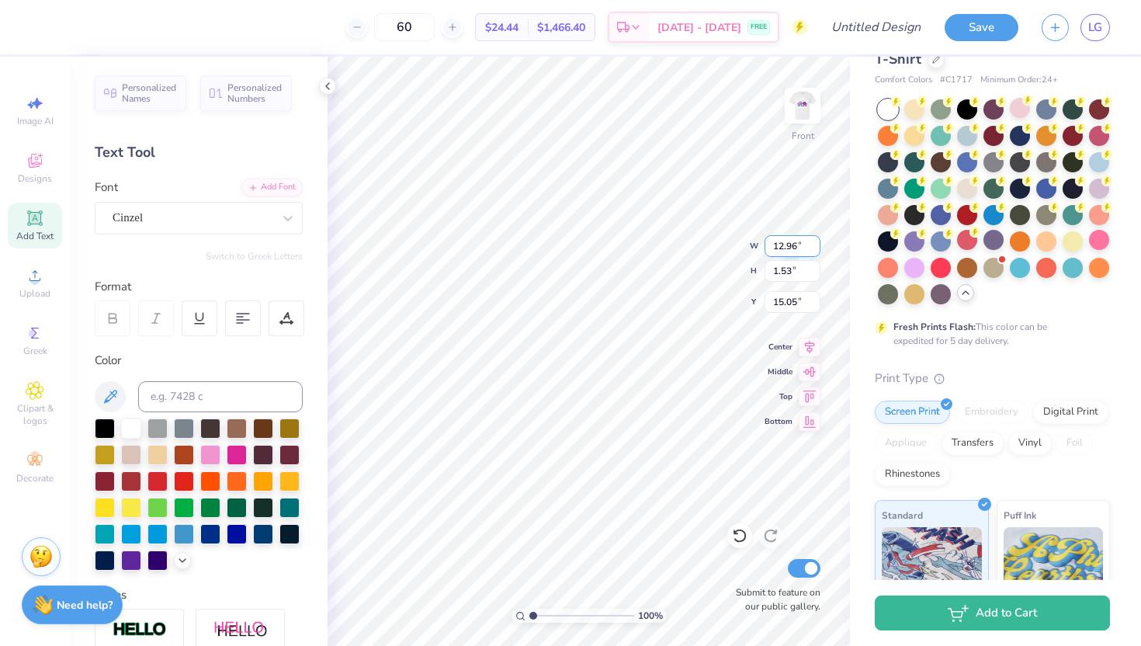
click at [813, 248] on input "12.96" at bounding box center [793, 246] width 56 height 22
click at [813, 248] on input "12.95" at bounding box center [793, 246] width 56 height 22
click at [813, 248] on input "12.94" at bounding box center [793, 246] width 56 height 22
click at [814, 249] on input "14.52" at bounding box center [793, 246] width 56 height 22
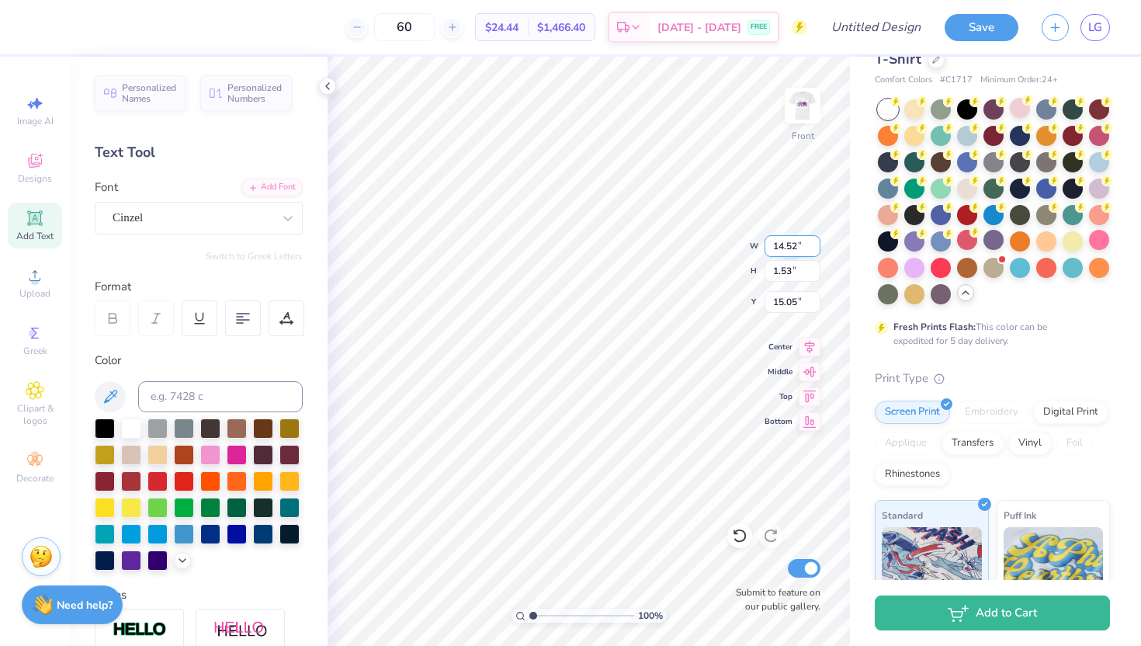
click at [814, 249] on input "14.51" at bounding box center [793, 246] width 56 height 22
click at [814, 249] on input "14.5" at bounding box center [793, 246] width 56 height 22
click at [814, 249] on input "14.49" at bounding box center [793, 246] width 56 height 22
click at [814, 249] on input "14.48" at bounding box center [793, 246] width 56 height 22
click at [814, 249] on input "14.47" at bounding box center [793, 246] width 56 height 22
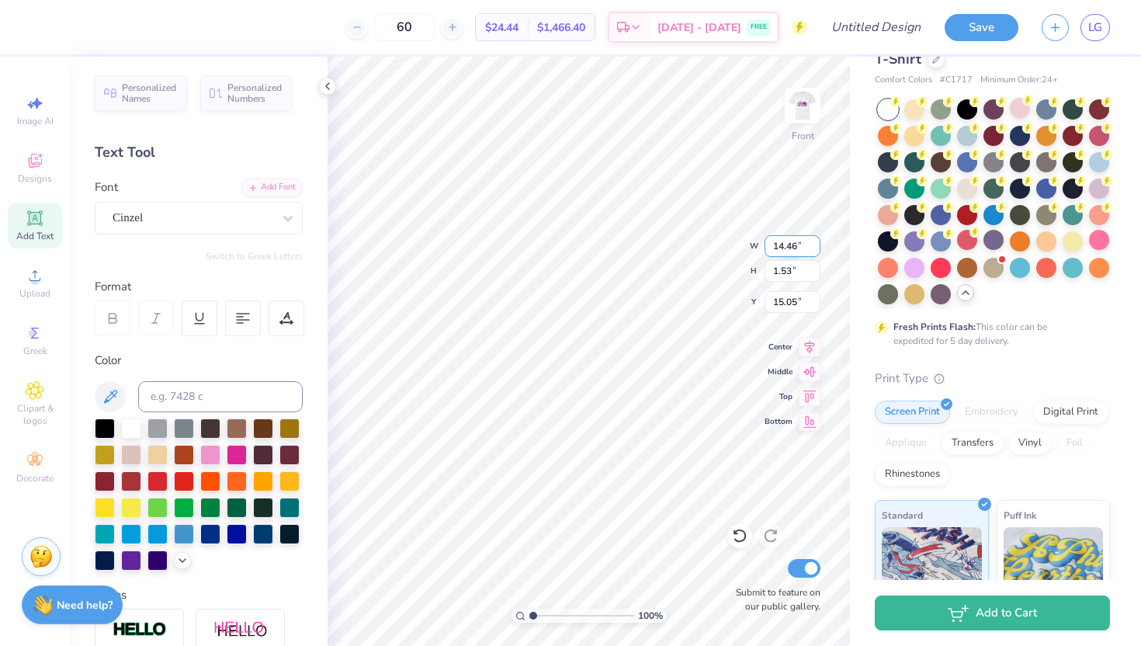
click at [814, 249] on input "14.46" at bounding box center [793, 246] width 56 height 22
click at [814, 249] on input "14.45" at bounding box center [793, 246] width 56 height 22
click at [814, 249] on input "14.2" at bounding box center [793, 246] width 56 height 22
click at [814, 249] on input "14.19" at bounding box center [793, 246] width 56 height 22
click at [818, 248] on input "13.89" at bounding box center [793, 246] width 56 height 22
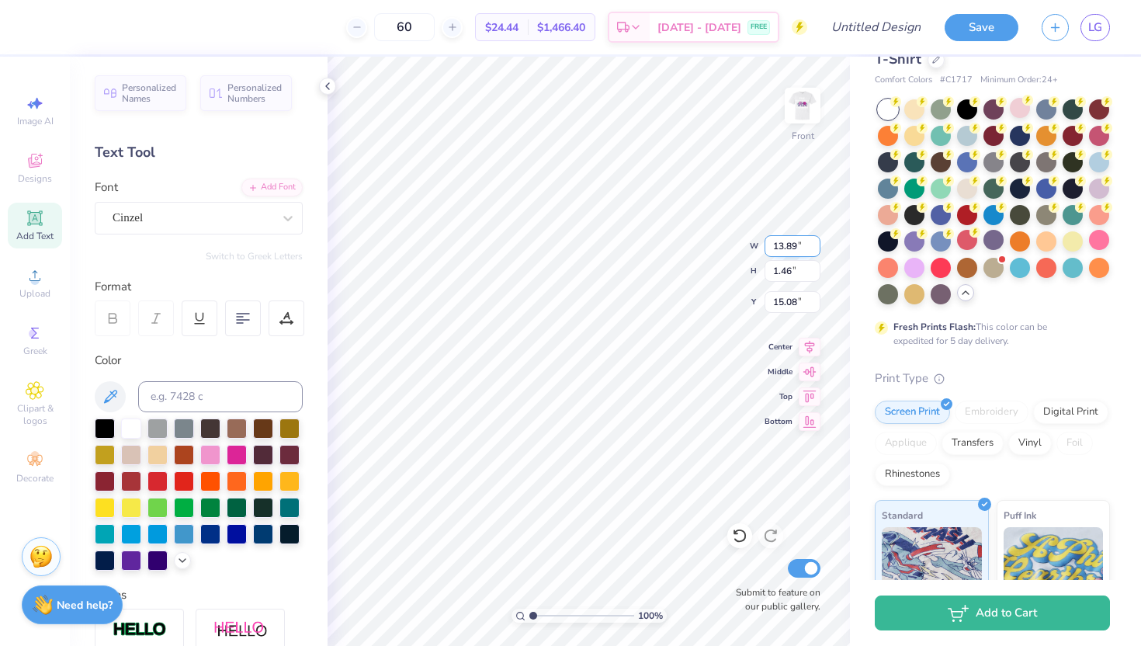
click at [812, 251] on input "13.88" at bounding box center [793, 246] width 56 height 22
click at [812, 251] on input "13.87" at bounding box center [793, 246] width 56 height 22
click at [812, 251] on input "13.86" at bounding box center [793, 246] width 56 height 22
click at [812, 251] on input "13.85" at bounding box center [793, 246] width 56 height 22
click at [812, 251] on input "13.84" at bounding box center [793, 246] width 56 height 22
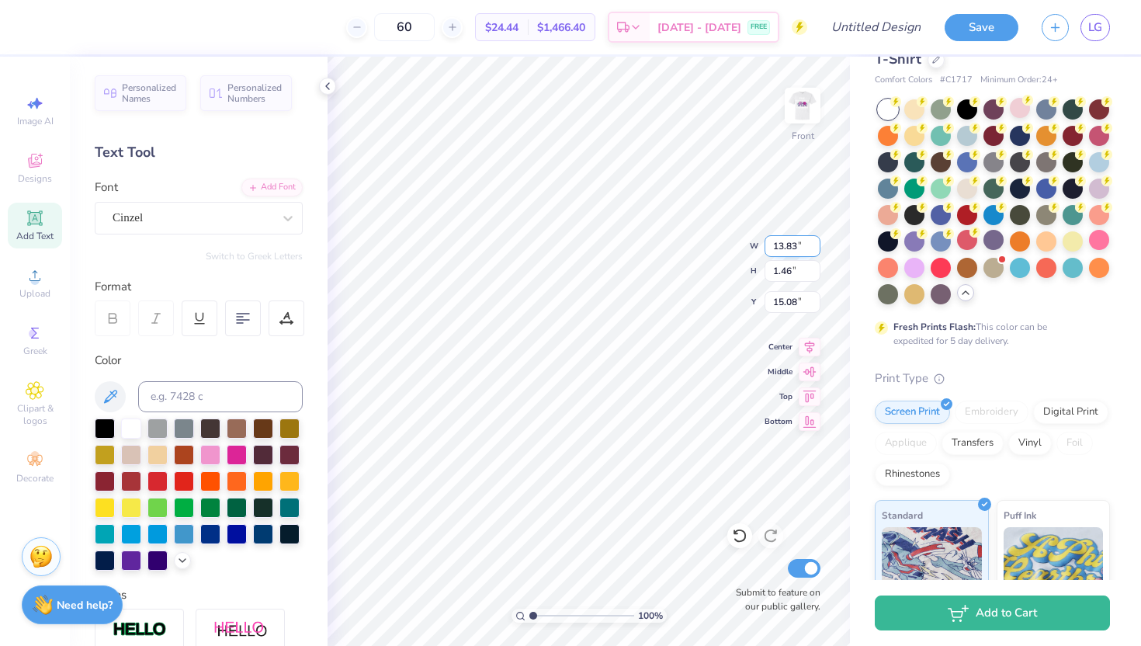
click at [812, 251] on input "13.83" at bounding box center [793, 246] width 56 height 22
click at [812, 251] on input "13.82" at bounding box center [793, 246] width 56 height 22
click at [812, 251] on input "13.81" at bounding box center [793, 246] width 56 height 22
click at [812, 251] on input "13.8" at bounding box center [793, 246] width 56 height 22
click at [812, 251] on input "13.79" at bounding box center [793, 246] width 56 height 22
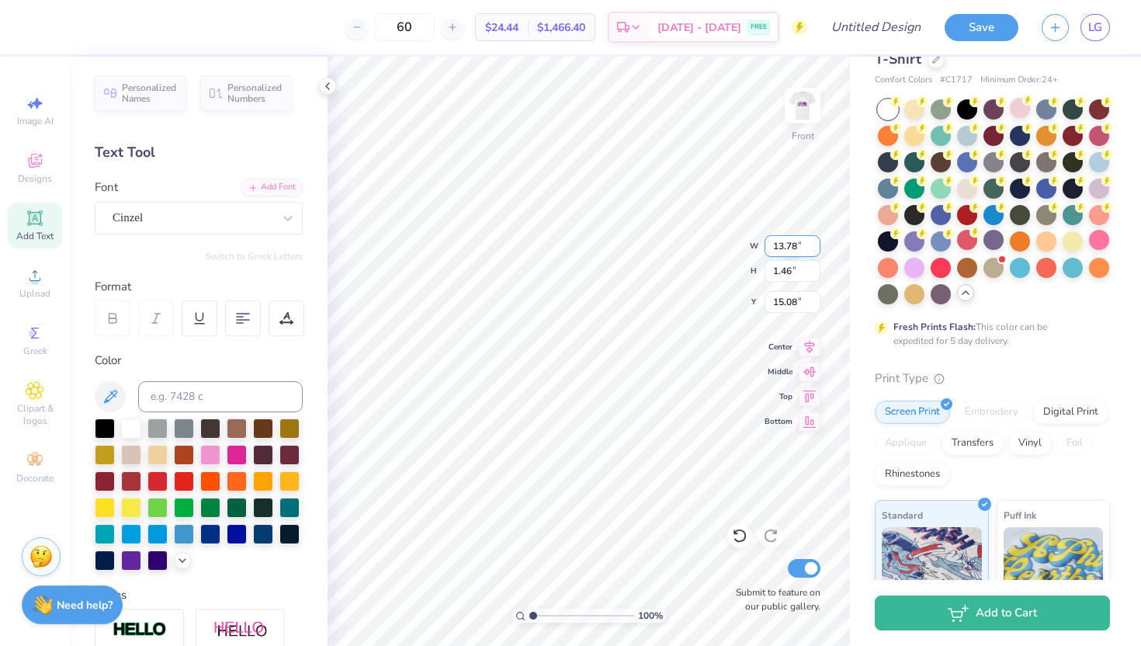
click at [812, 251] on input "13.78" at bounding box center [793, 246] width 56 height 22
click at [812, 251] on input "13.77" at bounding box center [793, 246] width 56 height 22
click at [812, 251] on input "13.76" at bounding box center [793, 246] width 56 height 22
click at [812, 247] on input "13.88" at bounding box center [793, 246] width 56 height 22
click at [812, 247] on input "13.87" at bounding box center [793, 246] width 56 height 22
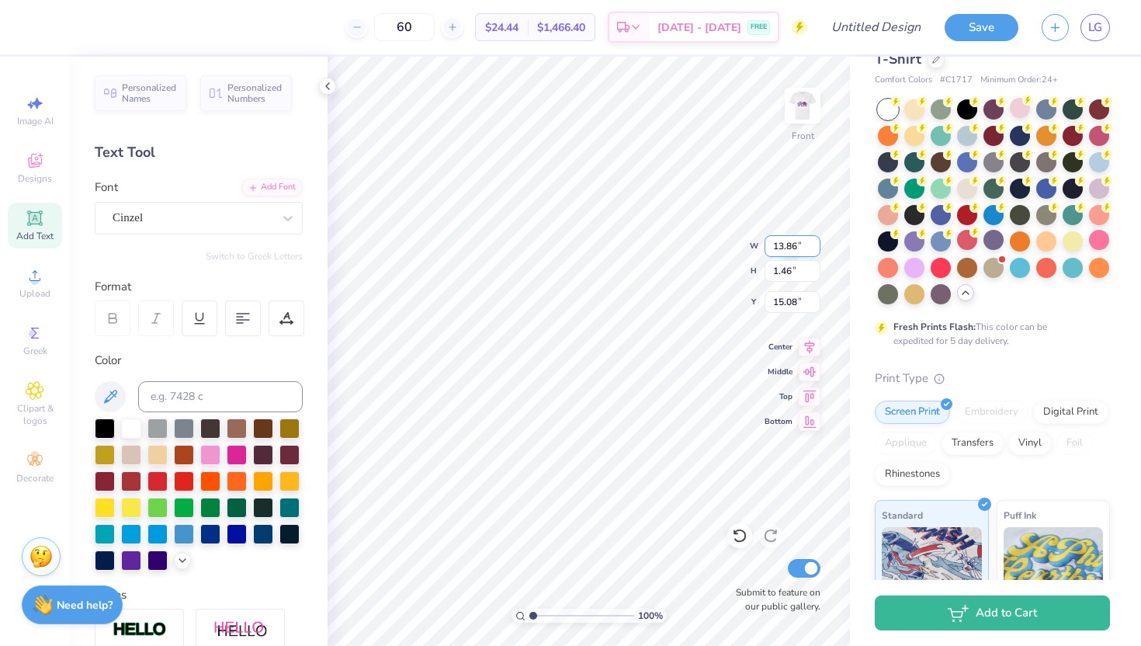
click at [812, 247] on input "13.86" at bounding box center [793, 246] width 56 height 22
click at [812, 247] on input "13.85" at bounding box center [793, 246] width 56 height 22
click at [792, 241] on input "13.85" at bounding box center [793, 246] width 56 height 22
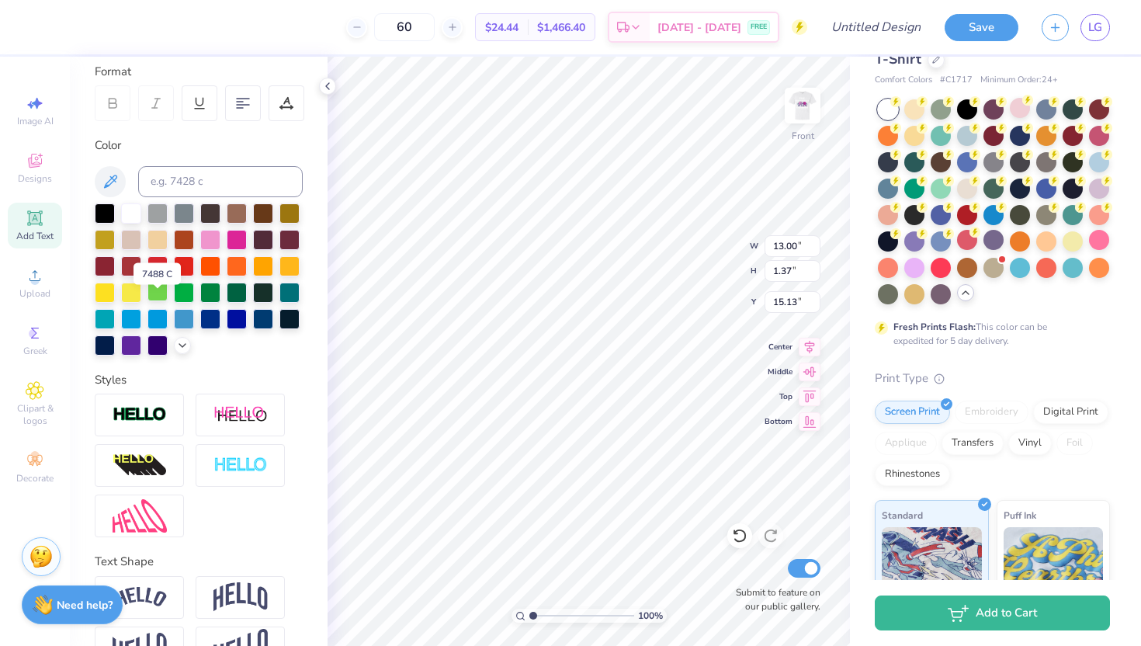
scroll to position [256, 0]
